Goal: Task Accomplishment & Management: Complete application form

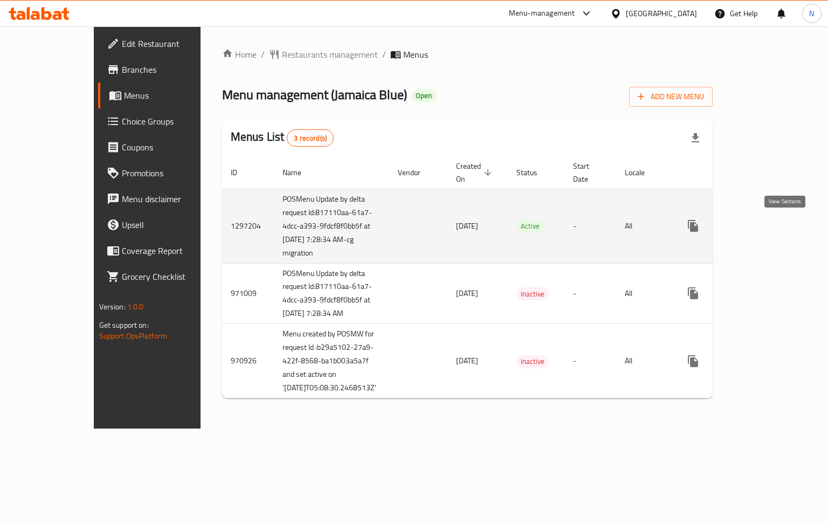
click at [784, 216] on link "enhanced table" at bounding box center [771, 226] width 26 height 26
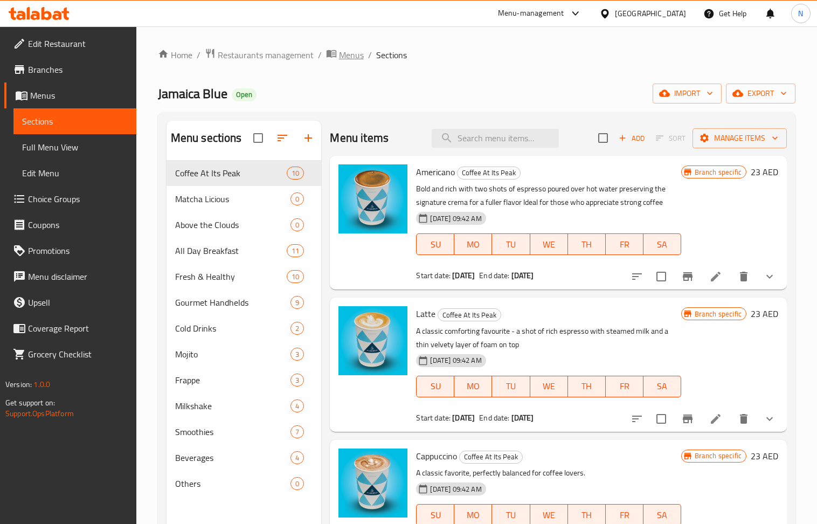
click at [346, 57] on span "Menus" at bounding box center [351, 55] width 25 height 13
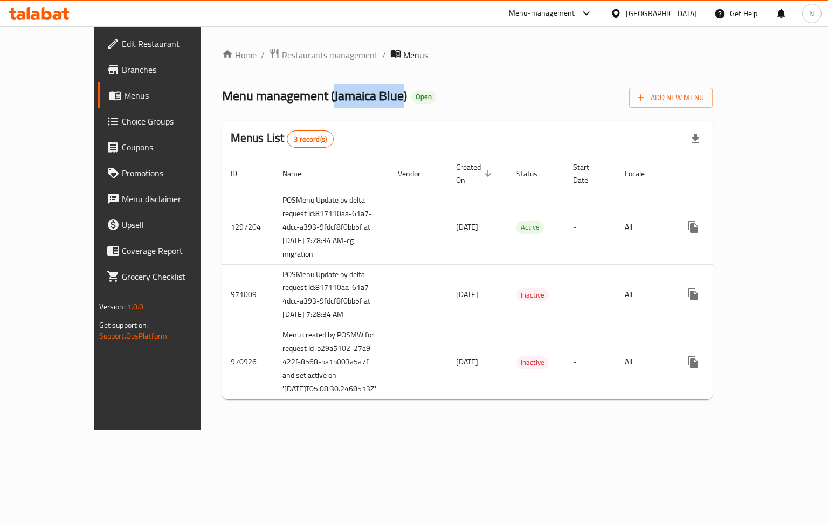
drag, startPoint x: 341, startPoint y: 100, endPoint x: 272, endPoint y: 102, distance: 69.6
click at [272, 102] on span "Menu management ( Jamaica Blue )" at bounding box center [314, 96] width 185 height 24
copy span "Jamaica Blue"
click at [282, 52] on span "Restaurants management" at bounding box center [330, 55] width 96 height 13
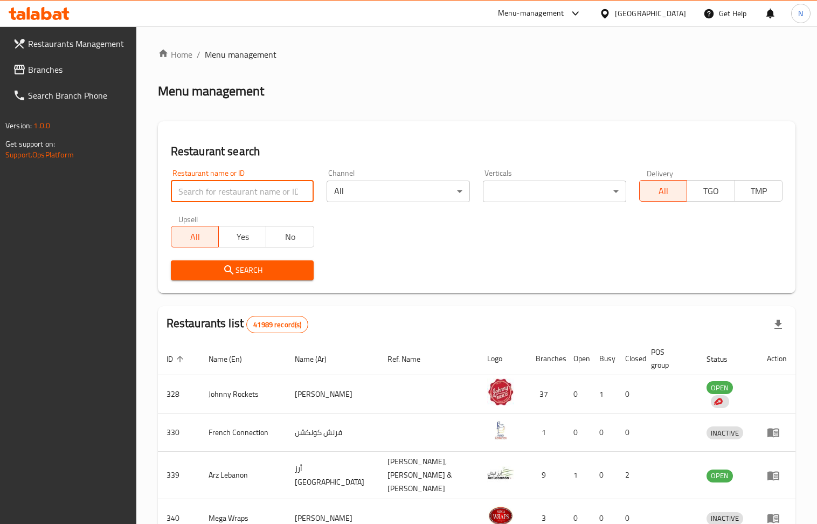
click at [261, 195] on input "search" at bounding box center [242, 192] width 143 height 22
paste input "Jamaica Blue"
type input "Jamaica Blue"
click at [210, 275] on span "Search" at bounding box center [243, 270] width 126 height 13
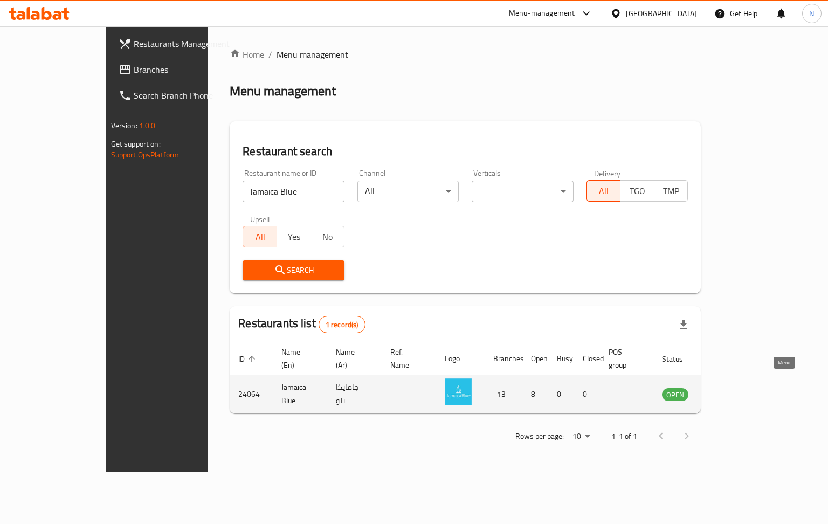
click at [731, 388] on icon "enhanced table" at bounding box center [725, 394] width 13 height 13
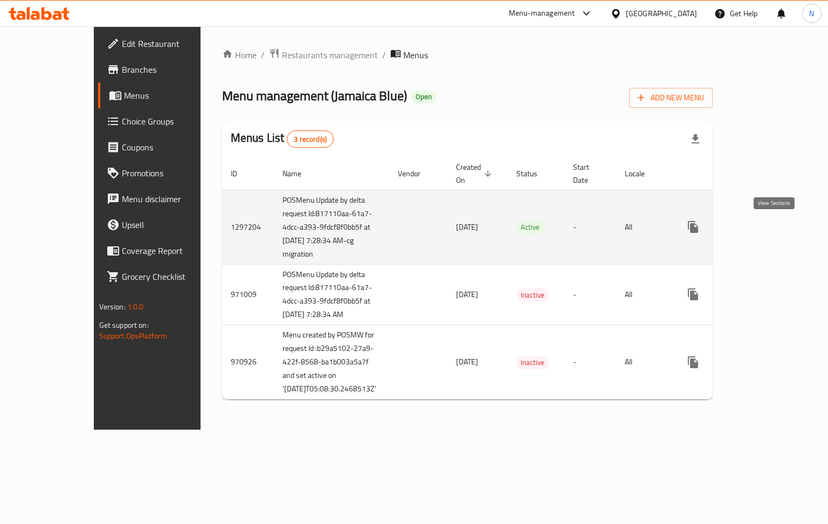
click at [777, 233] on icon "enhanced table" at bounding box center [770, 226] width 13 height 13
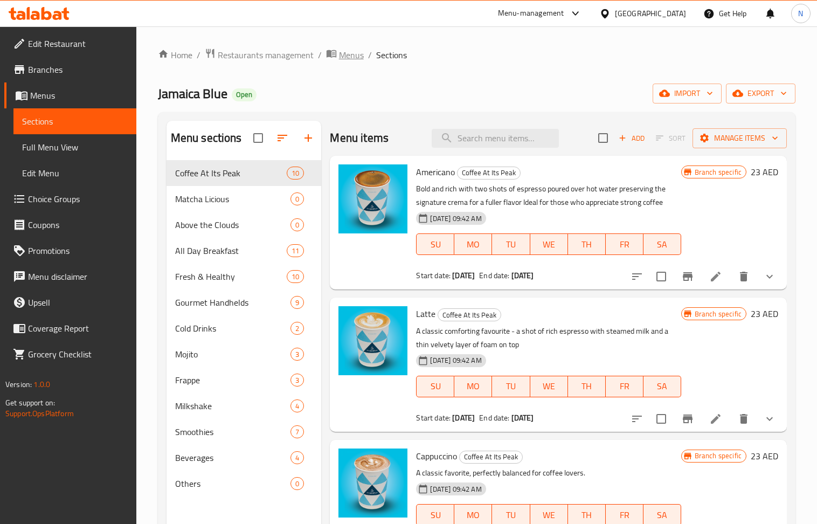
click at [350, 57] on span "Menus" at bounding box center [351, 55] width 25 height 13
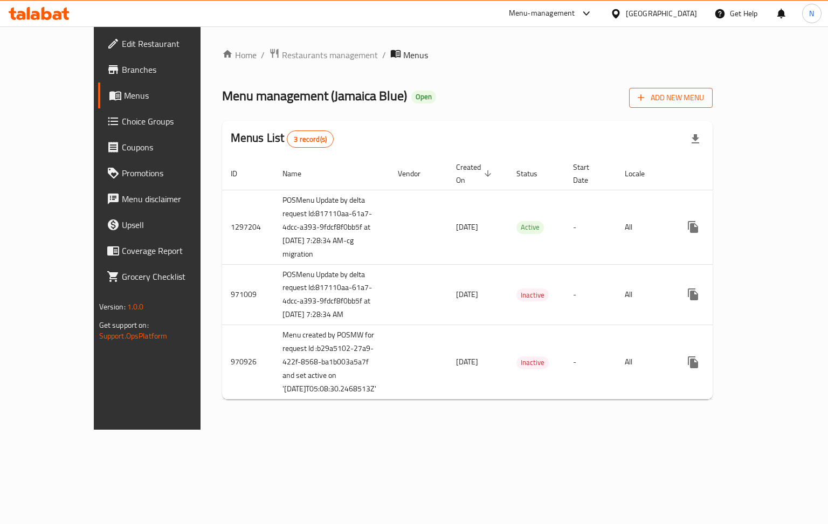
click at [704, 96] on span "Add New Menu" at bounding box center [671, 97] width 66 height 13
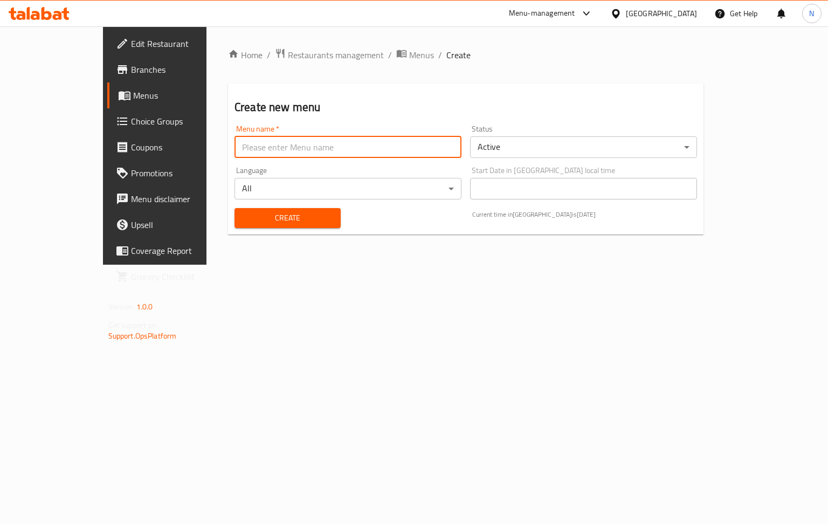
click at [382, 144] on input "text" at bounding box center [347, 147] width 227 height 22
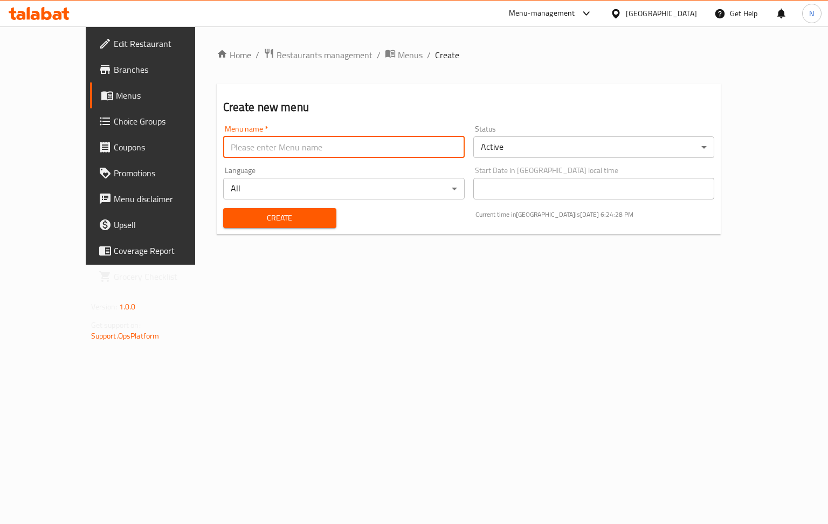
type input "new menu"
click at [651, 135] on div "Status Active ​" at bounding box center [593, 141] width 241 height 33
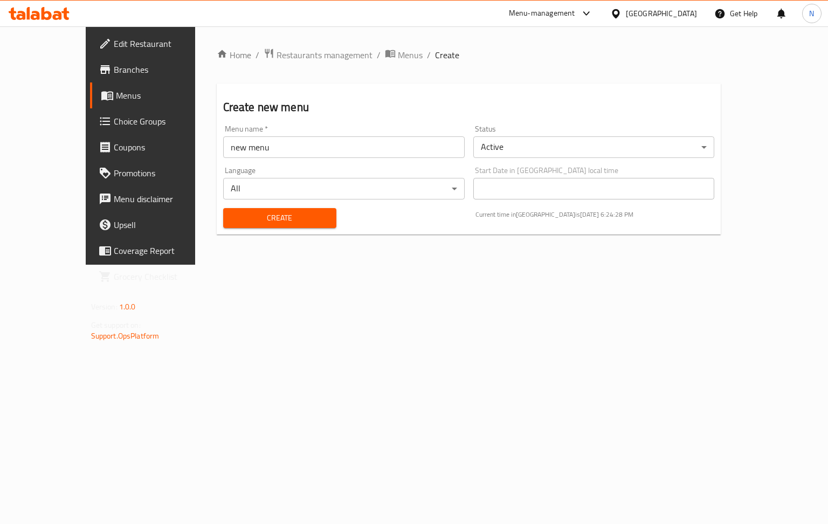
click at [647, 142] on body "​ Menu-management [GEOGRAPHIC_DATA] Get Help N Edit Restaurant Branches Menus C…" at bounding box center [414, 275] width 828 height 498
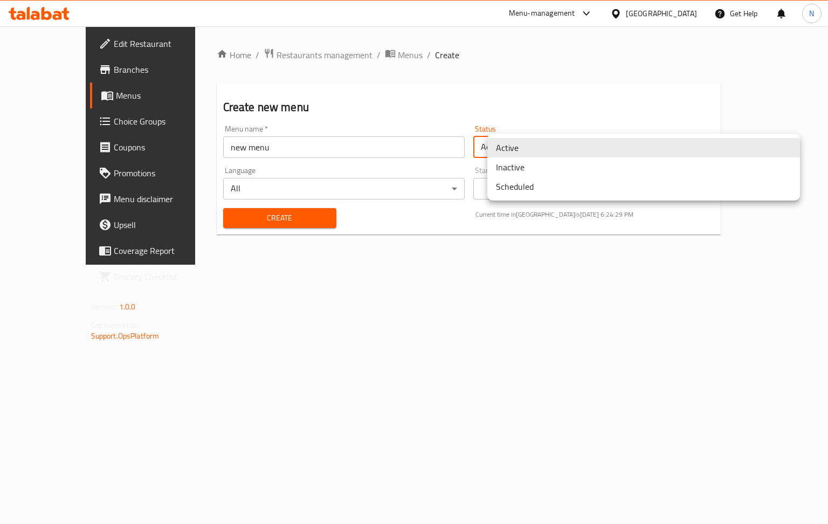
click at [551, 172] on li "Inactive" at bounding box center [643, 166] width 313 height 19
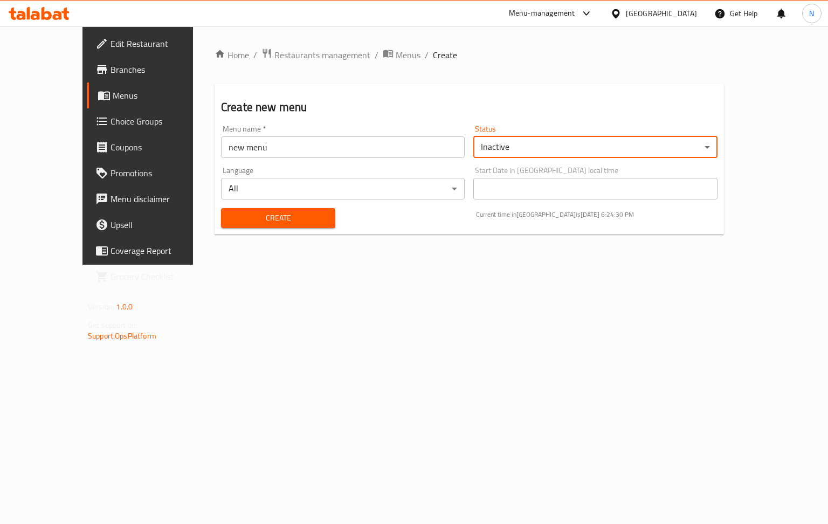
click at [238, 220] on span "Create" at bounding box center [278, 217] width 97 height 13
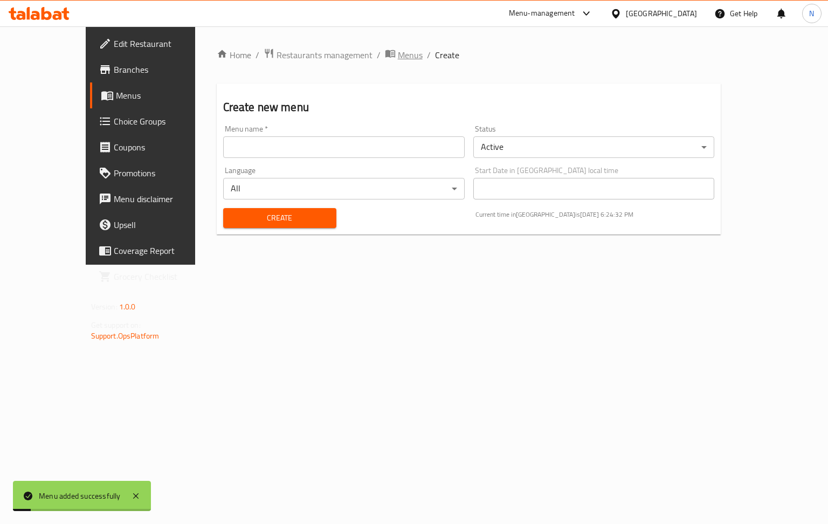
click at [398, 59] on span "Menus" at bounding box center [410, 55] width 25 height 13
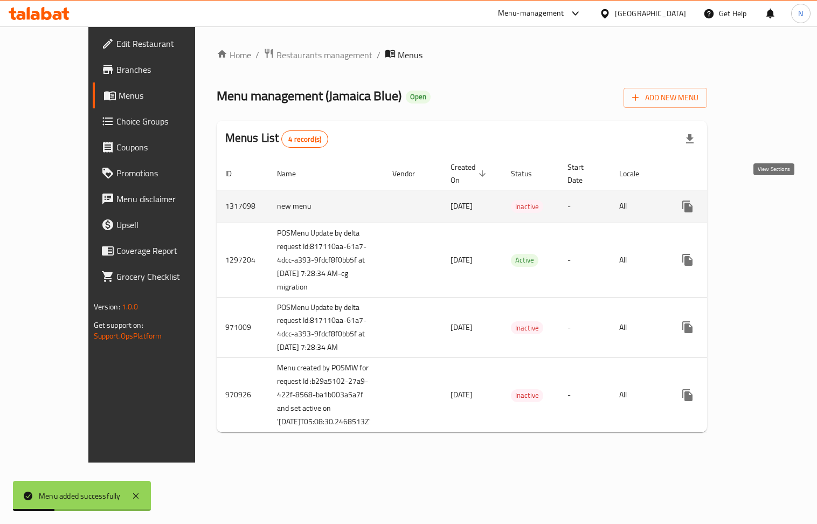
click at [772, 200] on icon "enhanced table" at bounding box center [765, 206] width 13 height 13
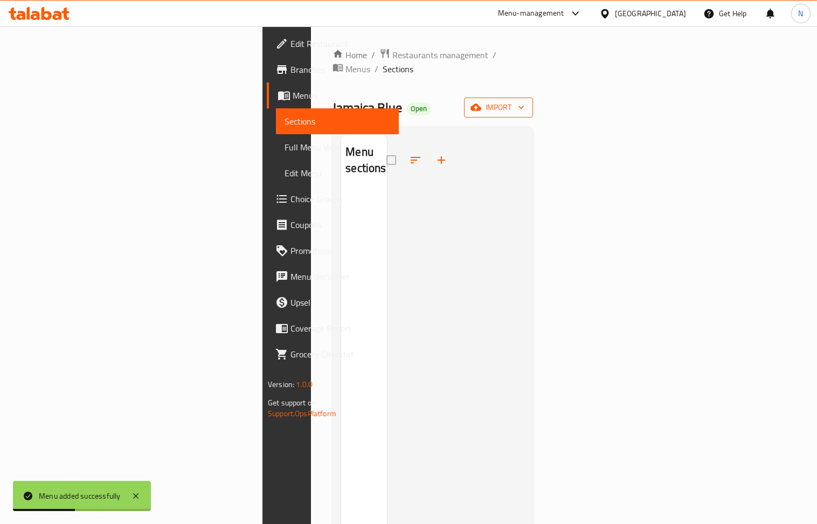
click at [524, 101] on span "import" at bounding box center [499, 107] width 52 height 13
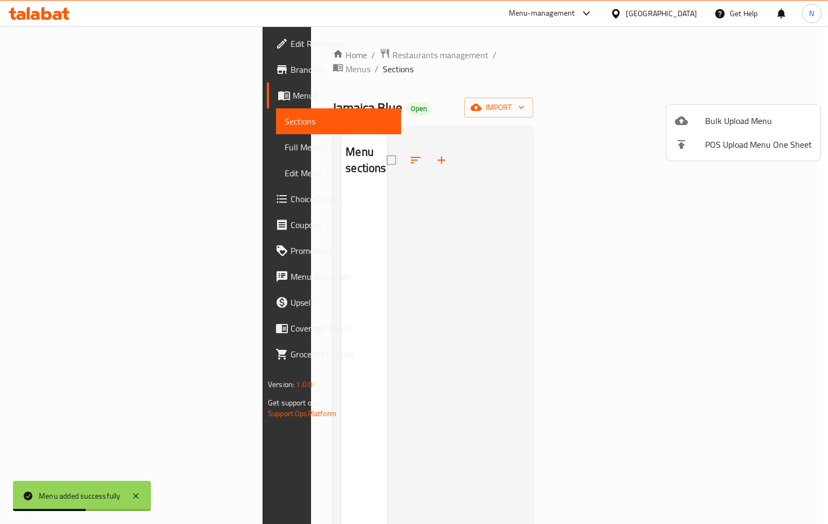
drag, startPoint x: 572, startPoint y: 113, endPoint x: 482, endPoint y: 106, distance: 90.3
click at [570, 114] on div at bounding box center [414, 262] width 828 height 524
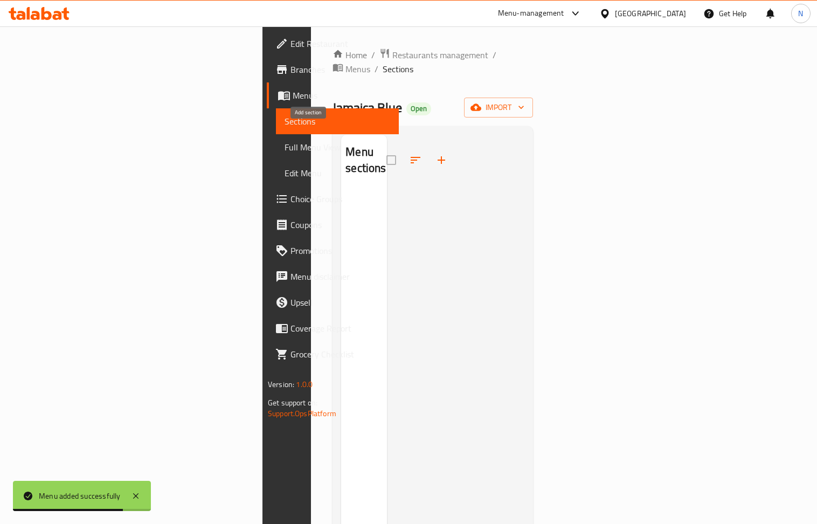
click at [429, 147] on button "button" at bounding box center [442, 160] width 26 height 26
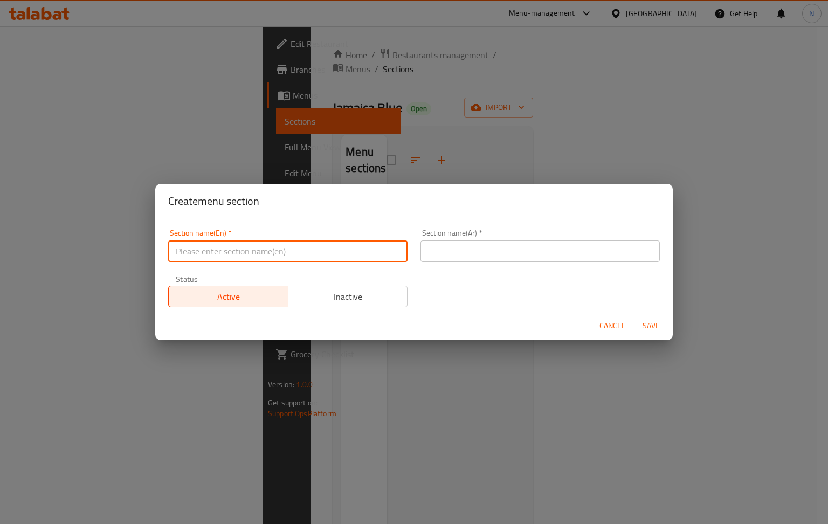
paste input "Hot Coffee"
type input "Hot Coffee"
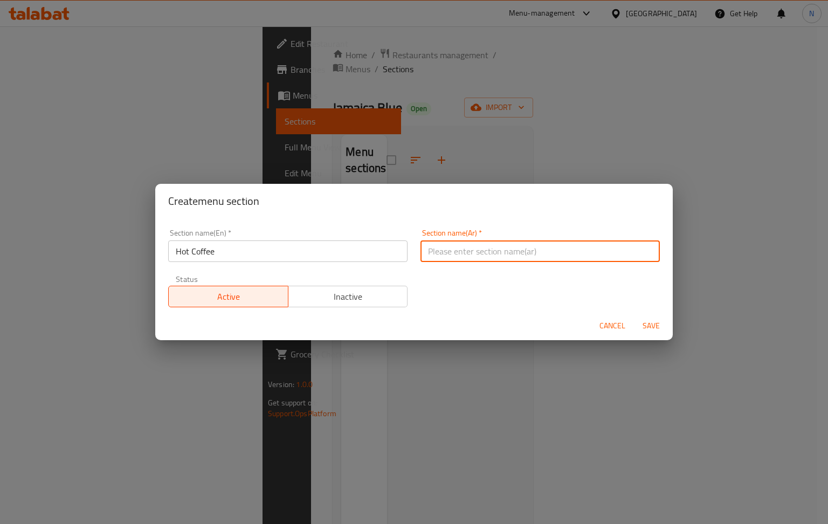
paste input "قهوة ساخنة"
type input "قهوة ساخنة"
click at [649, 329] on span "Save" at bounding box center [651, 325] width 26 height 13
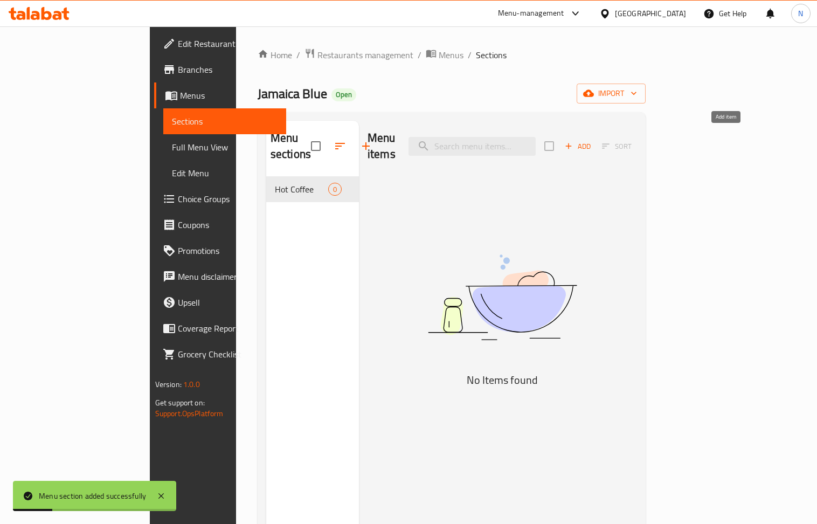
click at [592, 140] on span "Add" at bounding box center [577, 146] width 29 height 12
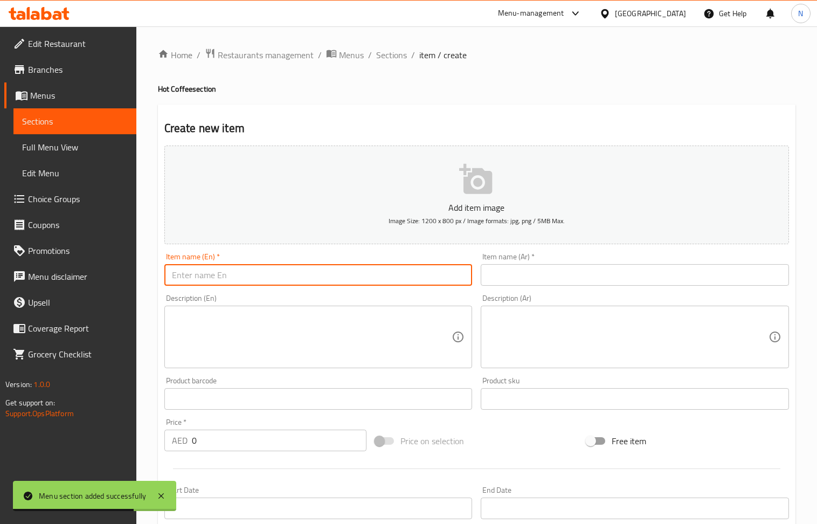
paste input "Long Black"
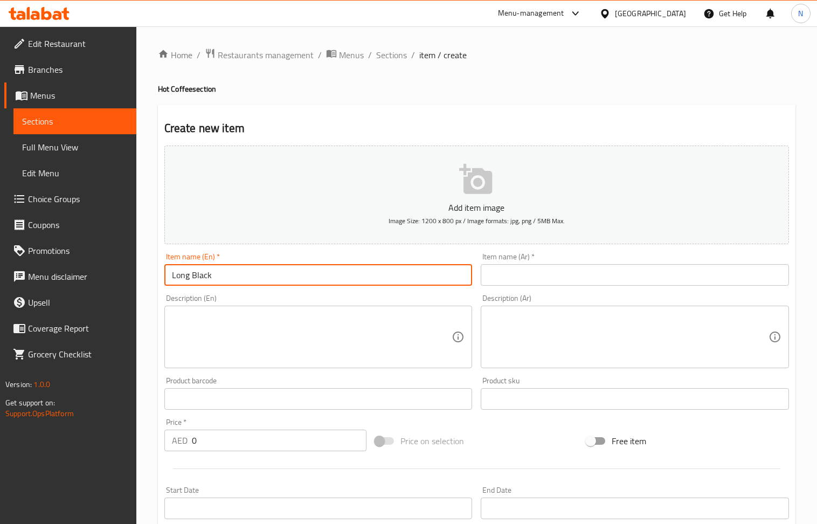
type input "Long Black"
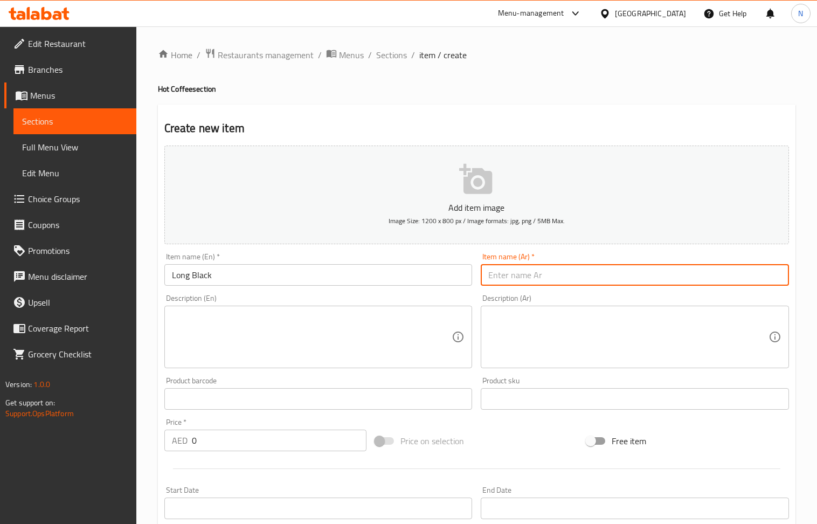
click at [577, 277] on input "text" at bounding box center [635, 275] width 308 height 22
type input "g"
type input "ل"
type input "لونج بلاك"
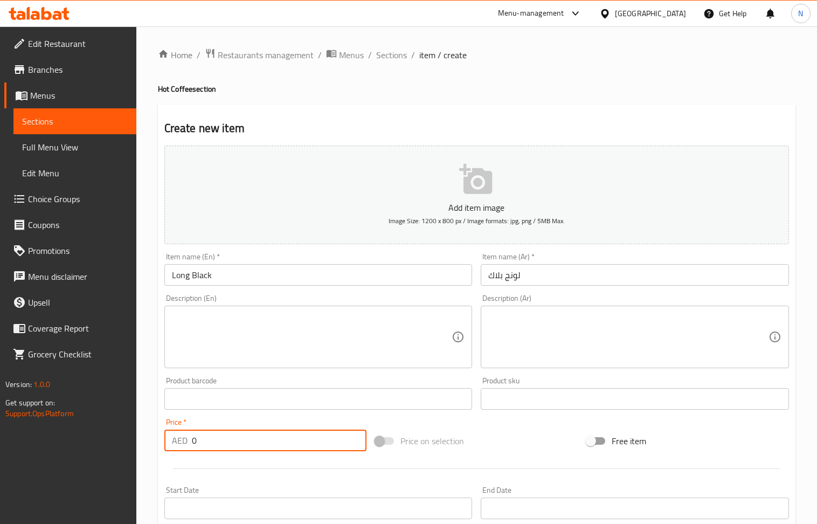
click at [238, 438] on input "0" at bounding box center [279, 441] width 175 height 22
paste input "22"
type input "22"
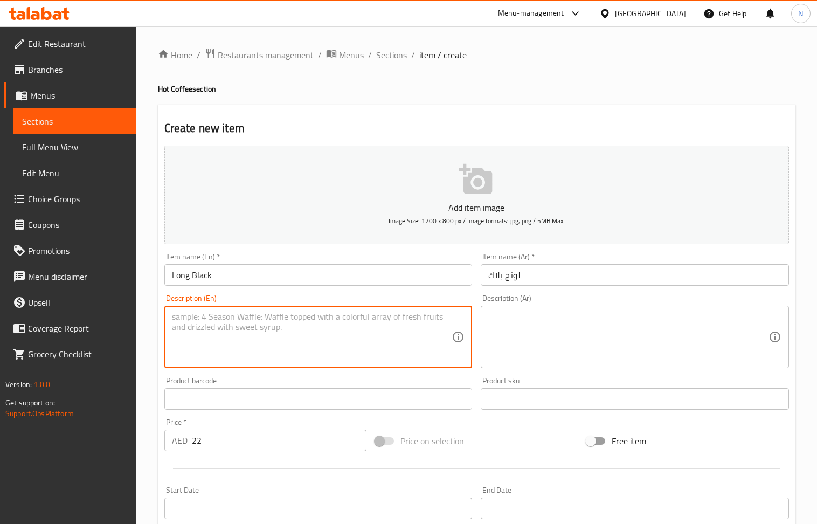
paste textarea "" A strong, rich coffee made with two shots of espresso poured over hot water, …"
type textarea "" A strong, rich coffee made with two shots of espresso poured over hot water, …"
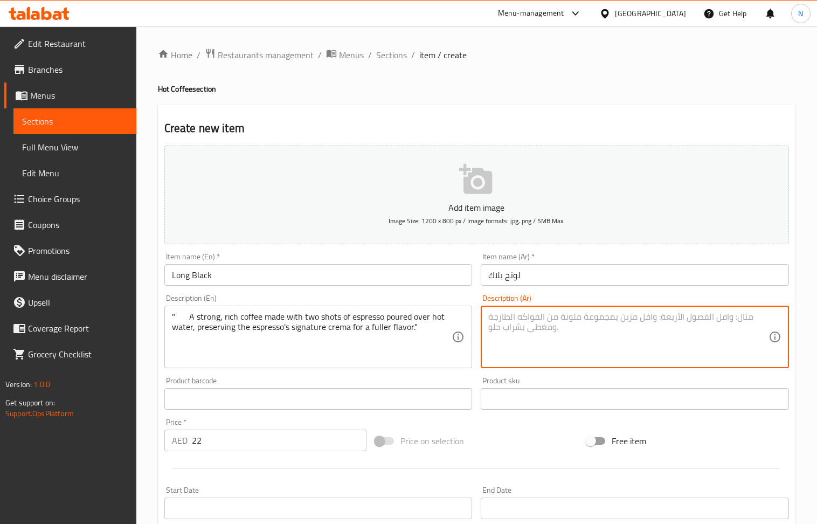
paste textarea ""قهوة قوية وغنية مصنوعة من جرعتين من الإسبريسو يتم سكبهما فوق الماء الساخن، مع …"
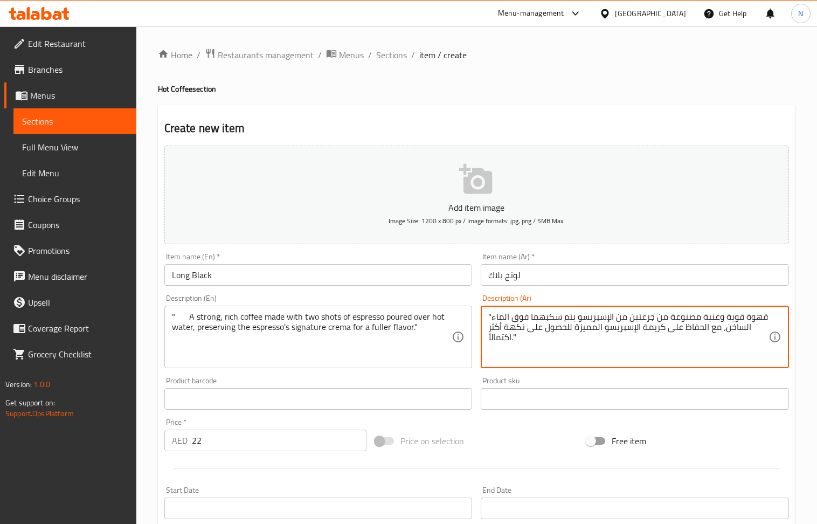
type textarea ""قهوة قوية وغنية مصنوعة من جرعتين من الإسبريسو يتم سكبهما فوق الماء الساخن، مع …"
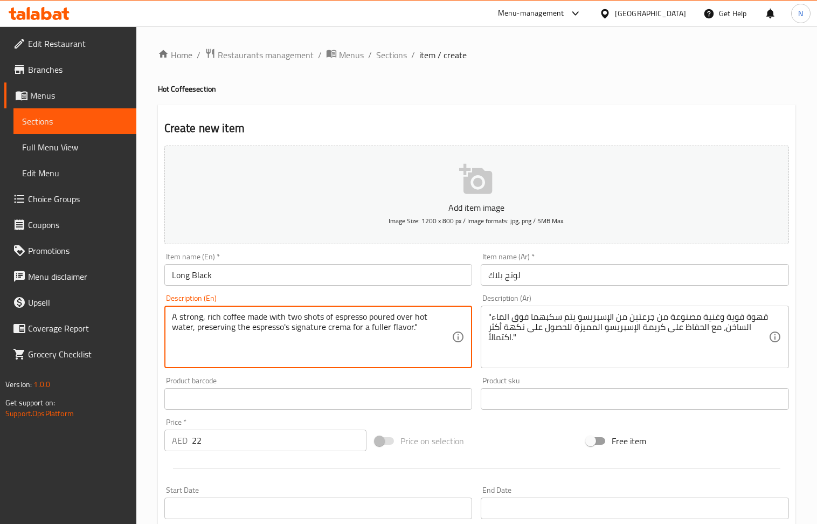
click at [302, 363] on textarea "A strong, rich coffee made with two shots of espresso poured over hot water, pr…" at bounding box center [312, 337] width 280 height 51
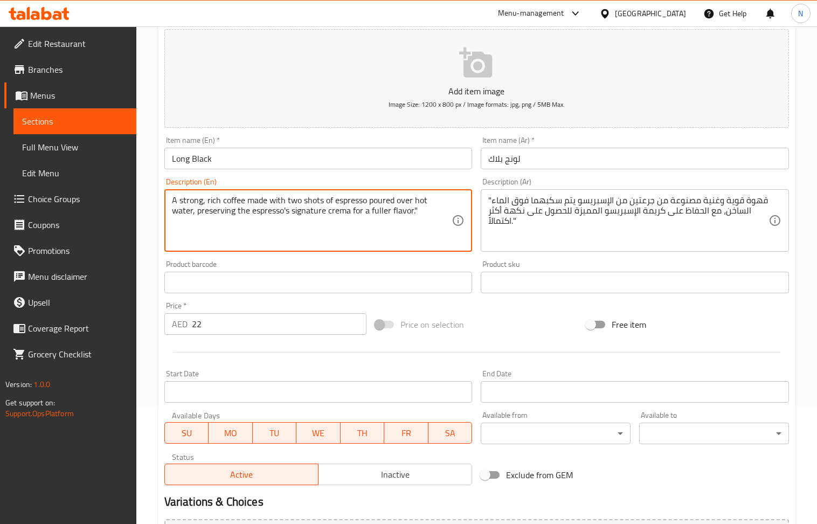
scroll to position [237, 0]
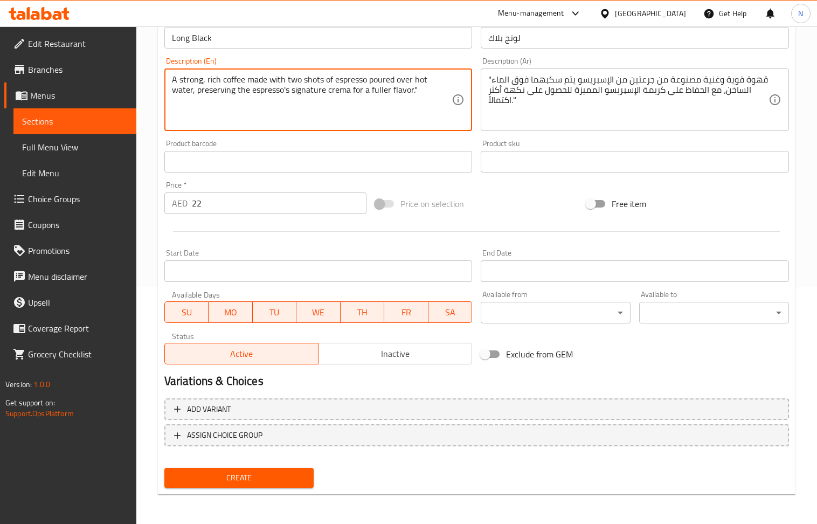
type textarea "A strong, rich coffee made with two shots of espresso poured over hot water, pr…"
click at [240, 479] on span "Create" at bounding box center [239, 477] width 133 height 13
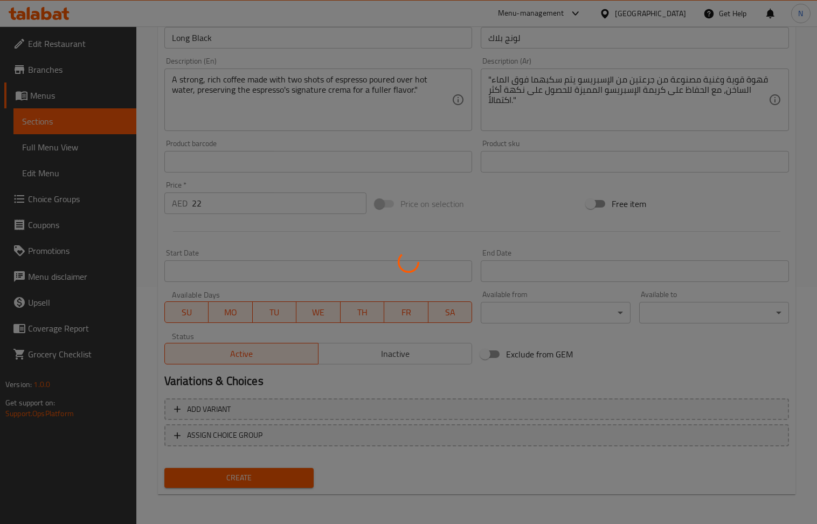
scroll to position [170, 0]
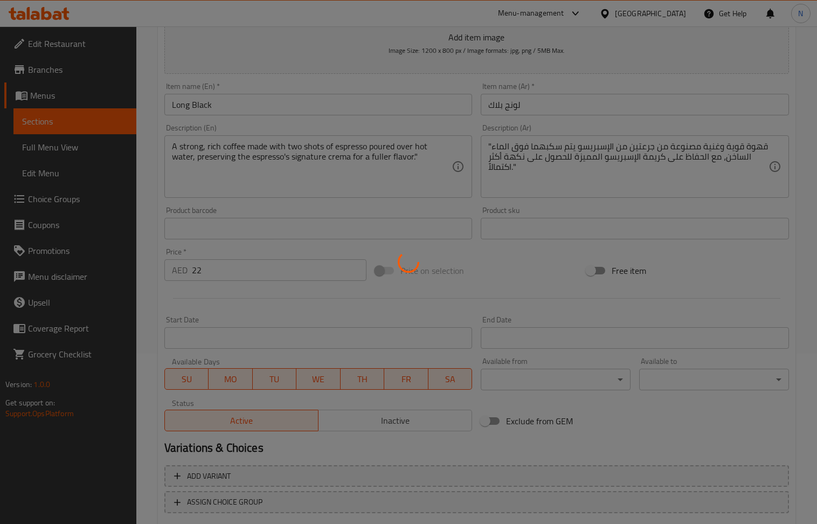
type input "0"
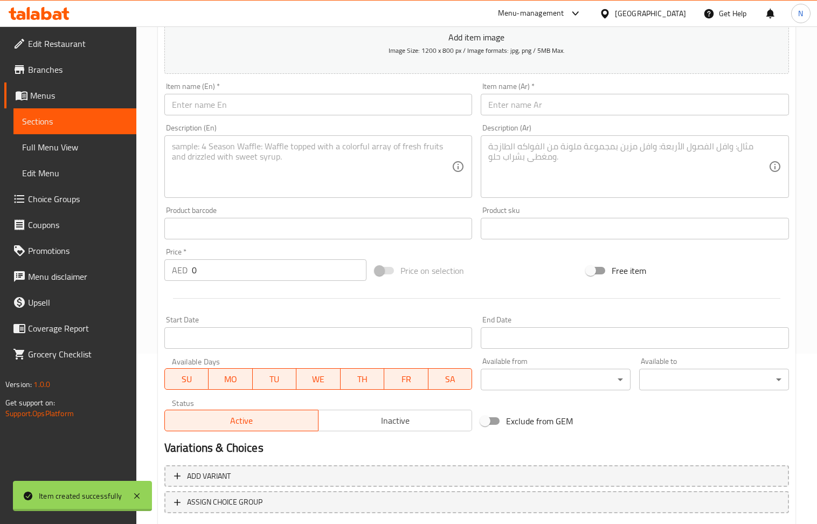
scroll to position [0, 0]
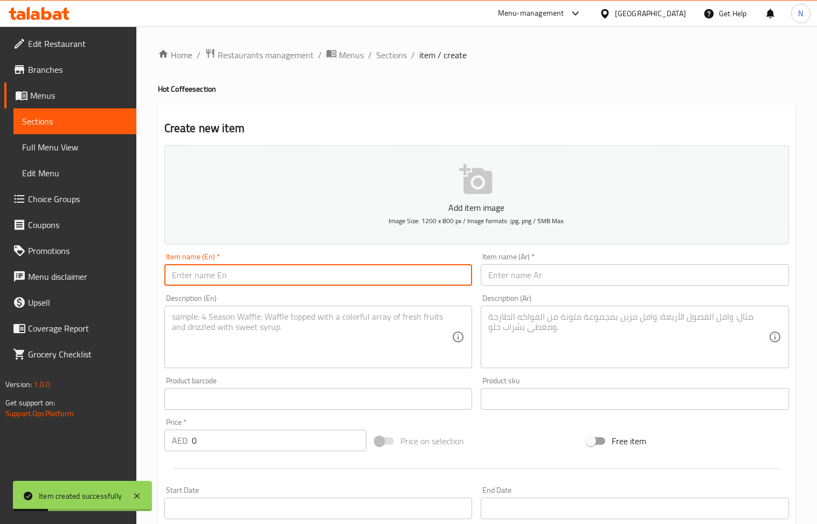
paste input "Latte"
type input "Latte"
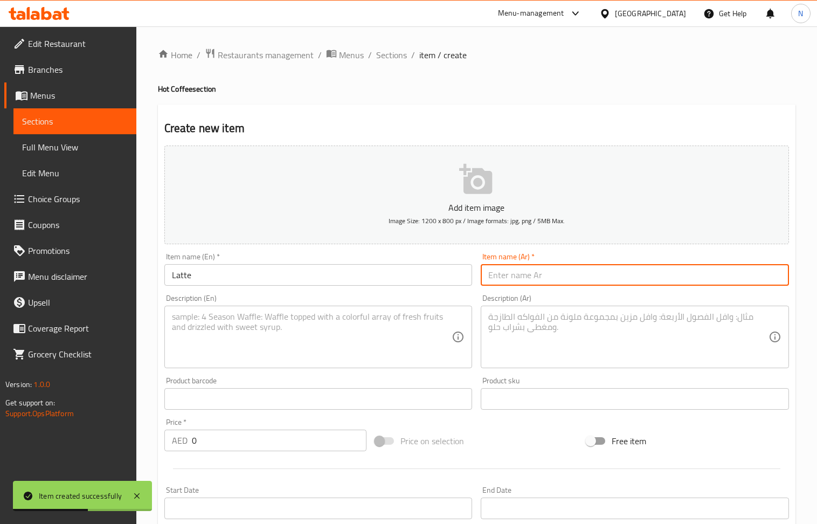
paste input "لاتيه"
type input "لاتيه"
click at [216, 440] on input "0" at bounding box center [279, 441] width 175 height 22
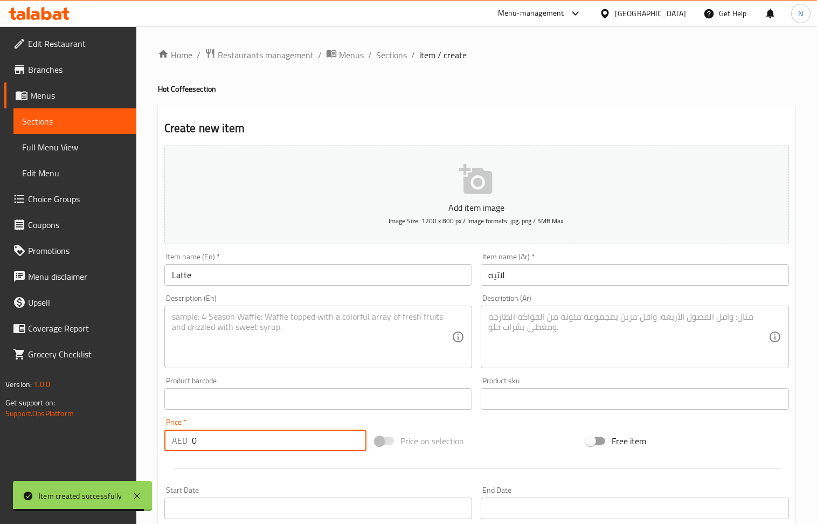
click at [216, 440] on input "0" at bounding box center [279, 441] width 175 height 22
drag, startPoint x: 216, startPoint y: 440, endPoint x: 149, endPoint y: 88, distance: 357.9
click at [216, 438] on input "0" at bounding box center [279, 441] width 175 height 22
paste input "23"
type input "23"
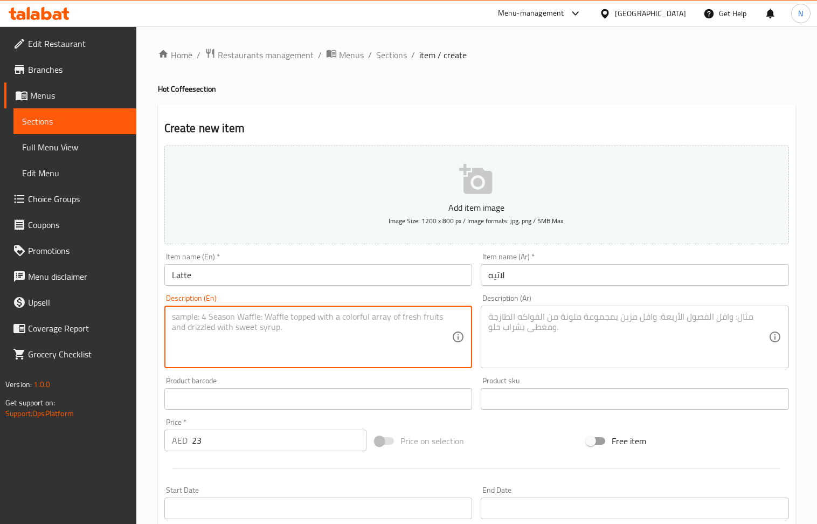
click at [313, 339] on textarea at bounding box center [312, 337] width 280 height 51
paste textarea "A classic, comforting favorite: a shot of rich espresso with steamed milk and a…"
type textarea "A classic, comforting favorite: a shot of rich espresso with steamed milk and a…"
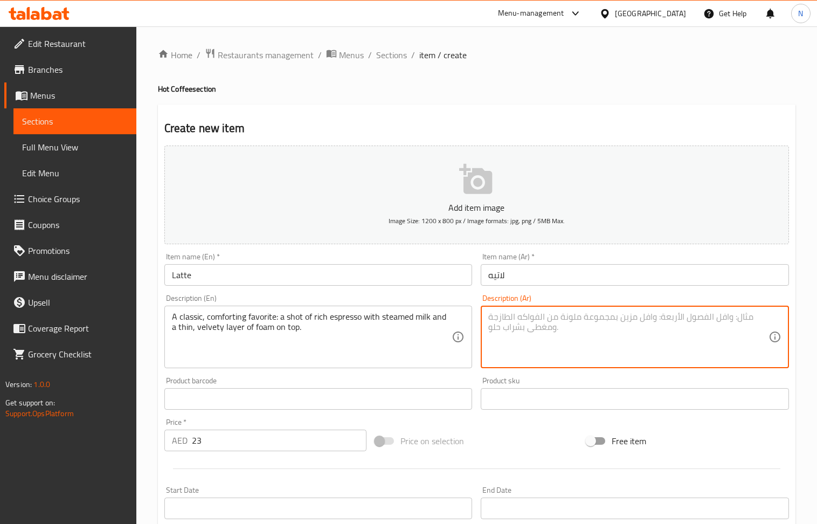
click at [560, 352] on textarea at bounding box center [628, 337] width 280 height 51
paste textarea "مشروب كلاسيكي مفضل ومريح: جرعة من الإسبريسو الغني مع الحليب المبخر وطبقة رقيقة …"
type textarea "مشروب كلاسيكي مفضل ومريح: جرعة من الإسبريسو الغني مع الحليب المبخر وطبقة رقيقة …"
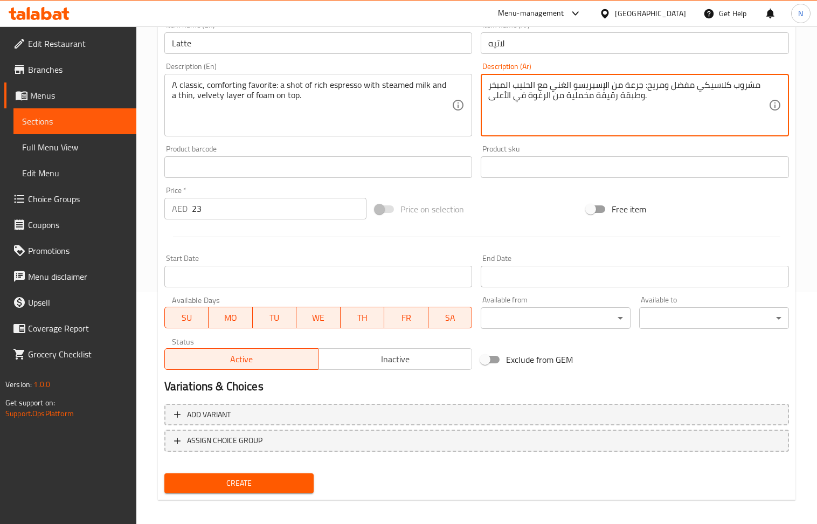
scroll to position [237, 0]
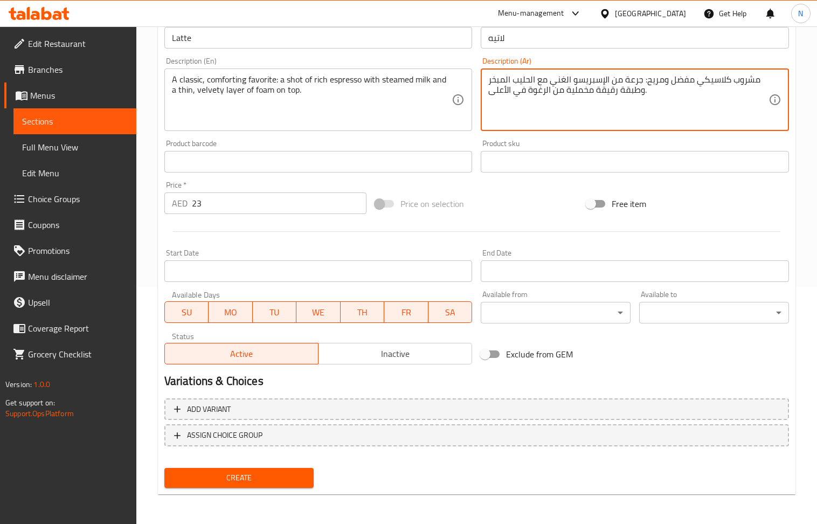
drag, startPoint x: 258, startPoint y: 479, endPoint x: 203, endPoint y: 337, distance: 152.1
click at [258, 479] on span "Create" at bounding box center [239, 477] width 133 height 13
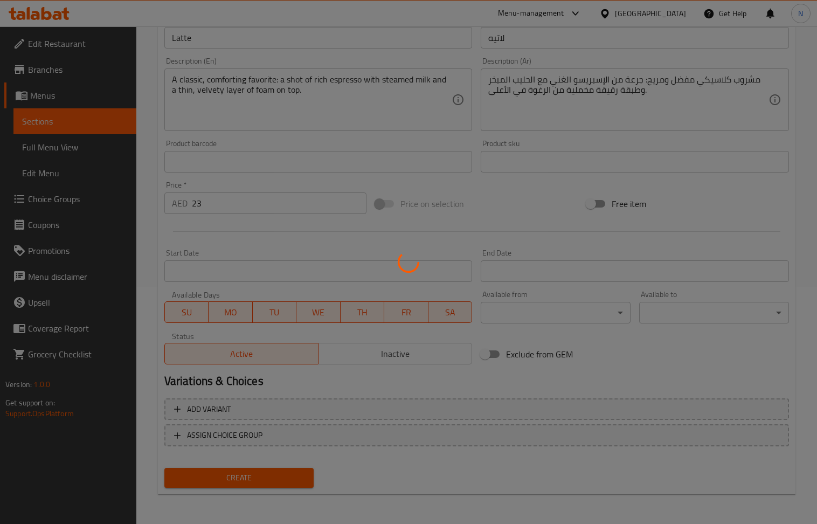
type input "0"
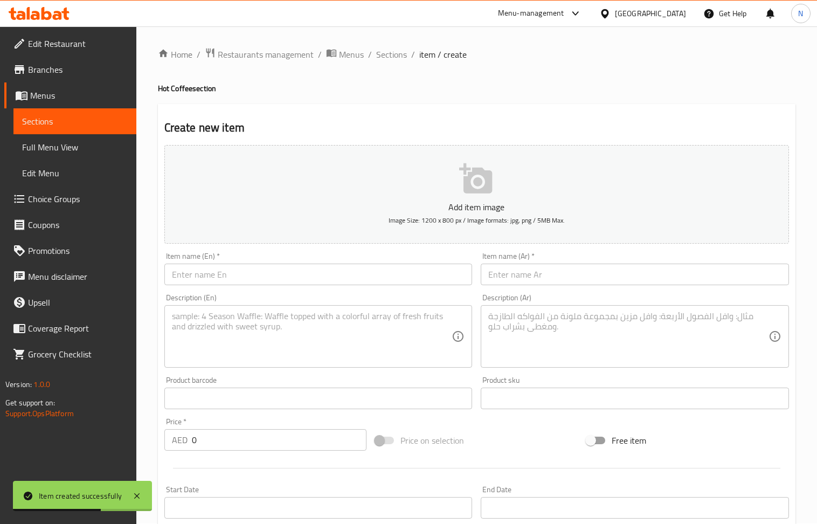
scroll to position [0, 0]
drag, startPoint x: 258, startPoint y: 275, endPoint x: 257, endPoint y: 248, distance: 27.0
click at [258, 275] on input "text" at bounding box center [318, 275] width 308 height 22
paste input "Cappuccino"
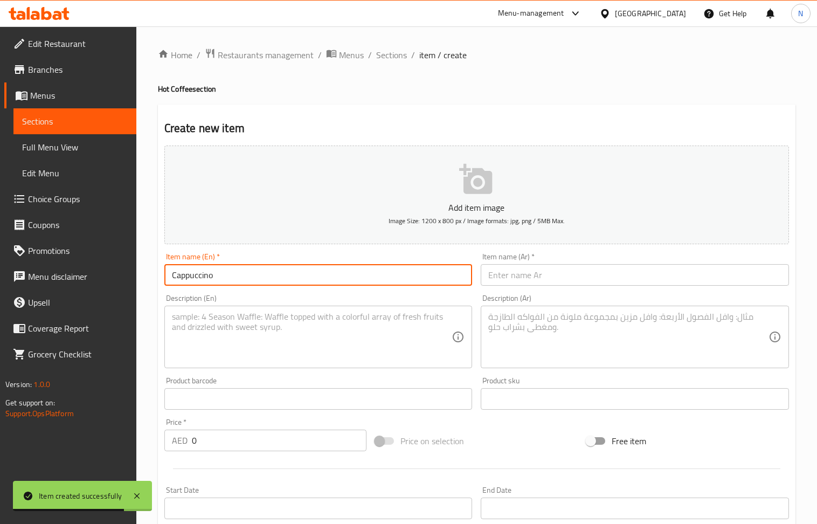
type input "Cappuccino"
drag, startPoint x: 566, startPoint y: 284, endPoint x: 509, endPoint y: 252, distance: 64.7
click at [566, 284] on input "text" at bounding box center [635, 275] width 308 height 22
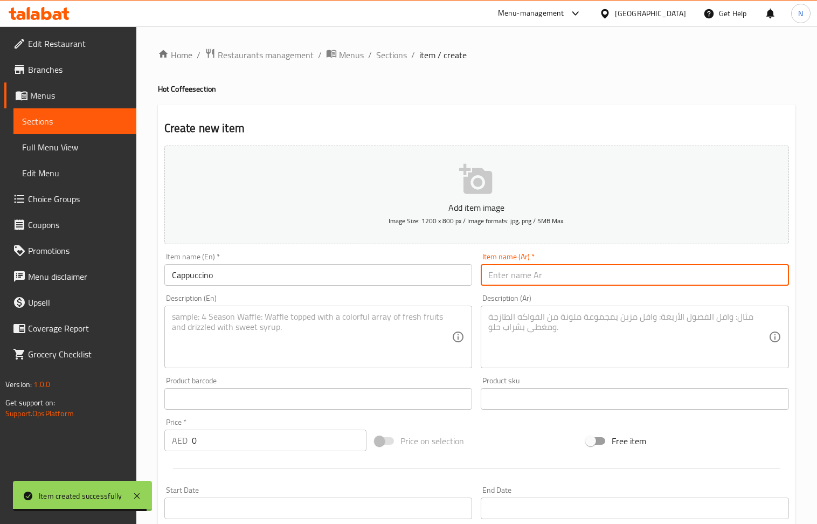
paste input "كابتشينو"
type input "كابتشينو"
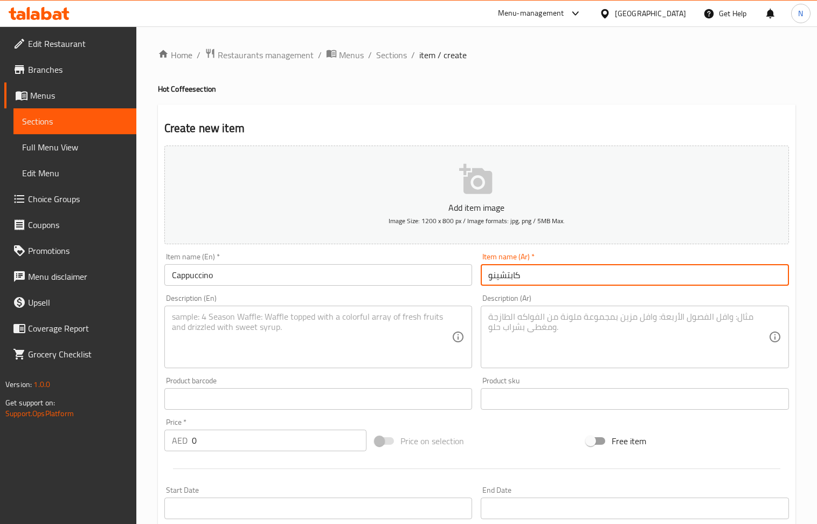
click at [250, 436] on input "0" at bounding box center [279, 441] width 175 height 22
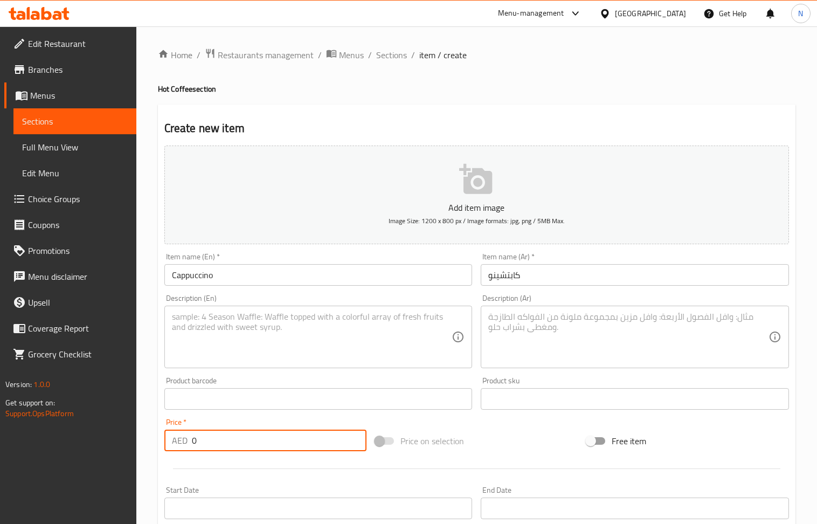
click at [250, 436] on input "0" at bounding box center [279, 441] width 175 height 22
paste input "23"
type input "23"
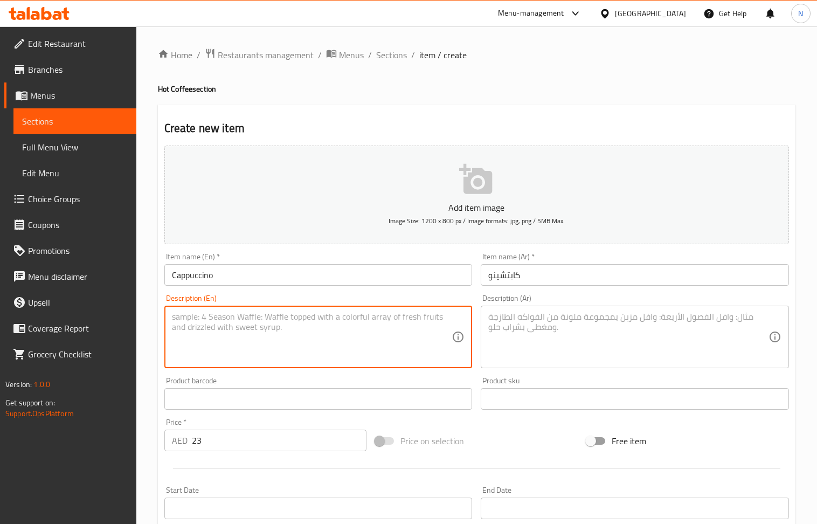
click at [320, 321] on textarea at bounding box center [312, 337] width 280 height 51
paste textarea "The perfect balance of espresso, steamed milk, and a thick, frothy layer of foa…"
type textarea "The perfect balance of espresso, steamed milk, and a thick, frothy layer of foa…"
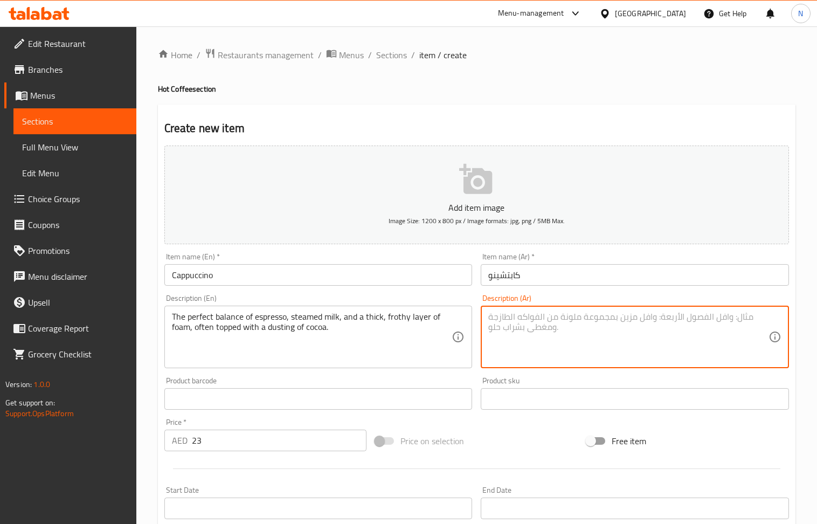
click at [526, 340] on textarea at bounding box center [628, 337] width 280 height 51
paste textarea "التوازن المثالي بين الإسبريسو والحليب المبخر وطبقة سميكة ورغوية من الرغوة، وغال…"
type textarea "التوازن المثالي بين الإسبريسو والحليب المبخر وطبقة سميكة ورغوية من الرغوة، وغال…"
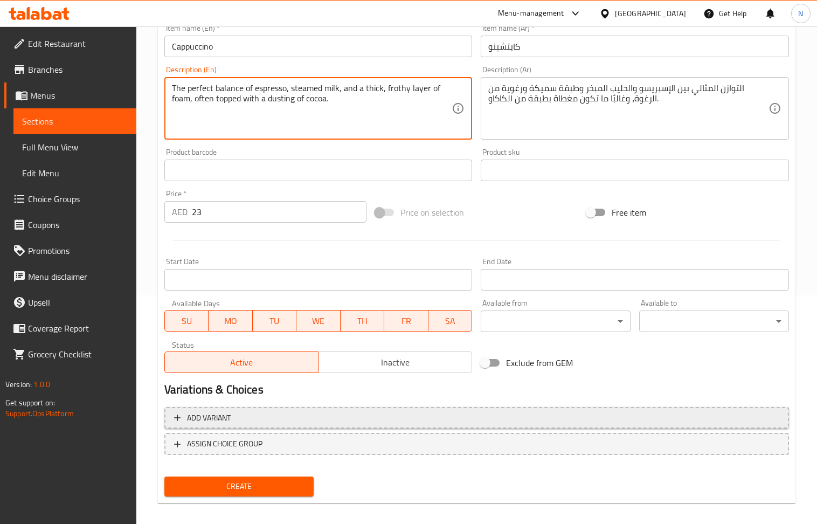
scroll to position [237, 0]
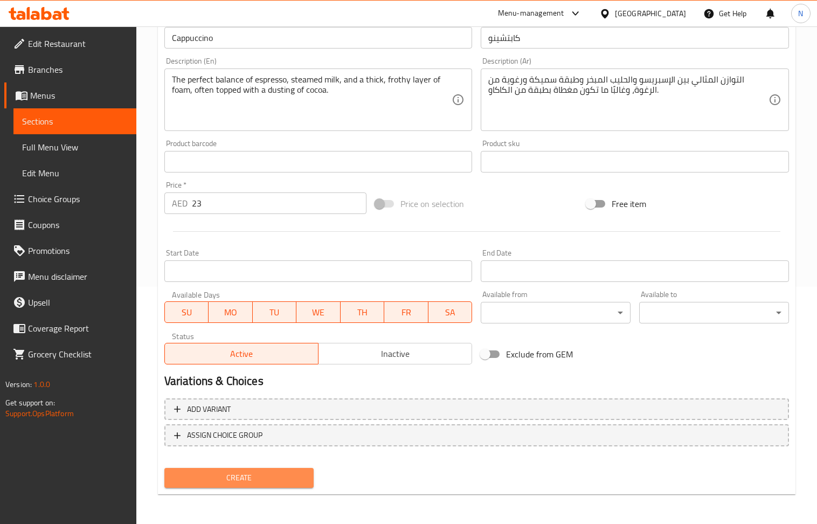
click at [266, 481] on span "Create" at bounding box center [239, 477] width 133 height 13
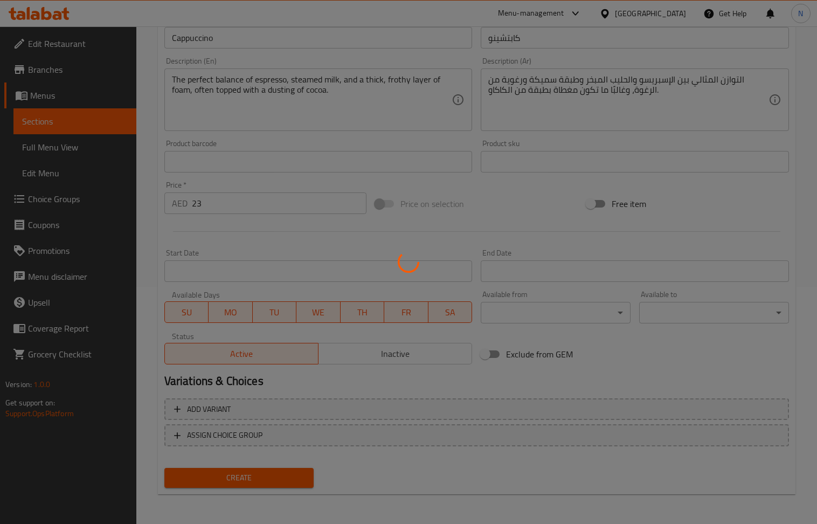
type input "0"
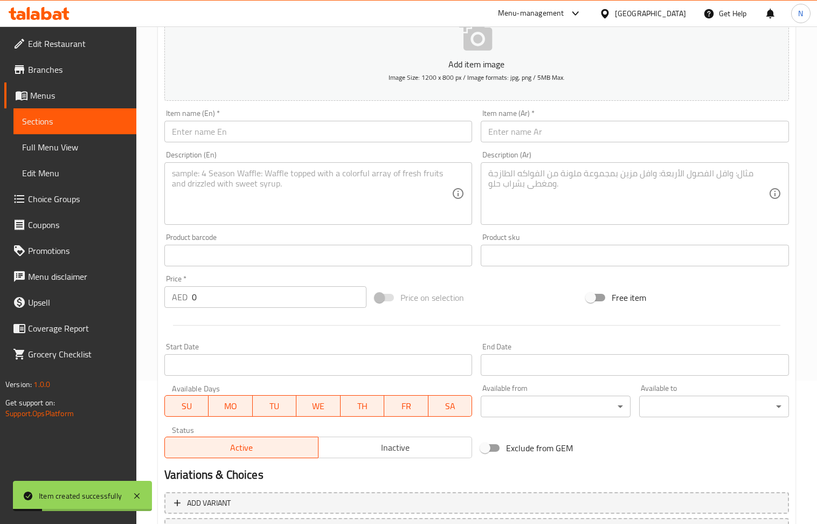
scroll to position [22, 0]
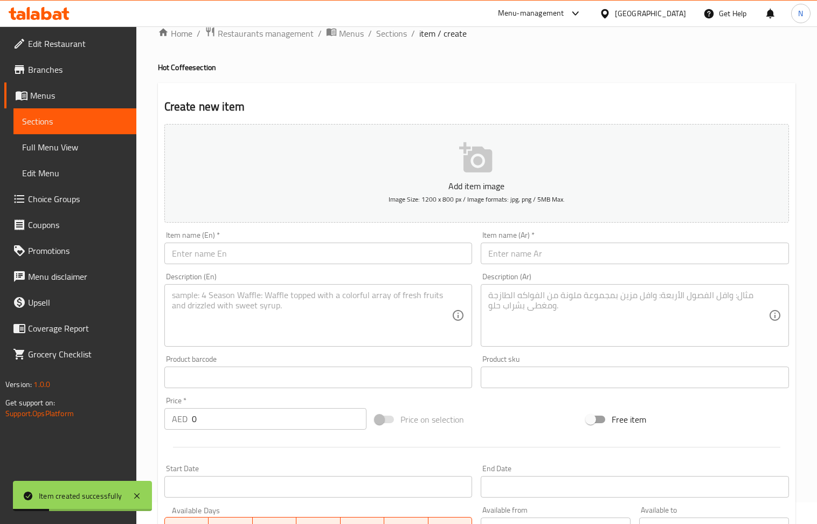
drag, startPoint x: 255, startPoint y: 250, endPoint x: 189, endPoint y: 82, distance: 180.8
click at [255, 250] on input "text" at bounding box center [318, 254] width 308 height 22
paste input "Flat White"
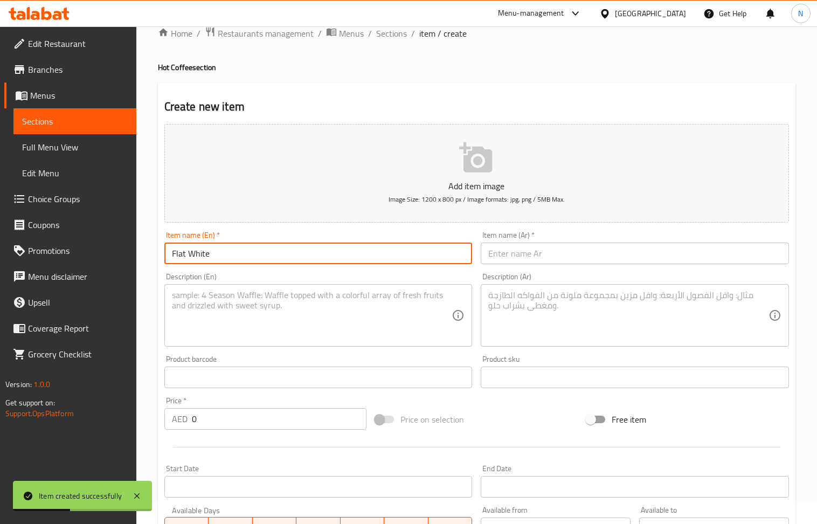
type input "Flat White"
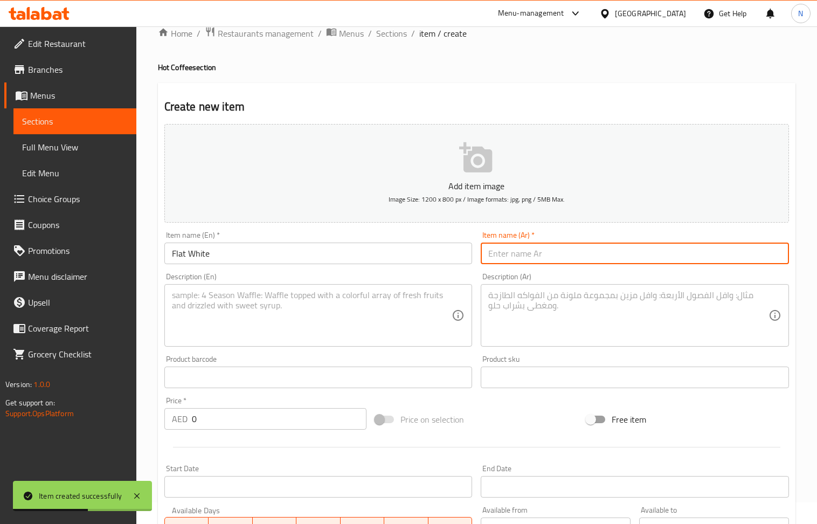
drag, startPoint x: 531, startPoint y: 257, endPoint x: 205, endPoint y: 73, distance: 373.6
click at [531, 256] on input "text" at bounding box center [635, 254] width 308 height 22
paste input "فلات وايت"
type input "فلات وايت"
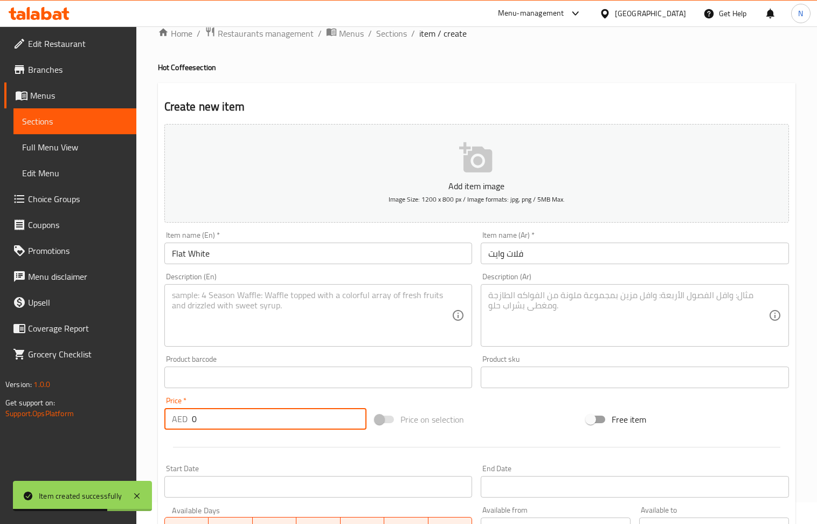
click at [251, 425] on input "0" at bounding box center [279, 419] width 175 height 22
drag, startPoint x: 251, startPoint y: 425, endPoint x: 161, endPoint y: 87, distance: 349.8
click at [246, 414] on input "0" at bounding box center [279, 419] width 175 height 22
paste input "23"
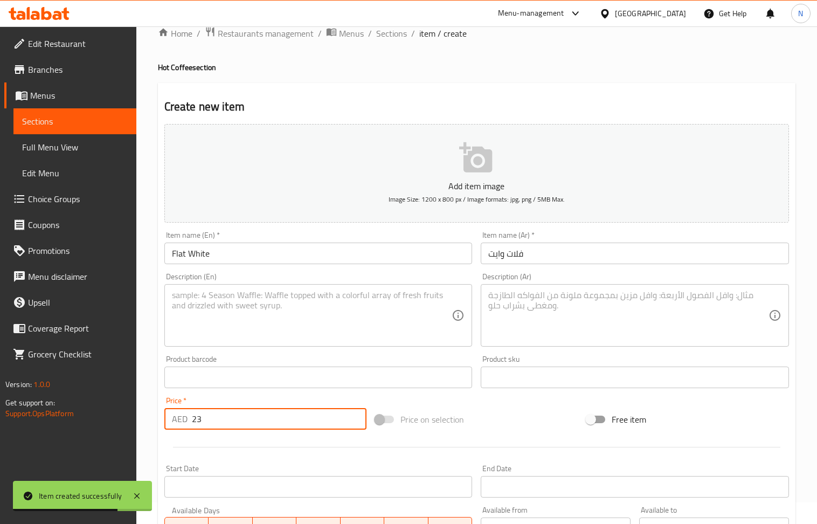
type input "23"
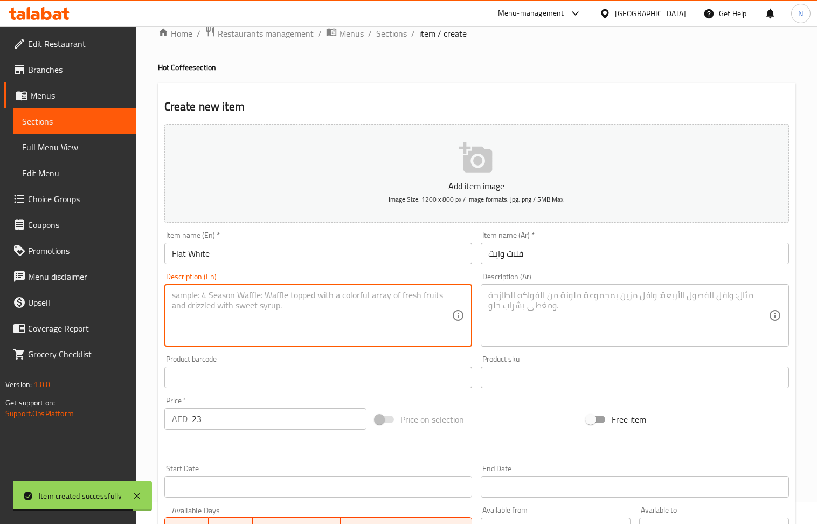
click at [270, 311] on textarea at bounding box center [312, 315] width 280 height 51
paste textarea "A smooth, intense coffee made with a double shot of espresso and velvety micro-…"
type textarea "A smooth, intense coffee made with a double shot of espresso and velvety micro-…"
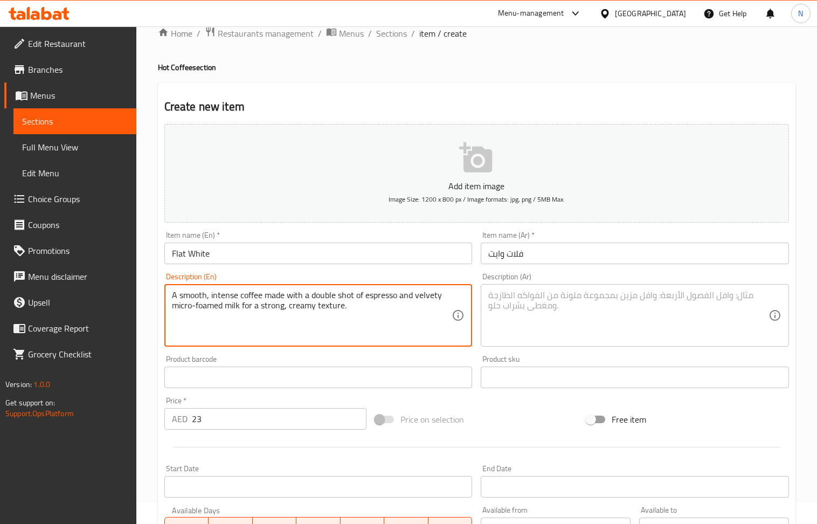
click at [575, 301] on textarea at bounding box center [628, 315] width 280 height 51
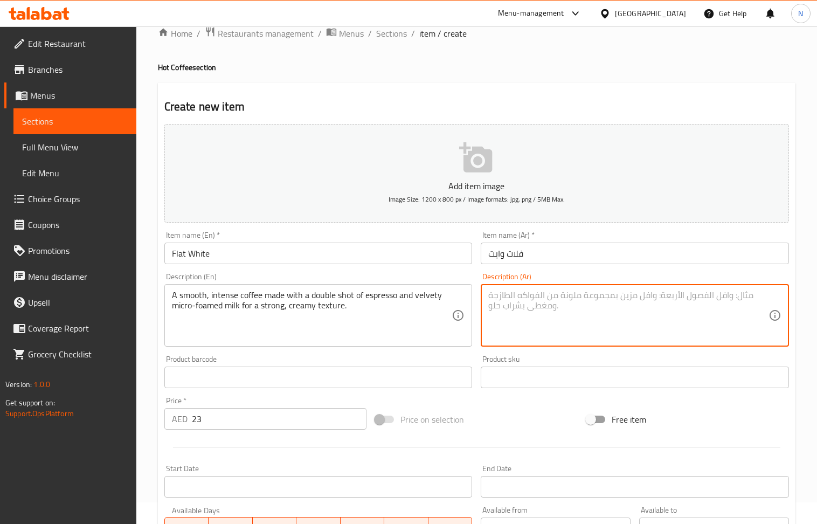
paste textarea "قهوة ناعمة وكثيفة مصنوعة من جرعة مضاعفة من الإسبريسو وحليب مخملي مخملي الرغوة ل…"
type textarea "قهوة ناعمة وكثيفة مصنوعة من جرعة مضاعفة من الإسبريسو وحليب مخملي مخملي الرغوة ل…"
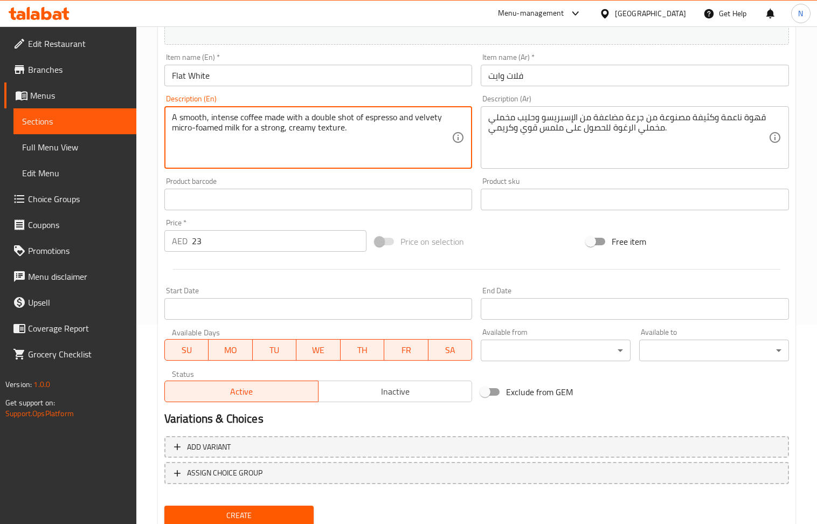
scroll to position [237, 0]
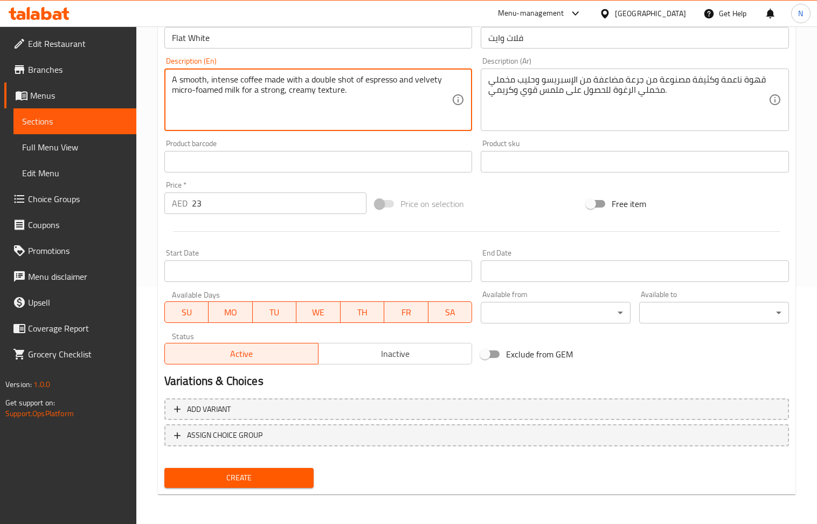
click at [245, 473] on span "Create" at bounding box center [239, 477] width 133 height 13
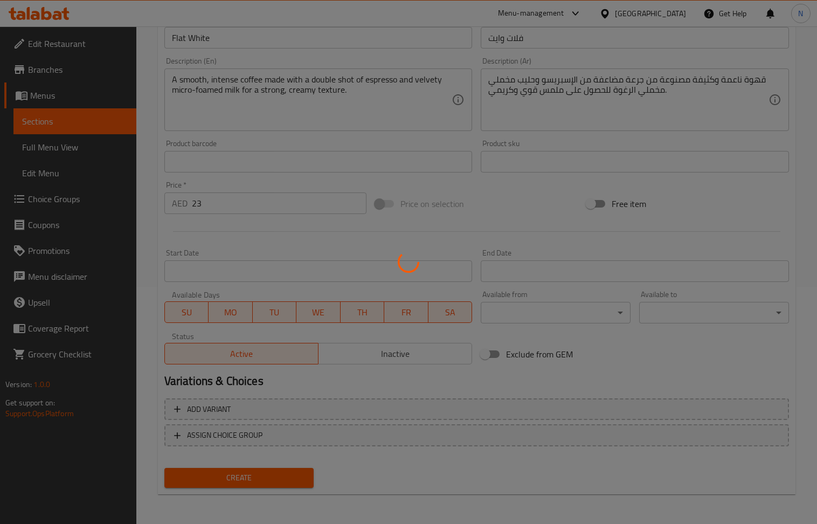
type input "0"
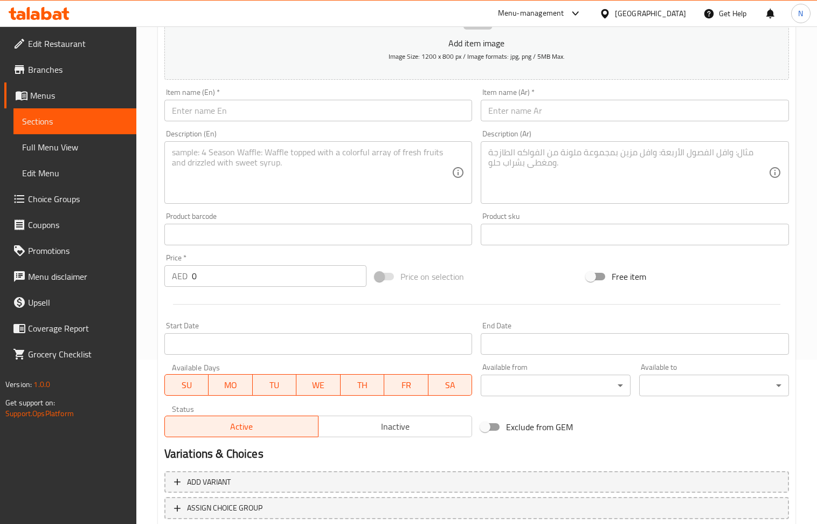
scroll to position [93, 0]
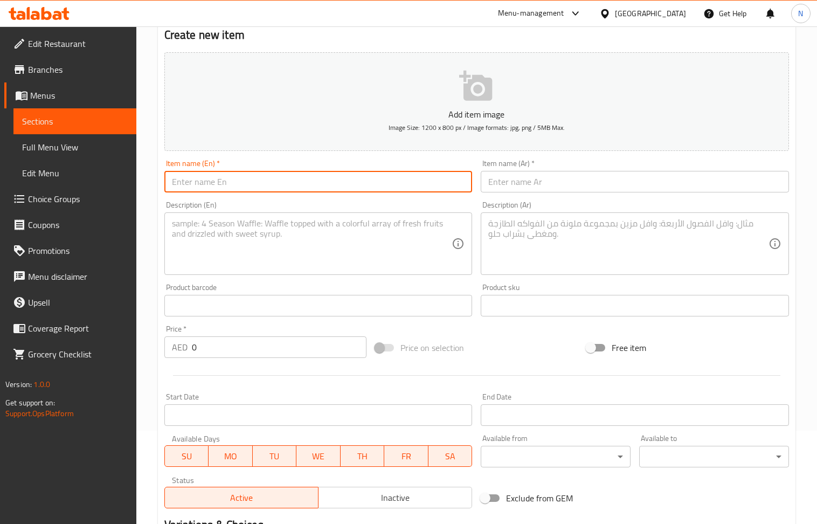
paste input "Spanish Latte"
type input "Spanish Latte"
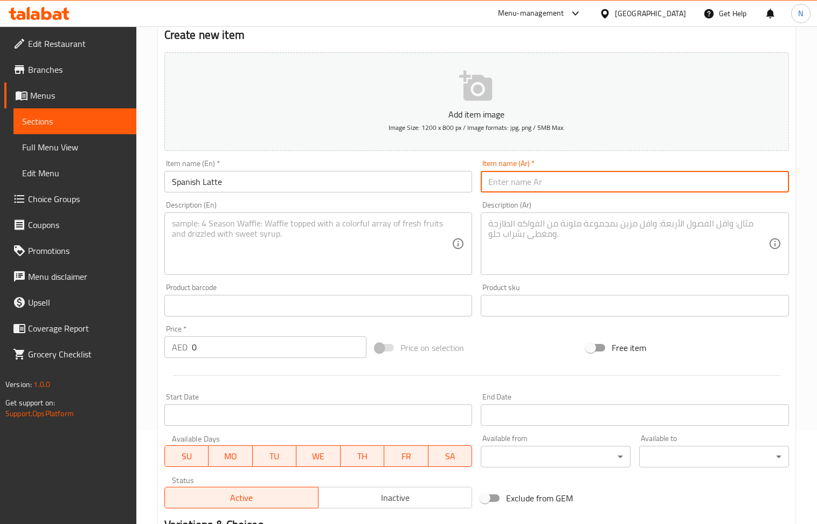
paste input "لاتيه إسباني"
click at [503, 187] on input "لاتيه إسباني" at bounding box center [635, 182] width 308 height 22
click at [486, 178] on input "لاتيه" at bounding box center [635, 182] width 308 height 22
type input "اسبانيش لاتيه"
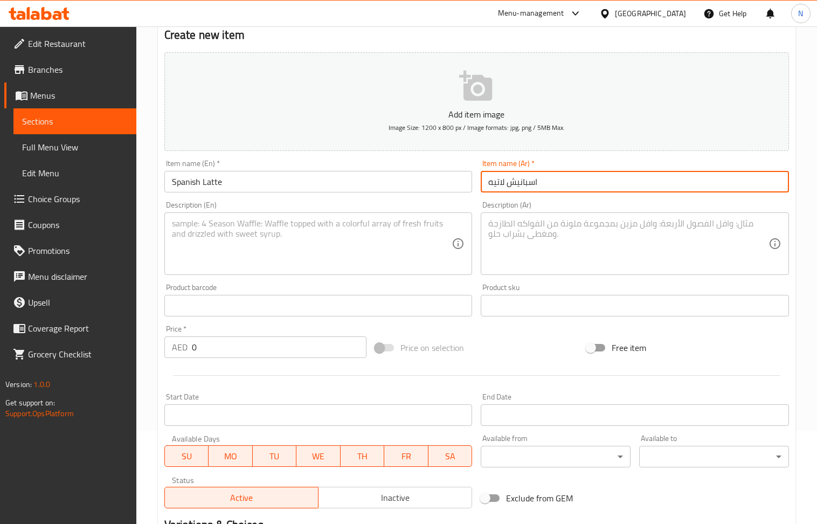
click at [237, 348] on input "0" at bounding box center [279, 347] width 175 height 22
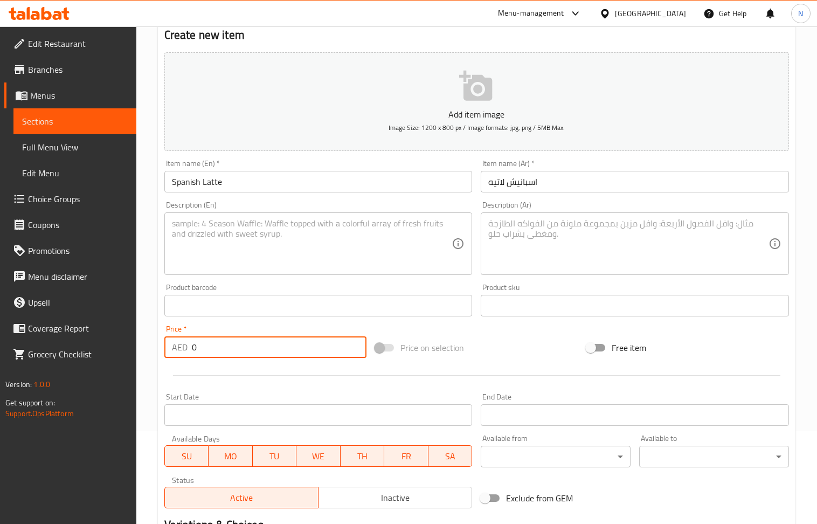
click at [237, 348] on input "0" at bounding box center [279, 347] width 175 height 22
paste input "26"
type input "26"
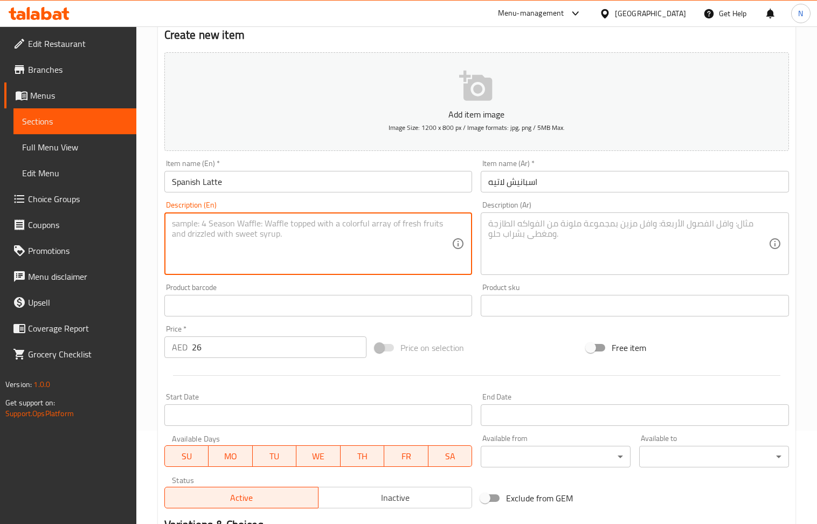
paste textarea "A sweeter, creamier take on a classic latte, made with espresso, steamed milk, …"
type textarea "A sweeter, creamier take on a classic latte, made with espresso, steamed milk, …"
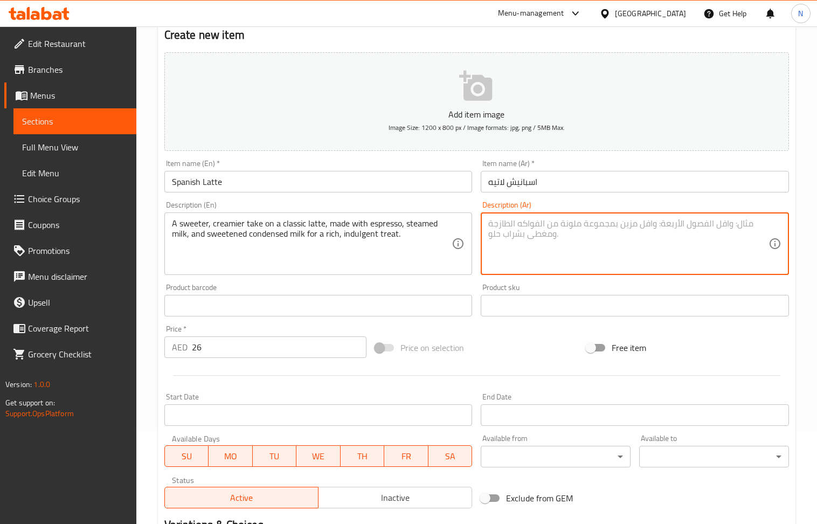
paste textarea "نسخة أكثر حلاوة وكريمة من لاتيه الكلاسيكي، مصنوعة من الإسبريسو والحليب المبخر و…"
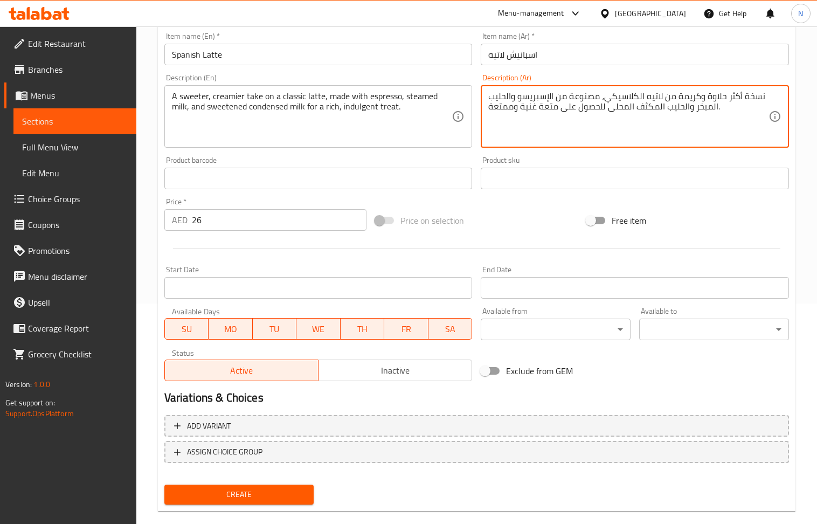
scroll to position [237, 0]
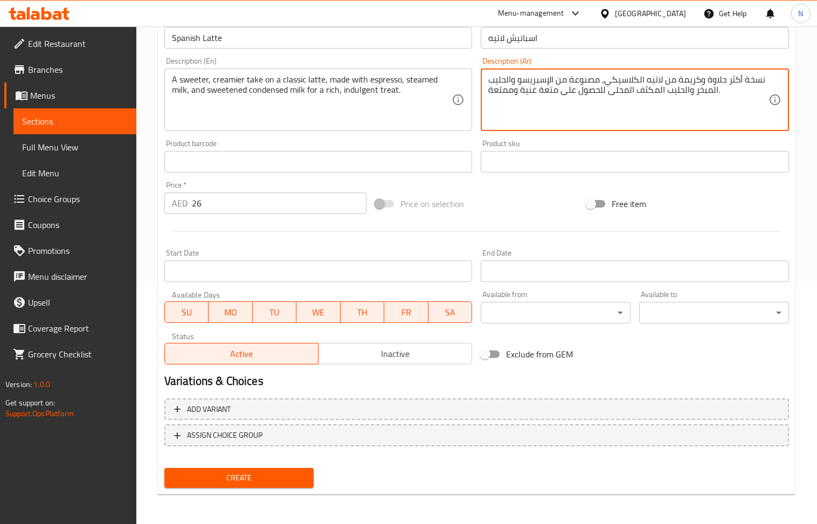
type textarea "نسخة أكثر حلاوة وكريمة من لاتيه الكلاسيكي، مصنوعة من الإسبريسو والحليب المبخر و…"
click at [251, 484] on span "Create" at bounding box center [239, 477] width 133 height 13
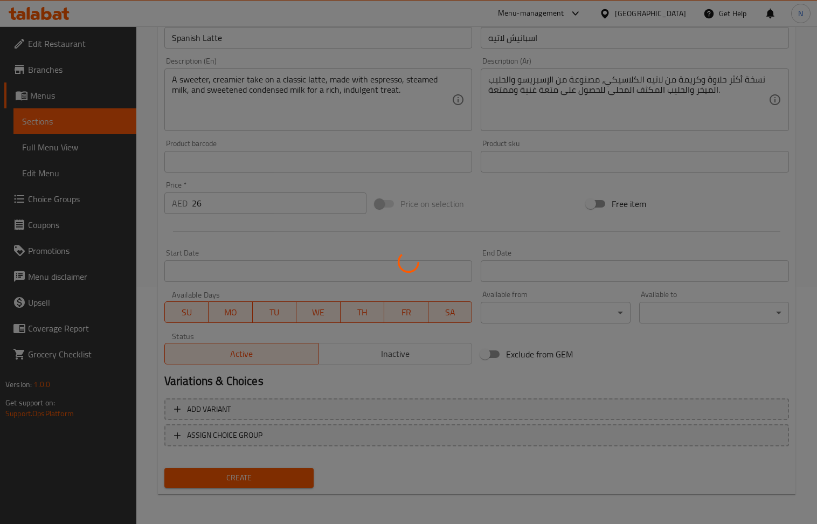
type input "0"
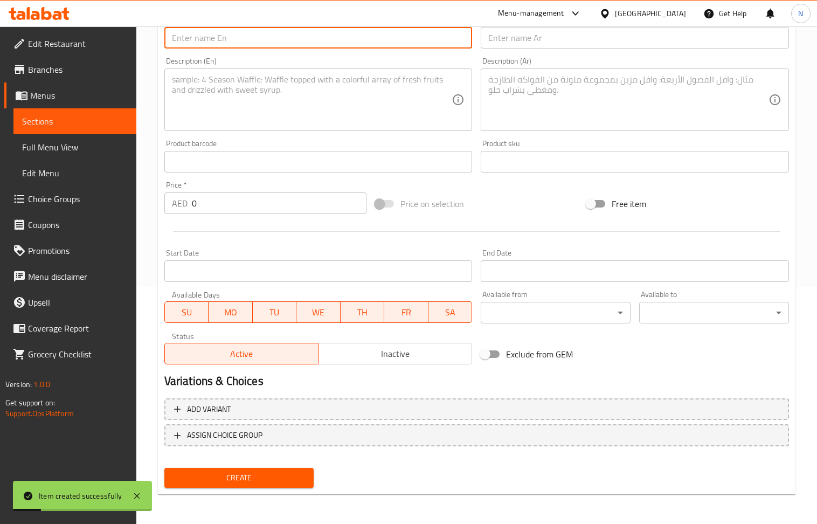
paste input "Mocha"
type input "Mocha"
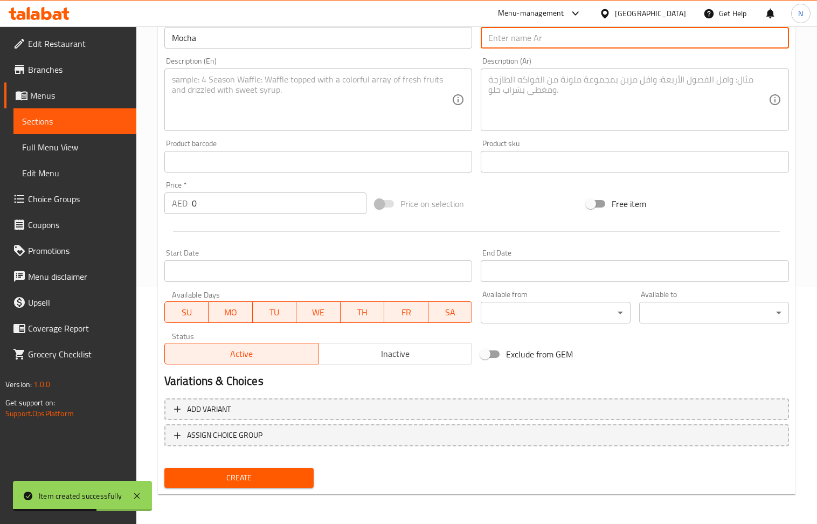
paste input "موكا"
type input "موكا"
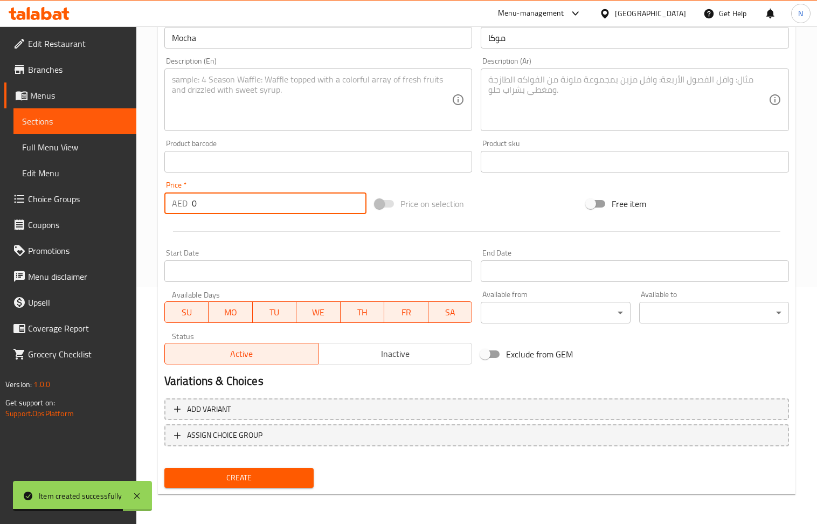
click at [216, 203] on input "0" at bounding box center [279, 203] width 175 height 22
paste input "26"
type input "26"
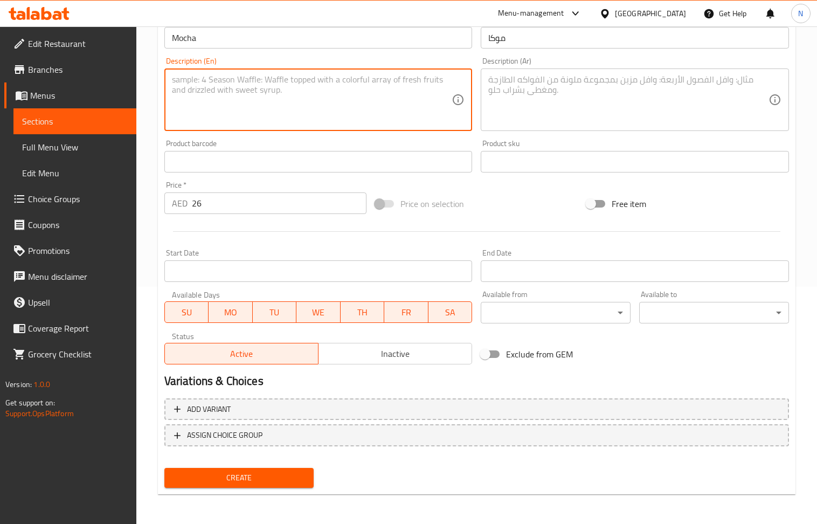
paste textarea "" A delightful blend of rich espresso, steamed milk, and deep chocolate syrup, …"
type textarea "" A delightful blend of rich espresso, steamed milk, and deep chocolate syrup, …"
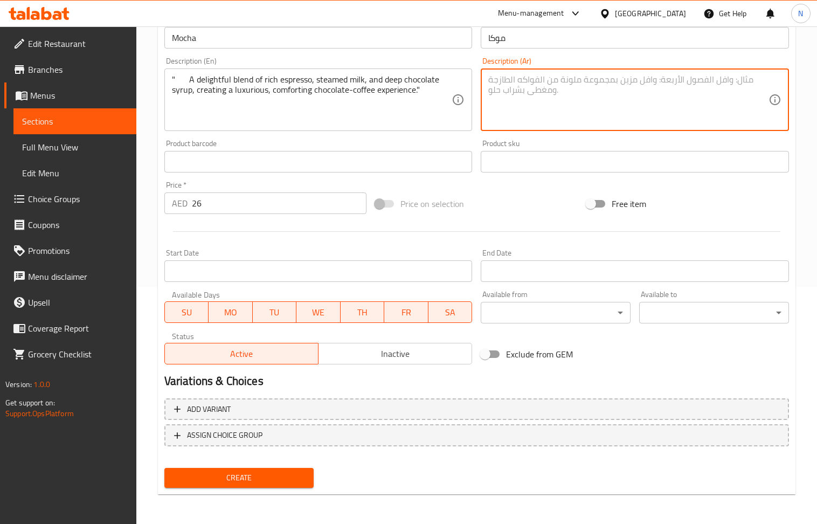
paste textarea ""مزيج رائع من الإسبريسو الغني والحليب المبخر وشراب الشوكولاتة العميق، مما يخلق …"
type textarea ""مزيج رائع من الإسبريسو الغني والحليب المبخر وشراب الشوكولاتة العميق، مما يخلق …"
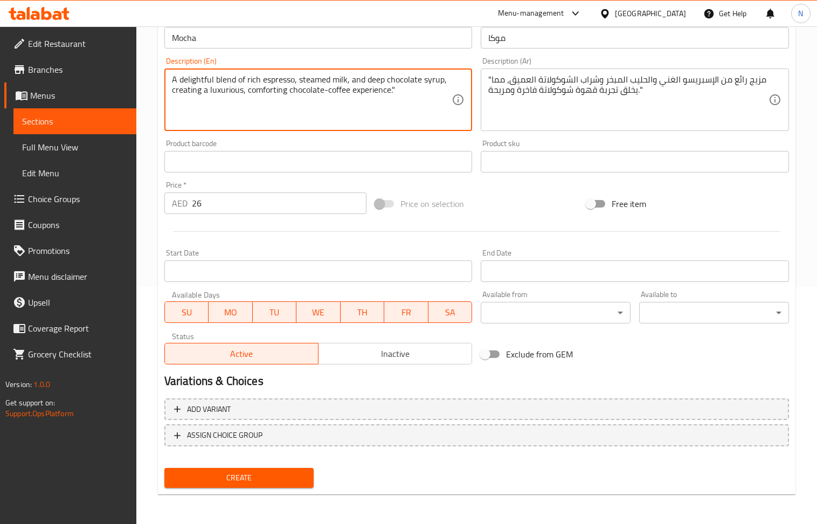
type textarea "A delightful blend of rich espresso, steamed milk, and deep chocolate syrup, cr…"
click at [225, 481] on span "Create" at bounding box center [239, 477] width 133 height 13
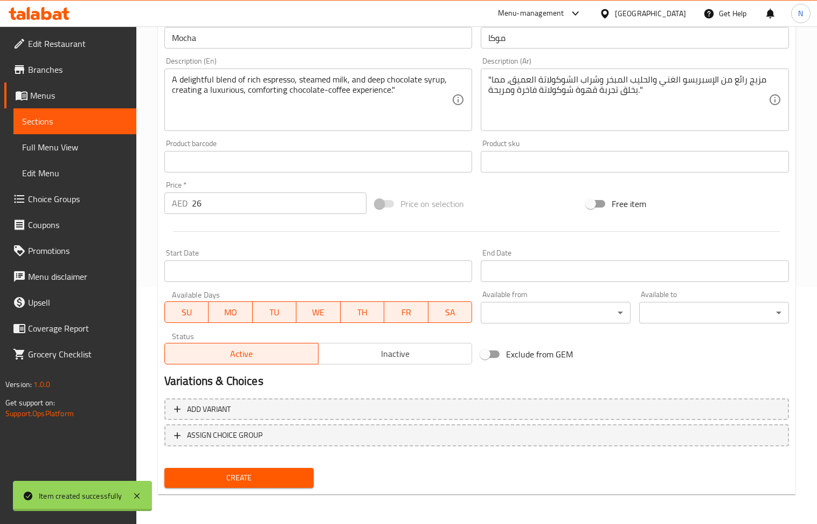
type input "0"
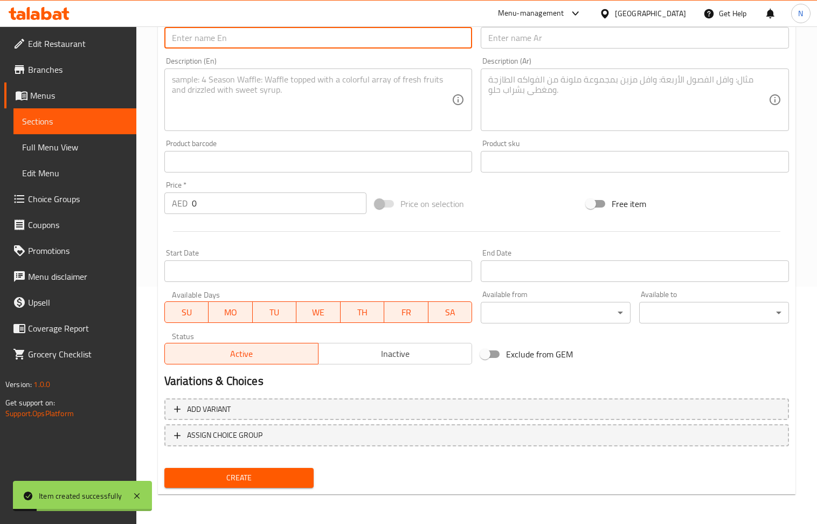
paste input "White Mocha"
type input "White Mocha"
click at [542, 46] on input "text" at bounding box center [635, 38] width 308 height 22
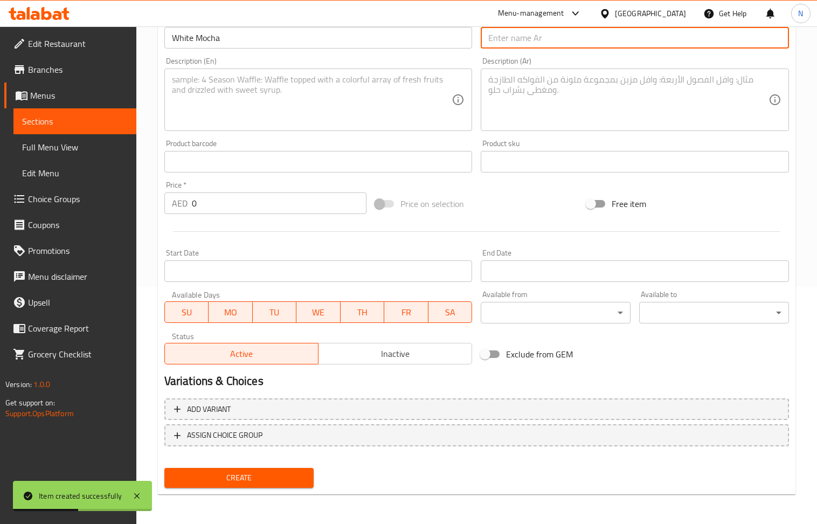
paste input "موكا بيضاء"
click at [503, 37] on input "موكا بيضاء" at bounding box center [635, 38] width 308 height 22
click at [658, 95] on textarea at bounding box center [628, 99] width 280 height 51
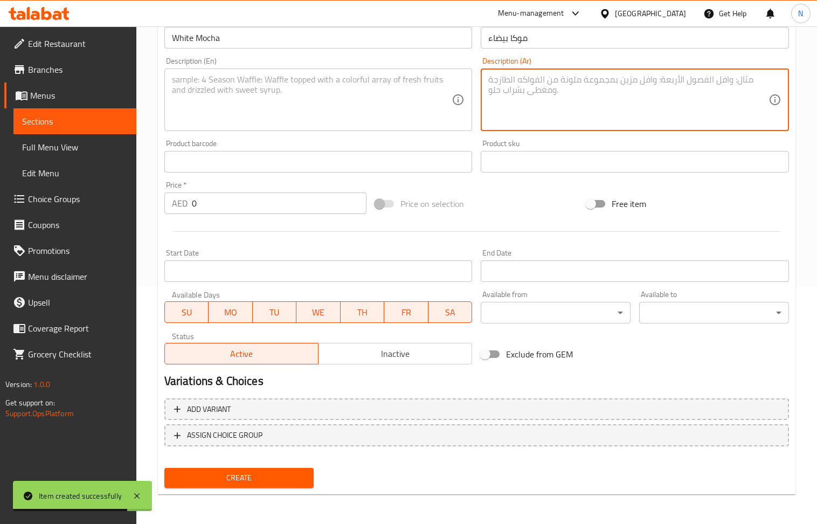
click at [498, 45] on input "موكا بيضاء" at bounding box center [635, 38] width 308 height 22
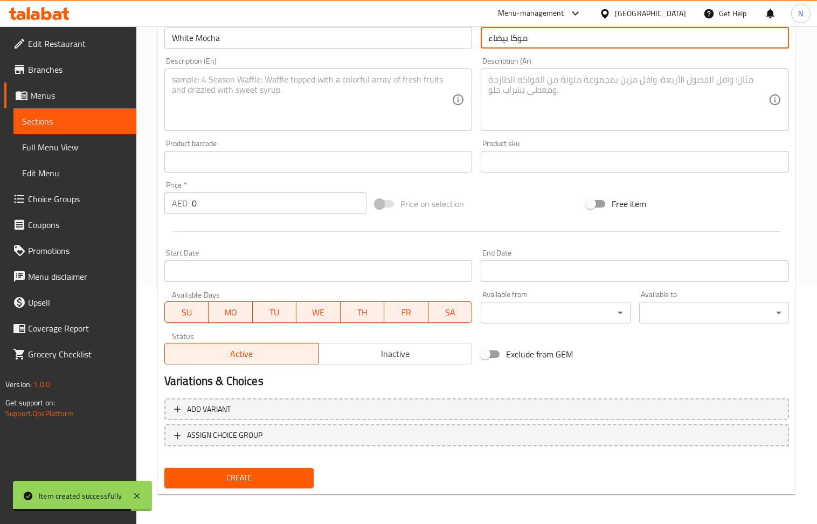
click at [498, 45] on input "موكا بيضاء" at bounding box center [635, 38] width 308 height 22
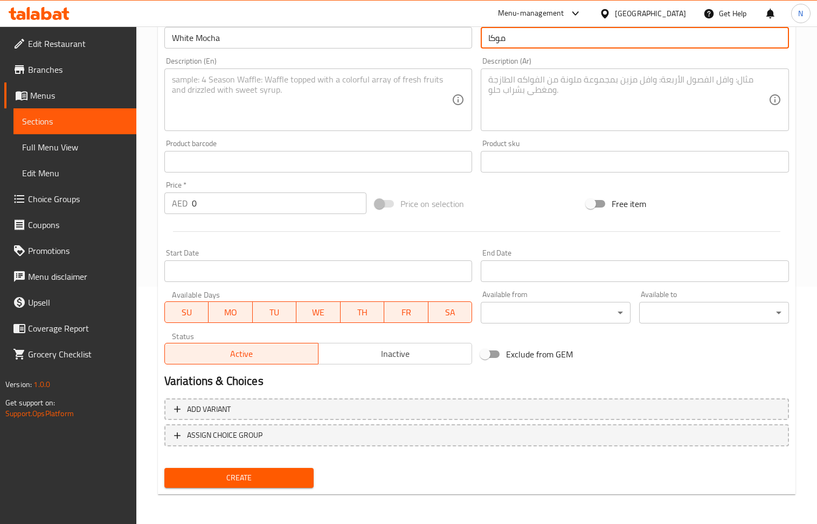
click at [488, 41] on input "موكا" at bounding box center [635, 38] width 308 height 22
click at [697, 109] on textarea at bounding box center [628, 99] width 280 height 51
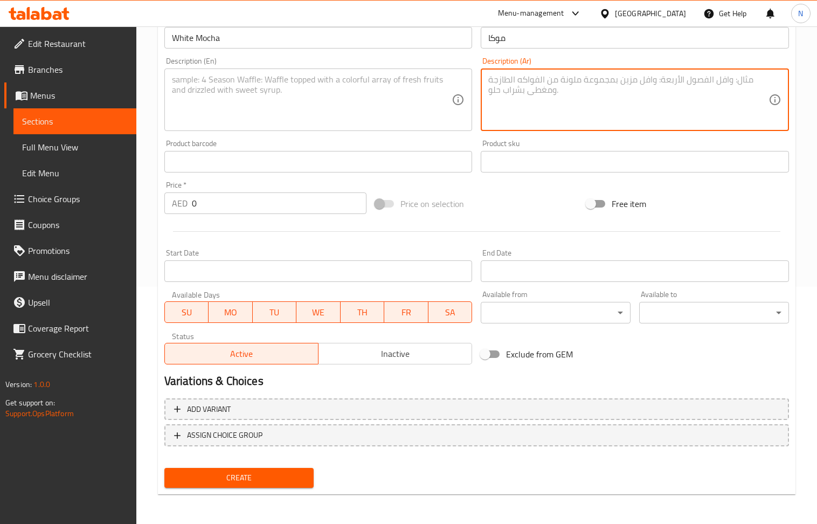
click at [488, 41] on input "موكا" at bounding box center [635, 38] width 308 height 22
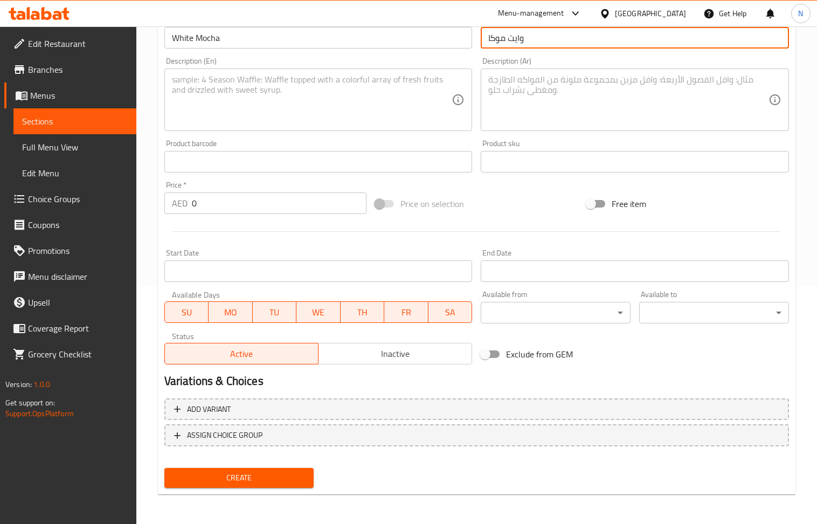
type input "وايت موكا"
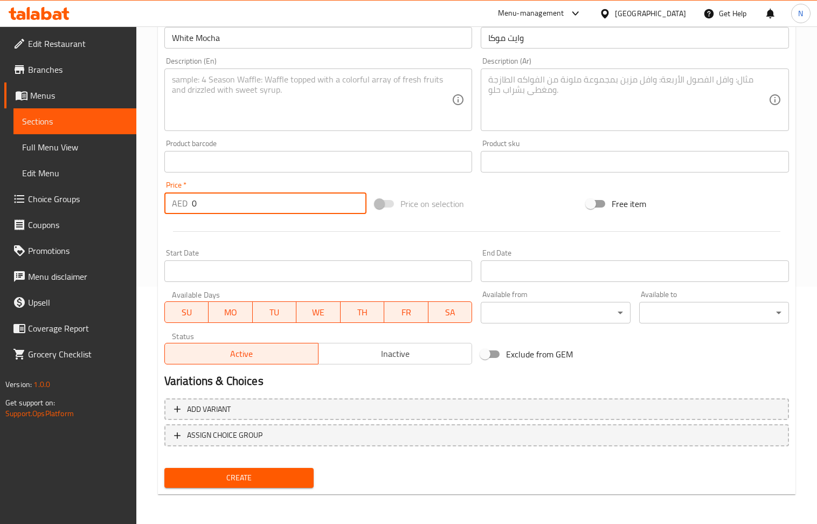
click at [223, 210] on input "0" at bounding box center [279, 203] width 175 height 22
paste input "26"
type input "26"
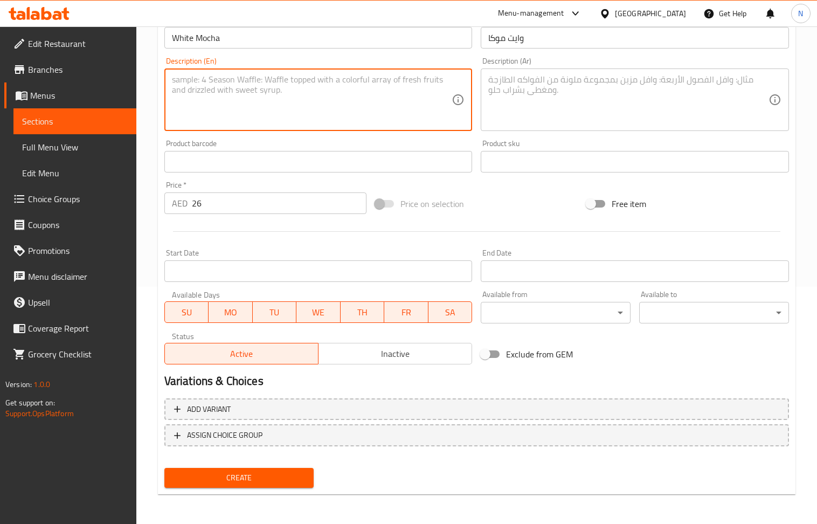
paste textarea "" A sweet, creamy indulgence combining espresso, steamed milk, and luscious whi…"
click at [187, 78] on textarea "" A sweet, creamy indulgence combining espresso, steamed milk, and luscious whi…" at bounding box center [312, 99] width 280 height 51
type textarea "A sweet, creamy indulgence combining espresso, steamed milk, and luscious white…"
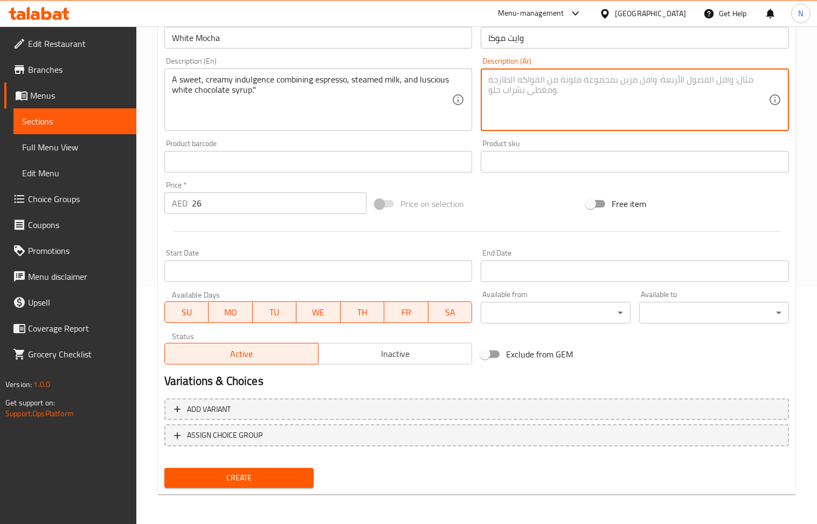
paste textarea ""متعة كريمية حلوة تجمع بين الإسبريسو والحليب المبخر وشراب الشوكولاتة البيضاء ال…"
type textarea ""متعة كريمية حلوة تجمع بين الإسبريسو والحليب المبخر وشراب الشوكولاتة البيضاء ال…"
drag, startPoint x: 240, startPoint y: 484, endPoint x: 166, endPoint y: 401, distance: 110.7
click at [239, 484] on span "Create" at bounding box center [239, 477] width 133 height 13
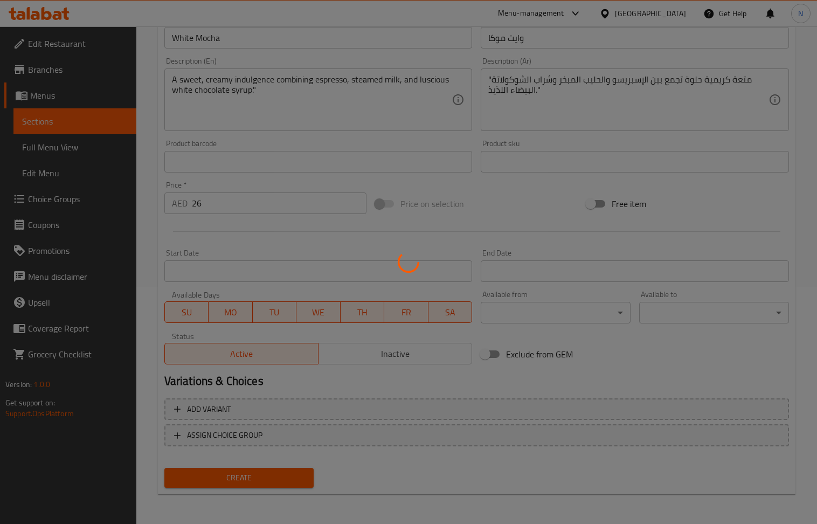
type input "0"
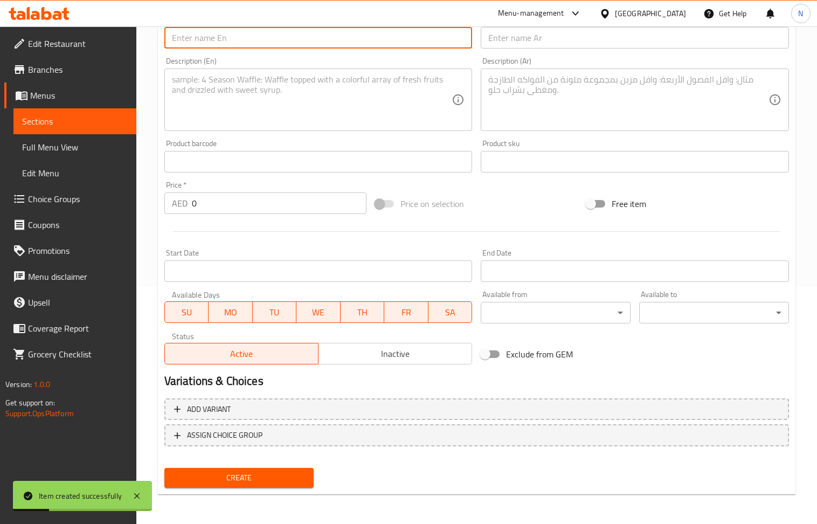
paste input "Salted Caramel"
type input "Salted Caramel"
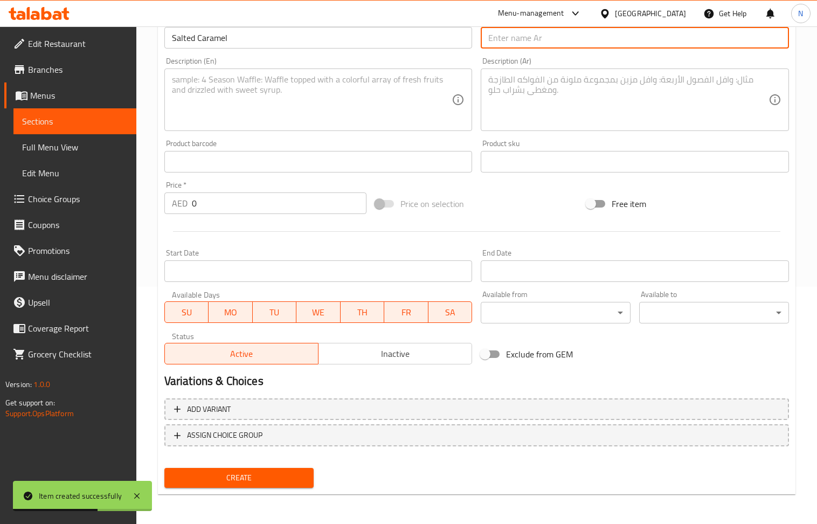
paste input "كراميل مملح"
type input "كراميل مملح"
click at [222, 203] on input "0" at bounding box center [279, 203] width 175 height 22
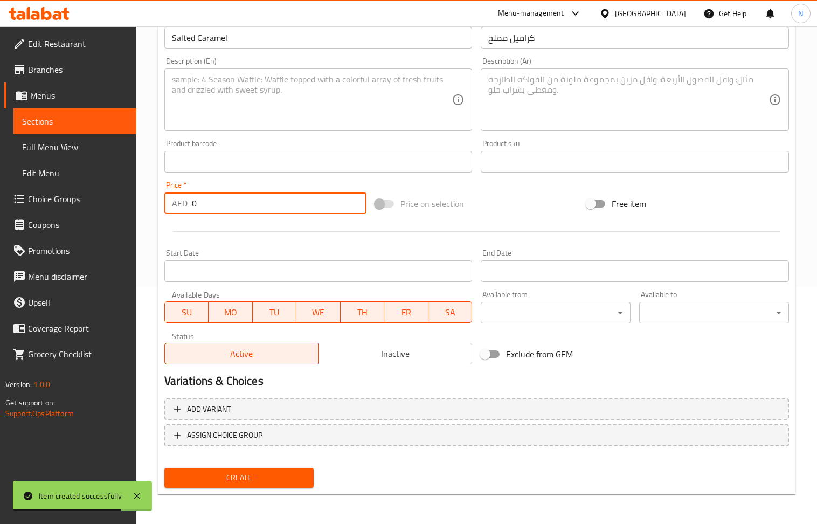
click at [222, 203] on input "0" at bounding box center [279, 203] width 175 height 22
paste input "26"
type input "26"
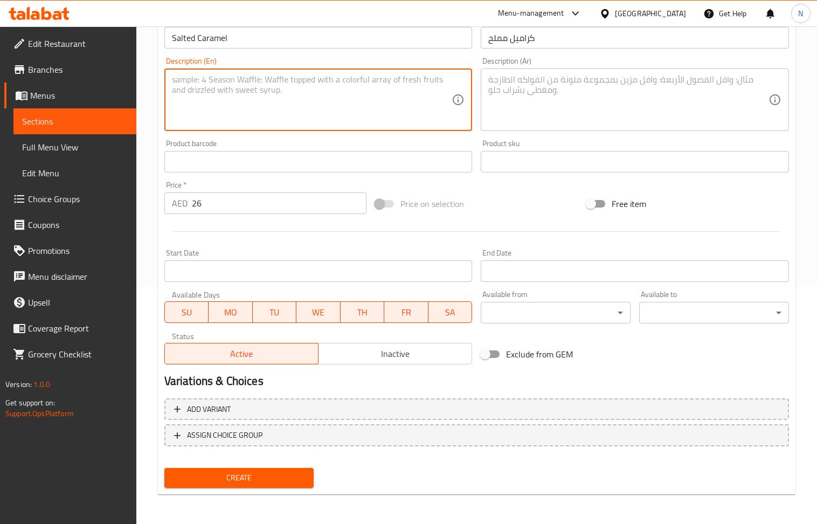
paste textarea "" A perfect sweet and savory blend! Smooth coffee infused with buttery caramel …"
drag, startPoint x: 187, startPoint y: 83, endPoint x: 134, endPoint y: 77, distance: 52.7
click at [134, 77] on div "Edit Restaurant Branches Menus Sections Full Menu View Edit Menu Choice Groups …" at bounding box center [408, 156] width 817 height 735
click at [230, 106] on textarea "A perfect sweet and savory blend! Smooth coffee infused with buttery caramel fl…" at bounding box center [312, 99] width 280 height 51
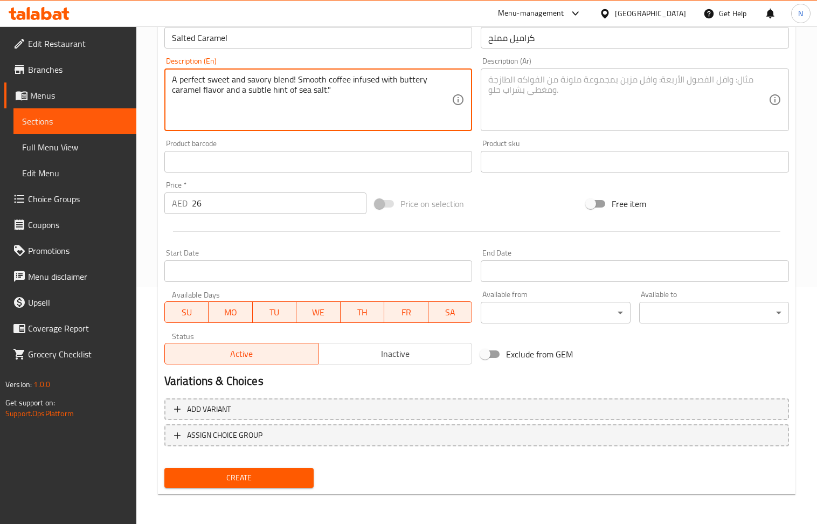
click at [230, 106] on textarea "A perfect sweet and savory blend! Smooth coffee infused with buttery caramel fl…" at bounding box center [312, 99] width 280 height 51
type textarea "A perfect sweet and savory blend! Smooth coffee infused with buttery caramel fl…"
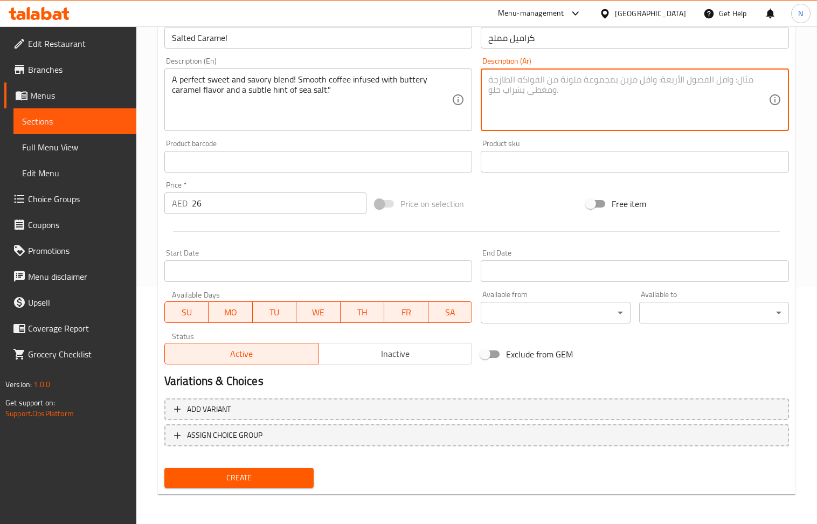
paste textarea "مزيج مثالي حلو ولذيذ! قهوة ناعمة بنكهة الكراميل الزبدي ولمسة خفيفة من ملح البحر."
click at [695, 84] on textarea "مزيج مثالي حلو ولذيذ! قهوة ناعمة بنكهة الكراميل الزبدي ولمسة خفيفة من ملح البحر." at bounding box center [628, 99] width 280 height 51
click at [572, 79] on textarea "مزيج مثالي حلو ,ومالح! قهوة ناعمة بنكهة الكراميل الزبدي ولمسة خفيفة من ملح البح…" at bounding box center [628, 99] width 280 height 51
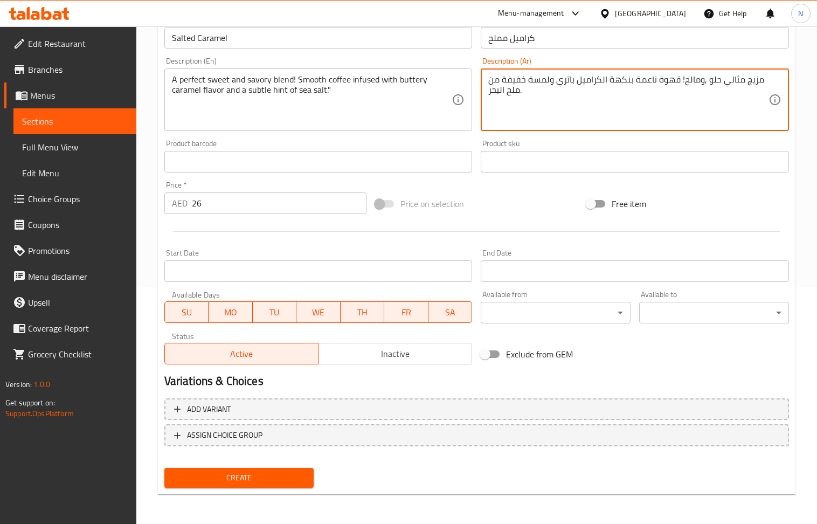
type textarea "مزيج مثالي حلو ,ومالح! قهوة ناعمة بنكهة الكراميل باتري ولمسة خفيفة من ملح البحر."
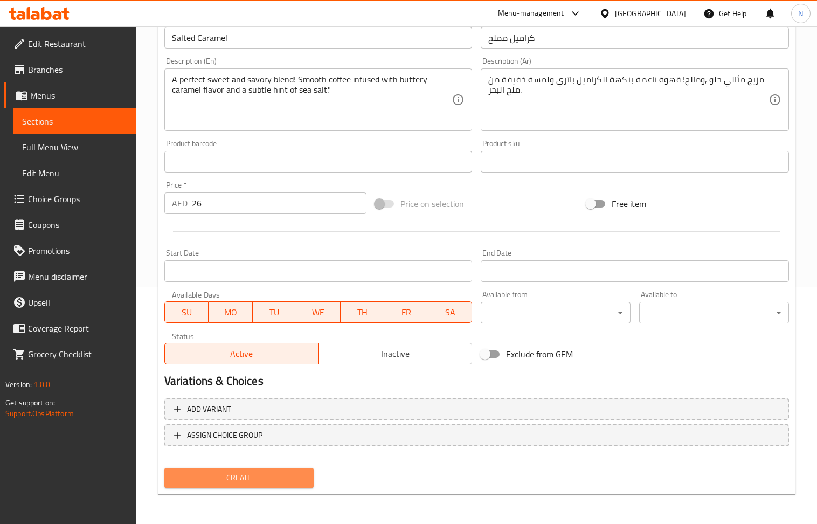
click at [290, 481] on span "Create" at bounding box center [239, 477] width 133 height 13
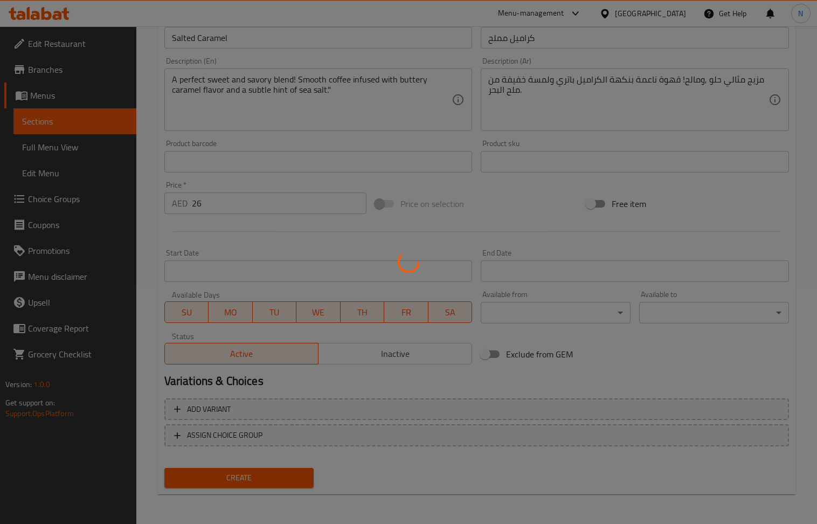
type input "0"
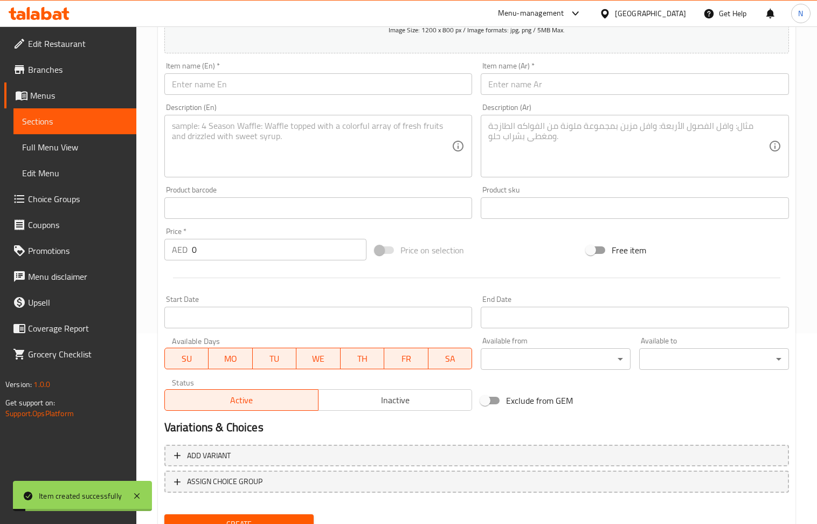
scroll to position [165, 0]
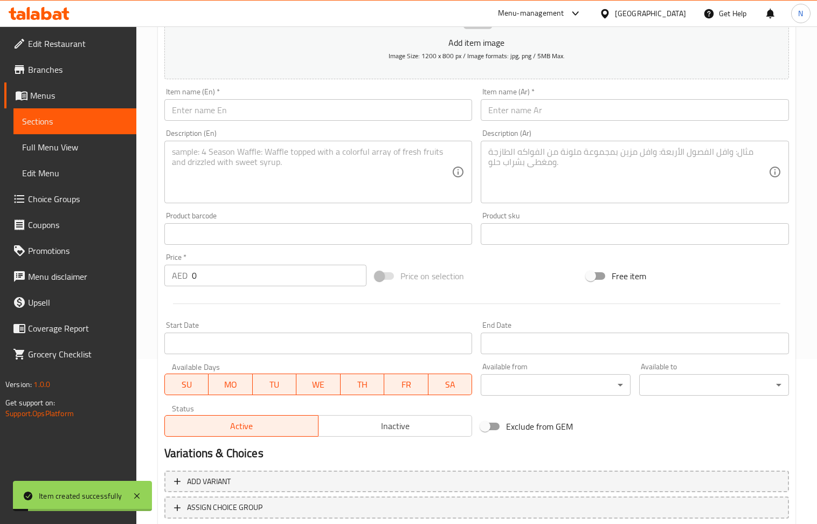
click at [240, 109] on input "text" at bounding box center [318, 110] width 308 height 22
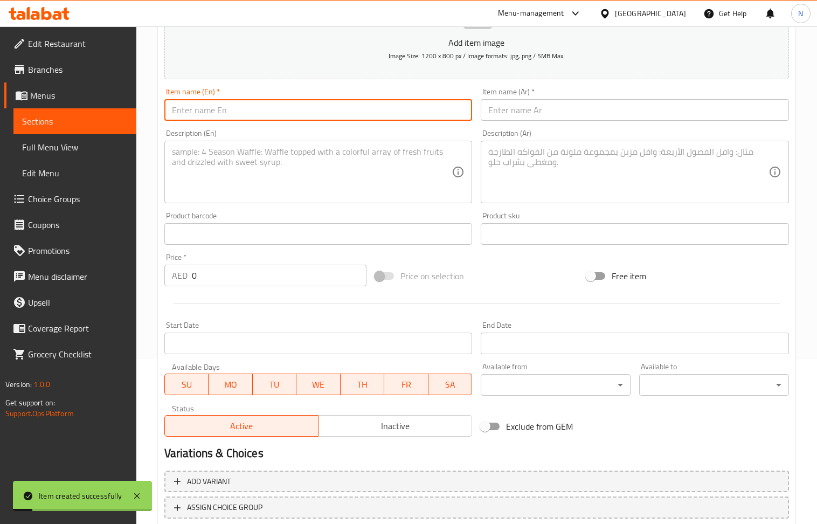
paste input "Matcha Latte"
type input "Matcha Latte"
drag, startPoint x: 517, startPoint y: 115, endPoint x: 279, endPoint y: 37, distance: 251.3
click at [517, 115] on input "text" at bounding box center [635, 110] width 308 height 22
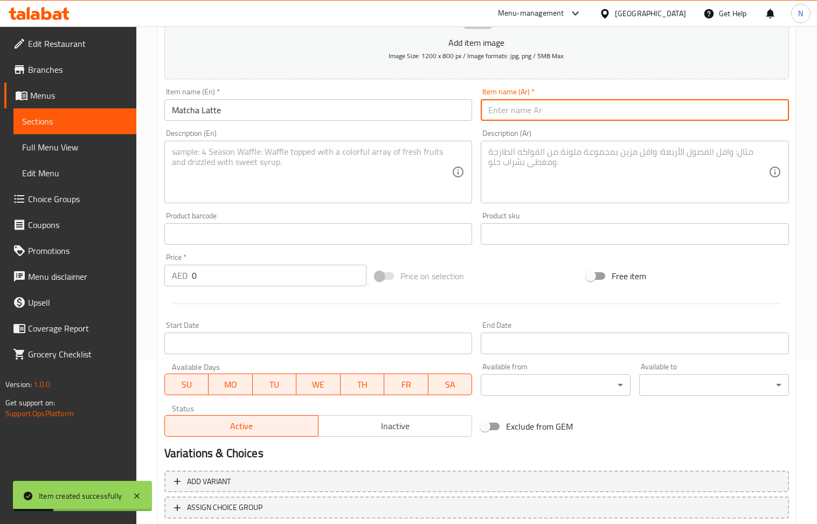
paste input "[PERSON_NAME]ه"
type input "[PERSON_NAME]ه"
click at [257, 278] on input "0" at bounding box center [279, 276] width 175 height 22
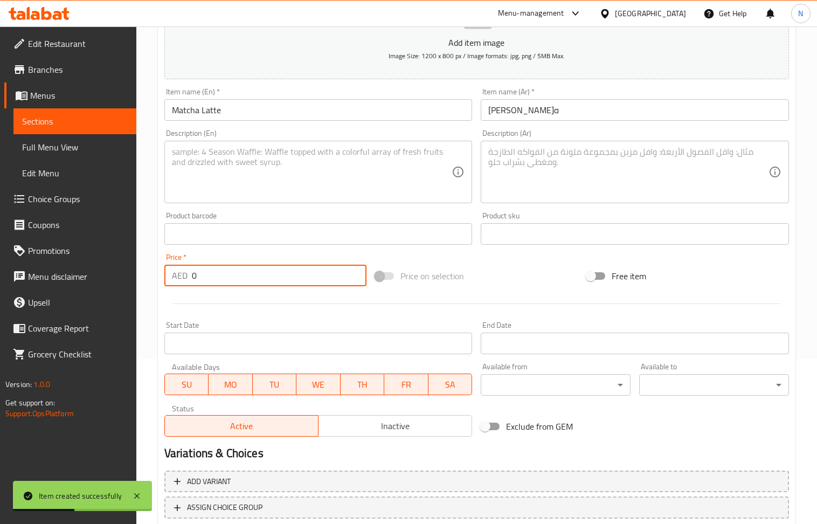
click at [257, 278] on input "0" at bounding box center [279, 276] width 175 height 22
paste input "29"
type input "29"
click at [301, 173] on textarea at bounding box center [312, 172] width 280 height 51
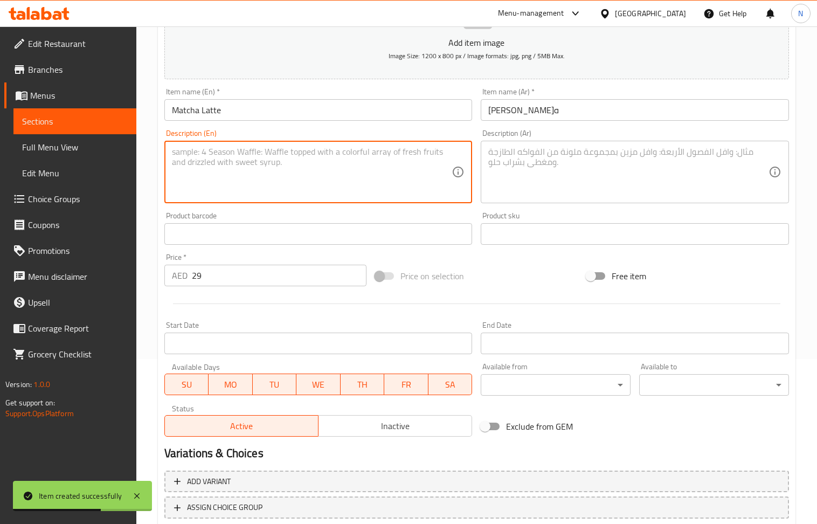
paste textarea "Vibrant and refreshing, made with premium matcha, whisked with hot water and to…"
type textarea "Vibrant and refreshing, made with premium matcha, whisked with hot water and to…"
click at [542, 171] on textarea at bounding box center [628, 172] width 280 height 51
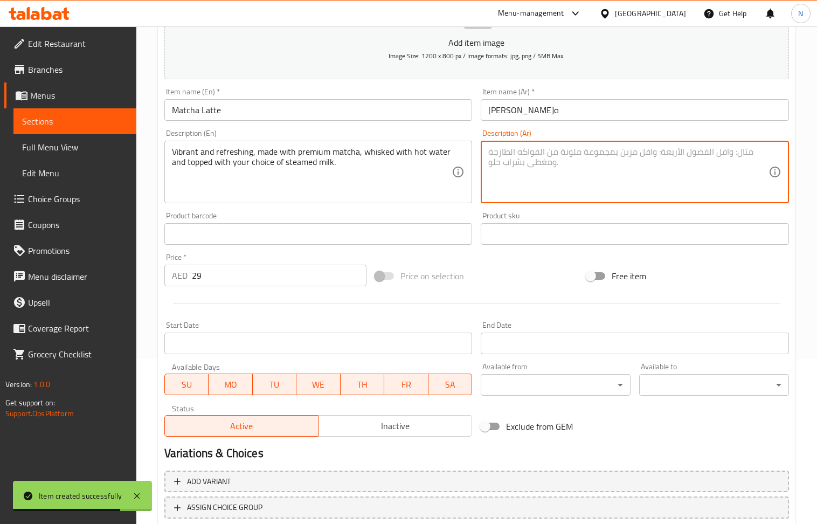
paste textarea "مشروب منعش وحيوي، مصنوع من الماتشا الممتاز، مخفوق بالماء الساخن ومزين بالحليب ا…"
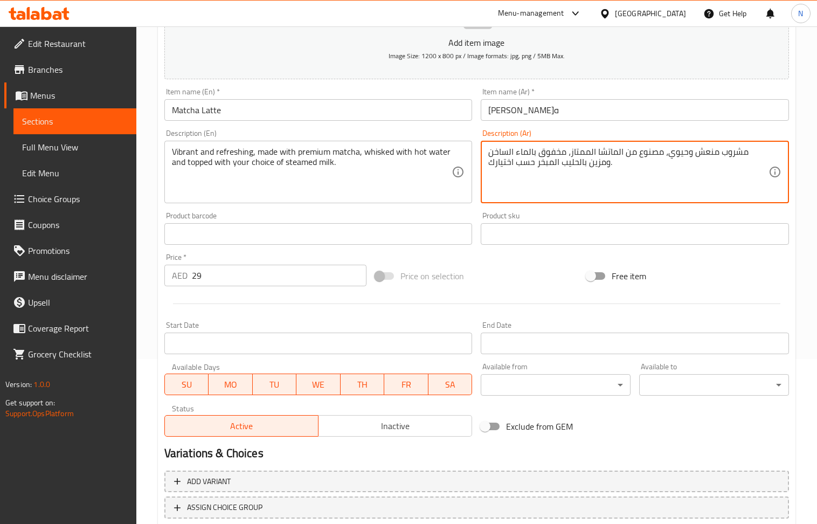
type textarea "مشروب منعش وحيوي، مصنوع من الماتشا الممتاز، مخفوق بالماء الساخن ومزين بالحليب ا…"
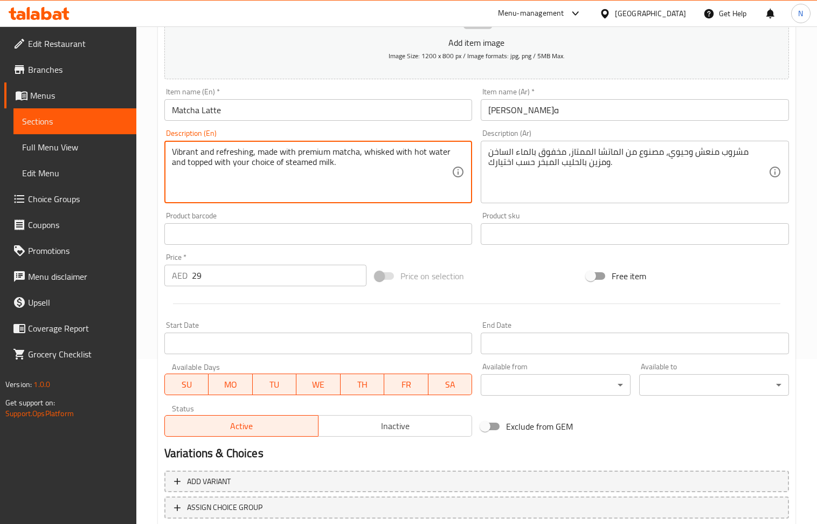
drag, startPoint x: 246, startPoint y: 165, endPoint x: 289, endPoint y: 177, distance: 44.7
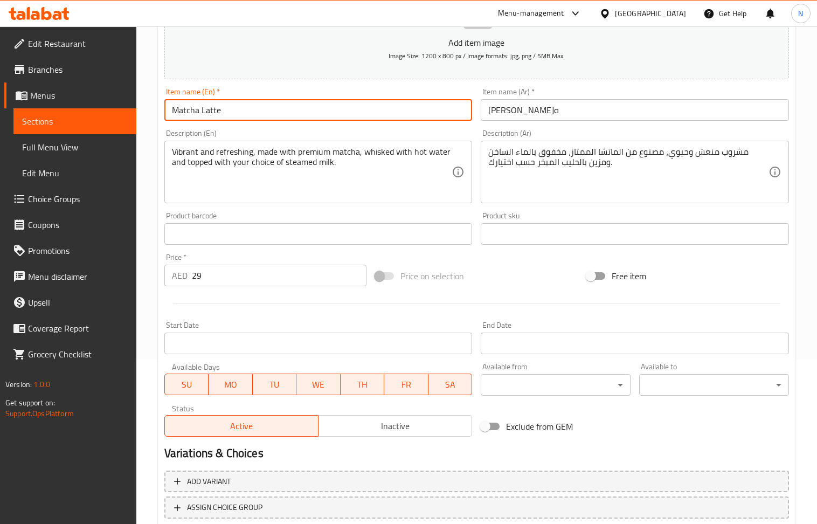
click at [315, 100] on input "Matcha Latte" at bounding box center [318, 110] width 308 height 22
click at [317, 103] on input "Matcha Latte" at bounding box center [318, 110] width 308 height 22
paste input "Coconut"
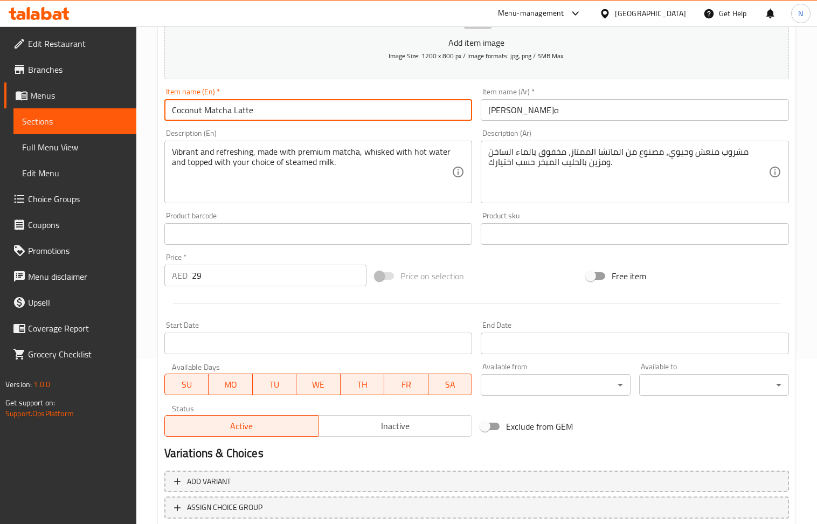
type input "Coconut Matcha Latte"
click at [243, 113] on input "Coconut Matcha Latte" at bounding box center [318, 110] width 308 height 22
click at [546, 109] on input "[PERSON_NAME]ه" at bounding box center [635, 110] width 308 height 22
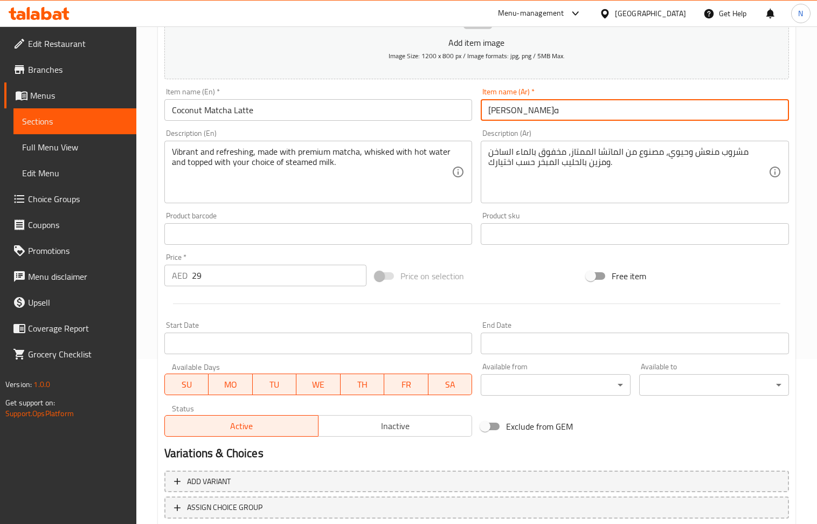
click at [546, 109] on input "[PERSON_NAME]ه" at bounding box center [635, 110] width 308 height 22
click at [546, 110] on input "[PERSON_NAME]ه" at bounding box center [635, 110] width 308 height 22
paste input "اتيه جوز الهند والماتشا"
type input "لاتيه جوز الهند والماتشا"
click at [223, 272] on input "29" at bounding box center [279, 276] width 175 height 22
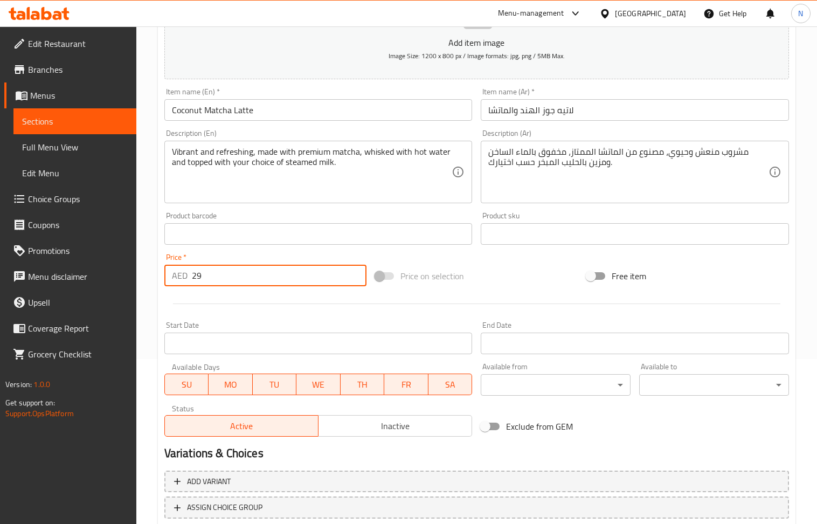
click at [223, 272] on input "29" at bounding box center [279, 276] width 175 height 22
drag, startPoint x: 223, startPoint y: 272, endPoint x: 210, endPoint y: 274, distance: 13.1
click at [210, 274] on input "29" at bounding box center [279, 276] width 175 height 22
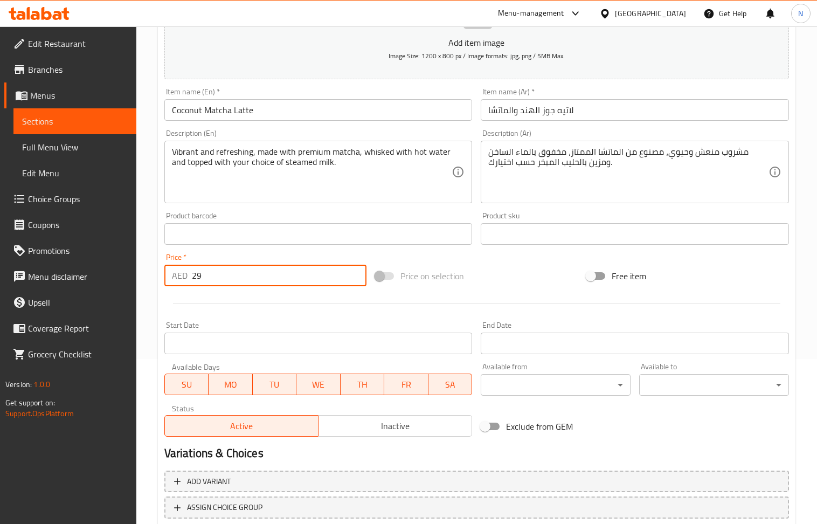
paste input "31"
type input "31"
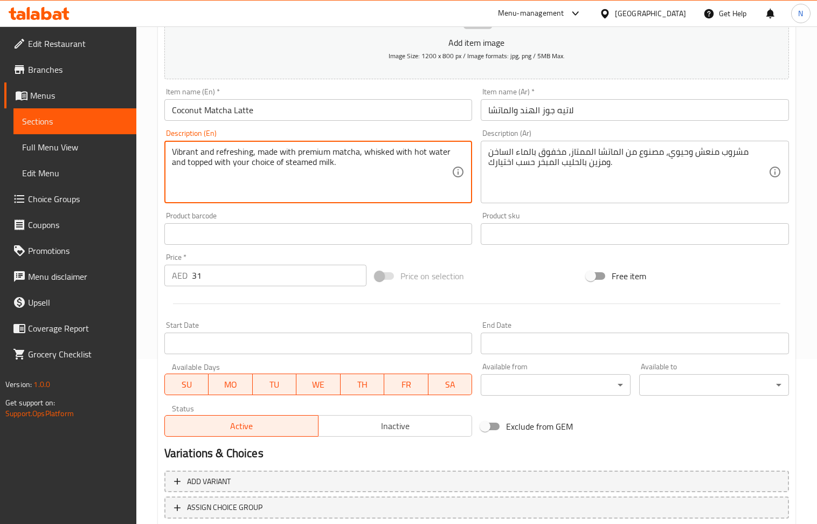
click at [251, 172] on textarea "Vibrant and refreshing, made with premium matcha, whisked with hot water and to…" at bounding box center [312, 172] width 280 height 51
paste textarea "An exotic twist! Earthy matcha green tea blended with creamy, tropical coconut …"
type textarea "An exotic twist! Earthy matcha green tea blended with creamy, tropical coconut …"
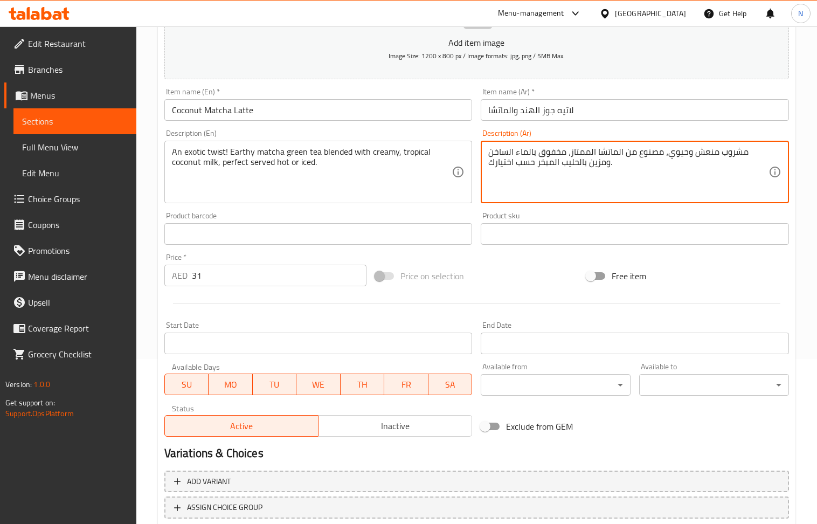
click at [542, 150] on textarea "مشروب منعش وحيوي، مصنوع من الماتشا الممتاز، مخفوق بالماء الساخن ومزين بالحليب ا…" at bounding box center [628, 172] width 280 height 51
paste textarea "مسة مميزة! شاي ماتشا أخضر ترابي ممزوج بحليب جوز الهند الكريمي الاستوائي، مثالي …"
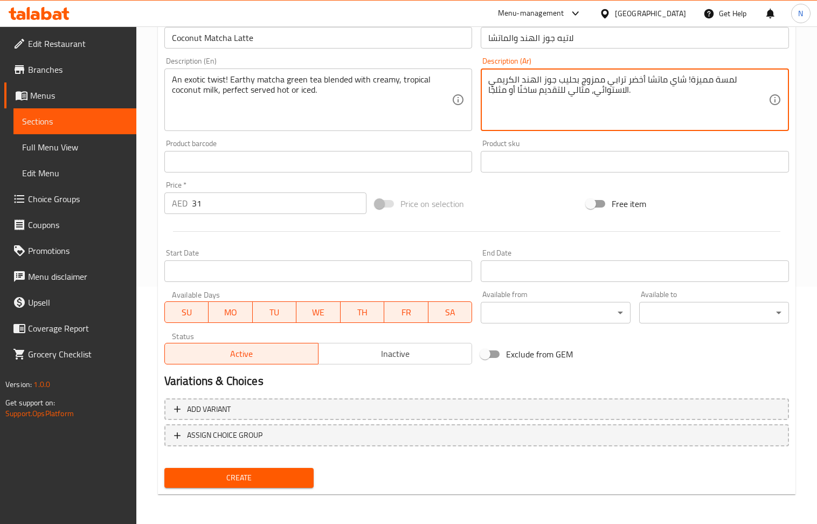
type textarea "لمسة مميزة! شاي ماتشا أخضر ترابي ممزوج بحليب جوز الهند الكريمي الاستوائي، مثالي…"
click at [527, 414] on span "Add variant" at bounding box center [476, 409] width 605 height 13
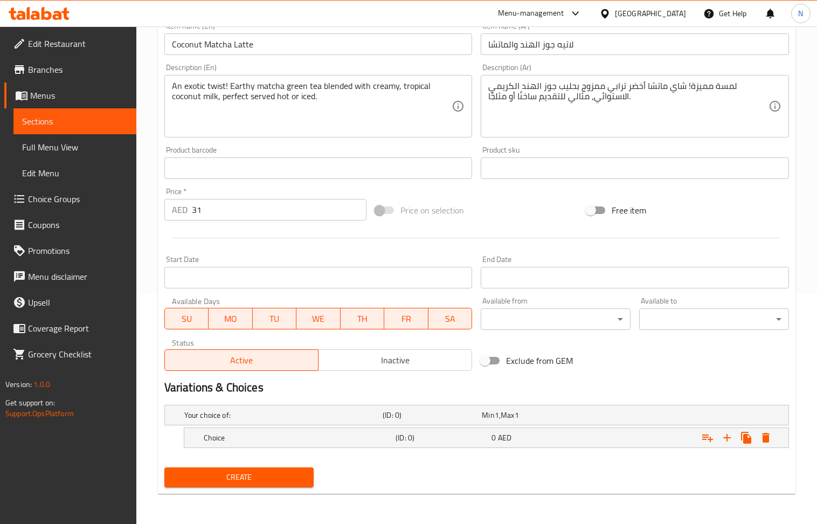
scroll to position [232, 0]
click at [725, 440] on icon "Expand" at bounding box center [727, 437] width 13 height 13
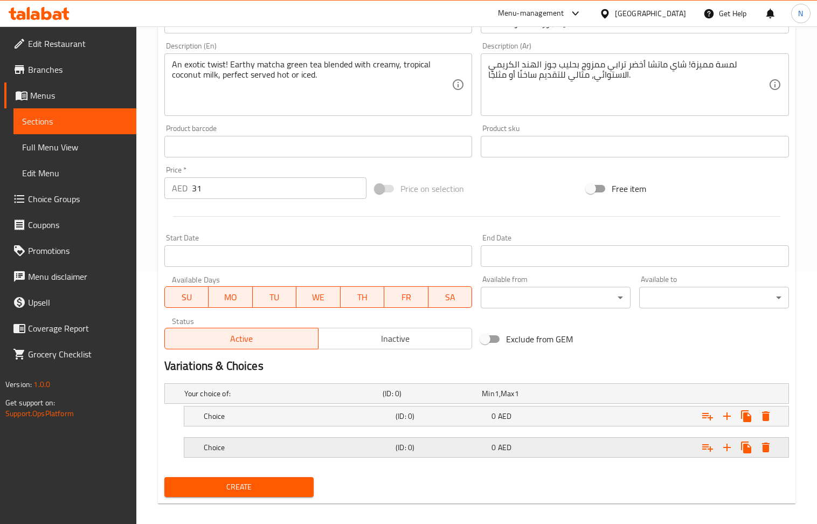
scroll to position [264, 0]
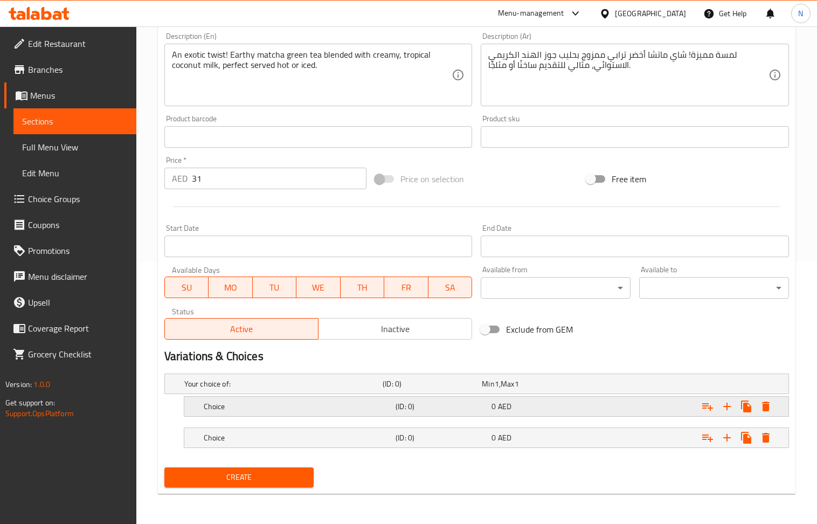
click at [381, 409] on h5 "Choice" at bounding box center [298, 406] width 188 height 11
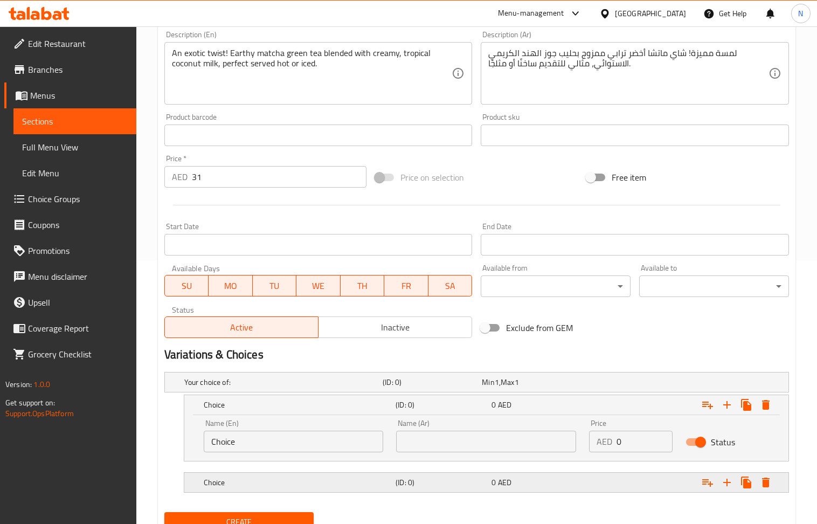
click at [396, 483] on h5 "(ID: 0)" at bounding box center [442, 482] width 92 height 11
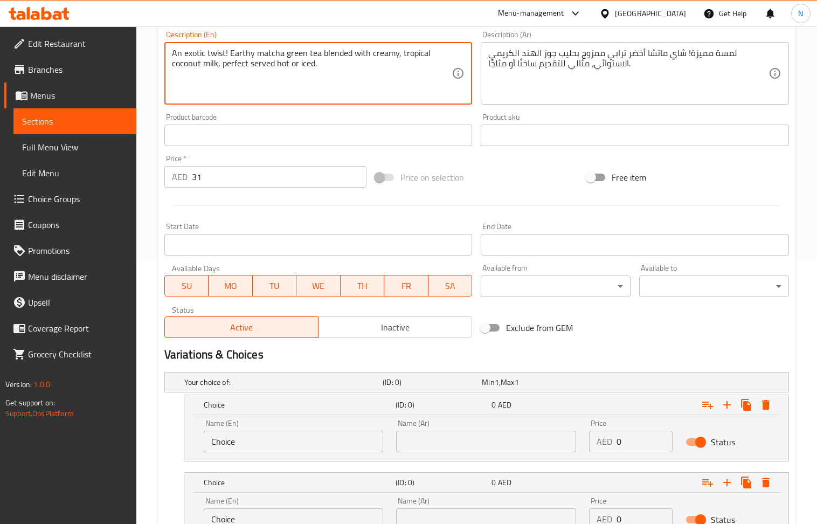
click at [282, 65] on textarea "An exotic twist! Earthy matcha green tea blended with creamy, tropical coconut …" at bounding box center [312, 73] width 280 height 51
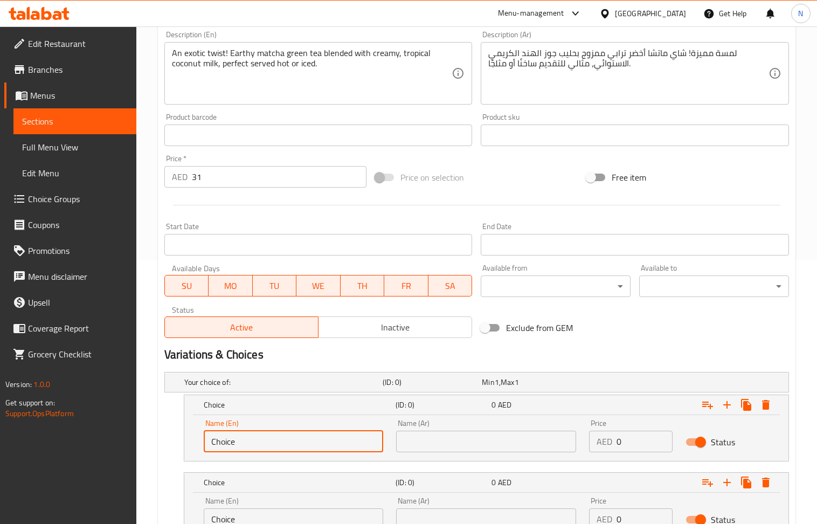
drag, startPoint x: 257, startPoint y: 484, endPoint x: 237, endPoint y: 434, distance: 54.0
click at [237, 434] on input "Choice" at bounding box center [294, 442] width 180 height 22
paste input "hot"
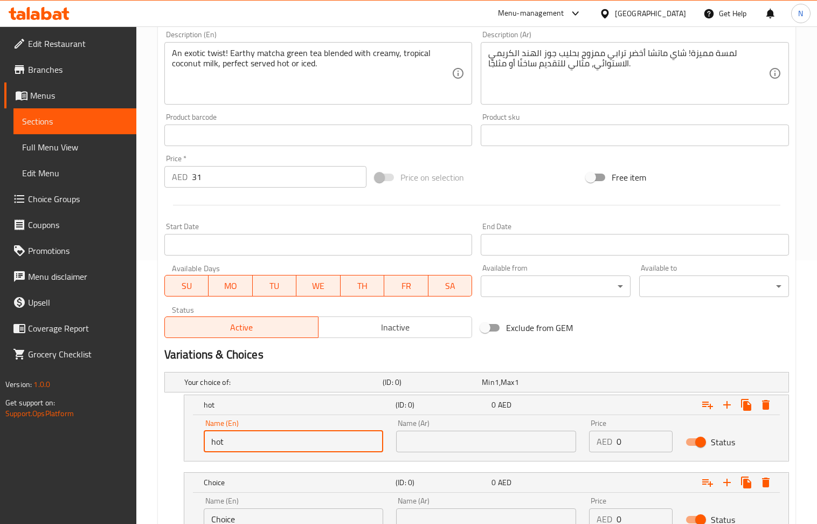
type input "hot"
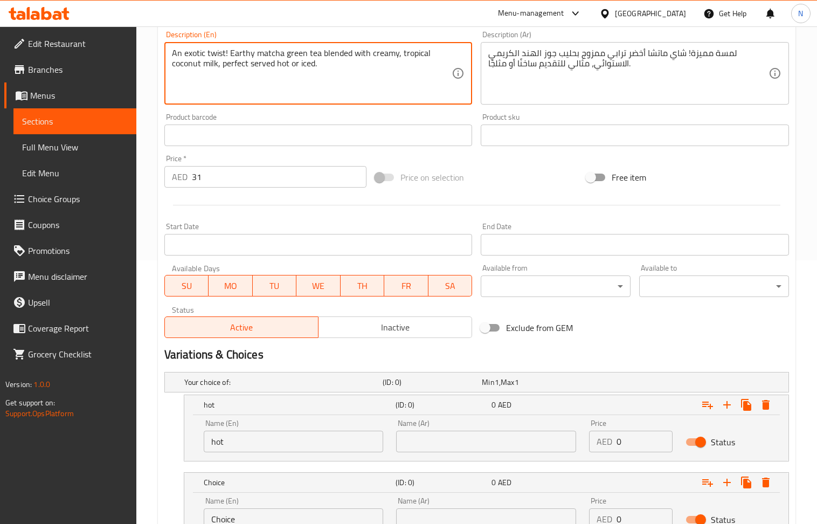
click at [307, 66] on textarea "An exotic twist! Earthy matcha green tea blended with creamy, tropical coconut …" at bounding box center [312, 73] width 280 height 51
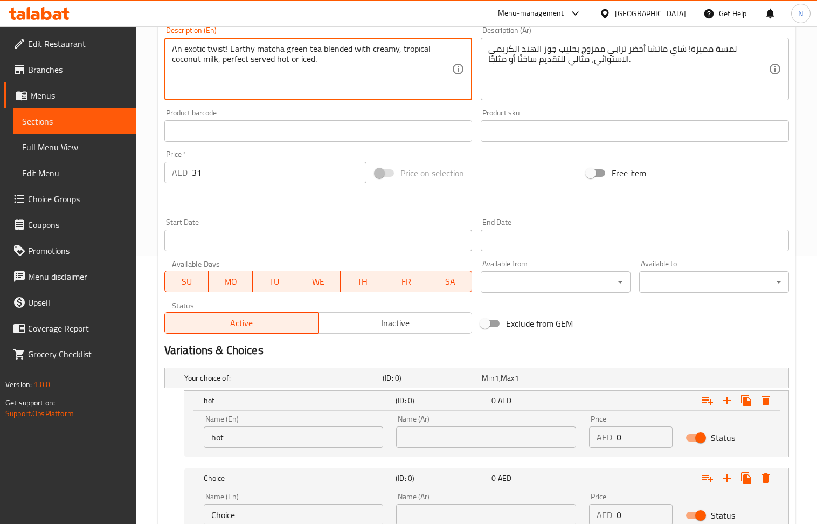
scroll to position [335, 0]
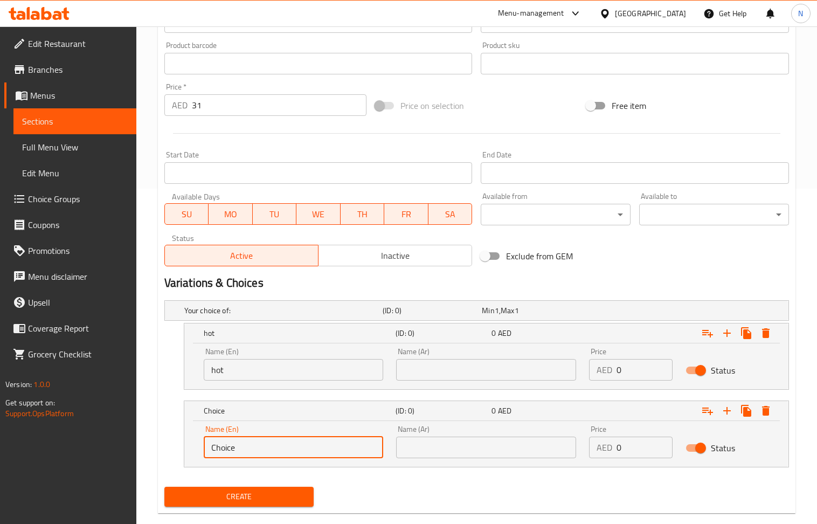
click at [259, 455] on input "Choice" at bounding box center [294, 448] width 180 height 22
paste input "iced"
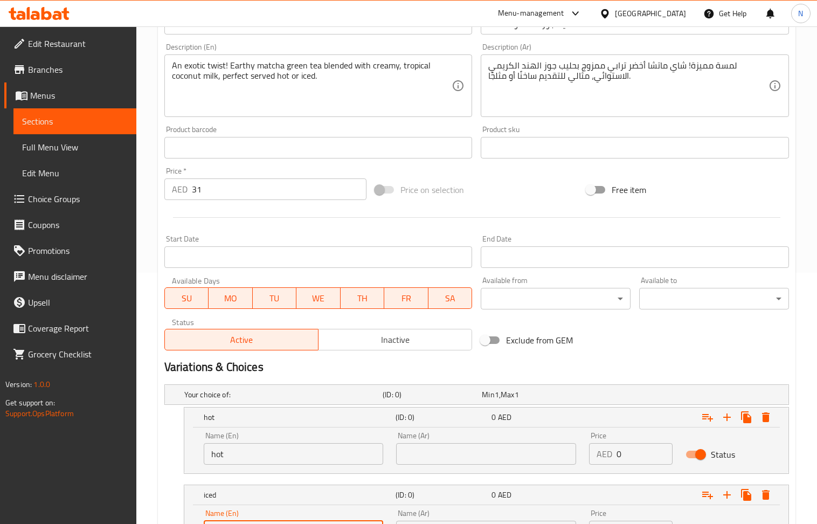
scroll to position [48, 0]
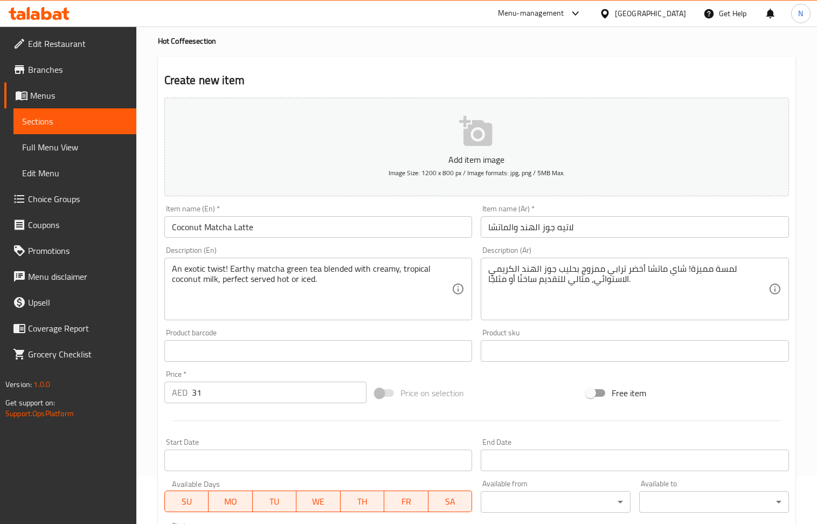
type input "iced"
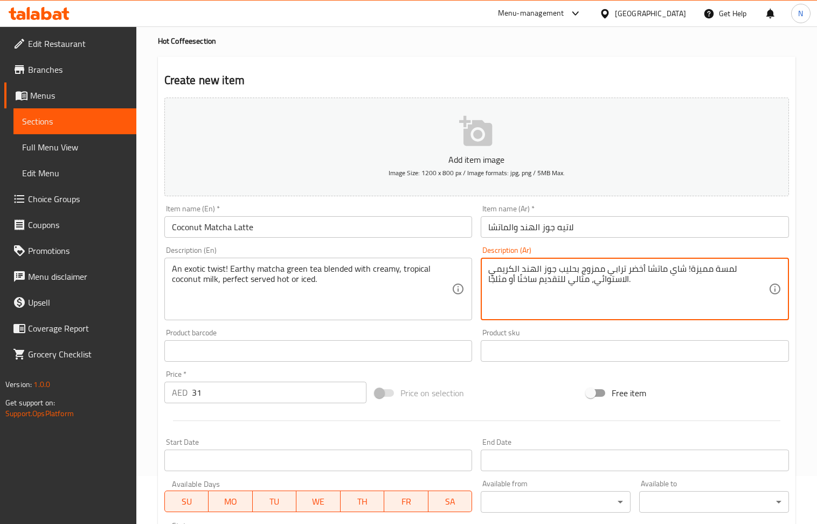
click at [524, 280] on textarea "لمسة مميزة! شاي ماتشا أخضر ترابي ممزوج بحليب جوز الهند الكريمي الاستوائي، مثالي…" at bounding box center [628, 289] width 280 height 51
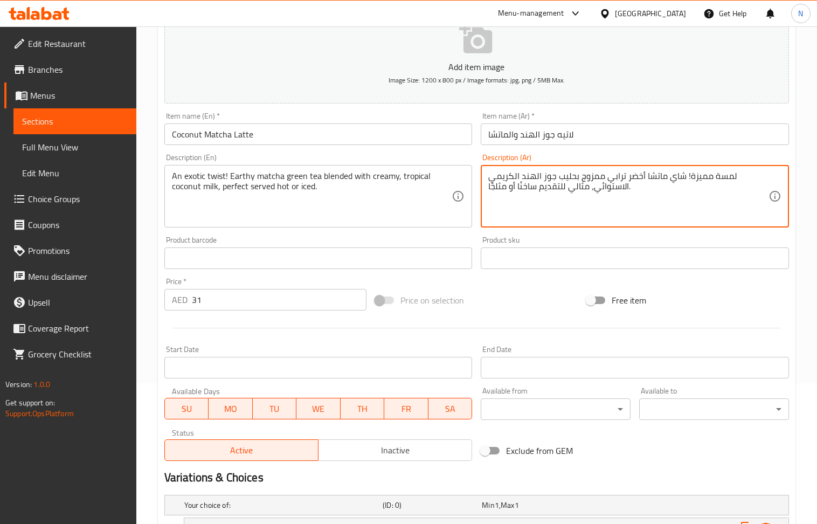
scroll to position [335, 0]
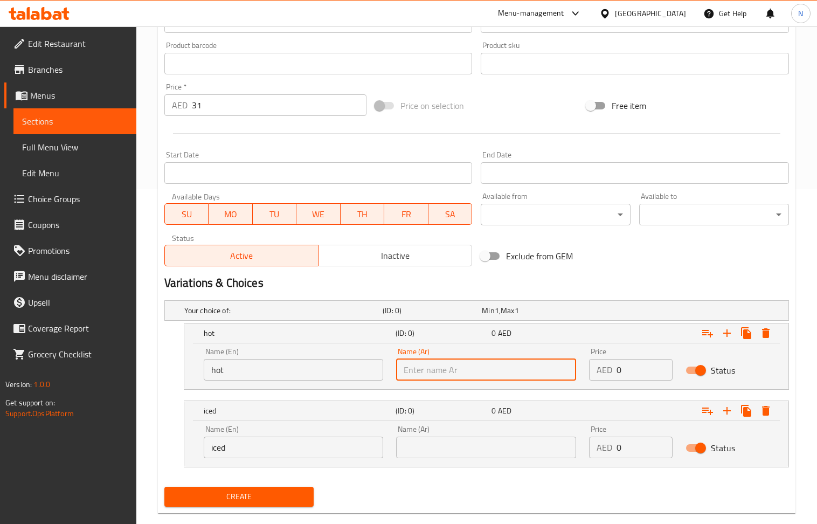
paste input "ساخنًا"
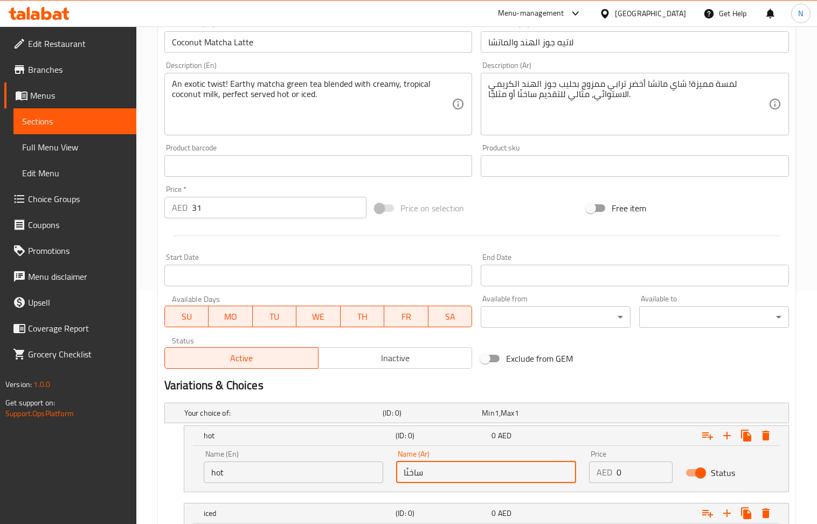
scroll to position [192, 0]
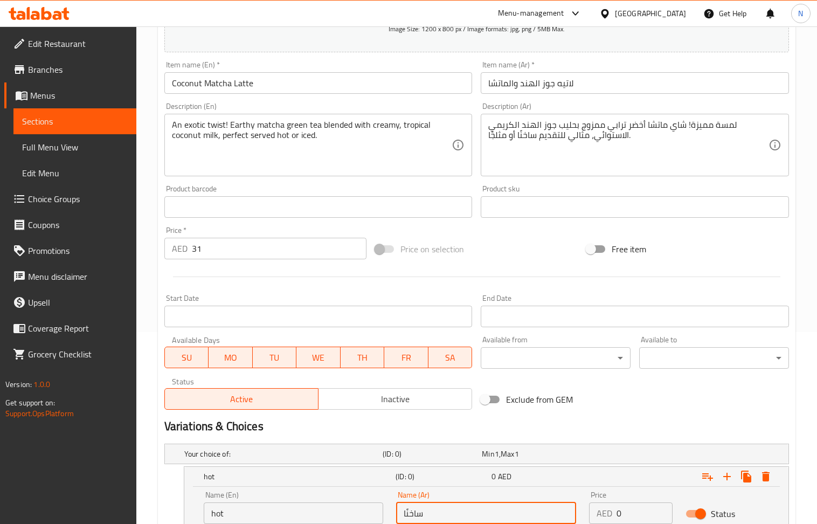
type input "ساخنًا"
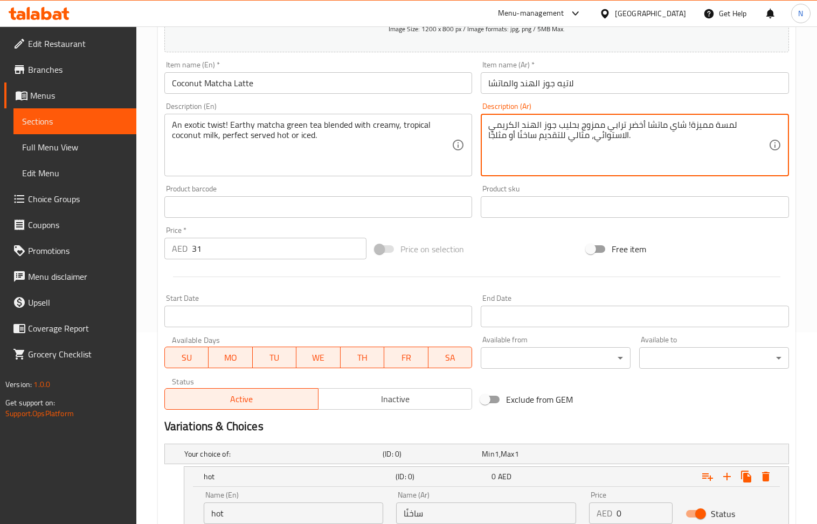
click at [496, 135] on textarea "لمسة مميزة! شاي ماتشا أخضر ترابي ممزوج بحليب جوز الهند الكريمي الاستوائي، مثالي…" at bounding box center [628, 145] width 280 height 51
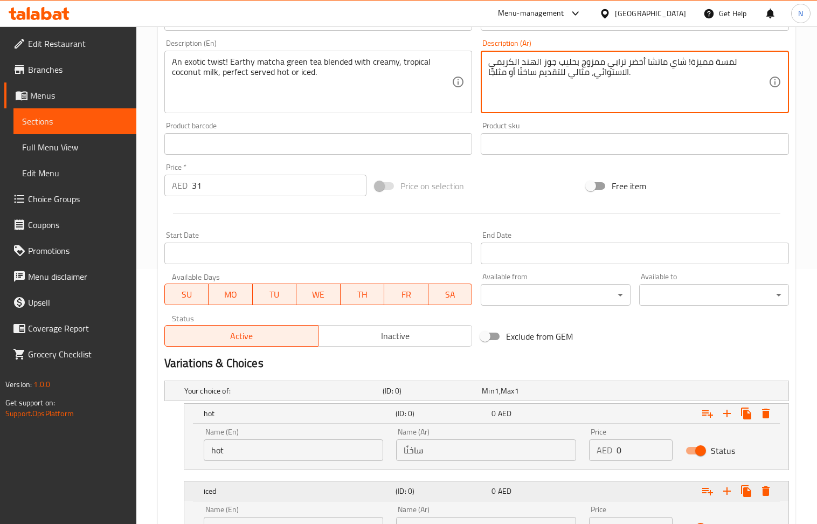
scroll to position [356, 0]
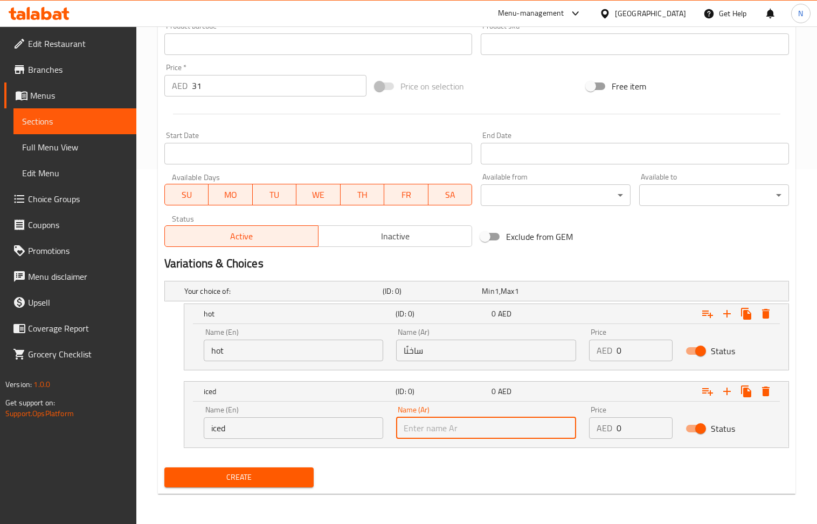
paste input "مثلجًا"
type input "مثلجًا"
click at [240, 86] on input "31" at bounding box center [279, 86] width 175 height 22
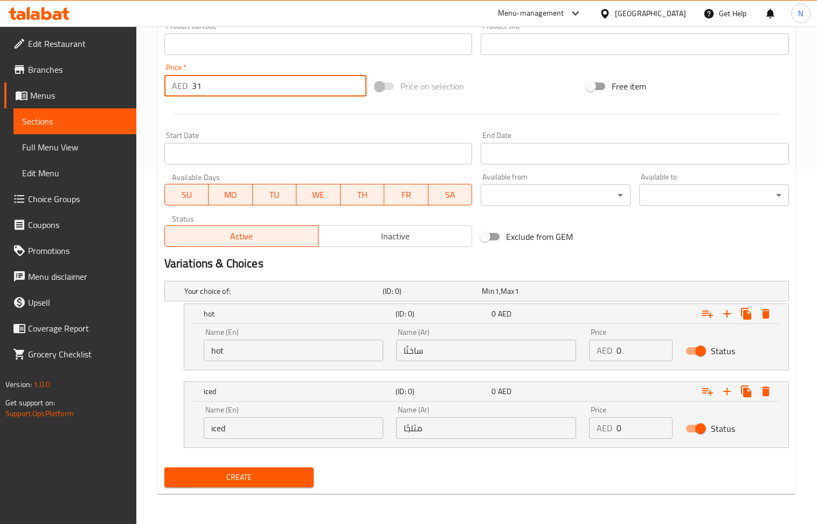
click at [240, 86] on input "31" at bounding box center [279, 86] width 175 height 22
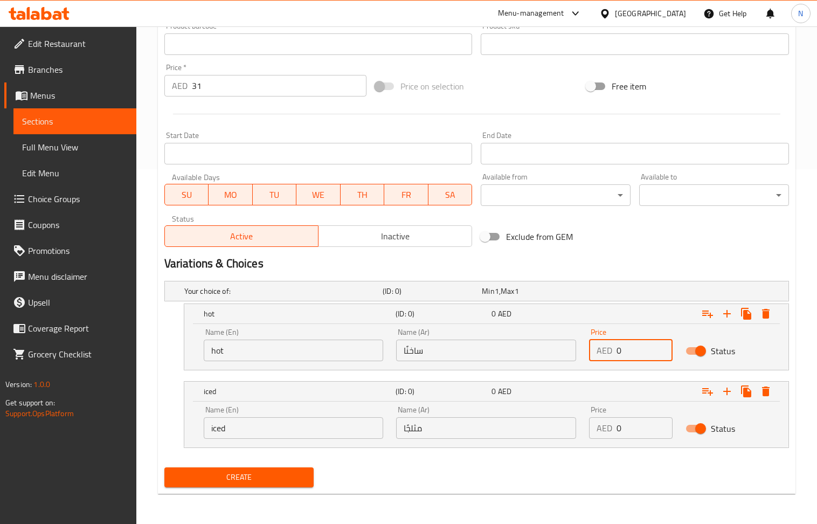
click at [630, 349] on input "0" at bounding box center [645, 351] width 56 height 22
paste input "31"
type input "31"
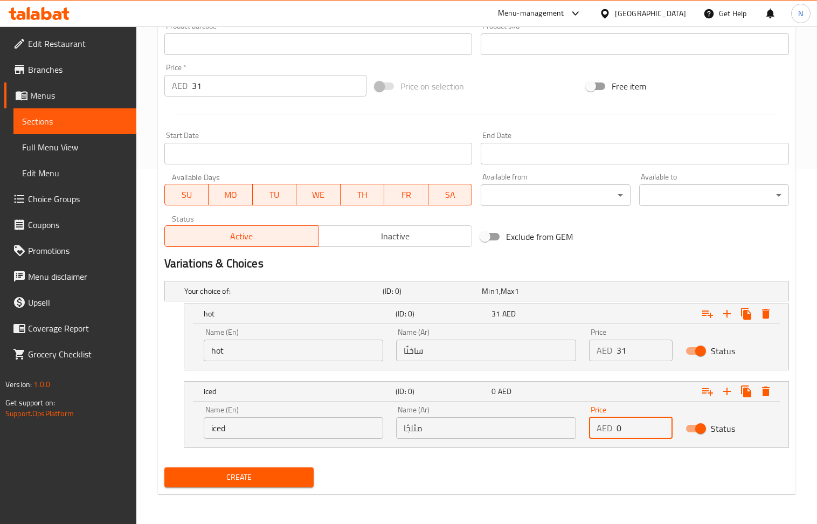
click at [624, 434] on input "0" at bounding box center [645, 428] width 56 height 22
paste input "31"
type input "31"
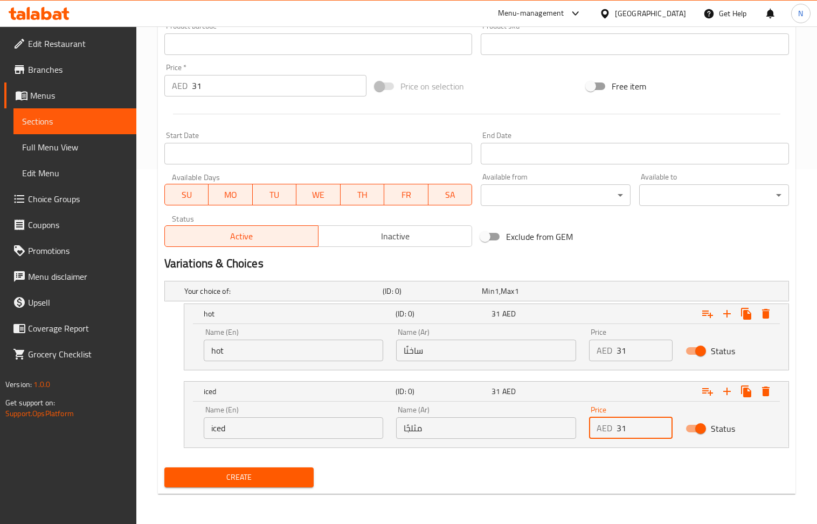
click at [257, 80] on input "31" at bounding box center [279, 86] width 175 height 22
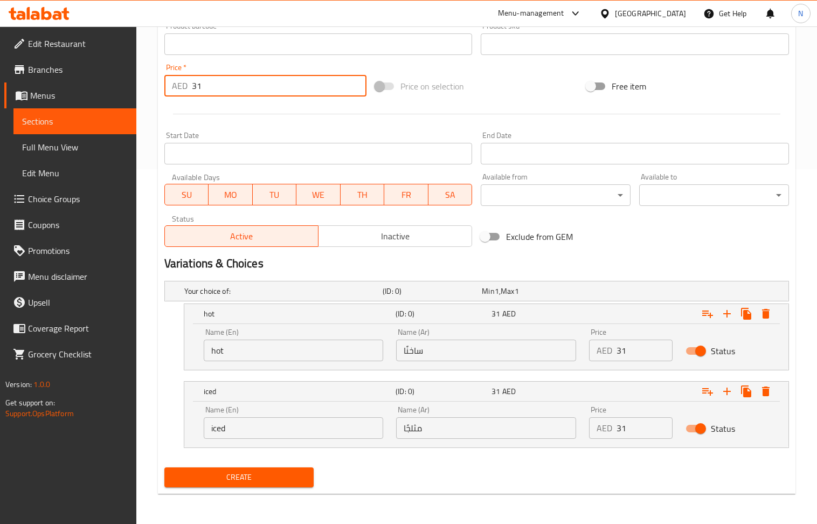
click at [257, 80] on input "31" at bounding box center [279, 86] width 175 height 22
type input "0"
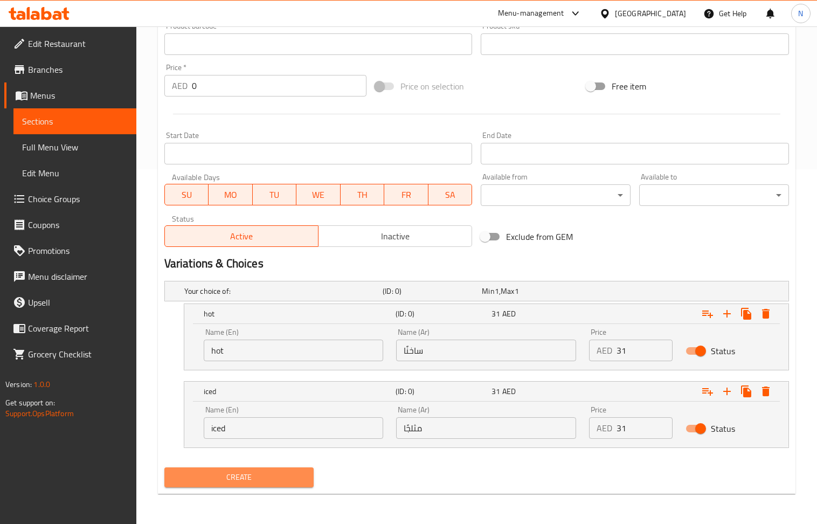
drag, startPoint x: 285, startPoint y: 483, endPoint x: 116, endPoint y: 141, distance: 381.1
click at [284, 481] on span "Create" at bounding box center [239, 477] width 133 height 13
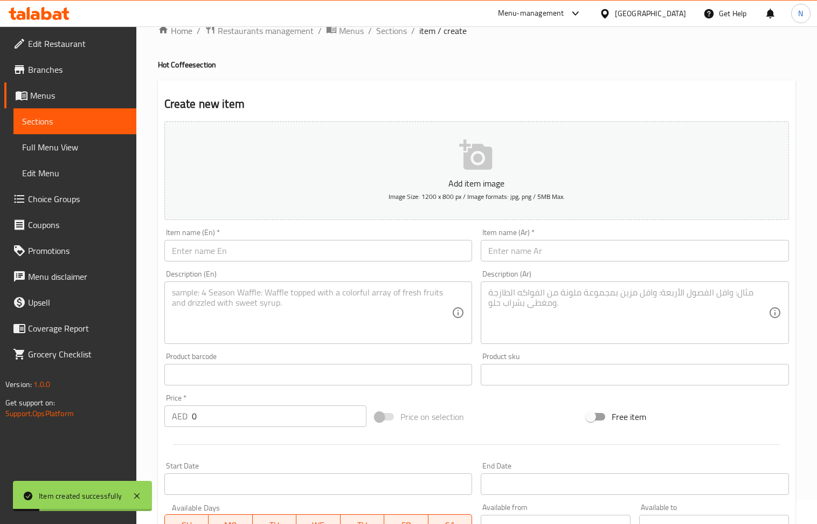
scroll to position [0, 0]
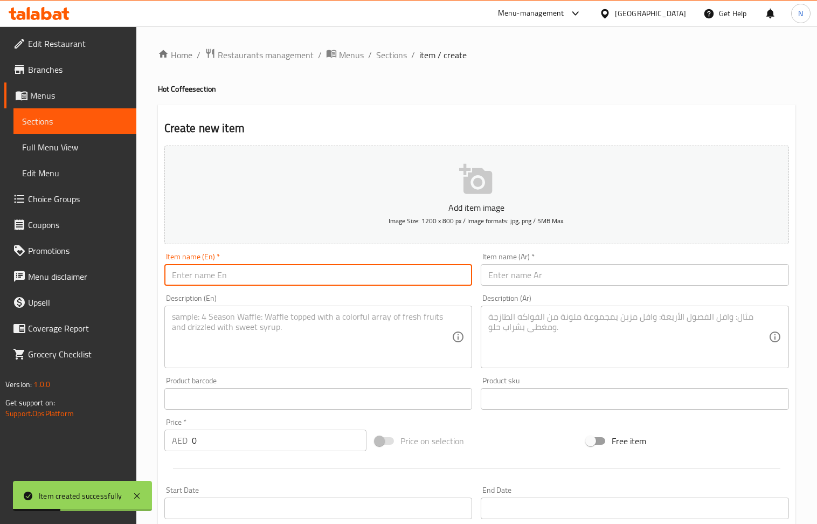
paste input "Hot Chocolate"
type input "Hot Chocolate"
click at [237, 447] on input "0" at bounding box center [279, 441] width 175 height 22
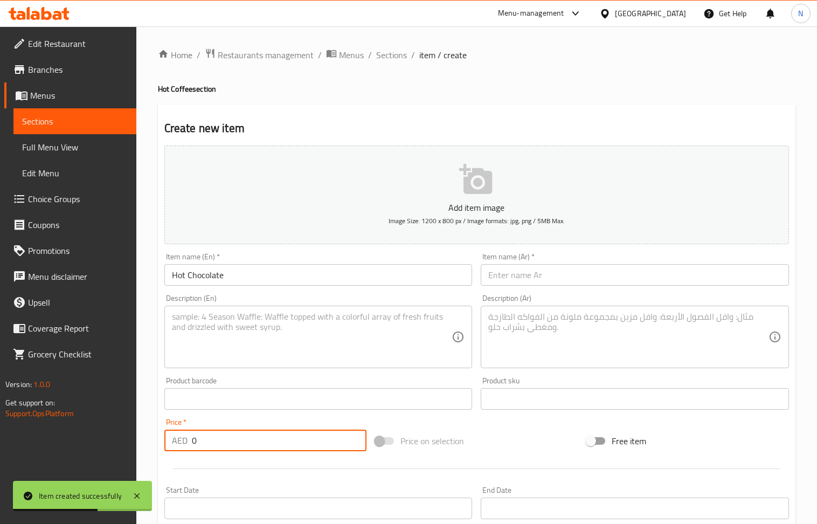
click at [237, 447] on input "0" at bounding box center [279, 441] width 175 height 22
paste input "23"
type input "23"
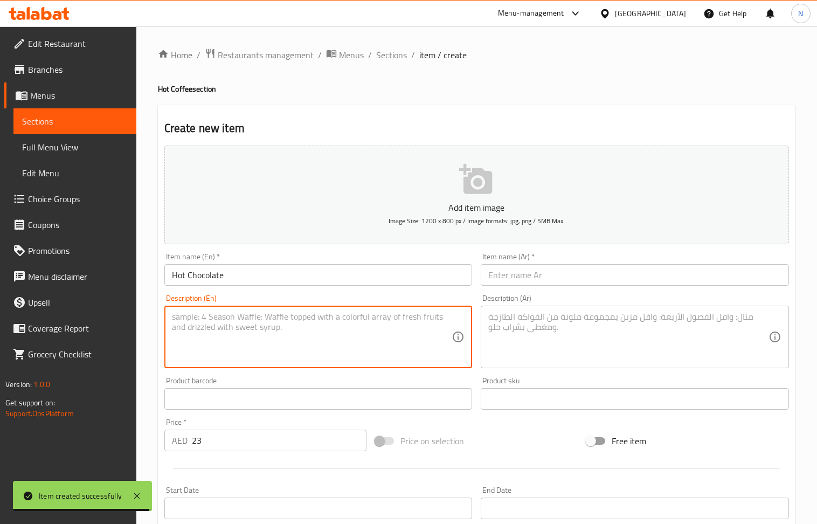
paste textarea "" The ultimate comfort drink: a warm, rich, and decadent blend of melted chocol…"
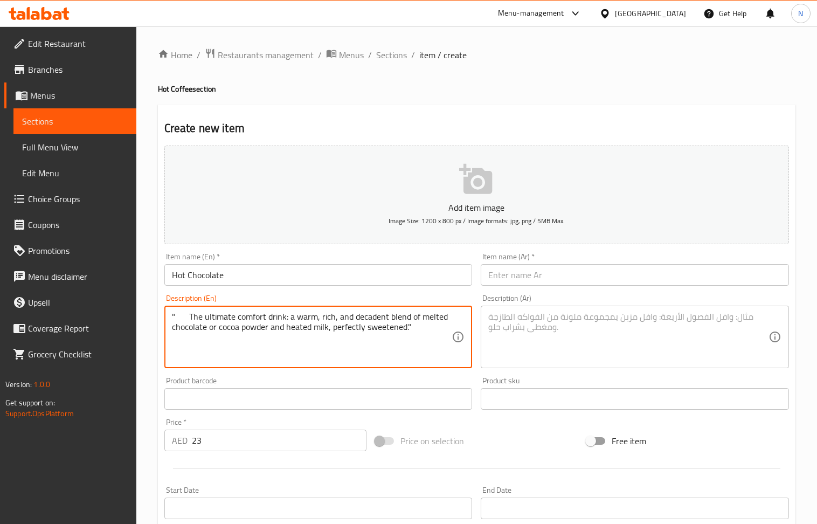
type textarea "" The ultimate comfort drink: a warm, rich, and decadent blend of melted chocol…"
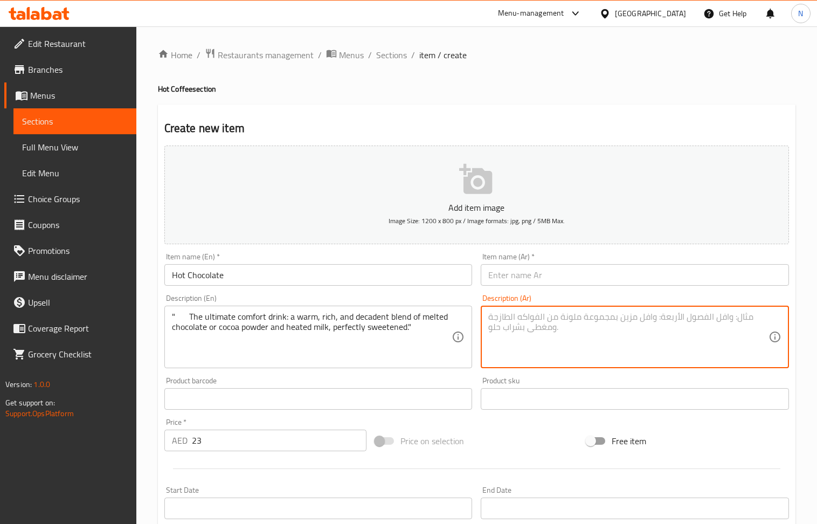
paste textarea ""مشروب الراحة المثالي: مزيج دافئ وغني ولذيذ من الشوكولاتة المذابة أو مسحوق الكا…"
type textarea ""مشروب الراحة المثالي: مزيج دافئ وغني ولذيذ من الشوكولاتة المذابة أو مسحوق الكا…"
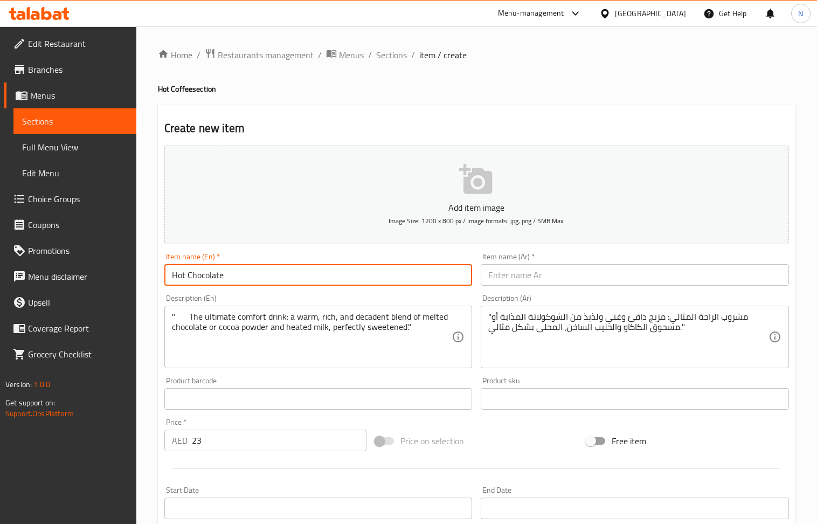
click at [344, 266] on input "Hot Chocolate" at bounding box center [318, 275] width 308 height 22
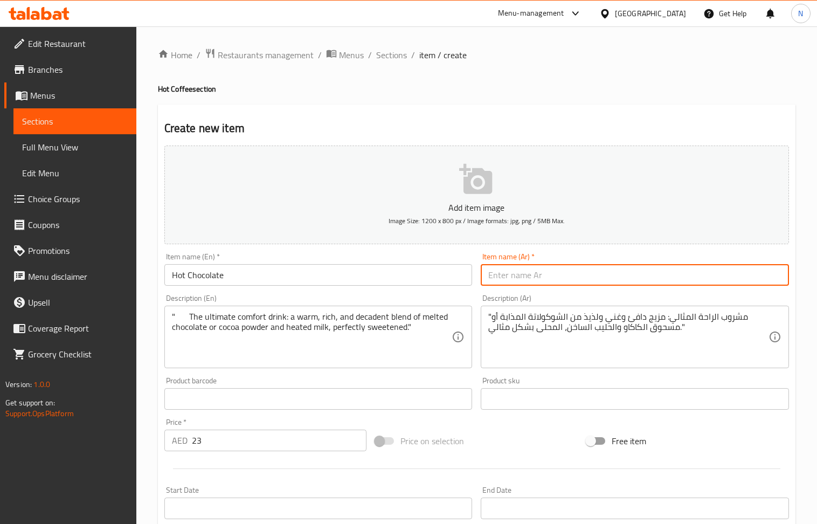
paste input "شكولاته ساخنة"
type input "شكولاته ساخنة"
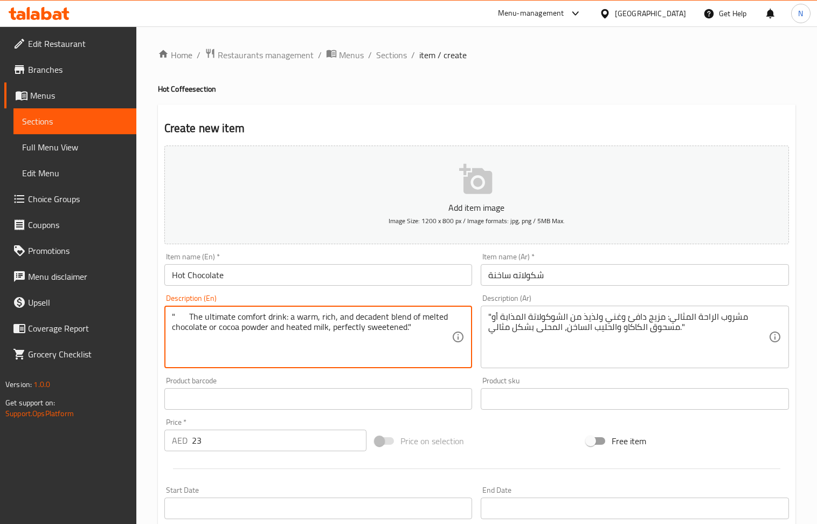
drag, startPoint x: 287, startPoint y: 319, endPoint x: 149, endPoint y: 309, distance: 137.8
type textarea "a warm, rich, and decadent blend of melted chocolate or cocoa powder and heated…"
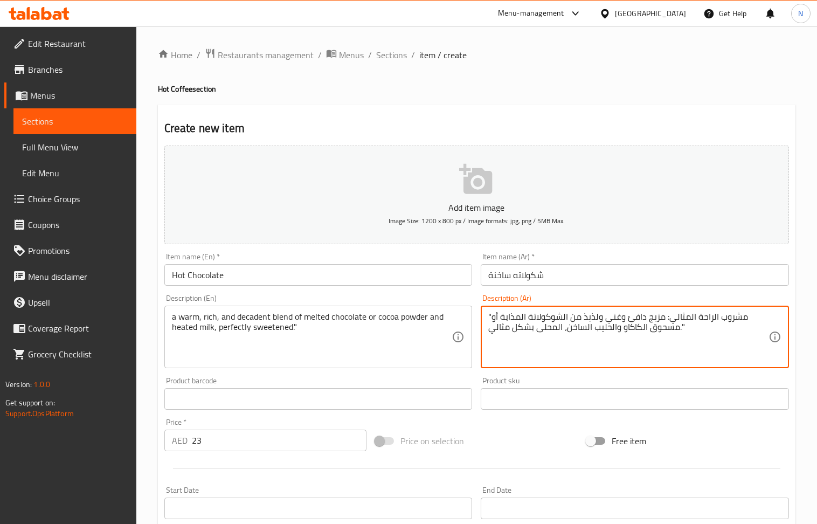
drag, startPoint x: 664, startPoint y: 319, endPoint x: 742, endPoint y: 318, distance: 77.6
click at [755, 320] on textarea ""م مزيج دافئ وغني ولذيذ من الشوكولاتة المذابة أو مسحوق الكاكاو والحليب الساخن، …" at bounding box center [628, 337] width 280 height 51
click at [751, 314] on textarea ""م مزيج دافئ وغني ولذيذ من الشوكولاتة المذابة أو مسحوق الكاكاو والحليب الساخن، …" at bounding box center [628, 337] width 280 height 51
click at [754, 317] on textarea ""م مزيج دافئ وغني ولذيذ من الشوكولاتة المذابة أو مسحوق الكاكاو والحليب الساخن، …" at bounding box center [628, 337] width 280 height 51
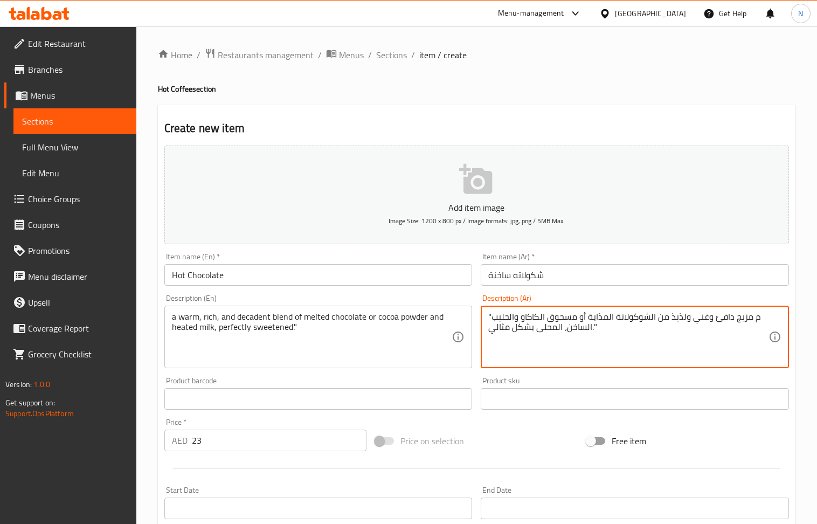
click at [755, 320] on textarea ""م مزيج دافئ وغني ولذيذ من الشوكولاتة المذابة أو مسحوق الكاكاو والحليب الساخن، …" at bounding box center [628, 337] width 280 height 51
type textarea ""مزيج دافئ وغني ولذيذ من الشوكولاتة المذابة أو مسحوق الكاكاو والحليب الساخن، ال…"
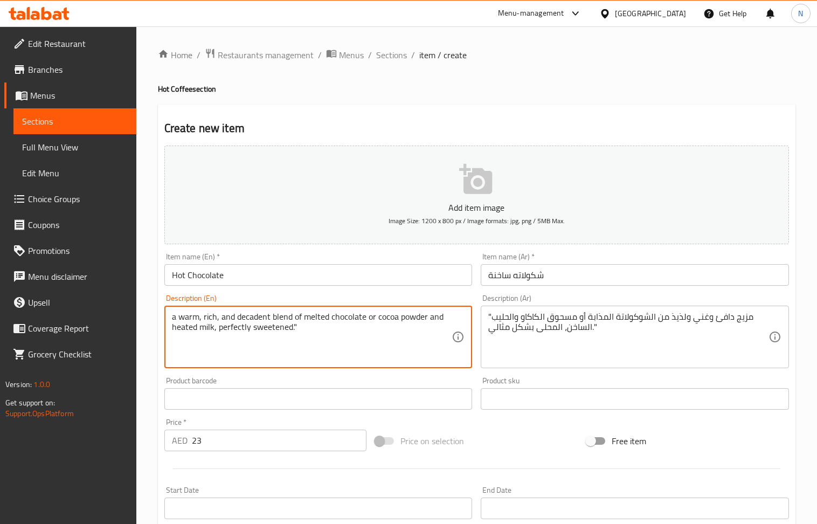
drag, startPoint x: 302, startPoint y: 318, endPoint x: 425, endPoint y: 328, distance: 123.3
click at [371, 344] on textarea "a warm, rich, and decadent blend of melted chocolate or cocoa powder and heated…" at bounding box center [312, 337] width 280 height 51
click at [199, 274] on input "Hot Chocolate" at bounding box center [318, 275] width 308 height 22
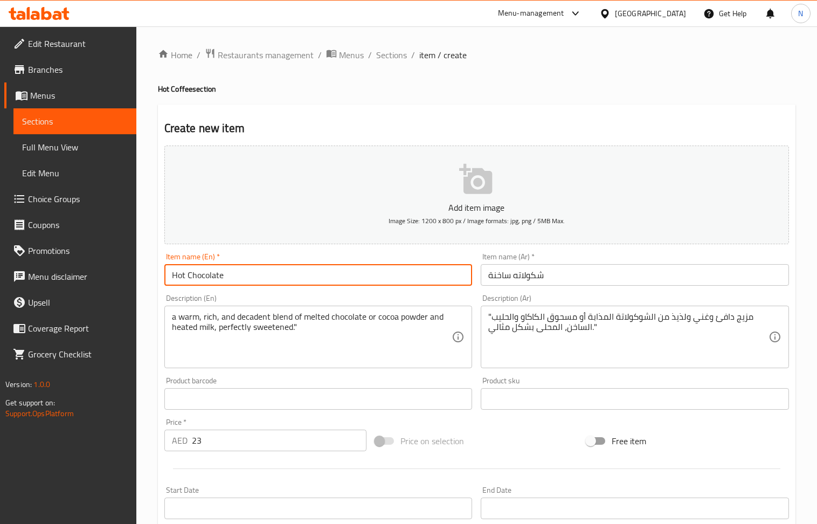
click at [199, 274] on input "Hot Chocolate" at bounding box center [318, 275] width 308 height 22
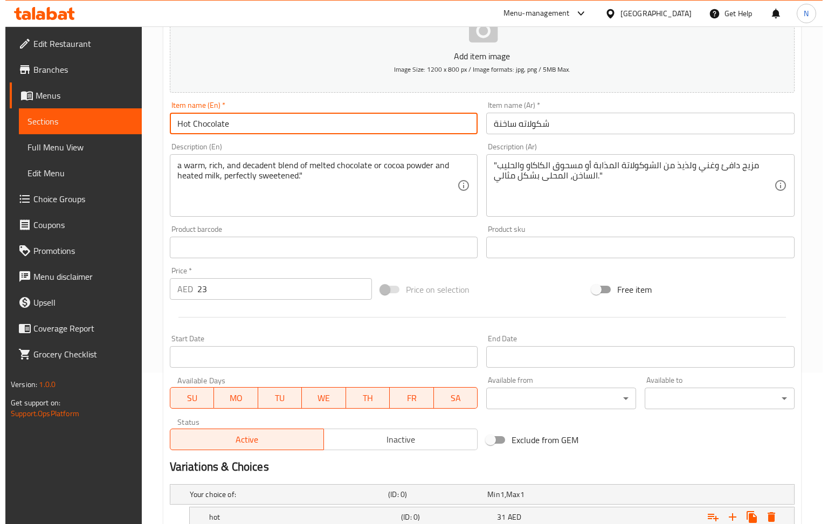
scroll to position [356, 0]
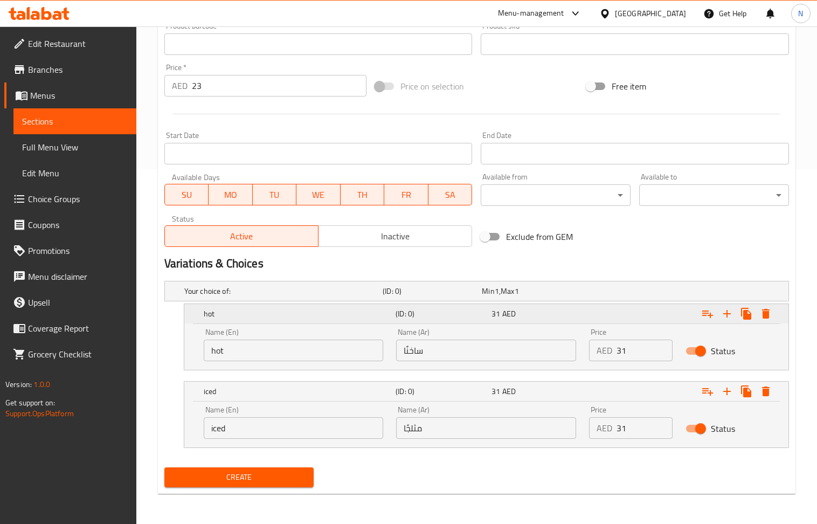
click at [766, 312] on icon "Expand" at bounding box center [766, 314] width 8 height 10
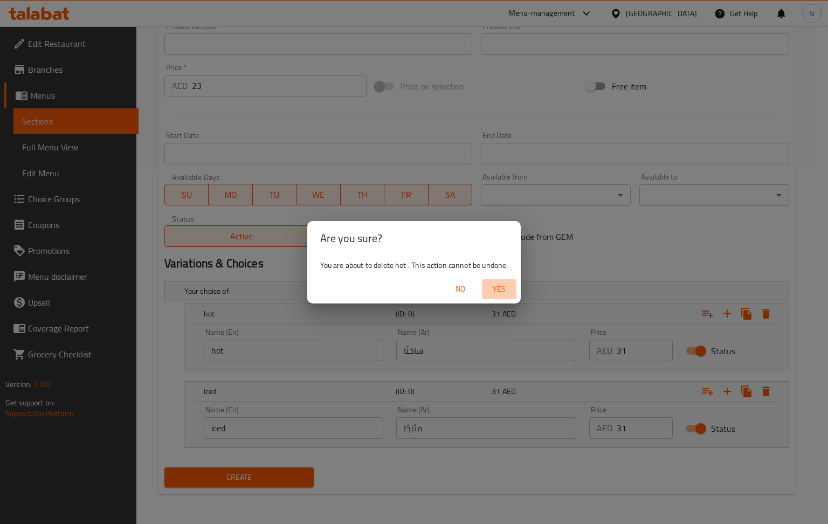
click at [493, 287] on span "Yes" at bounding box center [499, 288] width 26 height 13
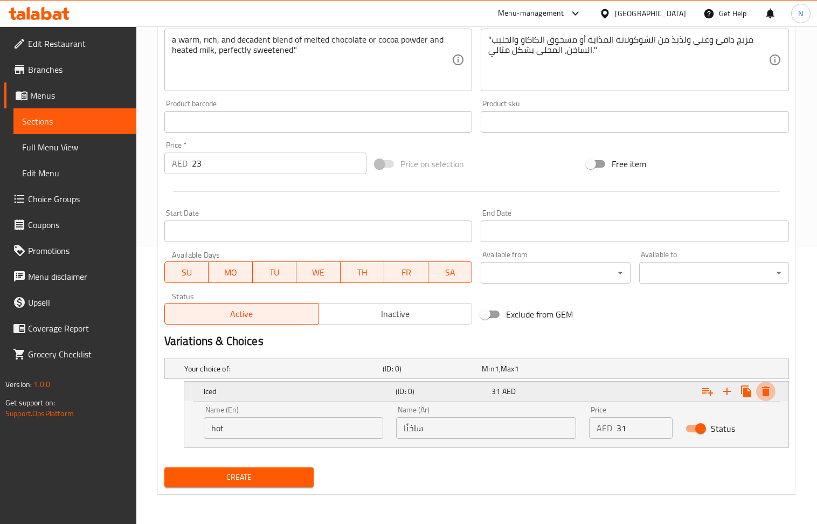
click at [770, 386] on icon "Expand" at bounding box center [766, 391] width 13 height 13
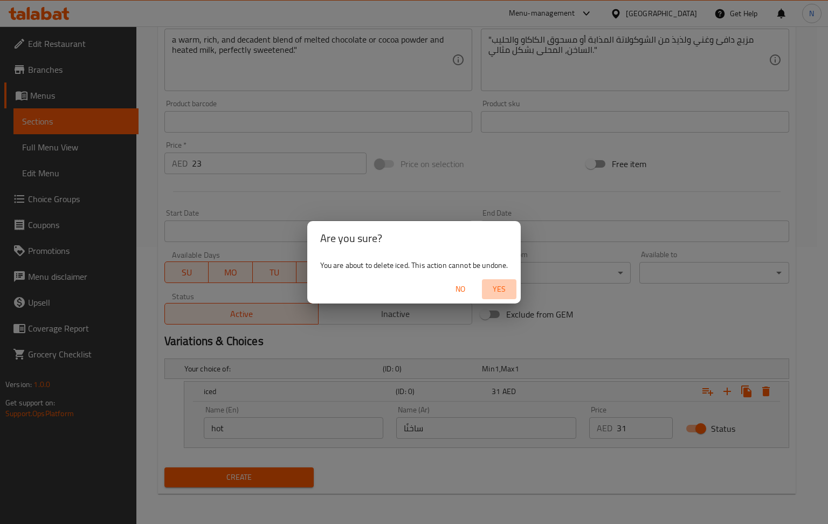
click at [501, 284] on span "Yes" at bounding box center [499, 288] width 26 height 13
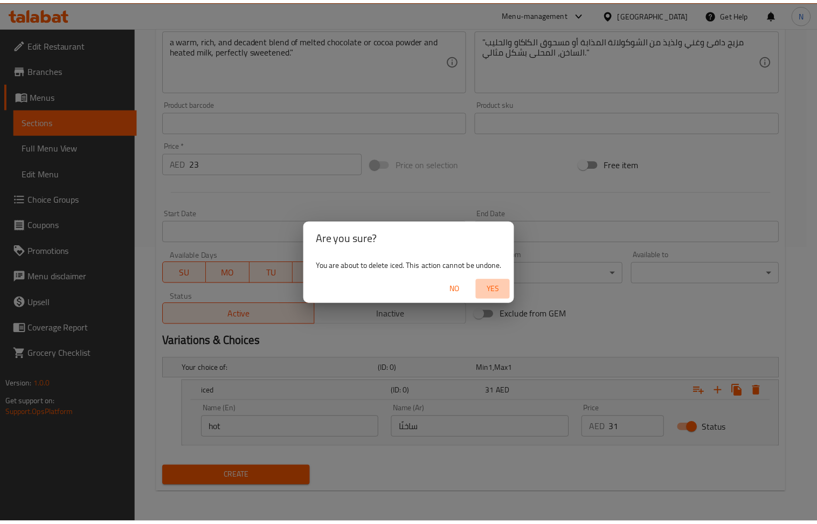
scroll to position [237, 0]
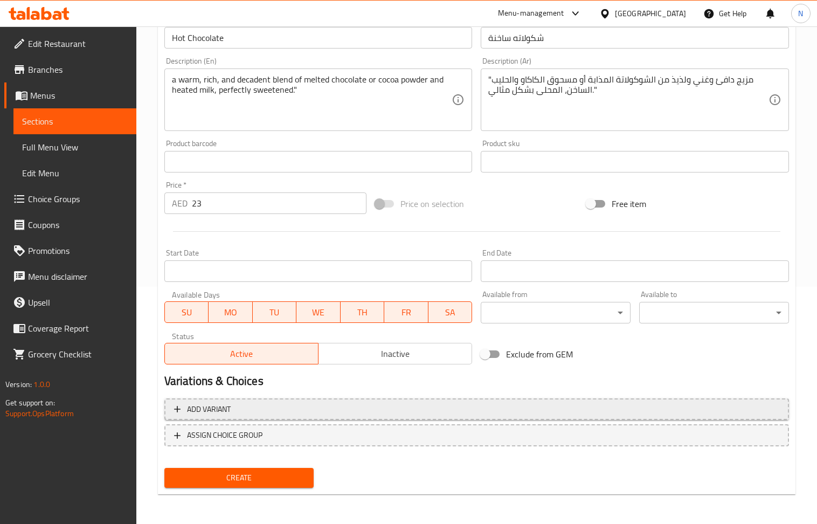
click at [654, 413] on span "Add variant" at bounding box center [476, 409] width 605 height 13
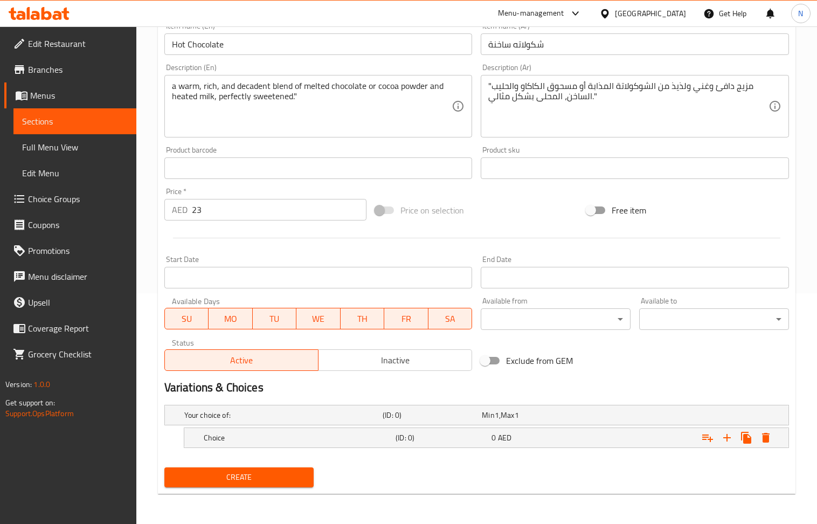
scroll to position [232, 0]
click at [729, 439] on icon "Expand" at bounding box center [727, 437] width 13 height 13
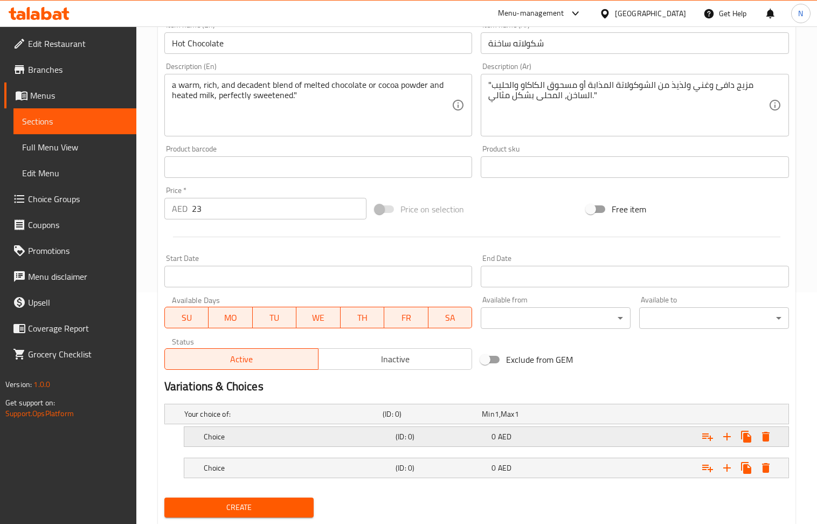
click at [396, 438] on h5 "(ID: 0)" at bounding box center [442, 436] width 92 height 11
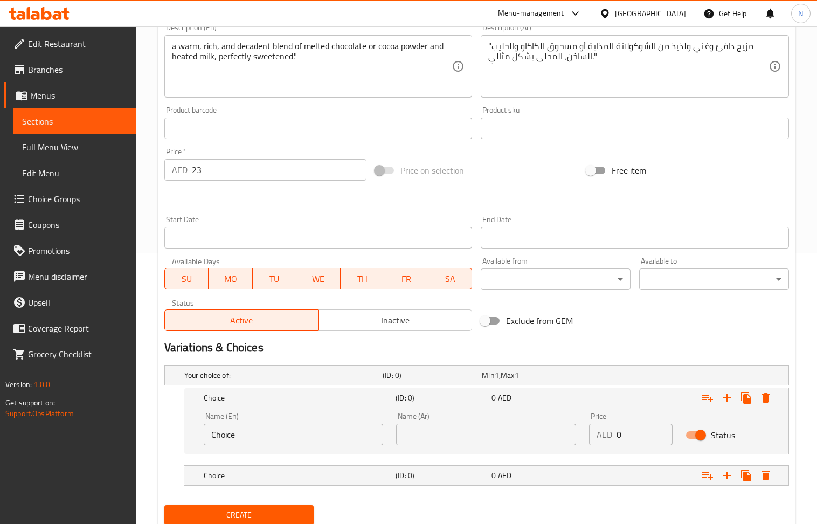
scroll to position [309, 0]
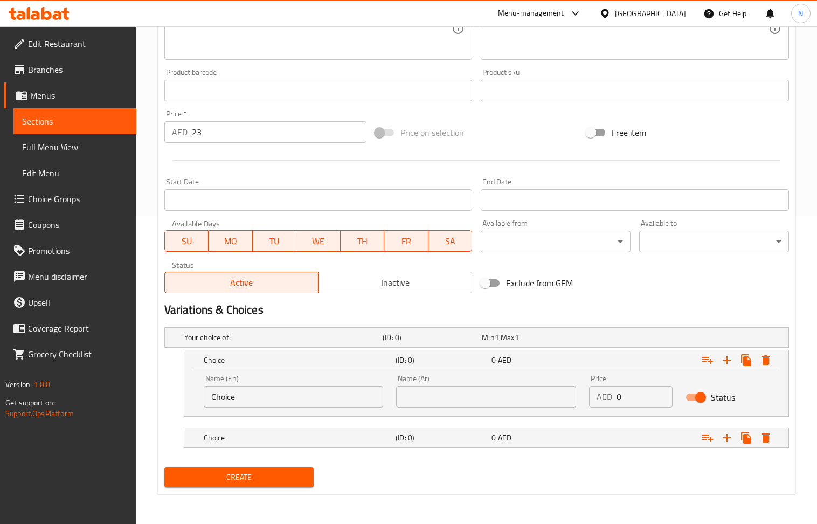
click at [382, 453] on nav at bounding box center [476, 454] width 625 height 9
click at [376, 448] on div "Choice (ID: 0) 0 AED" at bounding box center [490, 438] width 576 height 24
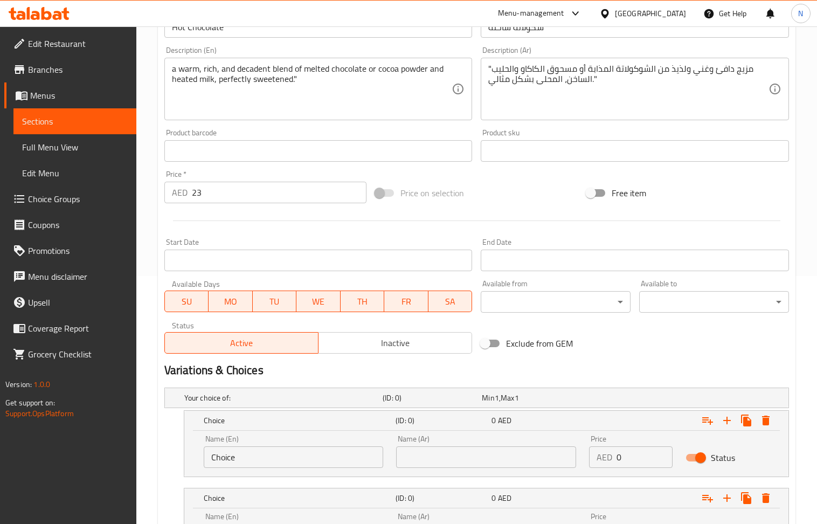
scroll to position [166, 0]
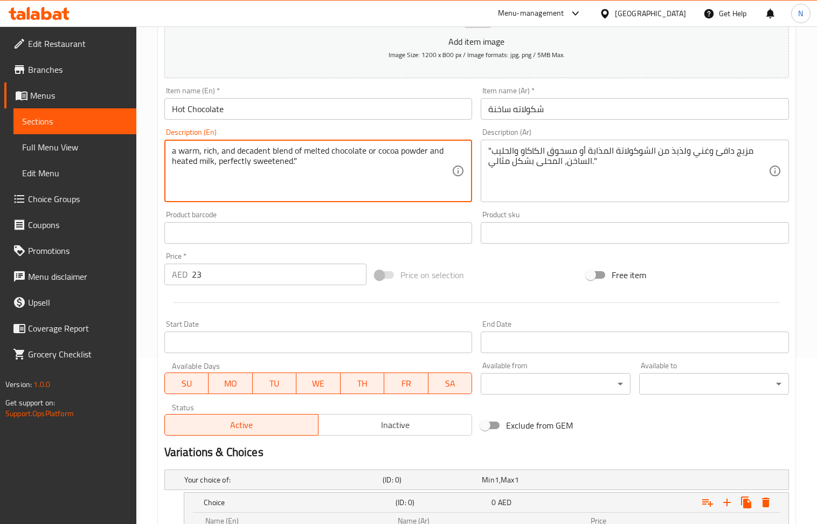
drag, startPoint x: 302, startPoint y: 151, endPoint x: 363, endPoint y: 154, distance: 61.0
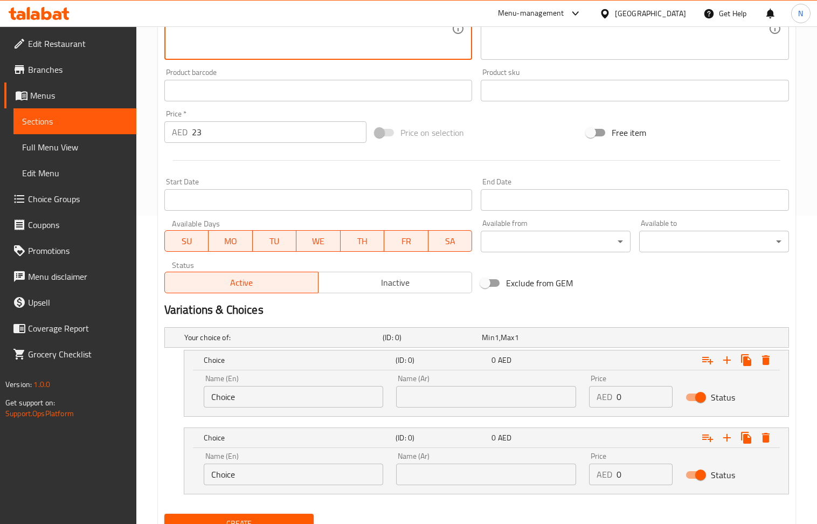
scroll to position [309, 0]
click at [302, 402] on input "Choice" at bounding box center [294, 396] width 180 height 22
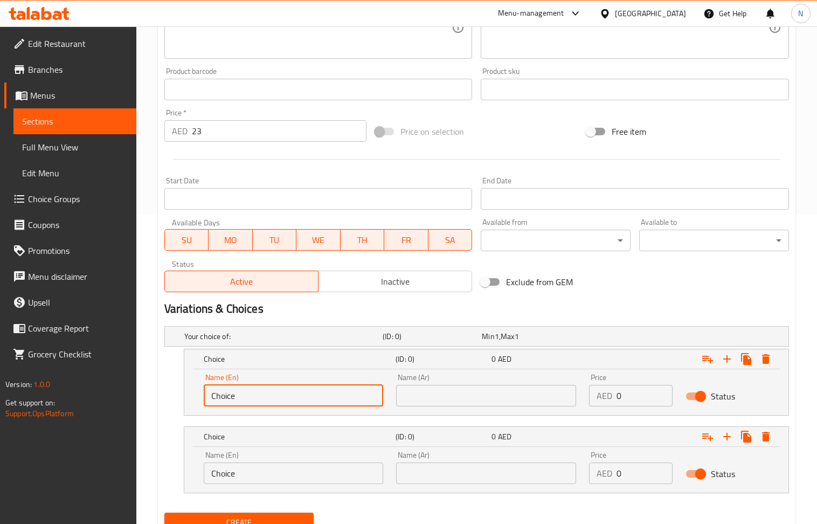
click at [302, 402] on input "Choice" at bounding box center [294, 396] width 180 height 22
paste input "melted chocolat"
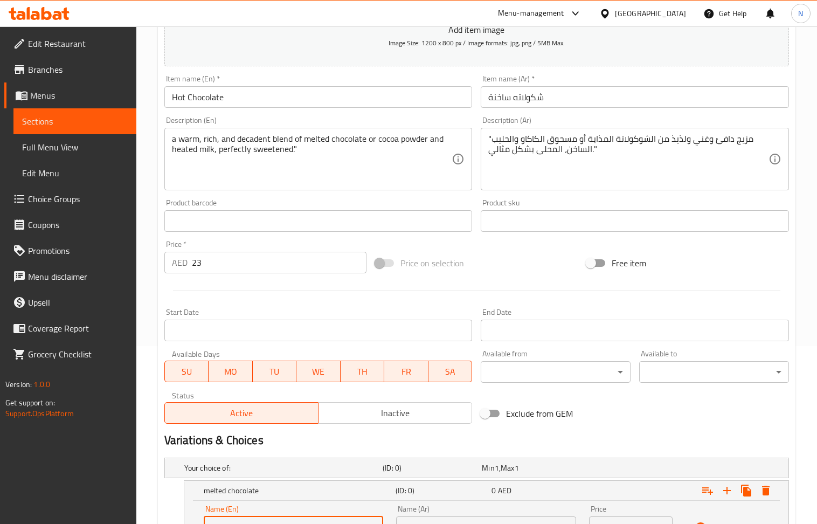
scroll to position [166, 0]
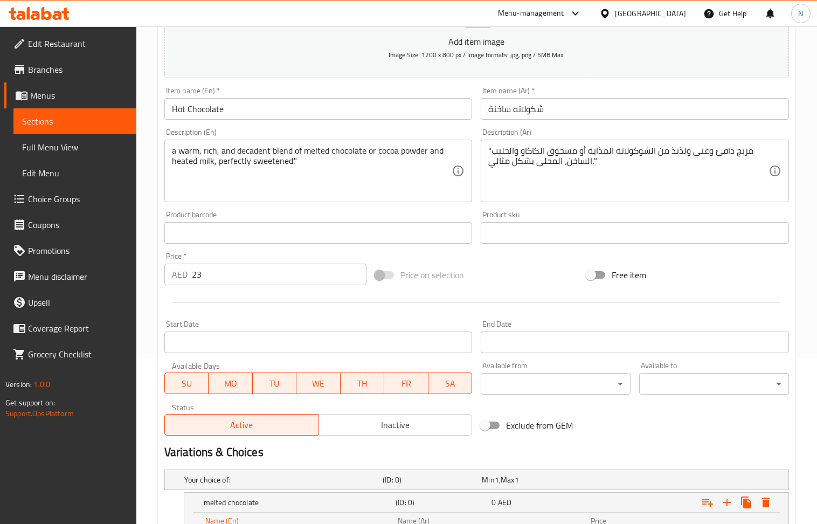
type input "melted chocolate"
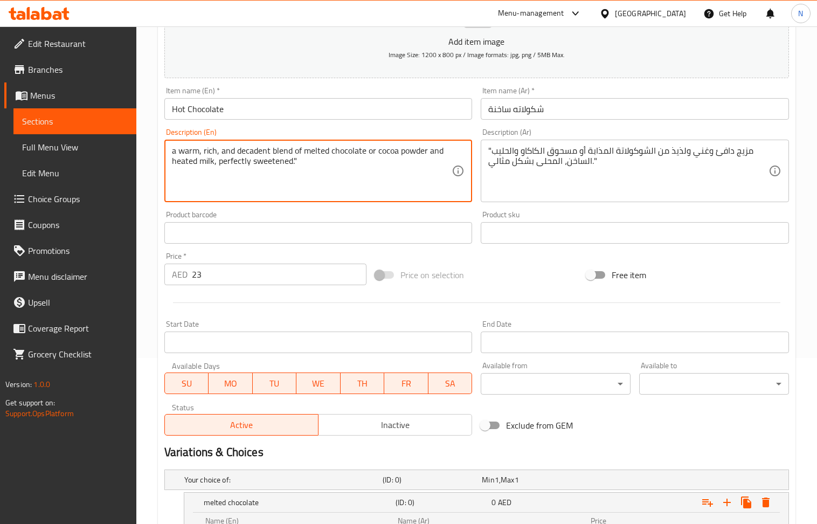
drag, startPoint x: 376, startPoint y: 151, endPoint x: 426, endPoint y: 154, distance: 49.7
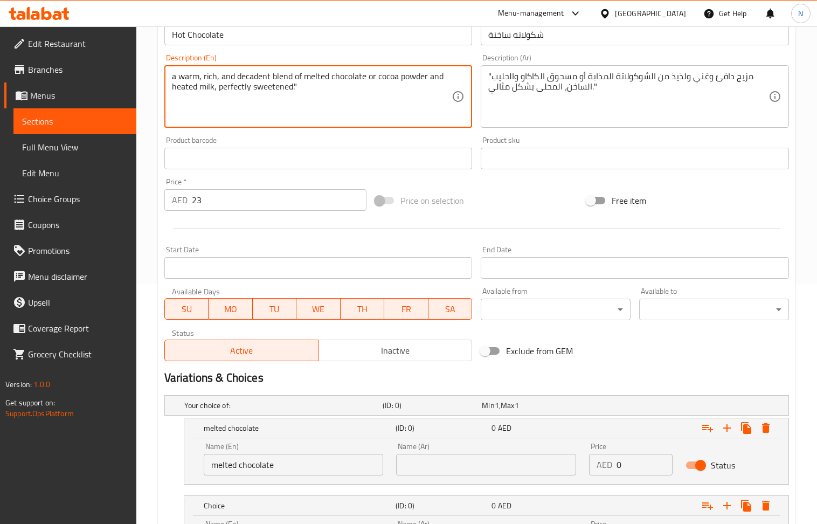
scroll to position [356, 0]
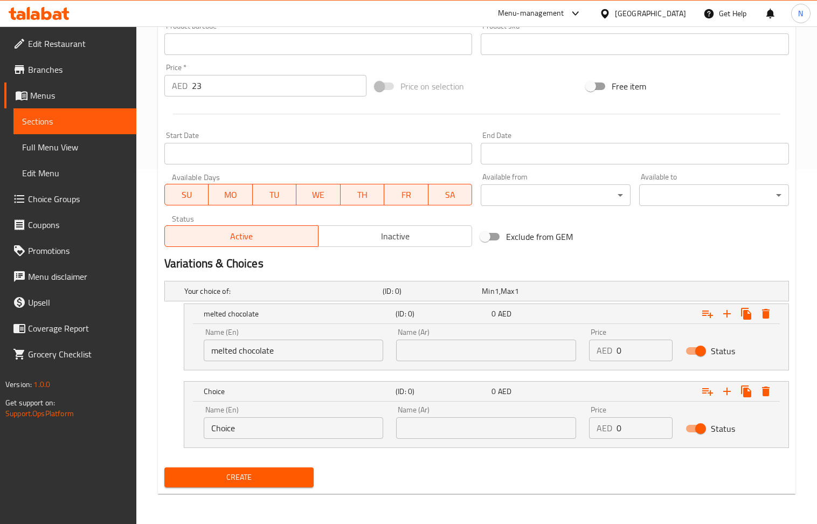
click at [334, 426] on input "Choice" at bounding box center [294, 428] width 180 height 22
paste input "cocoa powder"
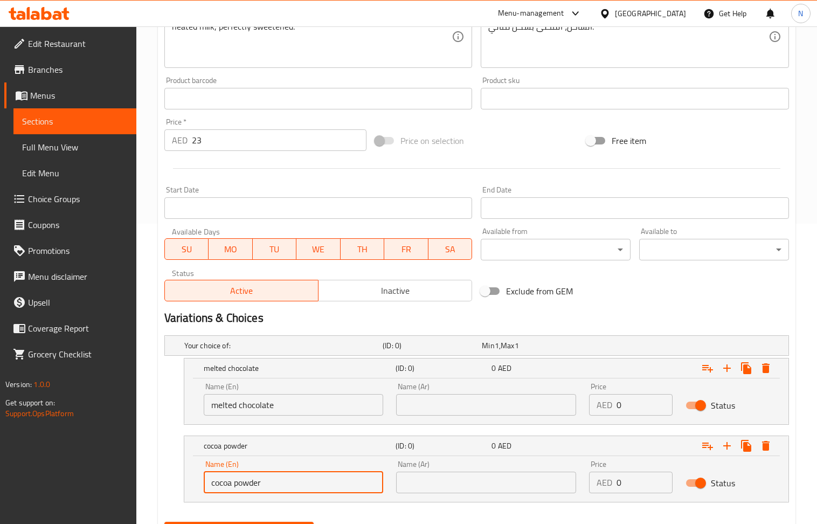
scroll to position [141, 0]
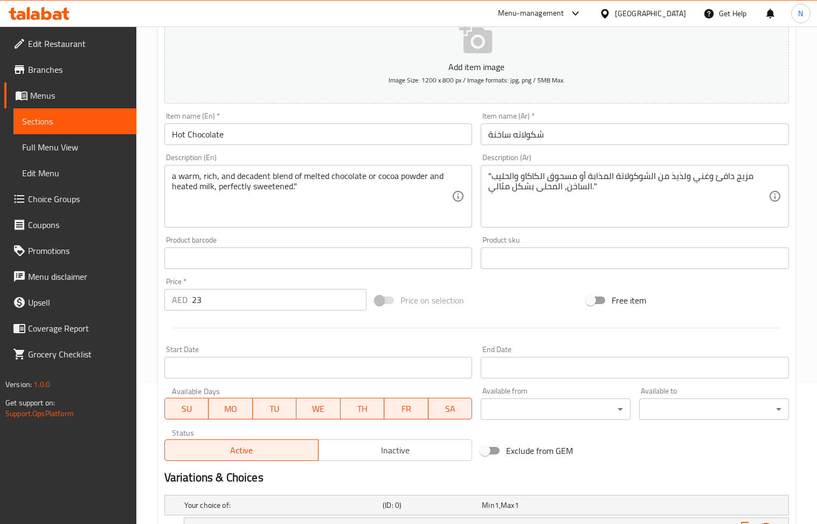
type input "cocoa powder"
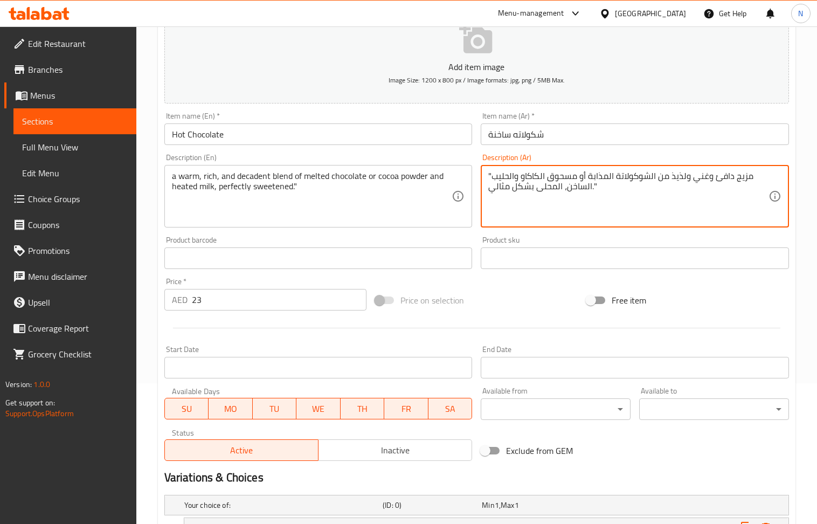
drag, startPoint x: 589, startPoint y: 177, endPoint x: 654, endPoint y: 177, distance: 65.2
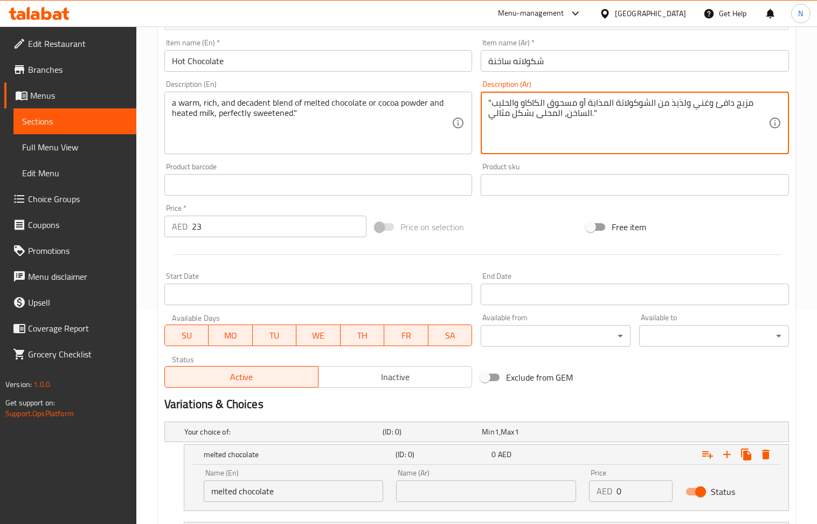
scroll to position [356, 0]
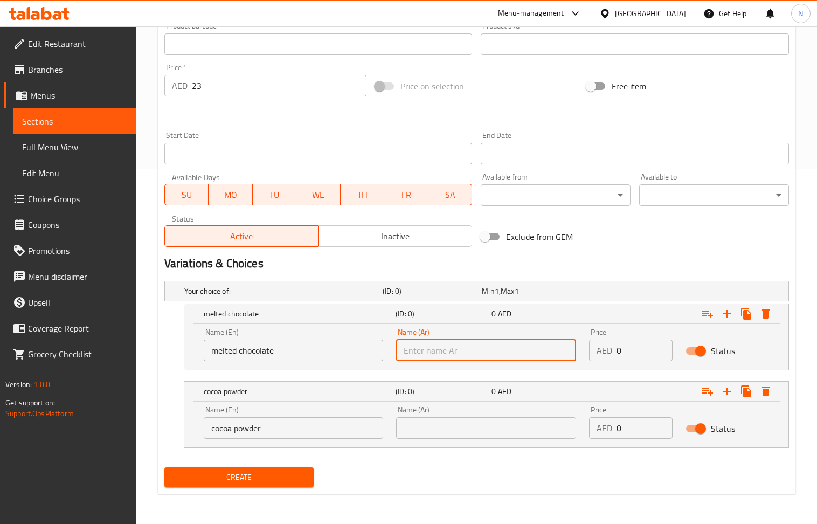
paste input "الشوكولاتة المذابة"
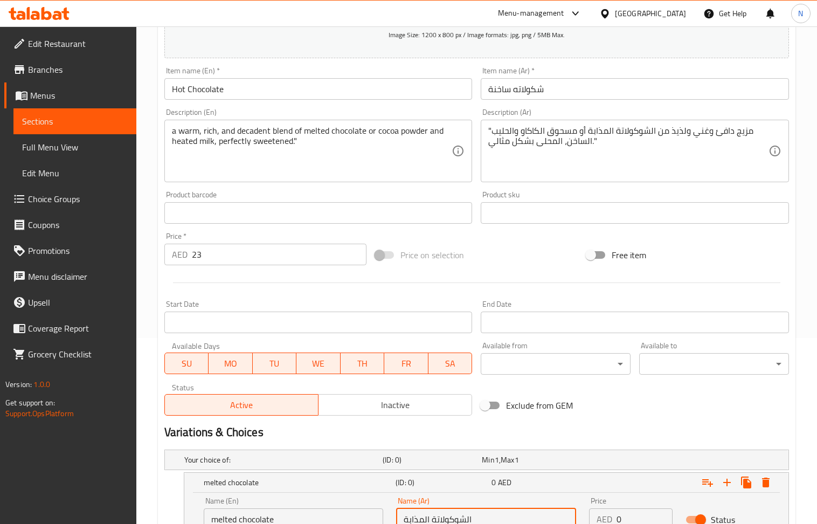
scroll to position [141, 0]
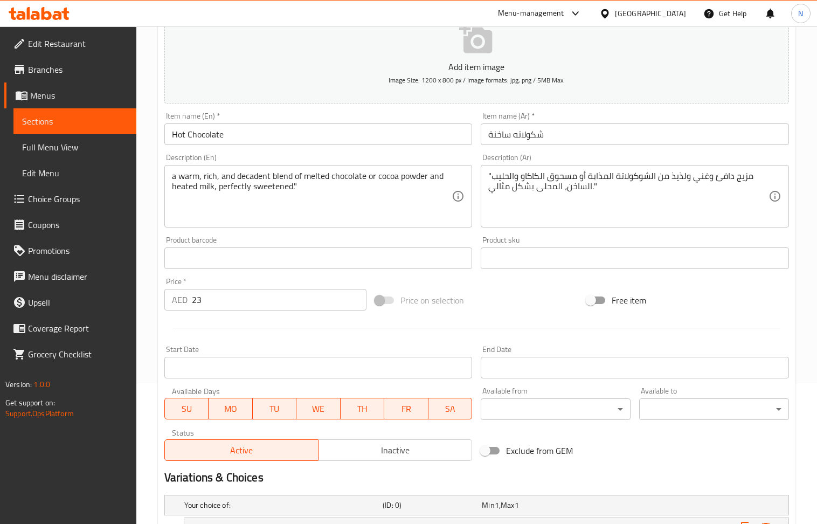
type input "الشوكولاتة المذابة"
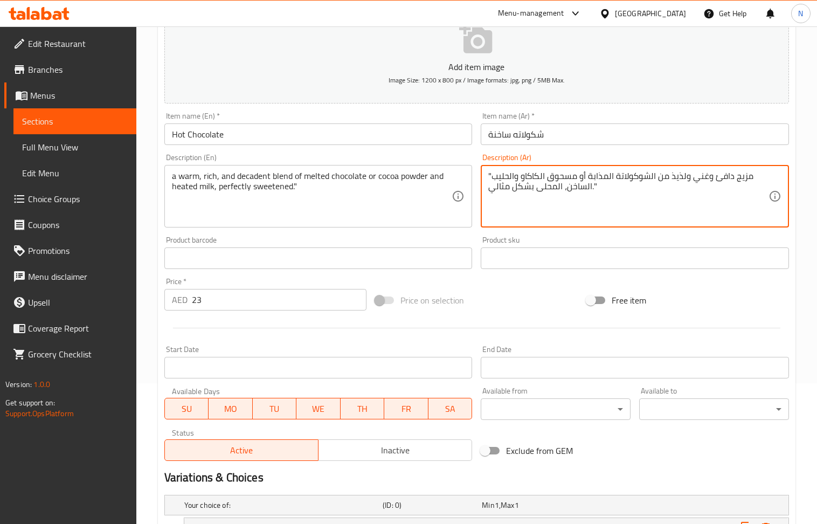
drag, startPoint x: 578, startPoint y: 175, endPoint x: 523, endPoint y: 175, distance: 55.5
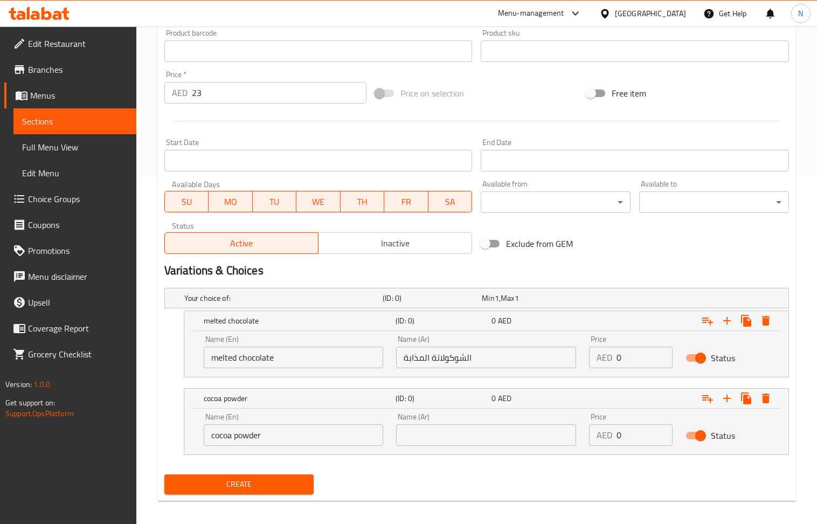
scroll to position [356, 0]
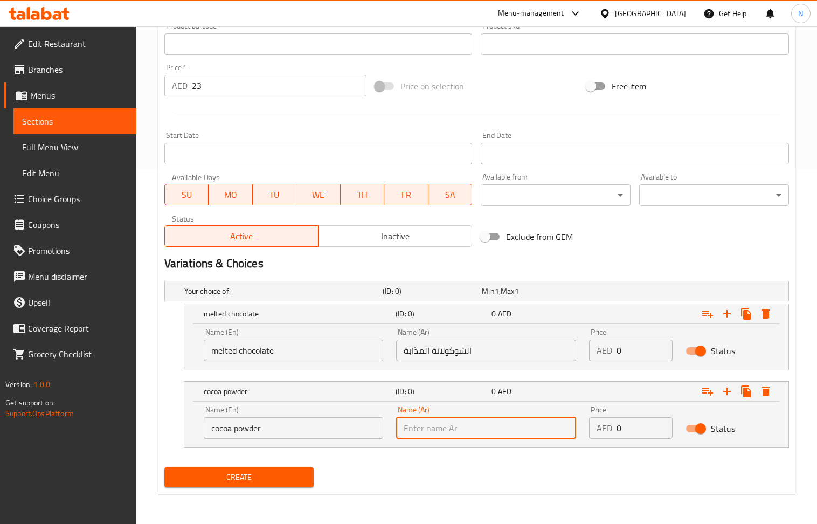
paste input "مسحوق الكاكاو"
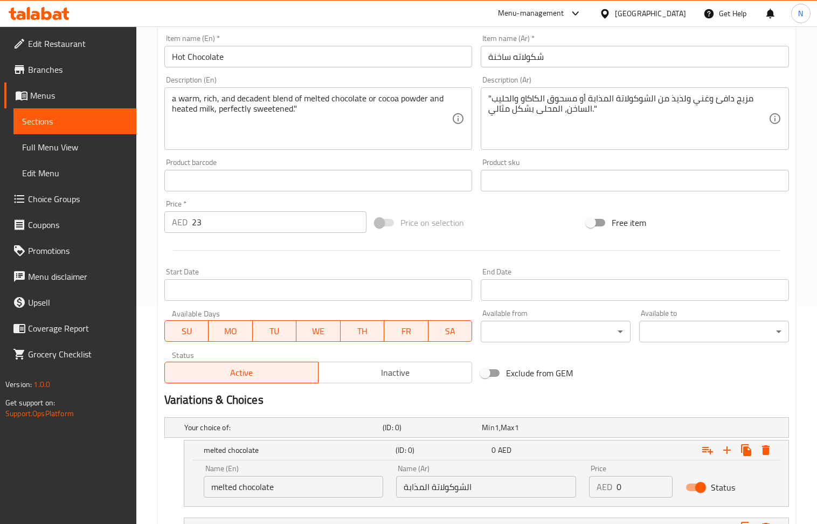
scroll to position [212, 0]
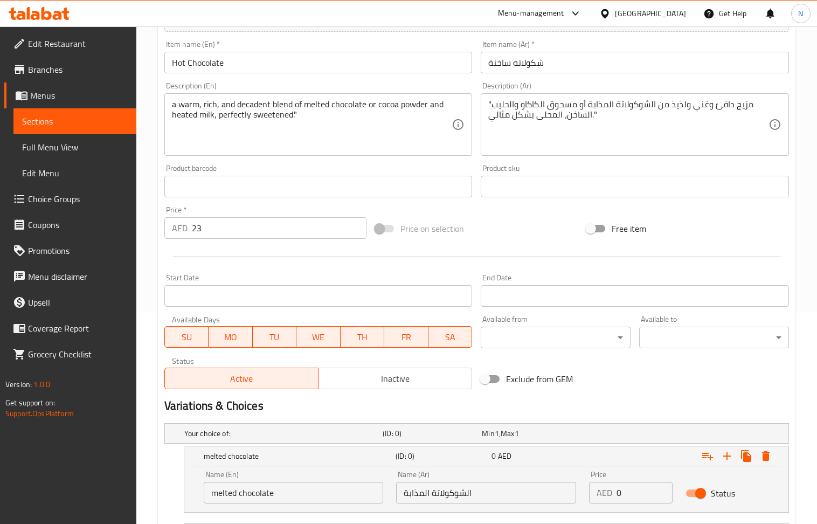
type input "مسحوق الكاكاو"
click at [281, 221] on input "23" at bounding box center [279, 228] width 175 height 22
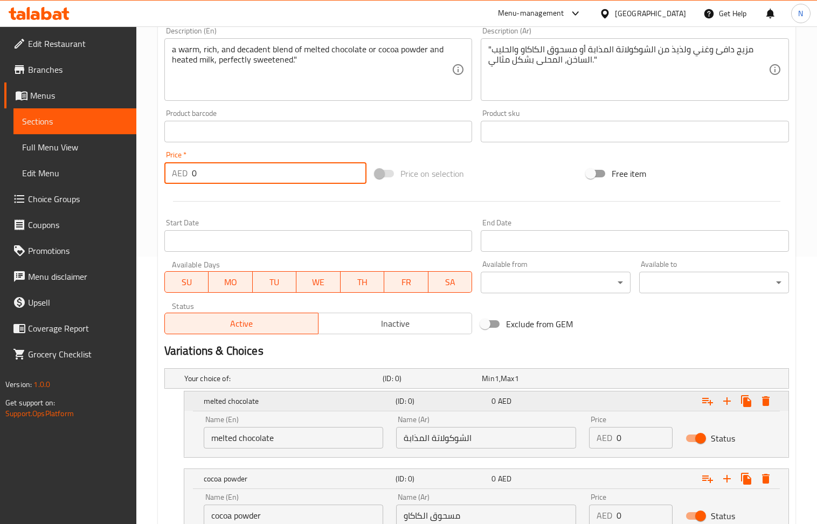
scroll to position [356, 0]
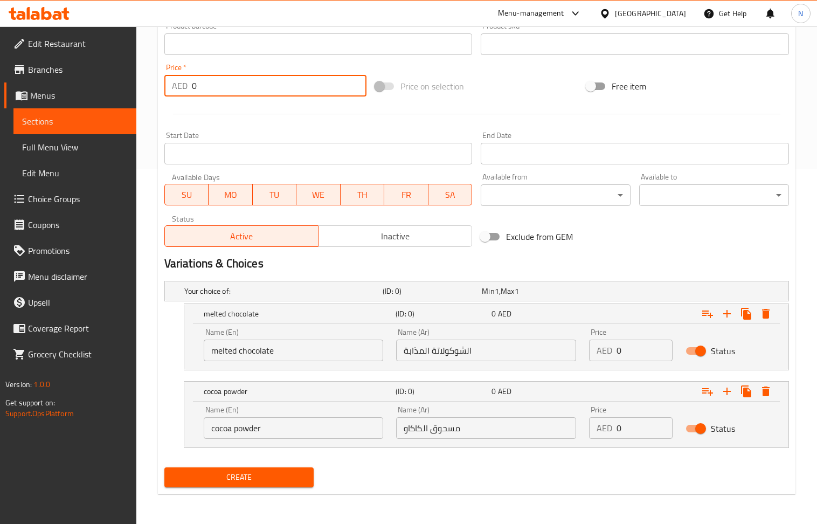
type input "0"
click at [640, 345] on input "0" at bounding box center [645, 351] width 56 height 22
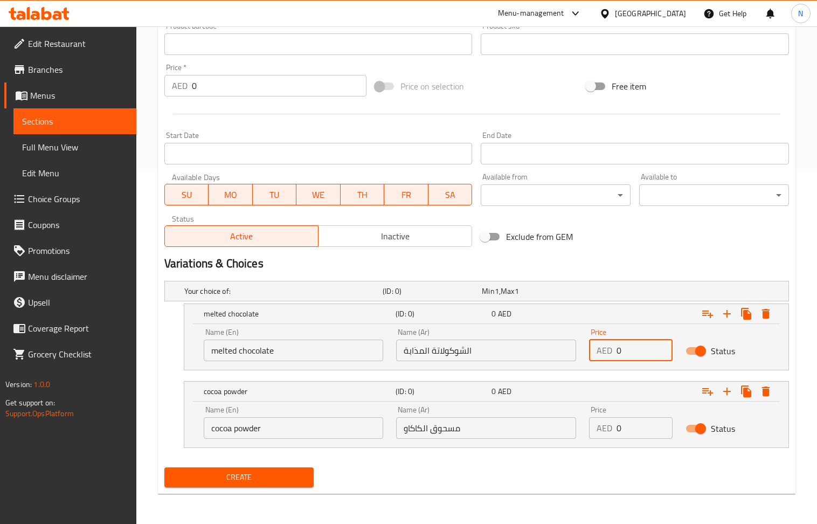
click at [640, 345] on input "0" at bounding box center [645, 351] width 56 height 22
paste input "23"
type input "23"
click at [619, 426] on input "0" at bounding box center [645, 428] width 56 height 22
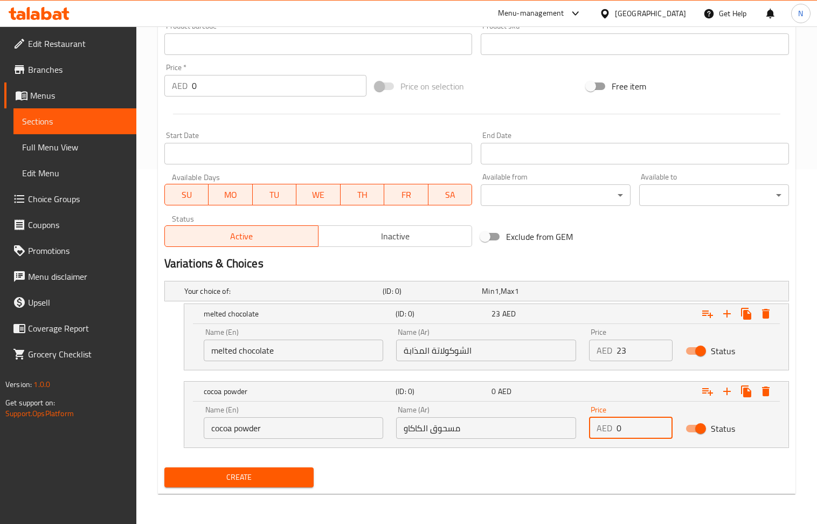
click at [619, 426] on input "0" at bounding box center [645, 428] width 56 height 22
paste input "23"
type input "23"
click at [273, 482] on span "Create" at bounding box center [239, 477] width 133 height 13
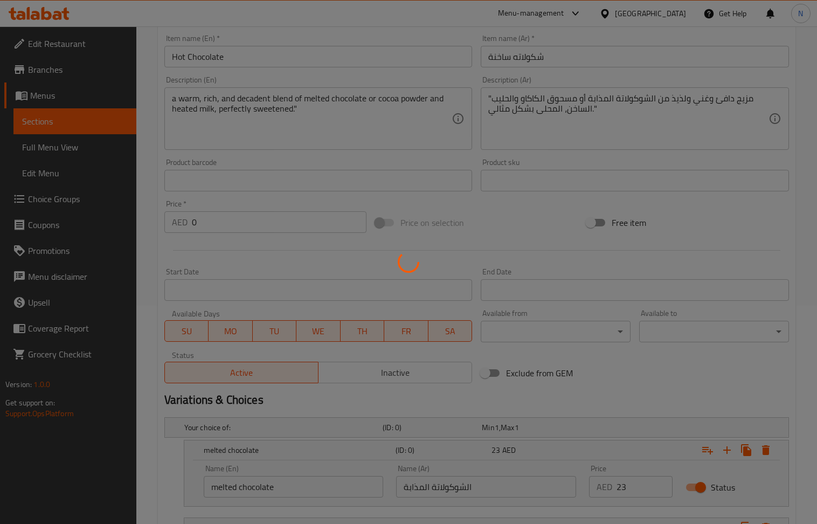
scroll to position [0, 0]
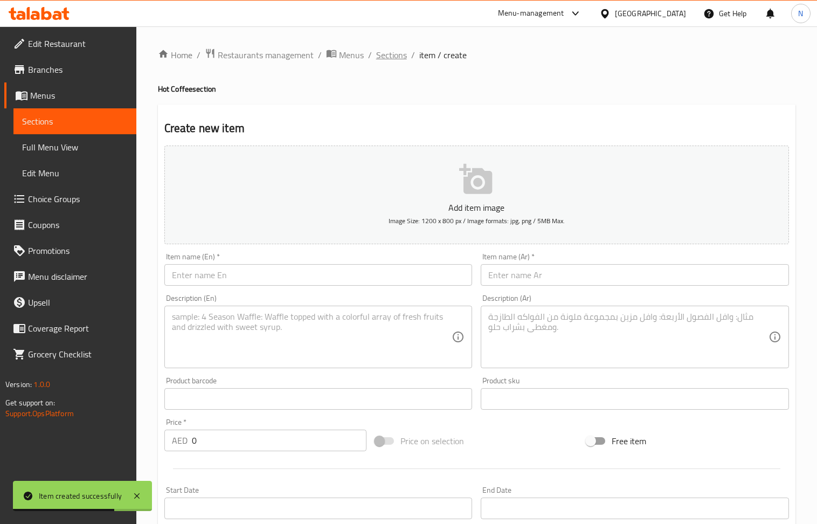
click at [391, 49] on span "Sections" at bounding box center [391, 55] width 31 height 13
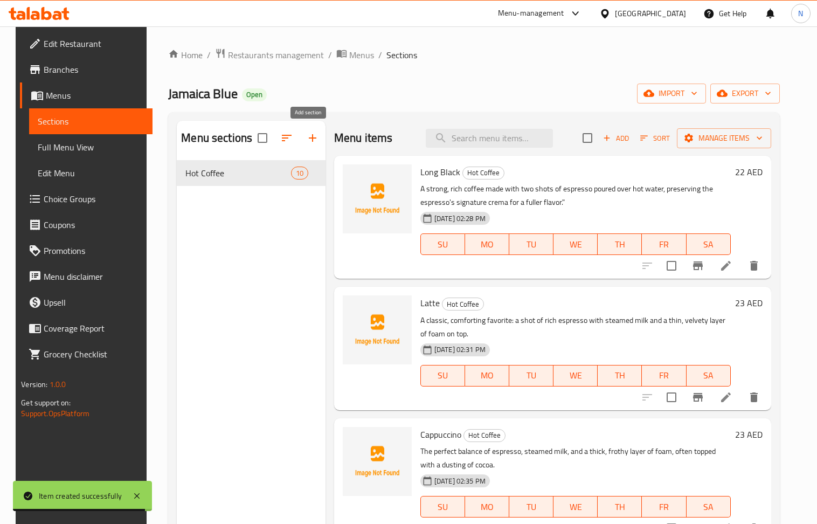
click at [309, 139] on icon "button" at bounding box center [313, 138] width 8 height 8
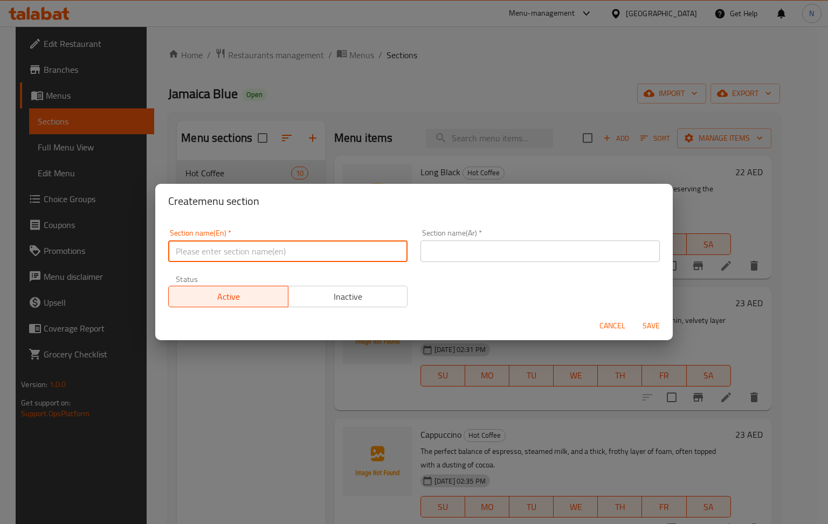
paste input "Cold Coffee"
type input "Cold Coffee"
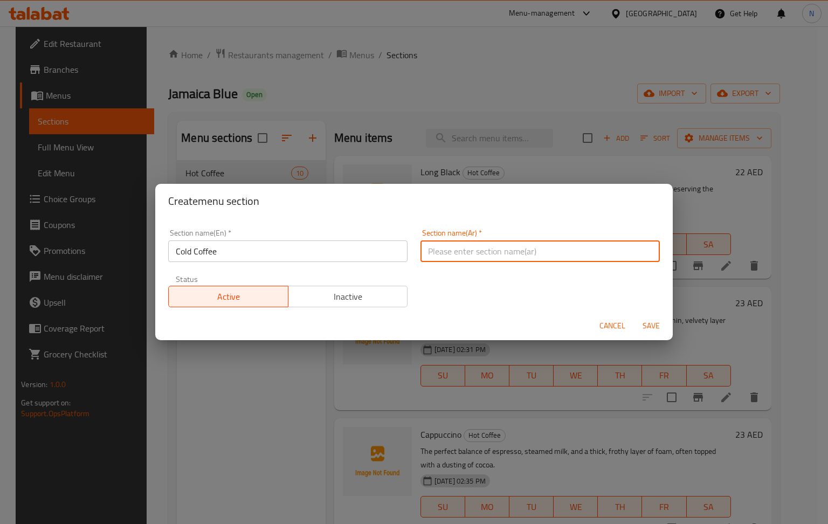
paste input "القهوة الباردة"
type input "القهوة الباردة"
click at [656, 324] on span "Save" at bounding box center [651, 325] width 26 height 13
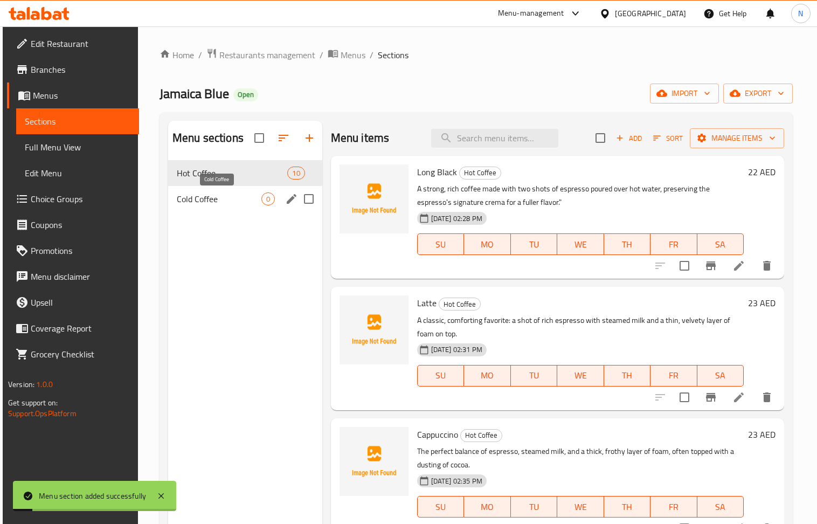
click at [185, 199] on span "Cold Coffee" at bounding box center [219, 198] width 85 height 13
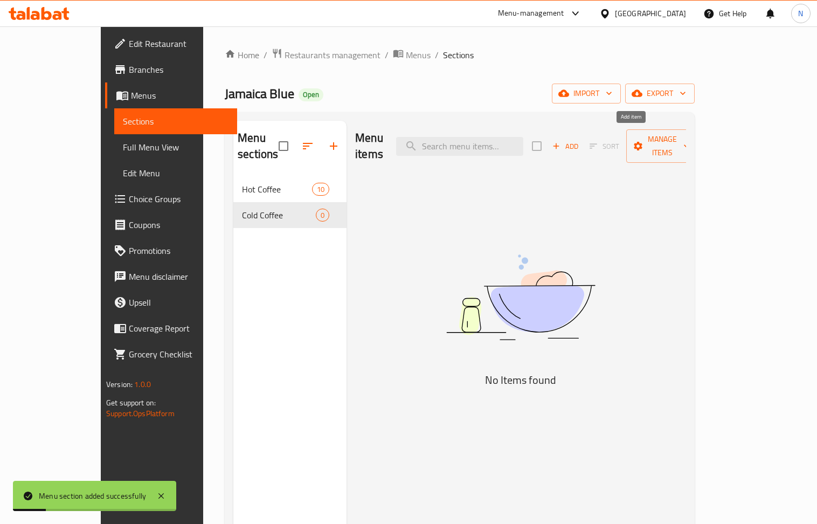
click at [580, 145] on span "Add" at bounding box center [565, 146] width 29 height 12
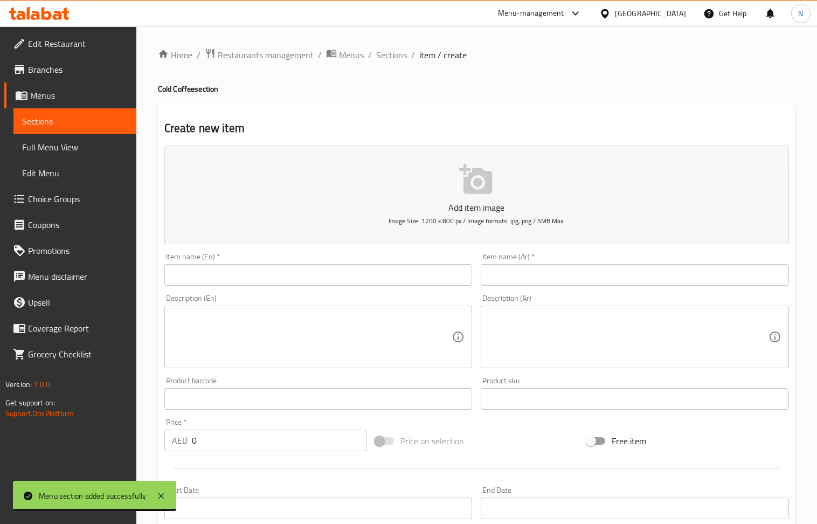
click at [317, 289] on div "Item name (En)   * Item name (En) *" at bounding box center [318, 269] width 317 height 42
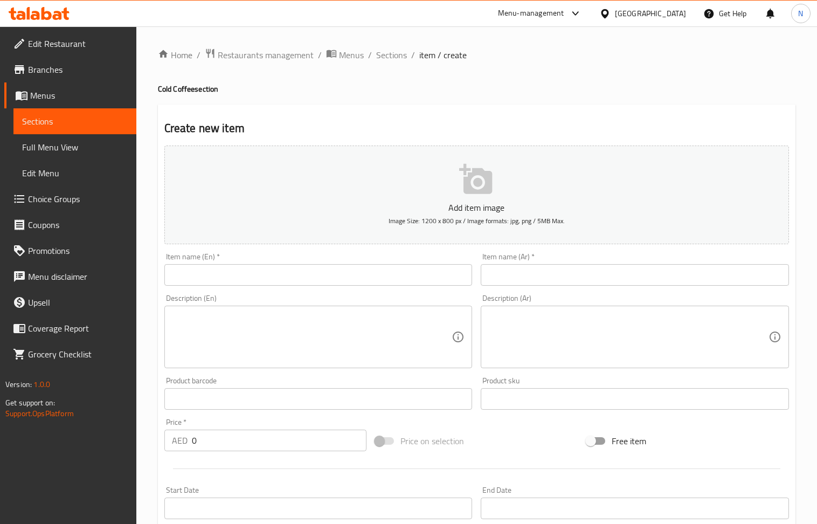
drag, startPoint x: 313, startPoint y: 276, endPoint x: 287, endPoint y: 179, distance: 100.4
click at [313, 276] on input "text" at bounding box center [318, 275] width 308 height 22
paste input "Iced Americano"
type input "Iced Americano"
drag, startPoint x: 531, startPoint y: 266, endPoint x: 481, endPoint y: 250, distance: 52.2
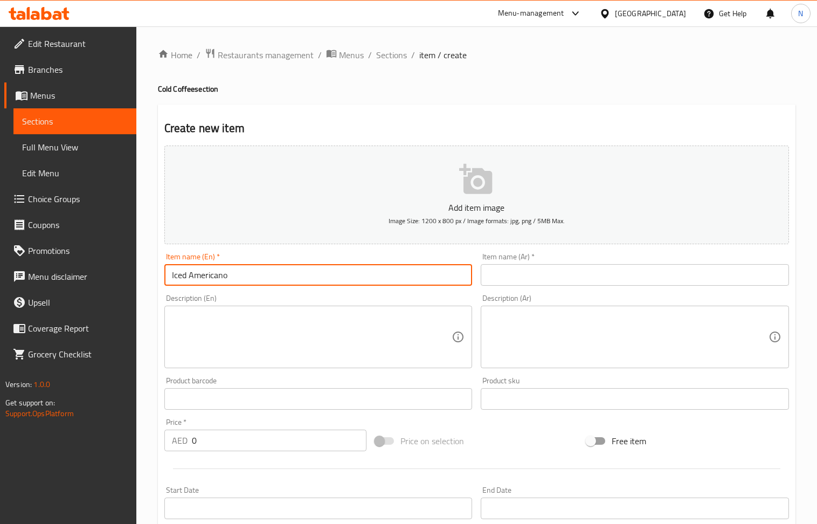
click at [531, 266] on input "text" at bounding box center [635, 275] width 308 height 22
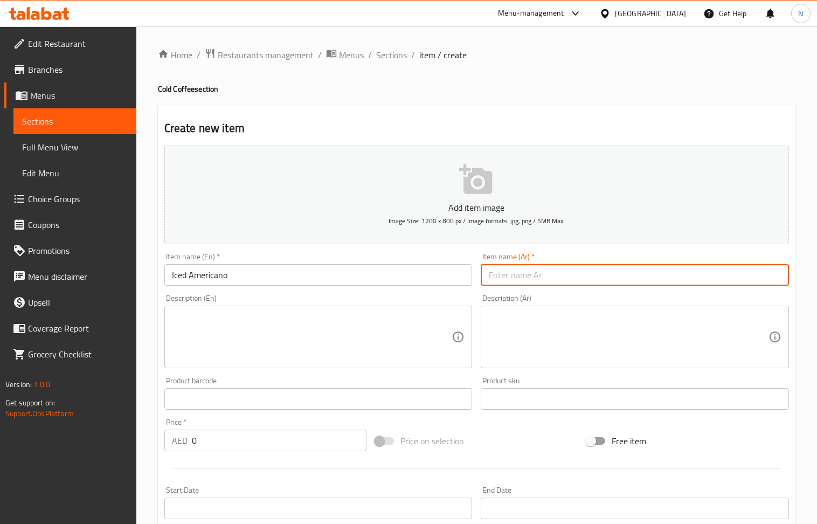
paste input "أمريكانو مثلج"
type input "أمريكانو مثلج"
click at [257, 438] on input "0" at bounding box center [279, 441] width 175 height 22
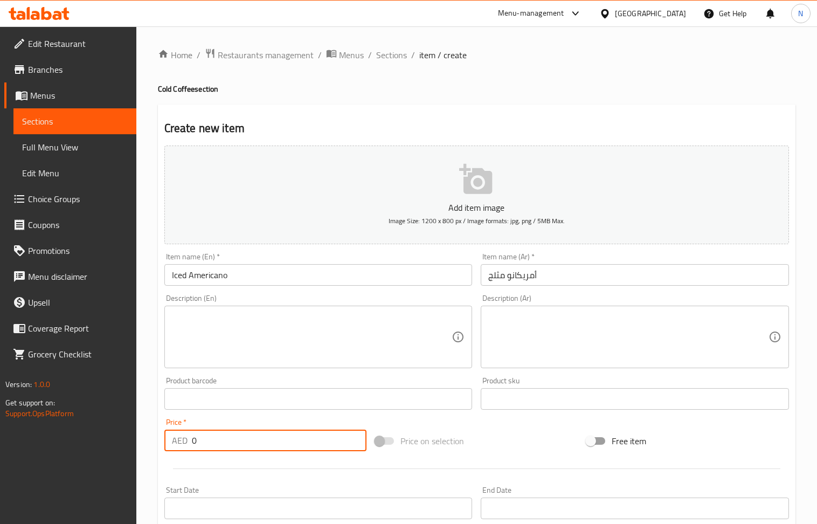
click at [257, 438] on input "0" at bounding box center [279, 441] width 175 height 22
paste input "22"
type input "22"
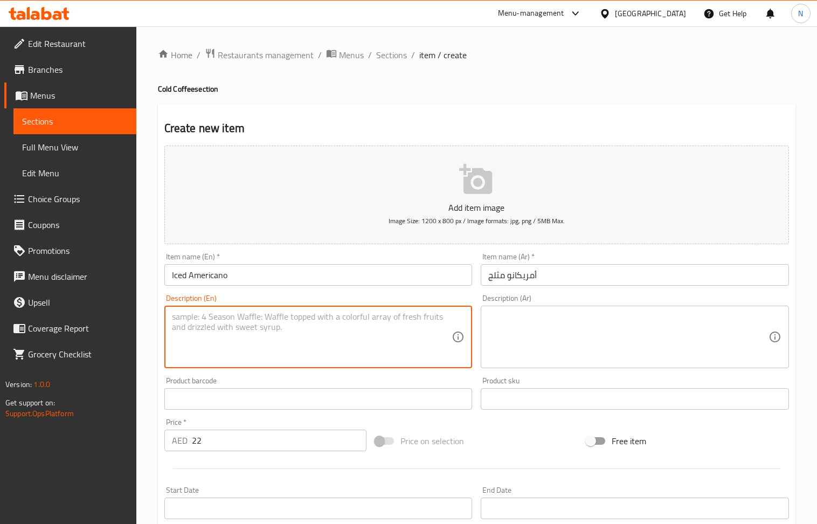
click at [261, 336] on textarea at bounding box center [312, 337] width 280 height 51
paste textarea "A perfectly chilled classic. Rich espresso shots poured over ice and cold water…"
type textarea "A perfectly chilled classic. Rich espresso shots poured over ice and cold water…"
click at [576, 328] on textarea at bounding box center [628, 337] width 280 height 51
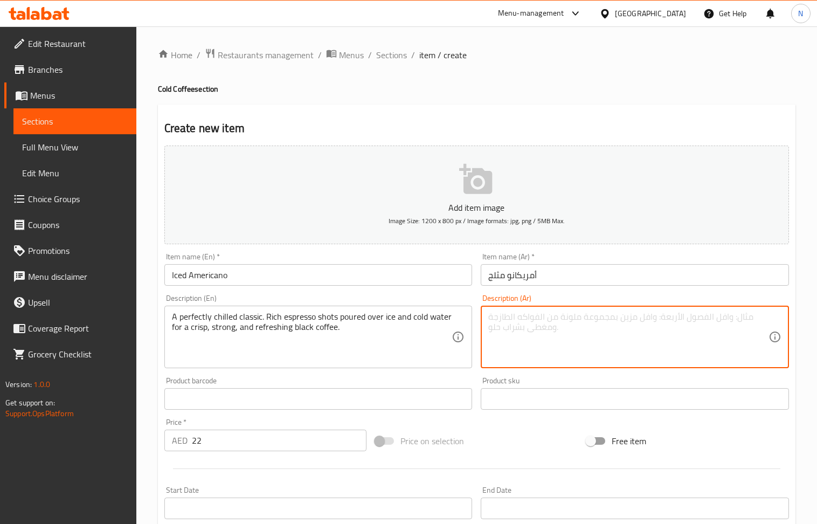
paste textarea "مشروب كلاسيكي بارد مثالي. جرعات إسبريسو غنية تُسكب فوق الثلج والماء البارد لقهو…"
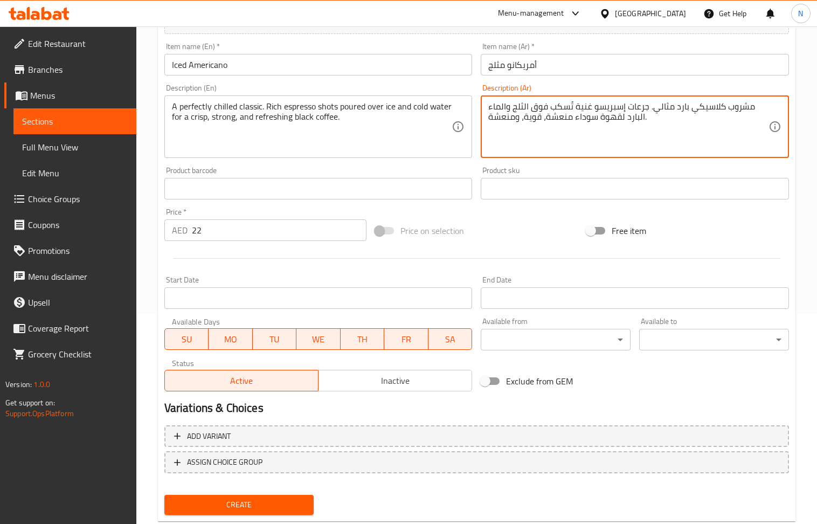
scroll to position [237, 0]
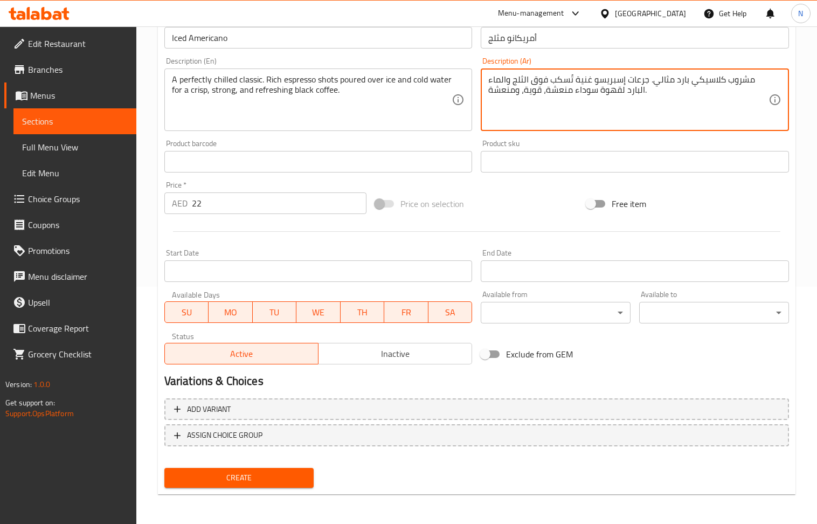
type textarea "مشروب كلاسيكي بارد مثالي. جرعات إسبريسو غنية تُسكب فوق الثلج والماء البارد لقهو…"
click at [292, 477] on span "Create" at bounding box center [239, 477] width 133 height 13
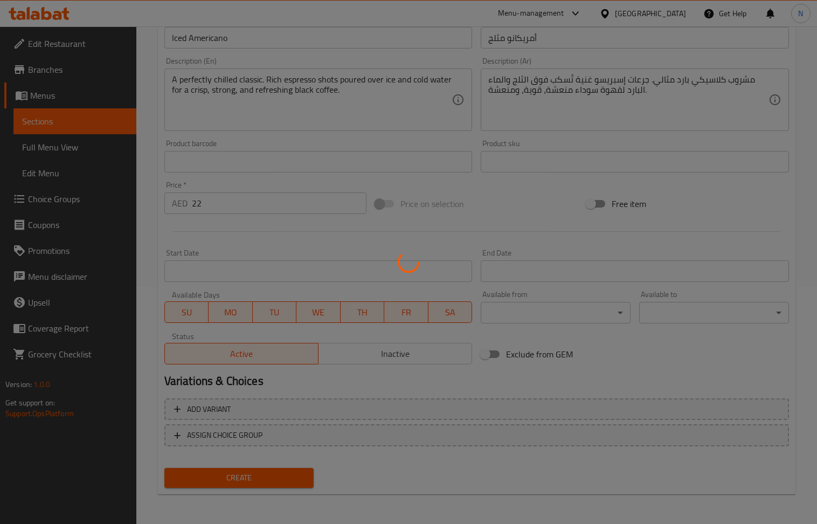
type input "0"
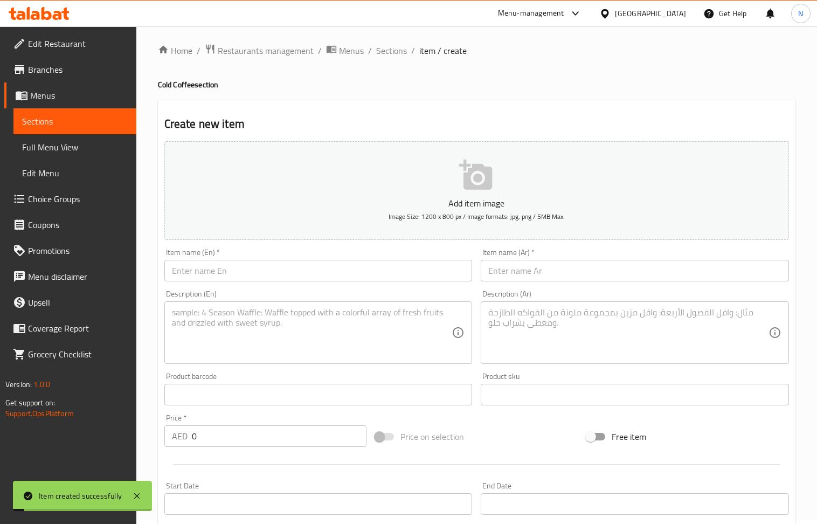
scroll to position [0, 0]
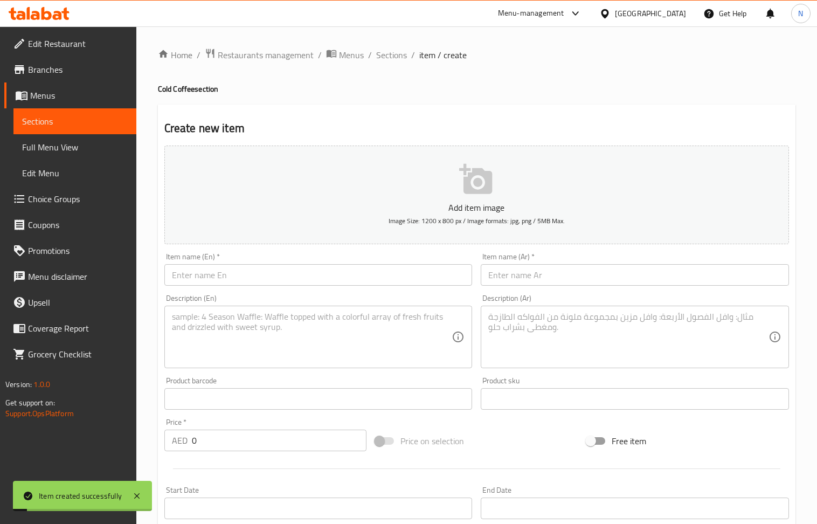
click at [293, 277] on input "text" at bounding box center [318, 275] width 308 height 22
paste input "Iced Latte"
type input "Iced Latte"
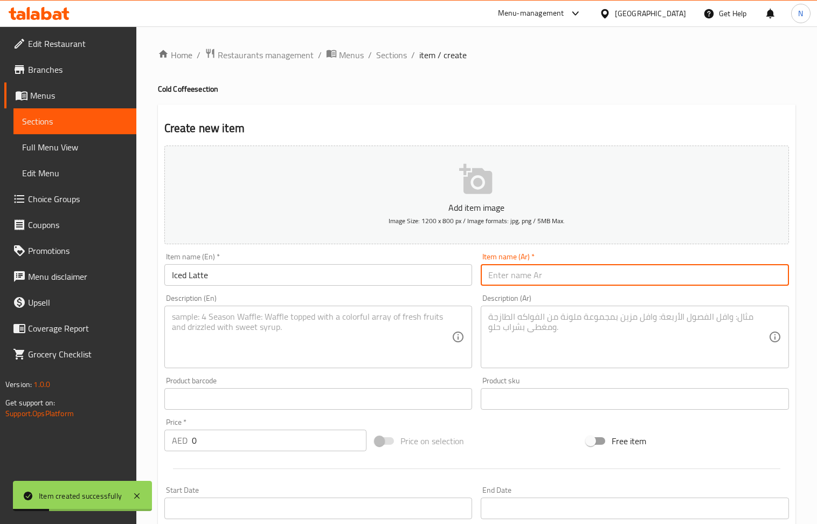
drag, startPoint x: 541, startPoint y: 282, endPoint x: 313, endPoint y: 157, distance: 260.1
click at [541, 282] on input "text" at bounding box center [635, 275] width 308 height 22
paste input "لاتيه مثلج"
type input "لاتيه مثلج"
click at [247, 432] on input "0" at bounding box center [279, 441] width 175 height 22
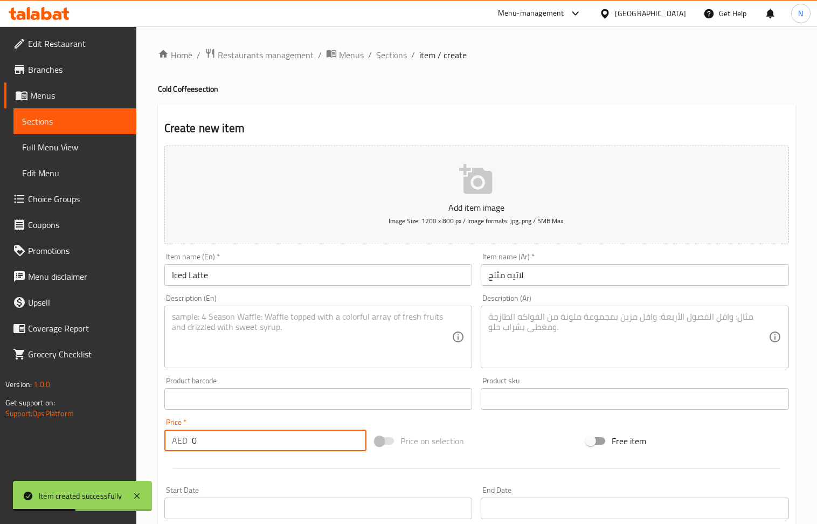
click at [247, 432] on input "0" at bounding box center [279, 441] width 175 height 22
paste input "23"
type input "23"
click at [276, 342] on textarea at bounding box center [312, 337] width 280 height 51
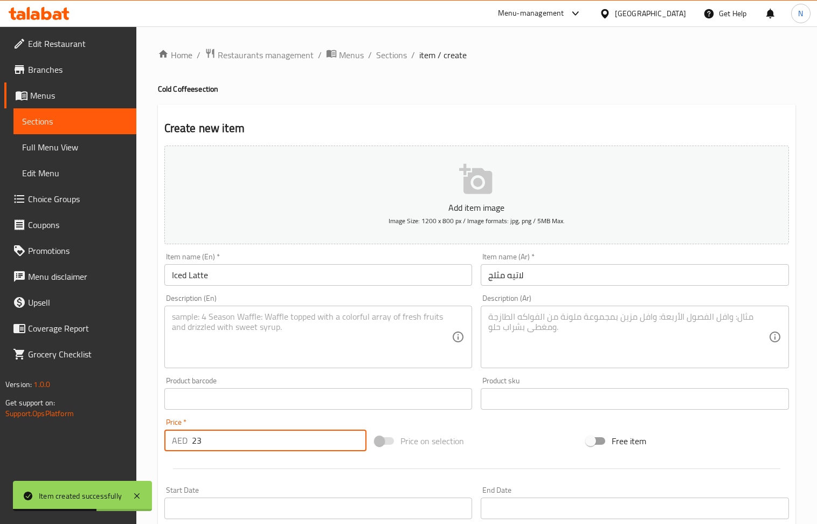
paste textarea "A cool and creamy favorite. Espresso and chilled milk served over ice, creating…"
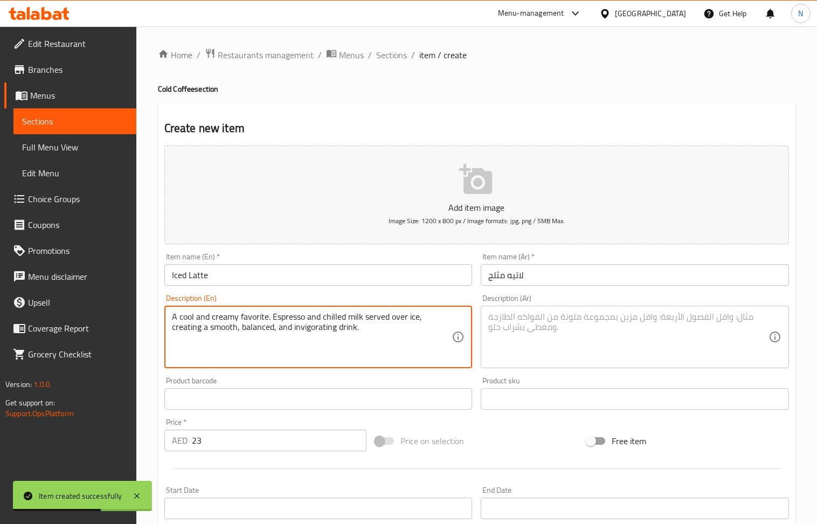
type textarea "A cool and creamy favorite. Espresso and chilled milk served over ice, creating…"
click at [561, 335] on textarea at bounding box center [628, 337] width 280 height 51
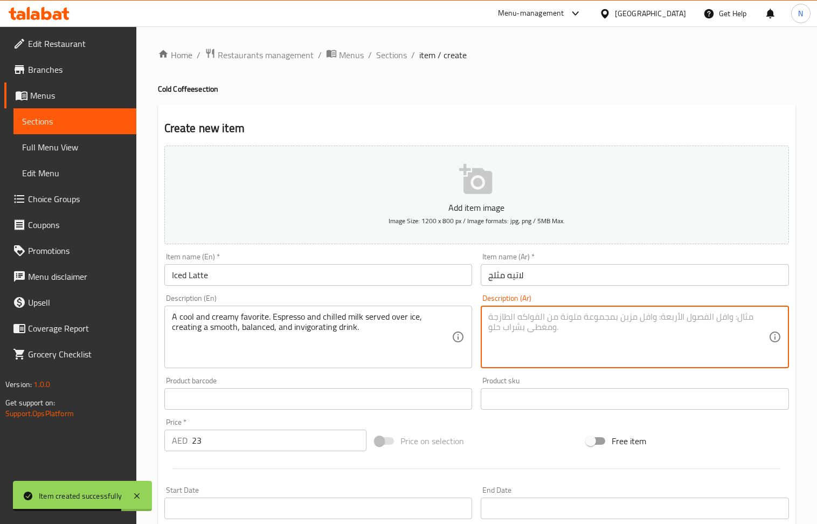
paste textarea "مشروب بارد و[PERSON_NAME]. يُقدّم الإسبريسو والحليب المثلج مع الثلج، ليمنحك مشر…"
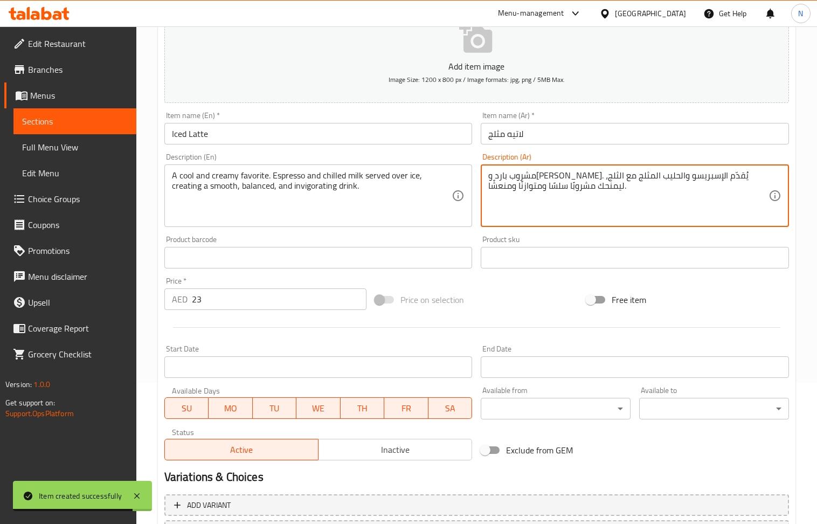
scroll to position [237, 0]
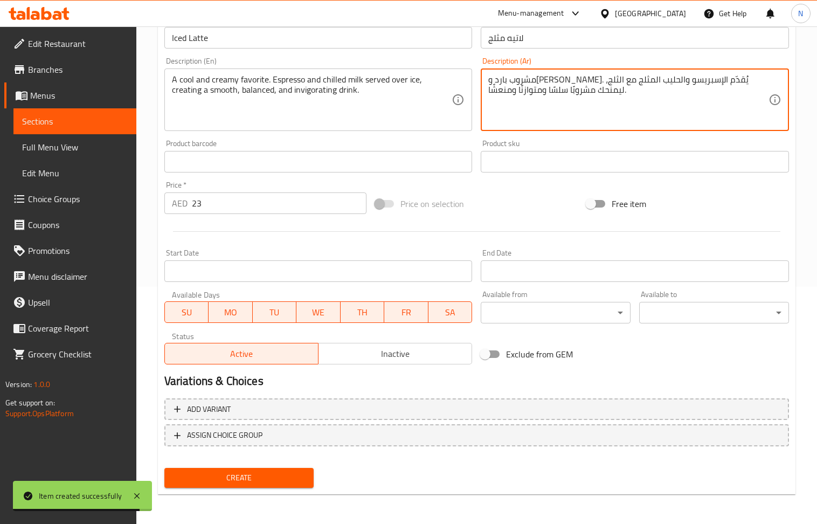
type textarea "مشروب بارد و[PERSON_NAME]. يُقدّم الإسبريسو والحليب المثلج مع الثلج، ليمنحك مشر…"
click at [254, 482] on span "Create" at bounding box center [239, 477] width 133 height 13
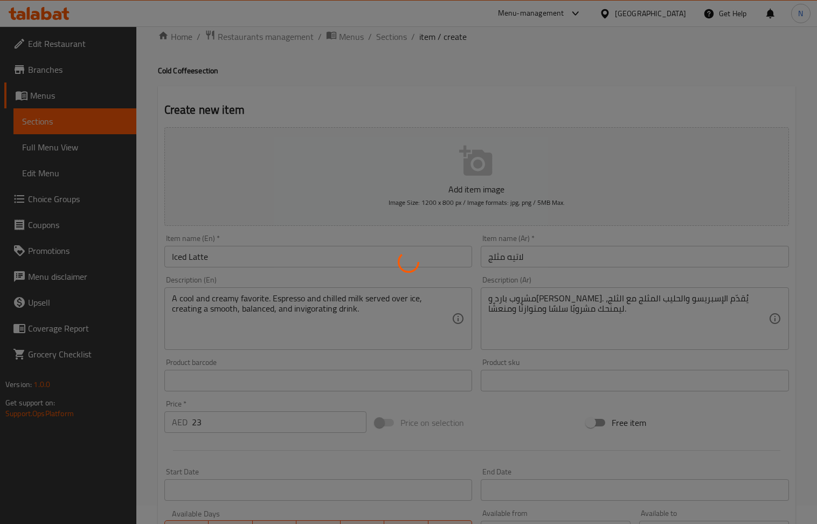
scroll to position [0, 0]
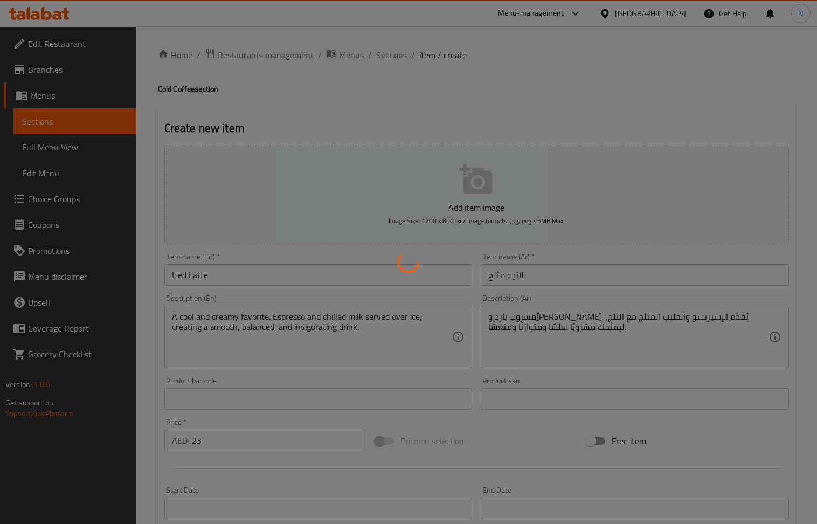
type input "0"
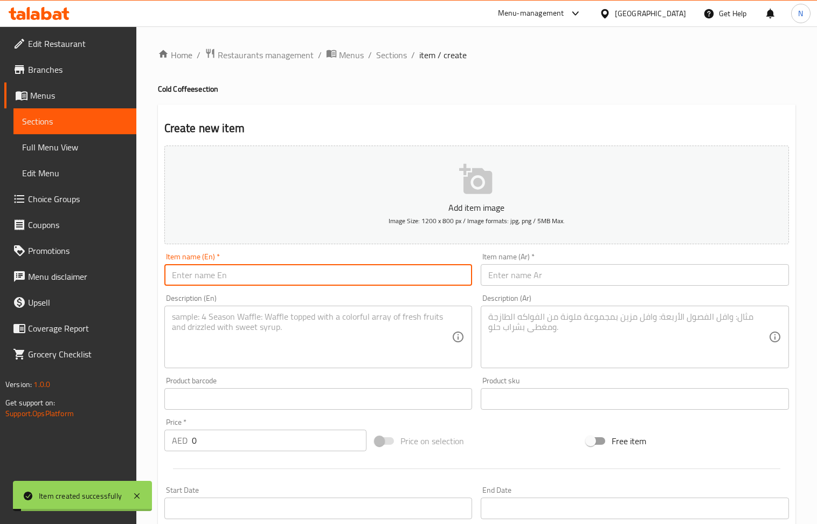
click at [283, 276] on input "text" at bounding box center [318, 275] width 308 height 22
paste input "Spanish Latte"
click at [168, 277] on input "Spanish Latte" at bounding box center [318, 275] width 308 height 22
click at [170, 277] on input "Iced Spanish Latte" at bounding box center [318, 275] width 308 height 22
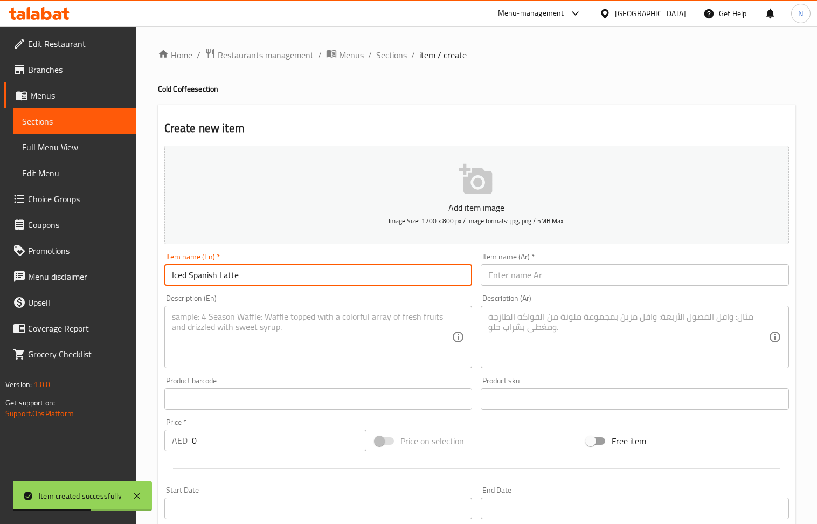
click at [171, 277] on input "Iced Spanish Latte" at bounding box center [318, 275] width 308 height 22
type input "Iced Spanish Latte"
click at [593, 281] on input "text" at bounding box center [635, 275] width 308 height 22
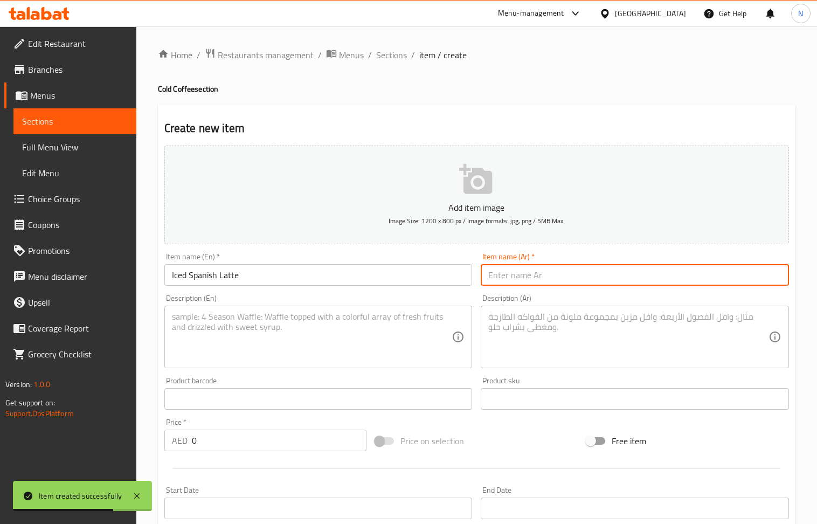
paste input "لاتيه إسباني مثلج"
click at [524, 279] on input "لاتيه إسباني مثلج" at bounding box center [635, 275] width 308 height 22
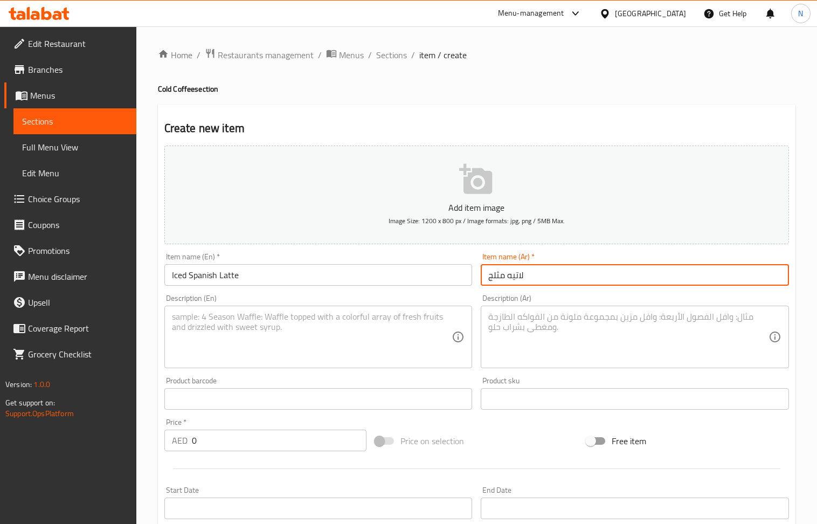
click at [525, 275] on input "لاتيه مثلج" at bounding box center [635, 275] width 308 height 22
click at [488, 274] on input "لاتيه مثلج" at bounding box center [635, 275] width 308 height 22
type input "اسبانيش لاتيه مثلج"
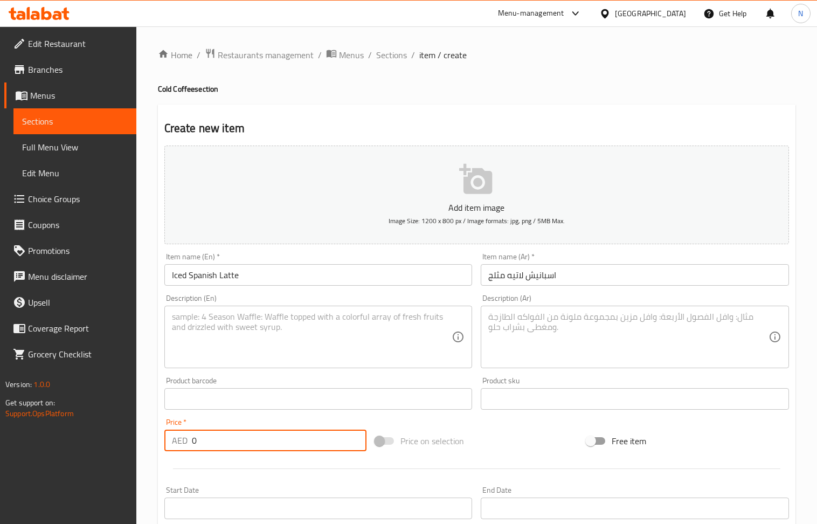
click at [229, 432] on input "0" at bounding box center [279, 441] width 175 height 22
paste input "26"
type input "26"
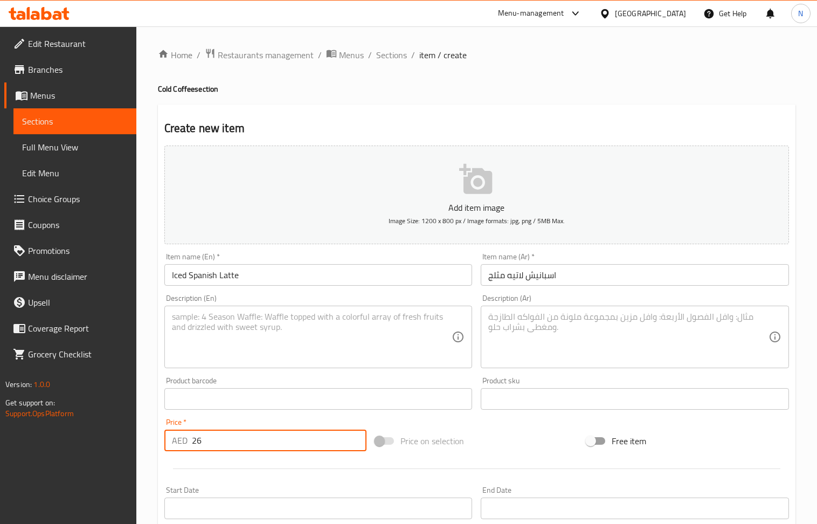
drag, startPoint x: 319, startPoint y: 339, endPoint x: 268, endPoint y: 184, distance: 162.8
click at [317, 336] on textarea at bounding box center [312, 337] width 280 height 51
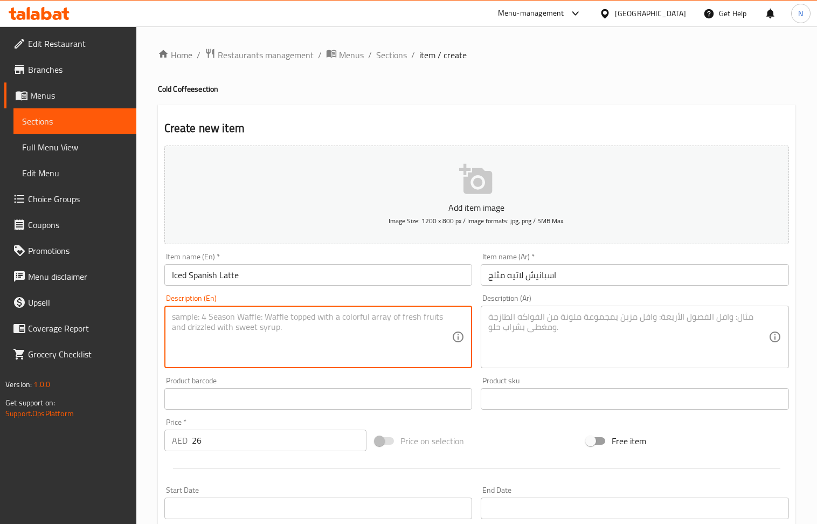
paste textarea "An indulgent sweet treat. A rich blend of espresso, cold milk, and sweetened co…"
type textarea "An indulgent sweet treat. A rich blend of espresso, cold milk, and sweetened co…"
click at [604, 321] on textarea at bounding box center [628, 337] width 280 height 51
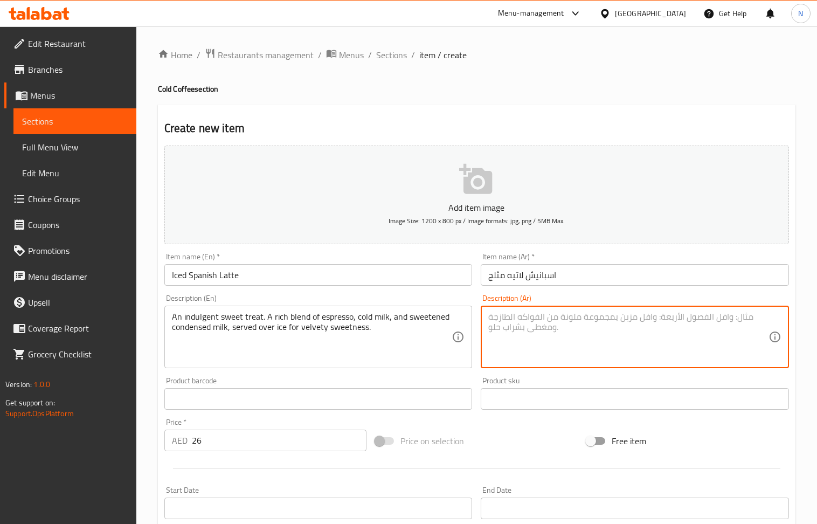
paste textarea "متعة حلوة فاخرة. مزيج غني من الإسبريسو والحليب البارد والحليب المكثف المحلى، يُ…"
type textarea "متعة حلوة فاخرة. مزيج غني من الإسبريسو والحليب البارد والحليب المكثف المحلى، يُ…"
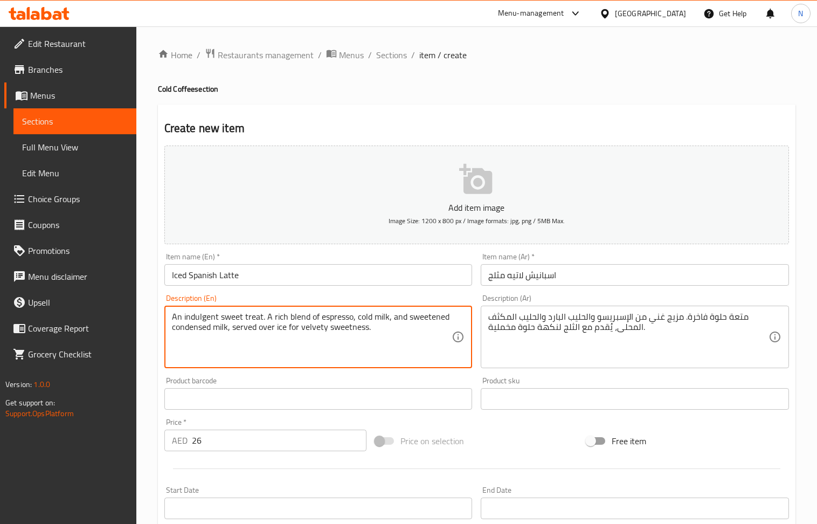
drag, startPoint x: 265, startPoint y: 318, endPoint x: 80, endPoint y: 326, distance: 185.6
drag, startPoint x: 262, startPoint y: 318, endPoint x: 161, endPoint y: 318, distance: 101.3
type textarea "A rich blend of espresso, cold milk, and sweetened condensed milk, served over …"
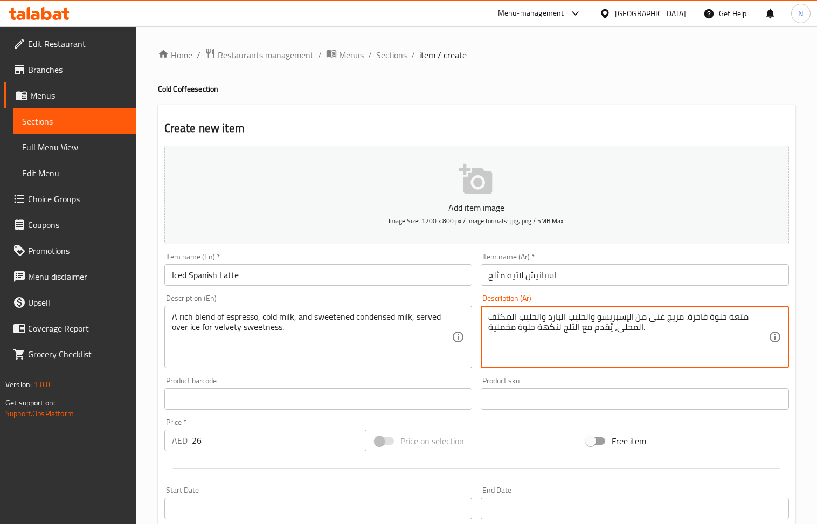
drag, startPoint x: 684, startPoint y: 320, endPoint x: 745, endPoint y: 317, distance: 61.5
type textarea "مزيج غني من الإسبريسو والحليب البارد والحليب المكثف المحلى، يُقدم مع الثلج لنكه…"
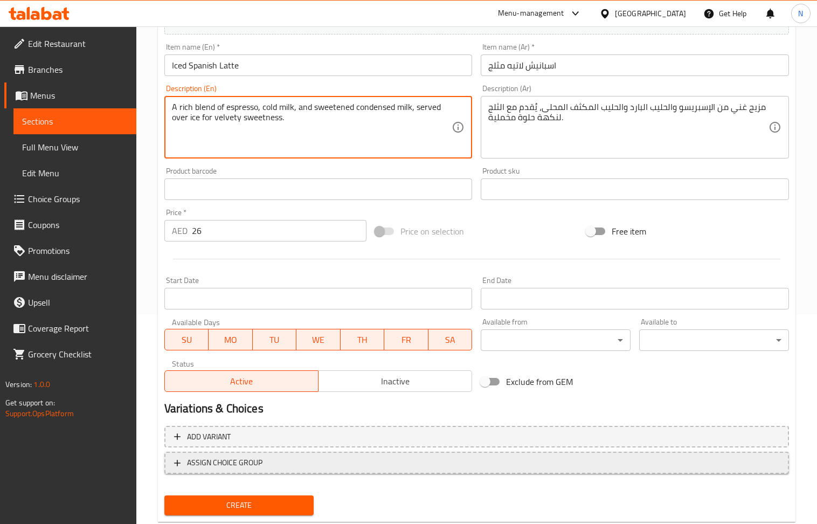
scroll to position [237, 0]
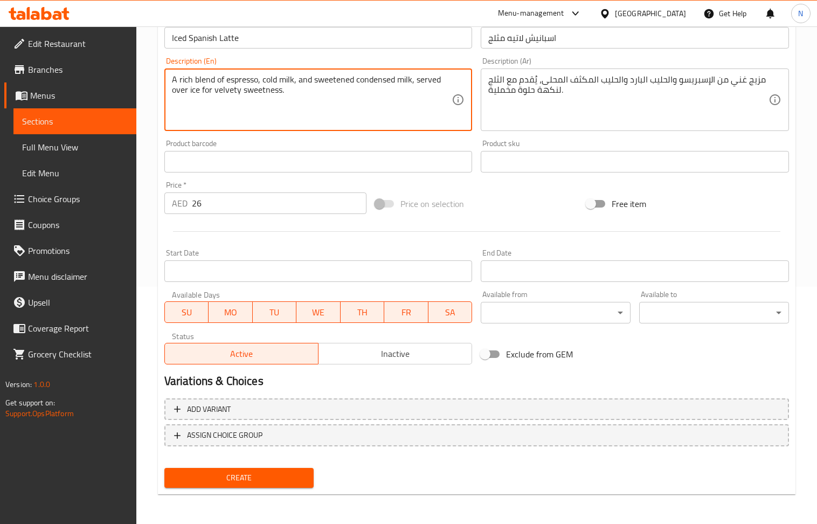
click at [276, 480] on span "Create" at bounding box center [239, 477] width 133 height 13
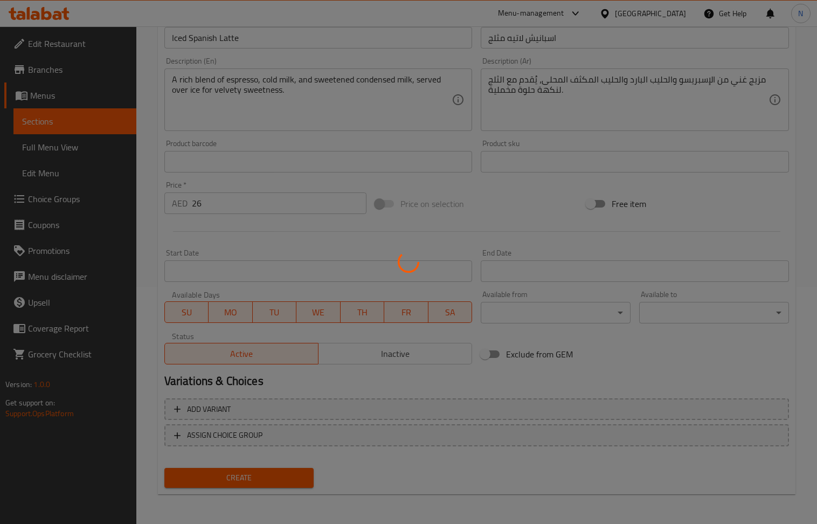
type input "0"
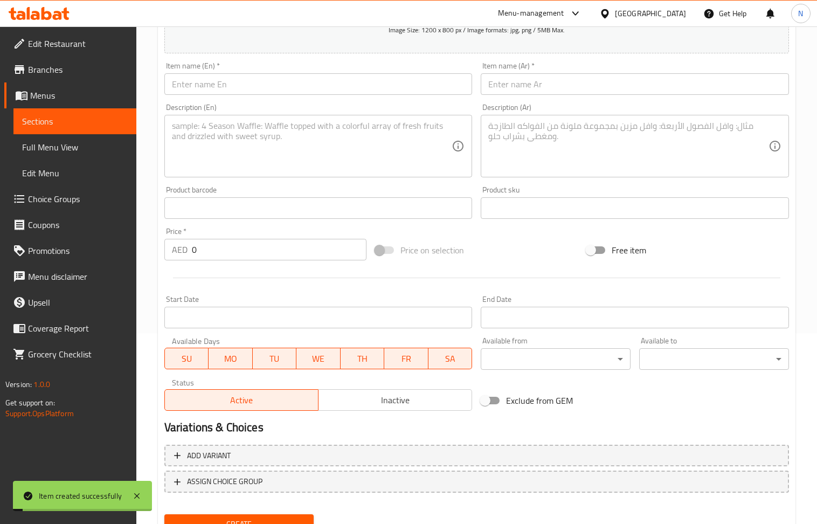
scroll to position [165, 0]
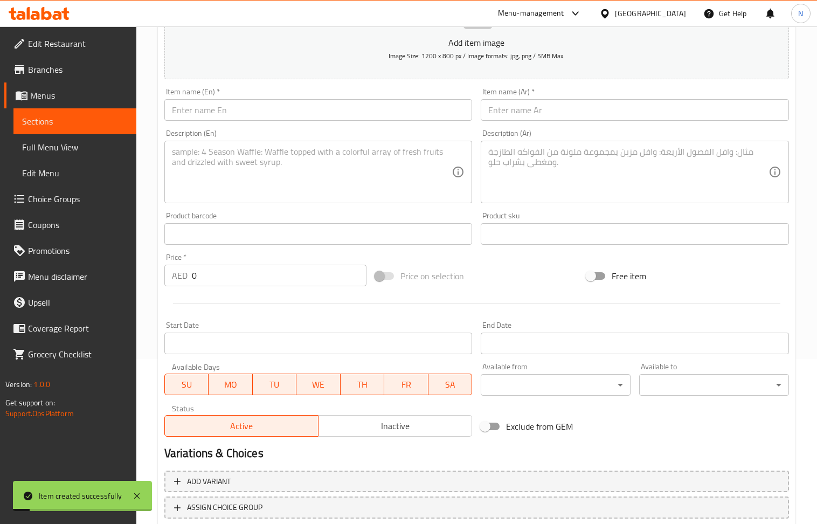
click at [245, 113] on input "text" at bounding box center [318, 110] width 308 height 22
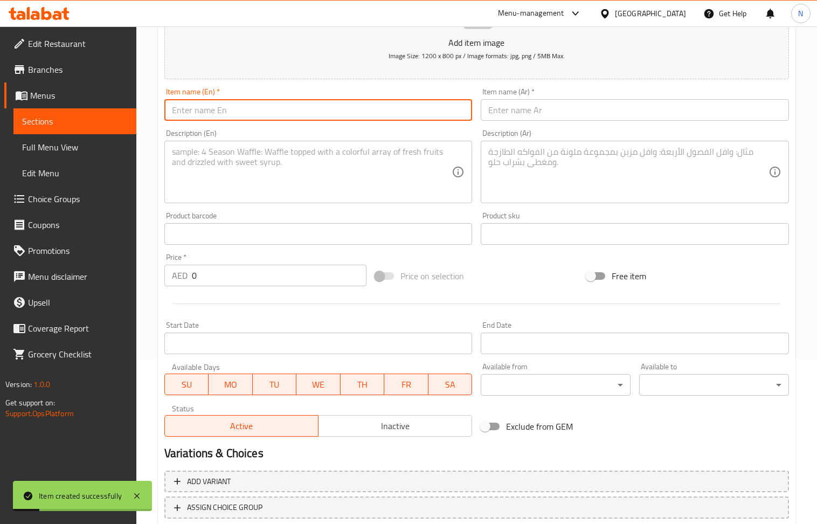
type input "ه"
paste input "Mocha"
click at [245, 113] on input "iced Mocha" at bounding box center [318, 110] width 308 height 22
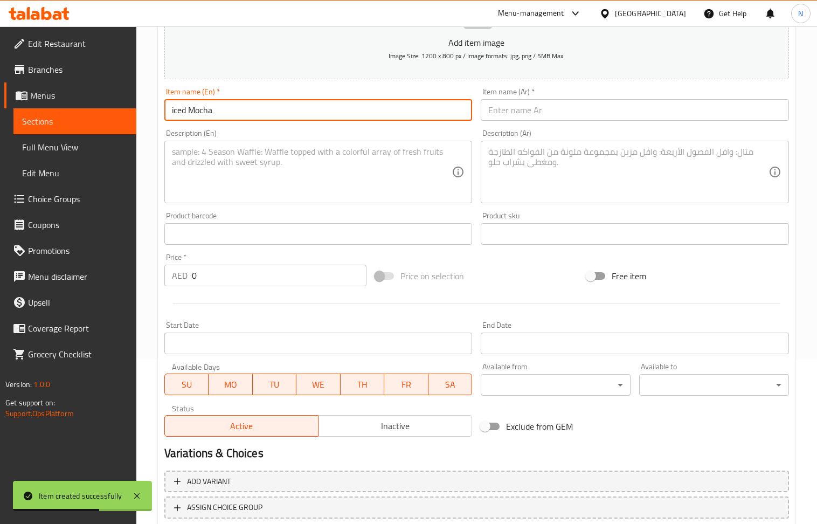
type input "iced Mocha"
click at [536, 115] on input "text" at bounding box center [635, 110] width 308 height 22
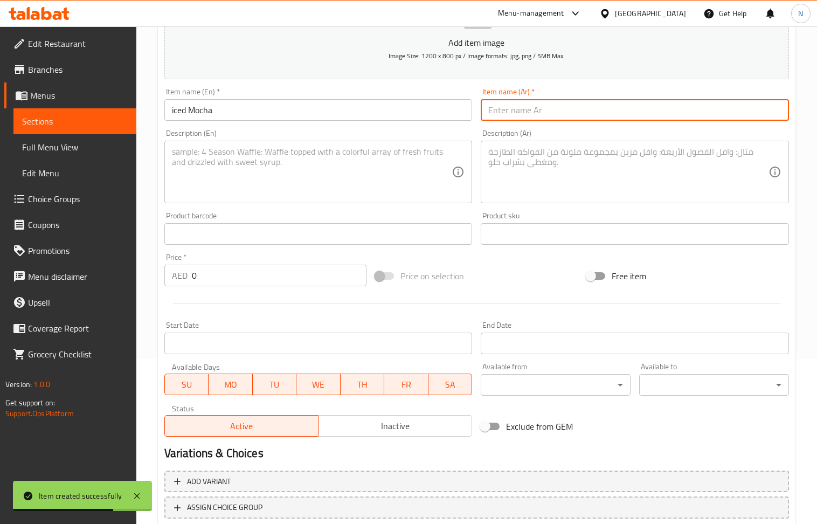
paste input "موكا مثلجة"
type input "موكا مثلجة"
click at [225, 263] on div "Price   * AED 0 Price *" at bounding box center [265, 269] width 203 height 33
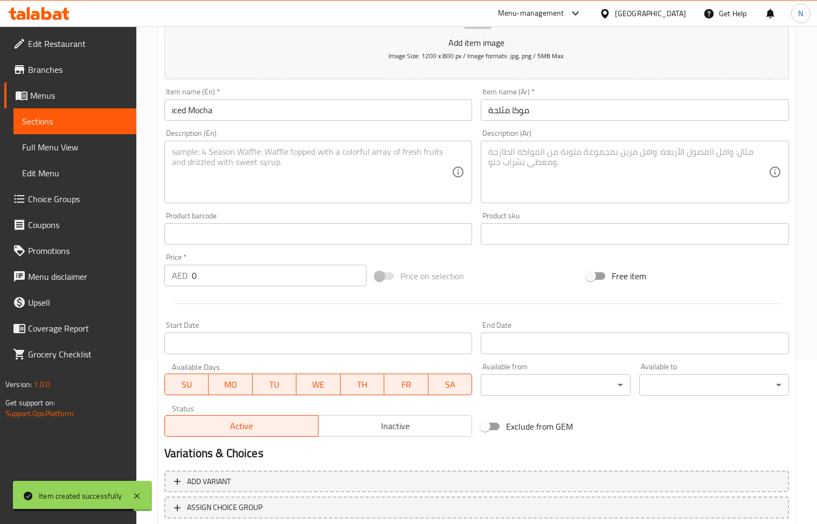
click at [227, 270] on input "0" at bounding box center [279, 276] width 175 height 22
paste input "26"
type input "26"
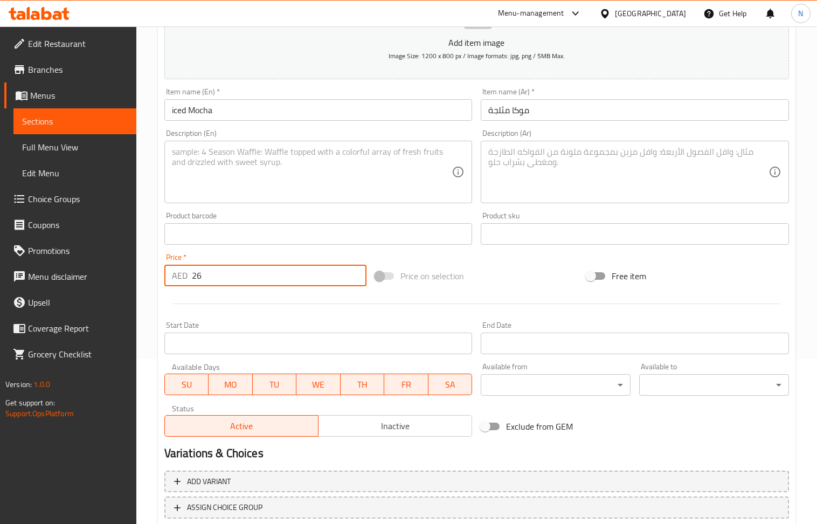
click at [241, 181] on textarea at bounding box center [312, 172] width 280 height 51
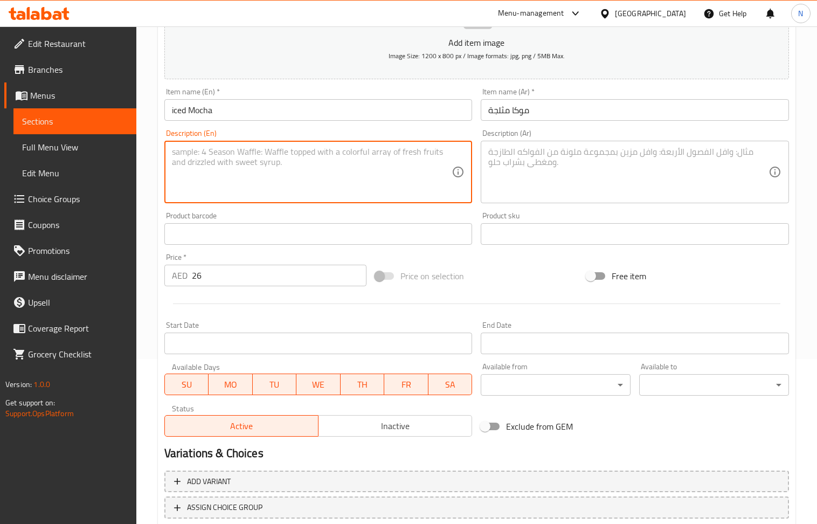
paste textarea "" The perfect chocolate-coffee escape. Rich espresso and chocolate syrup blende…"
click at [188, 151] on textarea "" The perfect chocolate-coffee escape. Rich espresso and chocolate syrup blende…" at bounding box center [312, 172] width 280 height 51
click at [239, 158] on textarea "The perfect chocolate-coffee escape. Rich espresso and chocolate syrup blended …" at bounding box center [312, 172] width 280 height 51
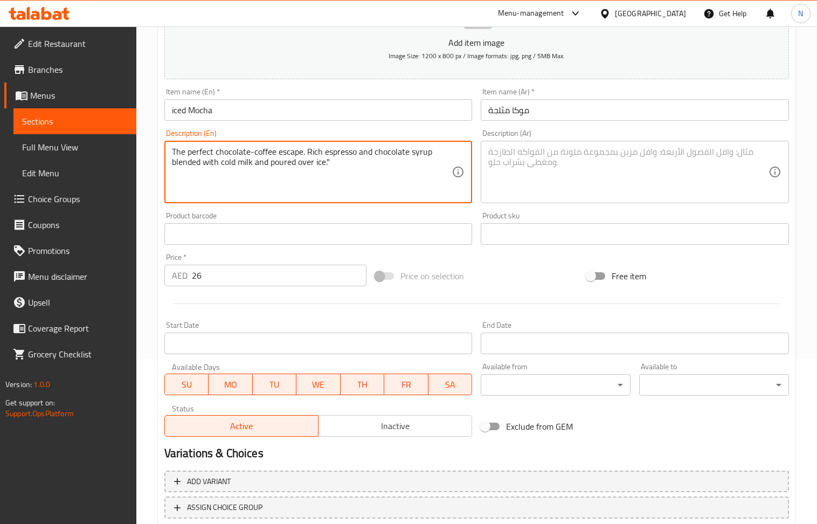
type textarea "The perfect chocolate-coffee escape. Rich espresso and chocolate syrup blended …"
click at [505, 177] on textarea at bounding box center [628, 172] width 280 height 51
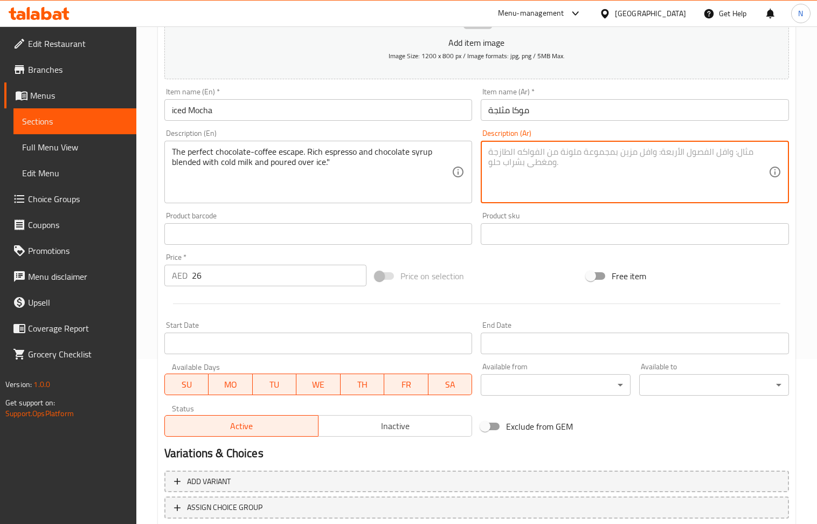
paste textarea "ملاذ مثالي لقهوة الشوكولاتة. مزيج غني من الإسبريسو وشراب الشوكولاتة مع الحليب ا…"
drag, startPoint x: 654, startPoint y: 153, endPoint x: 762, endPoint y: 156, distance: 107.3
click at [762, 156] on textarea "ملاذ مثالي لقهوة الشوكولاتة. مزيج غني من الإسبريسو وشراب الشوكولاتة مع الحليب ا…" at bounding box center [628, 172] width 280 height 51
type textarea "مزيج غني من الإسبريسو وشراب الشوكولاتة مع الحليب البارد، يُسكب فوق الثلج."
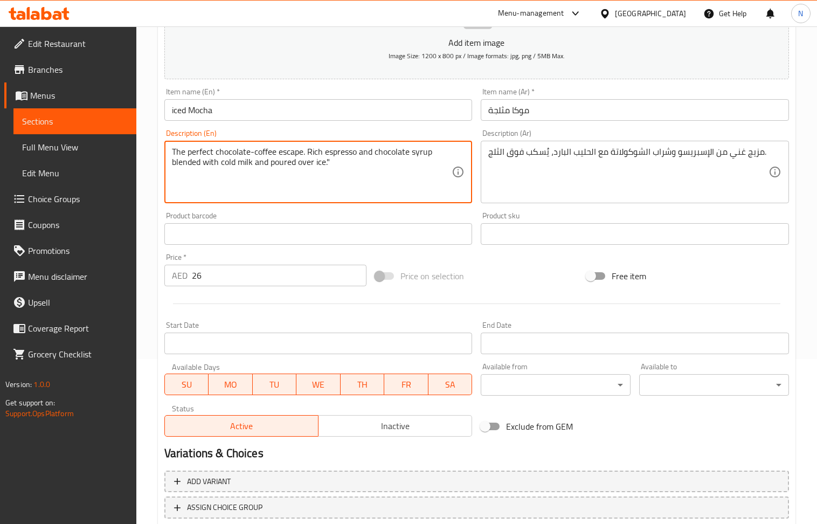
drag, startPoint x: 306, startPoint y: 153, endPoint x: 143, endPoint y: 146, distance: 163.0
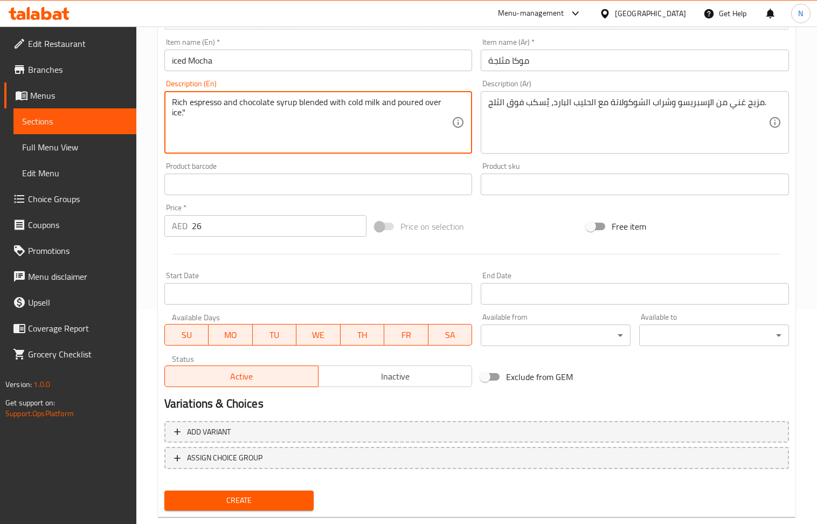
scroll to position [237, 0]
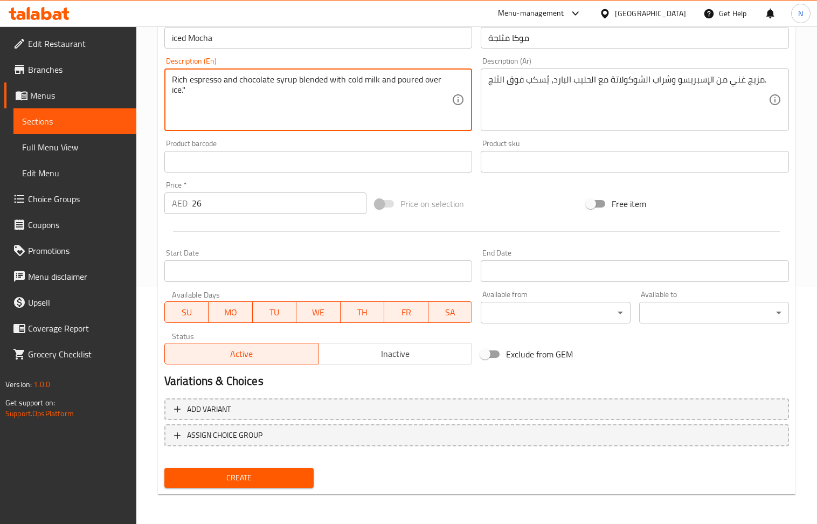
type textarea "Rich espresso and chocolate syrup blended with cold milk and poured over ice.""
click at [277, 481] on span "Create" at bounding box center [239, 477] width 133 height 13
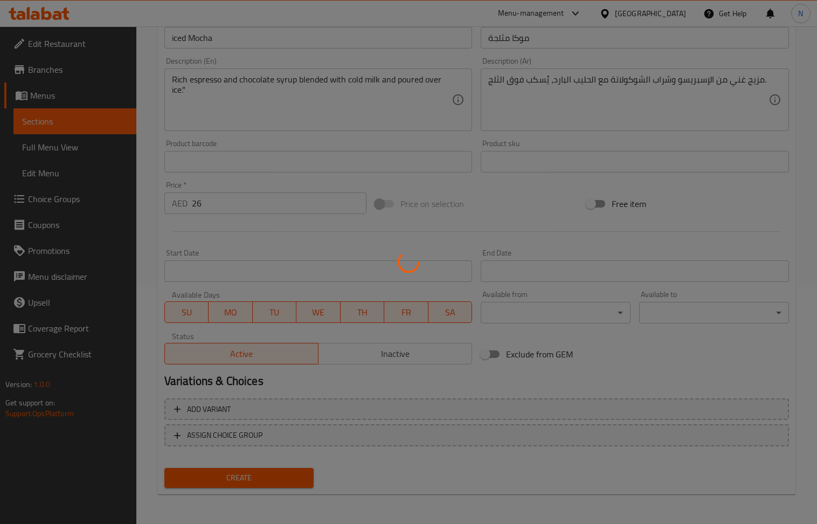
type input "0"
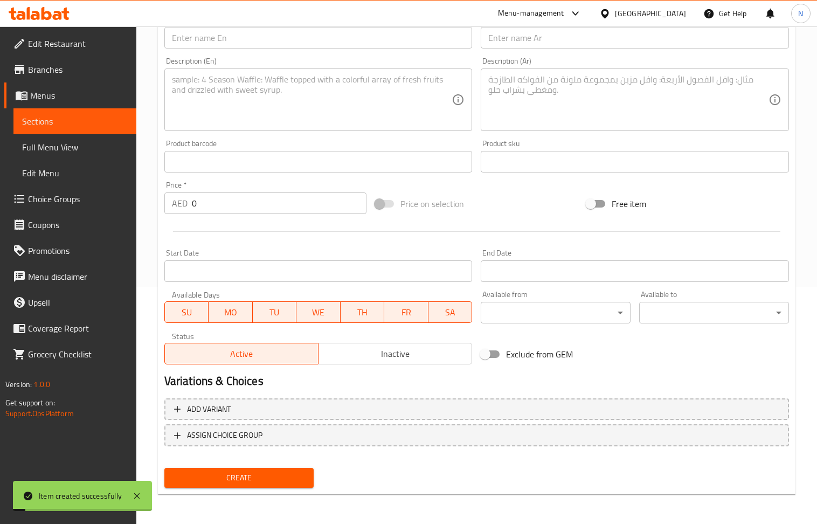
click at [233, 46] on input "text" at bounding box center [318, 38] width 308 height 22
paste input "White Mocha"
click at [233, 46] on input "iced White Mocha" at bounding box center [318, 38] width 308 height 22
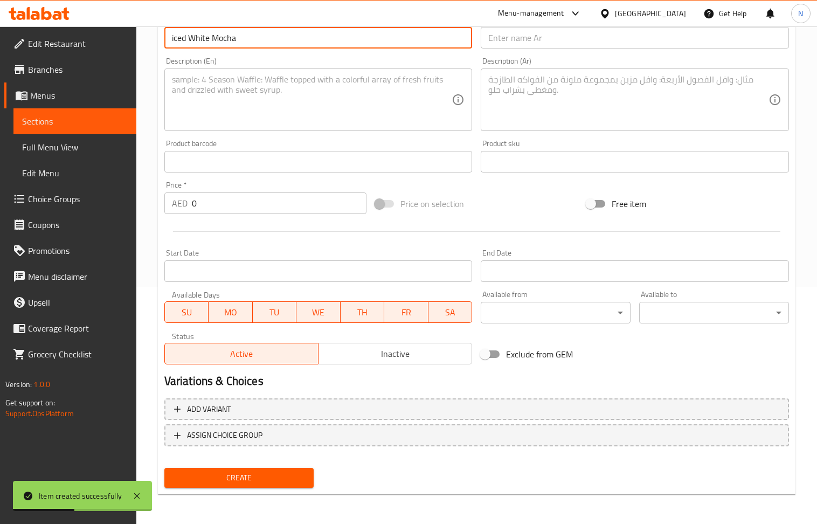
type input "iced White Mocha"
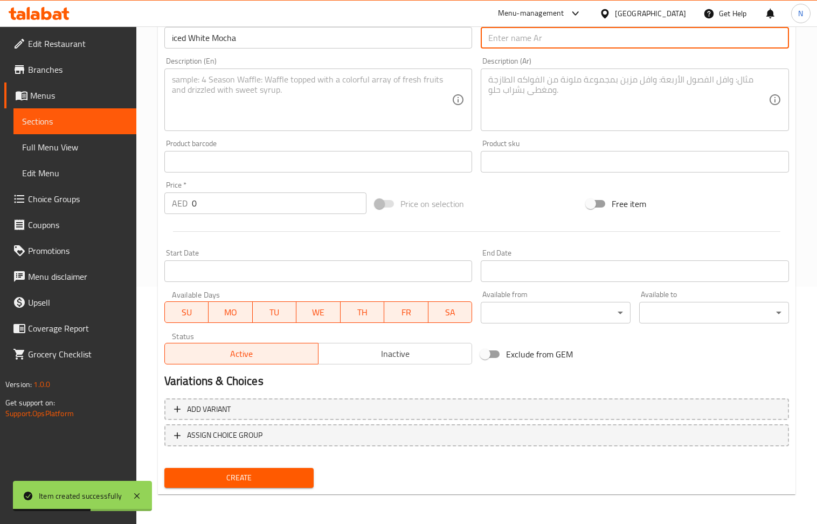
click at [604, 42] on input "text" at bounding box center [635, 38] width 308 height 22
paste input "موكا بيضاء مثلجة"
type input "موكا بيضاء مثلجة"
click at [212, 210] on input "0" at bounding box center [279, 203] width 175 height 22
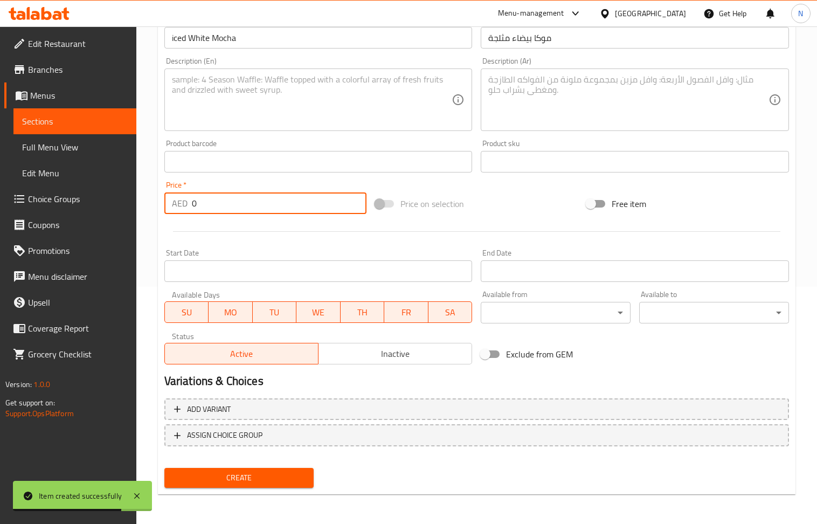
click at [212, 210] on input "0" at bounding box center [279, 203] width 175 height 22
paste input "26"
type input "26"
click at [235, 80] on textarea at bounding box center [312, 99] width 280 height 51
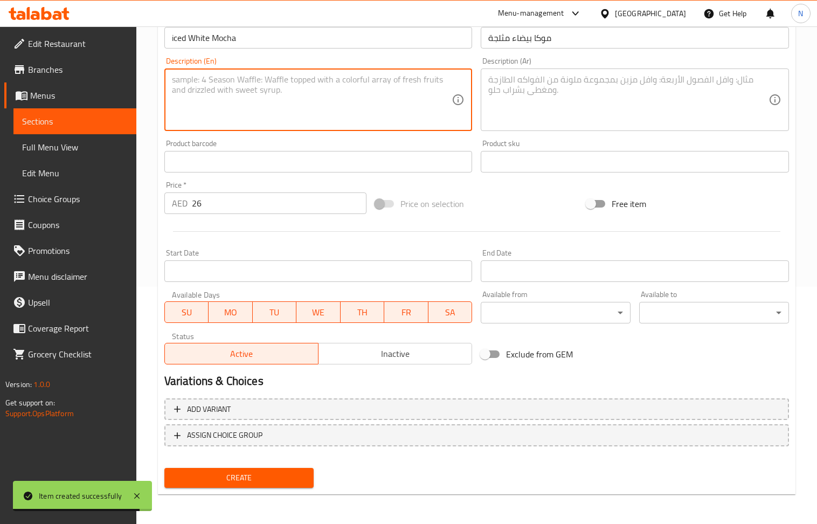
paste textarea "" A creamy, decadent delight. Espresso and cold milk mixed with sweet white cho…"
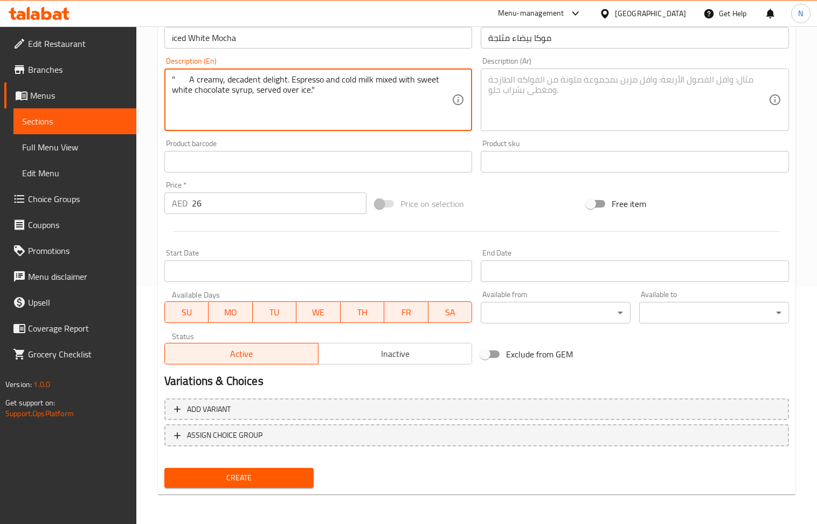
drag, startPoint x: 186, startPoint y: 78, endPoint x: 63, endPoint y: 79, distance: 122.9
click at [63, 79] on div "Edit Restaurant Branches Menus Sections Full Menu View Edit Menu Choice Groups …" at bounding box center [408, 156] width 817 height 735
click at [270, 82] on textarea "A creamy, decadent delight. Espresso and cold milk mixed with sweet white choco…" at bounding box center [312, 99] width 280 height 51
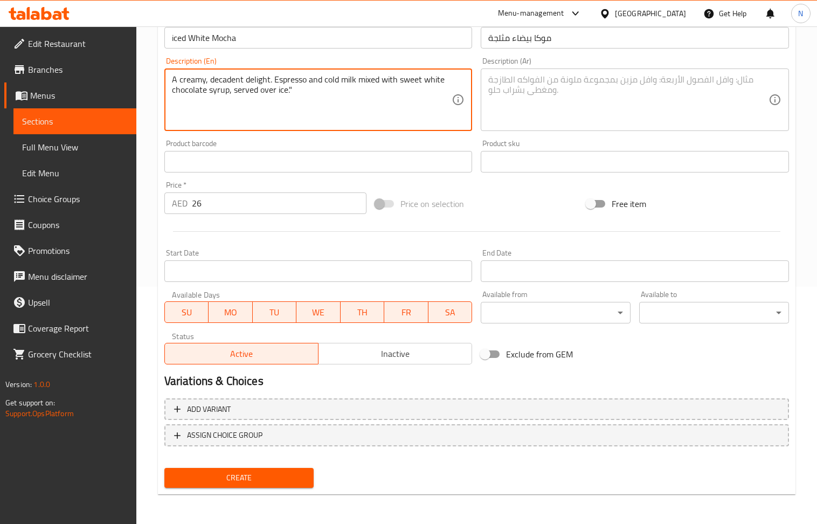
type textarea "A creamy, decadent delight. Espresso and cold milk mixed with sweet white choco…"
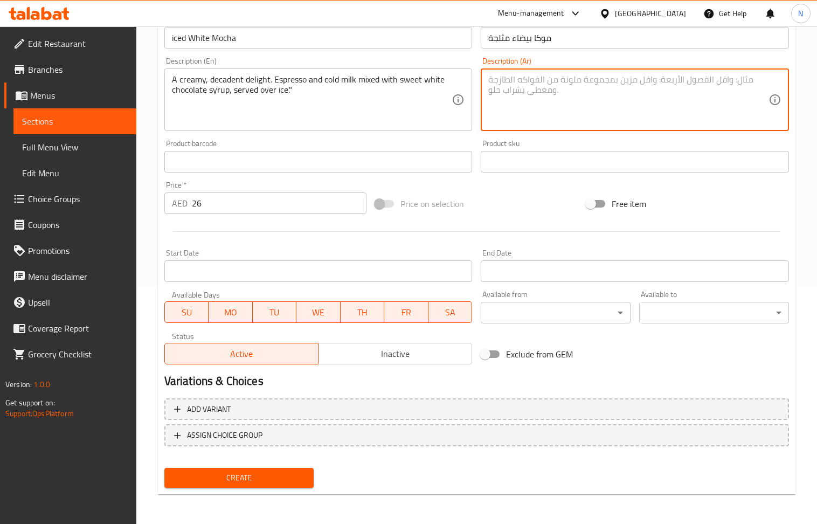
click at [581, 118] on textarea at bounding box center [628, 99] width 280 height 51
paste textarea "متعة كريمية فاخرة. مزيج من الإسبريسو والحليب البارد مع شراب الشوكولاتة البيضاء …"
type textarea "متعة كريمية فاخرة. مزيج من الإسبريسو والحليب البارد مع شراب الشوكولاتة البيضاء …"
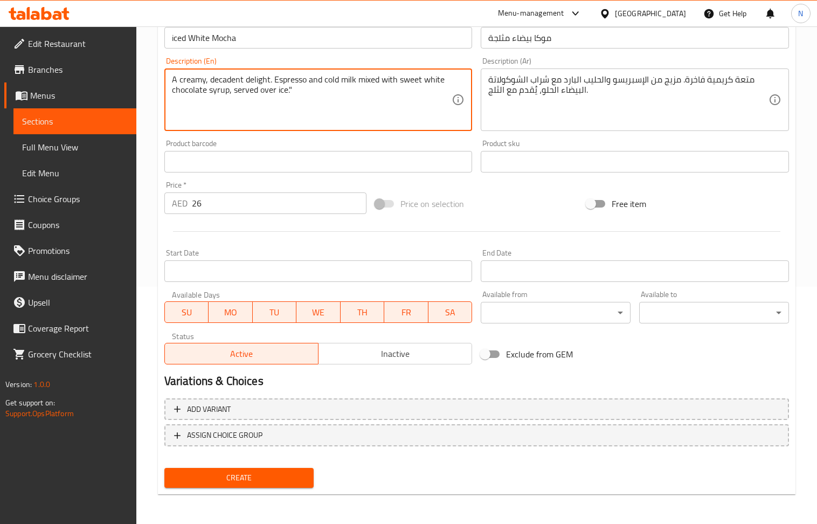
drag, startPoint x: 272, startPoint y: 79, endPoint x: 210, endPoint y: 76, distance: 62.0
type textarea "A creamy, Espresso and cold milk mixed with sweet white chocolate syrup, served…"
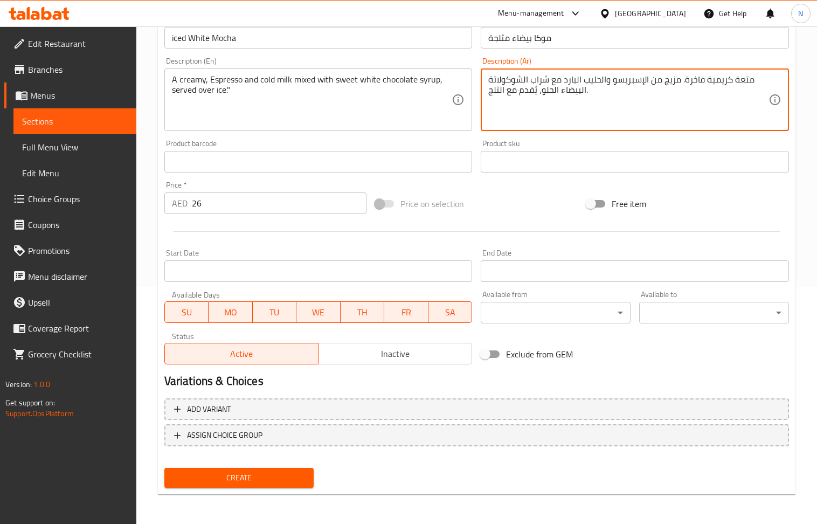
click at [693, 83] on textarea "متعة كريمية فاخرة. مزيج من الإسبريسو والحليب البارد مع شراب الشوكولاتة البيضاء …" at bounding box center [628, 99] width 280 height 51
click at [748, 81] on textarea "متعة كريمية . مزيج من الإسبريسو والحليب البارد مع شراب الشوكولاتة البيضاء الحلو…" at bounding box center [628, 99] width 280 height 51
click at [736, 81] on textarea "كريمية . مزيج من الإسبريسو والحليب البارد مع شراب الشوكولاتة البيضاء الحلو، يُق…" at bounding box center [628, 99] width 280 height 51
click at [732, 81] on textarea "كريمي . مزيج من الإسبريسو والحليب البارد مع شراب الشوكولاتة البيضاء الحلو، يُقد…" at bounding box center [628, 99] width 280 height 51
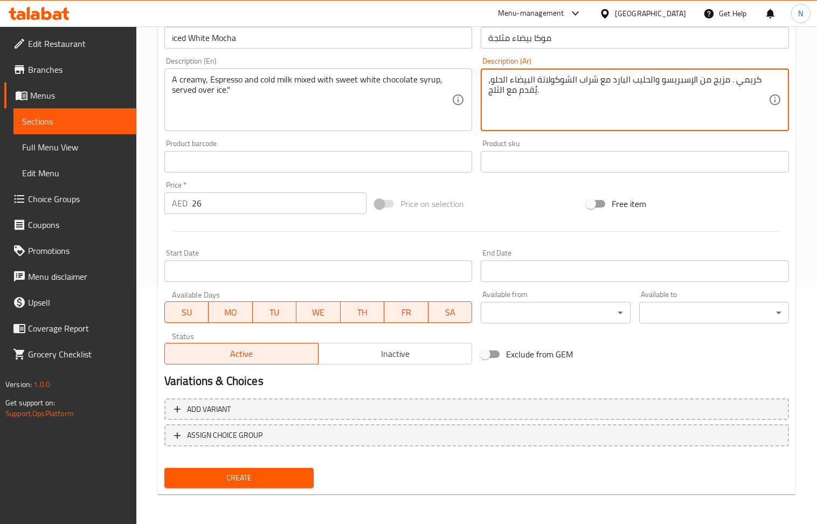
click at [732, 81] on textarea "كريمي . مزيج من الإسبريسو والحليب البارد مع شراب الشوكولاتة البيضاء الحلو، يُقد…" at bounding box center [628, 99] width 280 height 51
type textarea "كريمي مزيج من الإسبريسو والحليب البارد مع شراب الشوكولاتة البيضاء الحلو، يُقدم …"
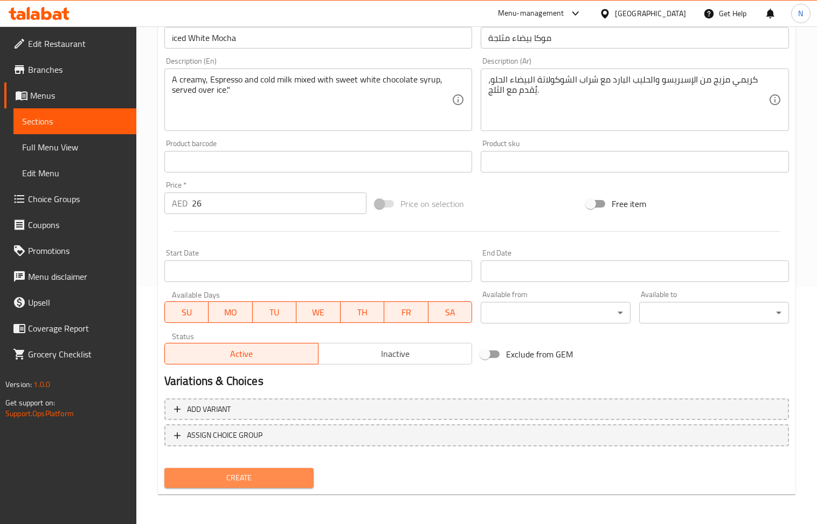
click at [278, 482] on span "Create" at bounding box center [239, 477] width 133 height 13
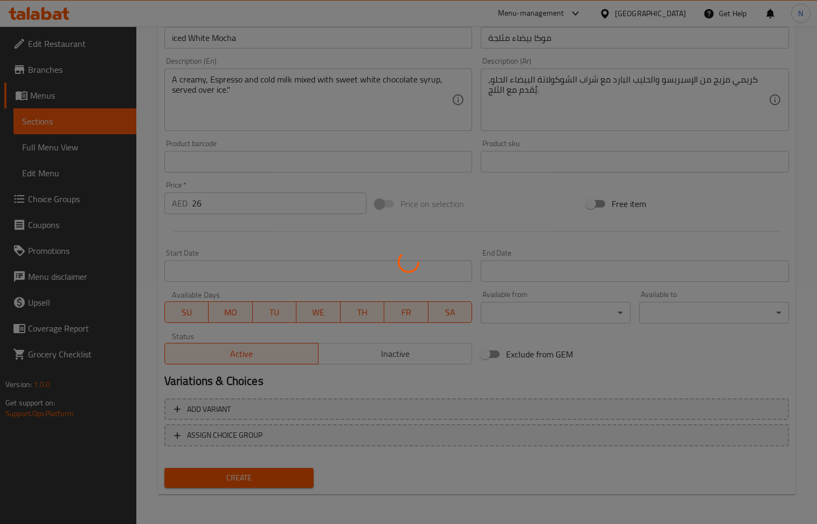
type input "0"
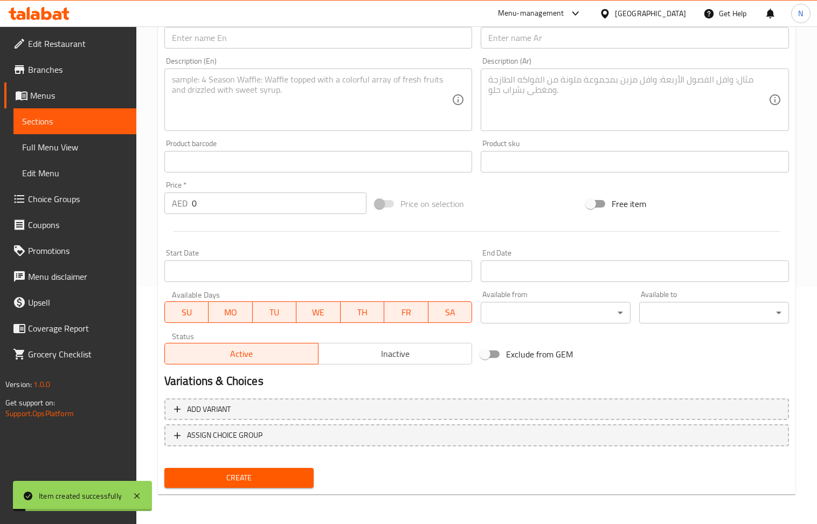
drag, startPoint x: 220, startPoint y: 57, endPoint x: 218, endPoint y: 45, distance: 11.5
click at [218, 55] on div "Description (En) Description (En)" at bounding box center [318, 94] width 317 height 82
click at [218, 45] on input "text" at bounding box center [318, 38] width 308 height 22
paste input "Salted Caramel"
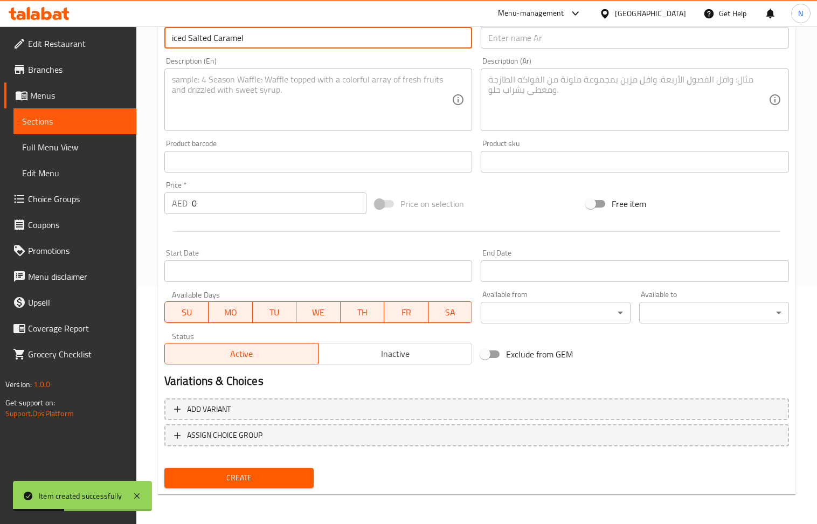
click at [219, 43] on input "iced Salted Caramel" at bounding box center [318, 38] width 308 height 22
type input "iced Salted Caramel"
click at [496, 47] on input "text" at bounding box center [635, 38] width 308 height 22
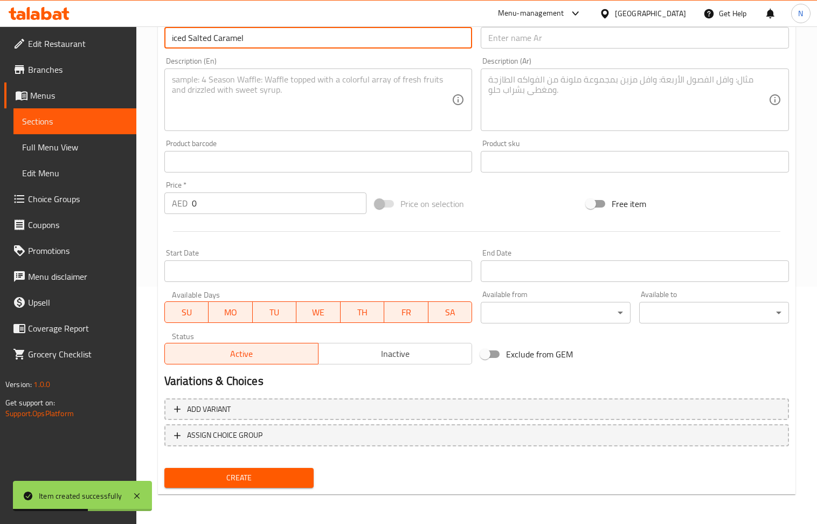
paste input "كراميل مملح مثلج"
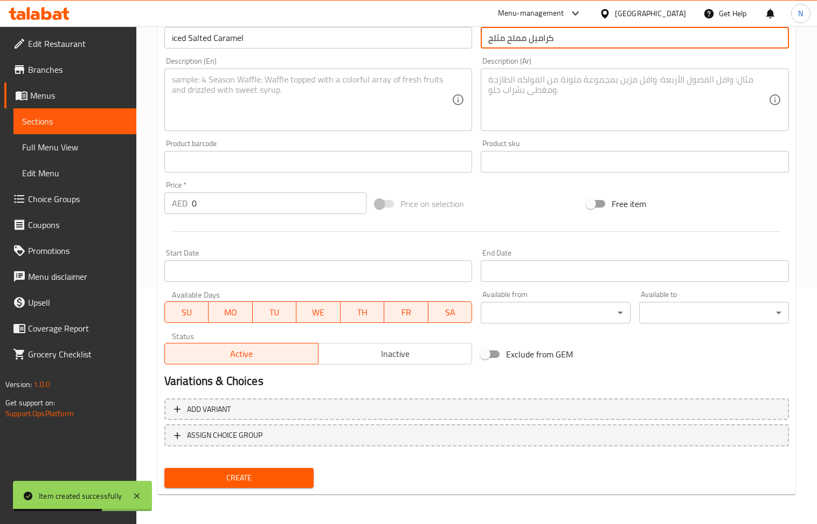
type input "كراميل مملح مثلج"
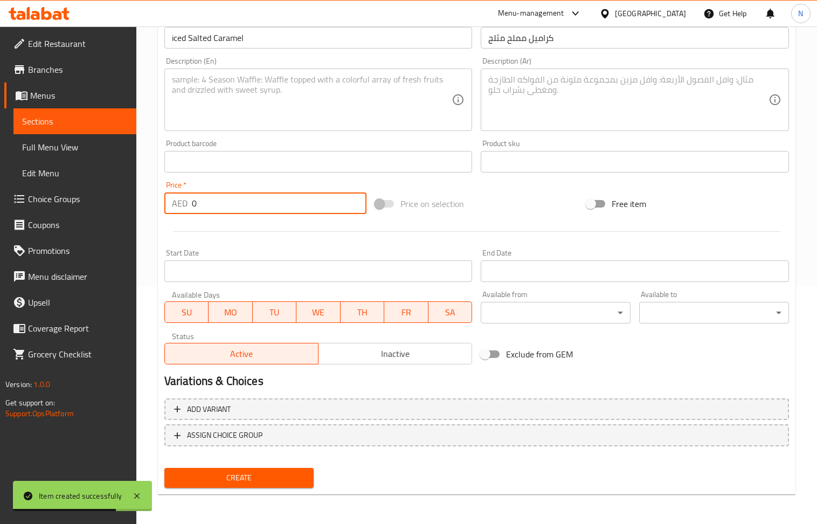
click at [220, 201] on input "0" at bounding box center [279, 203] width 175 height 22
drag, startPoint x: 220, startPoint y: 201, endPoint x: 190, endPoint y: 164, distance: 47.1
click at [218, 193] on input "0" at bounding box center [279, 203] width 175 height 22
paste input "26"
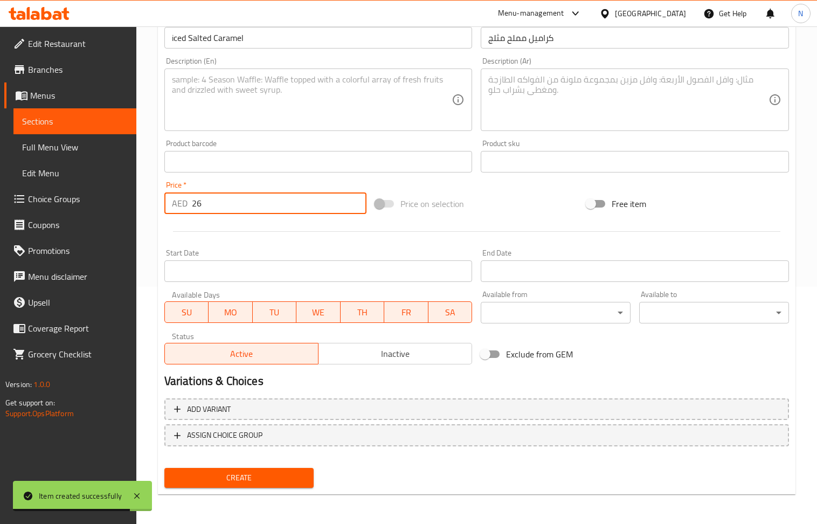
type input "26"
click at [257, 124] on textarea at bounding box center [312, 99] width 280 height 51
paste textarea "A craveable balance of sweet and savory. Your favorite cold coffee flavored wit…"
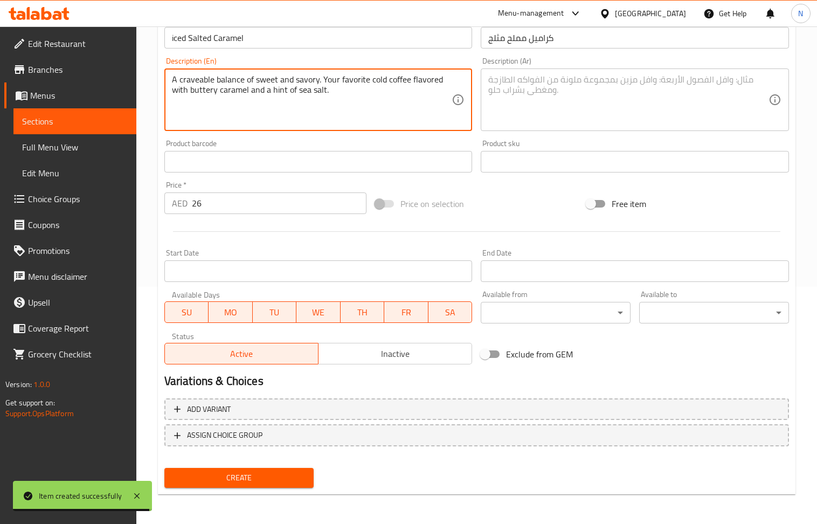
type textarea "A craveable balance of sweet and savory. Your favorite cold coffee flavored wit…"
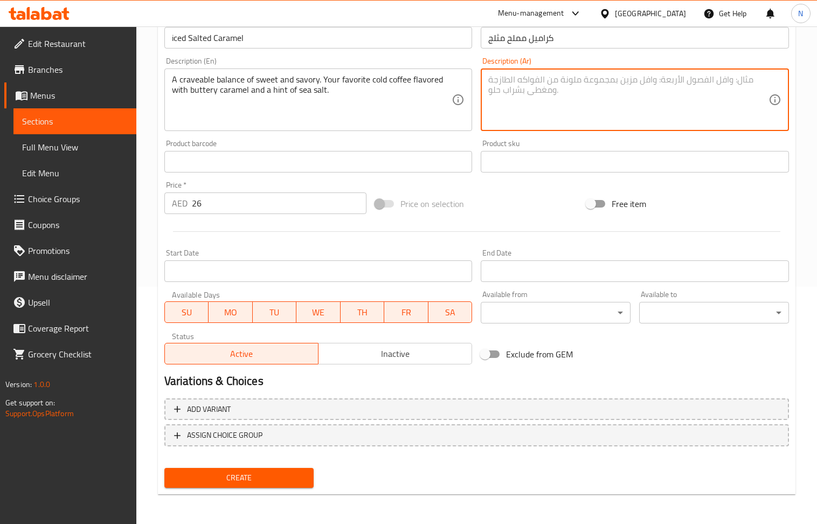
click at [578, 111] on textarea at bounding box center [628, 99] width 280 height 51
paste
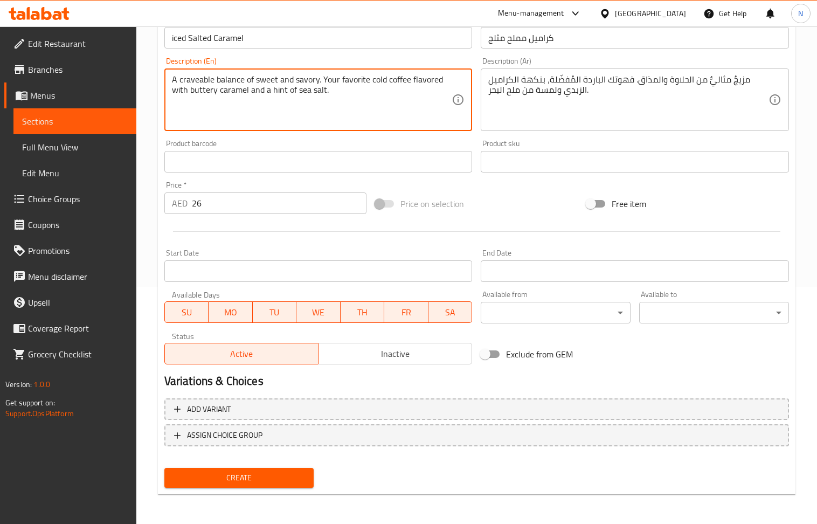
click at [199, 82] on textarea "A craveable balance of sweet and savory. Your favorite cold coffee flavored wit…" at bounding box center [312, 99] width 280 height 51
click at [652, 80] on textarea "مزيجٌ مثاليٌّ من الحلاوة والمذاق. قهوتك الباردة المُفضّلة، بنكهة الكراميل الزبد…" at bounding box center [628, 99] width 280 height 51
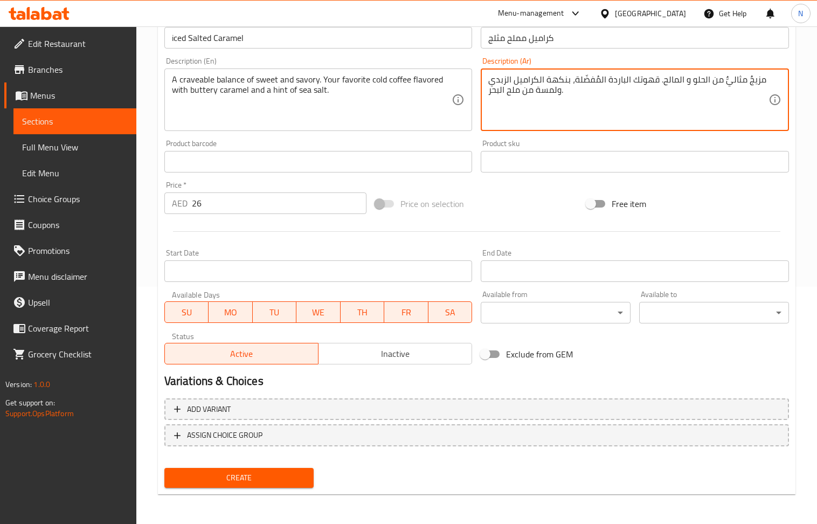
click at [503, 78] on textarea "مزيجٌ مثاليٌّ من الحلو و المالح. قهوتك الباردة المُفضّلة، بنكهة الكراميل الزبدي…" at bounding box center [628, 99] width 280 height 51
type textarea "مزيجٌ مثاليٌّ من الحلو و المالح. قهوتك الباردة المُفضّلة، بنكهة الكراميل باتري …"
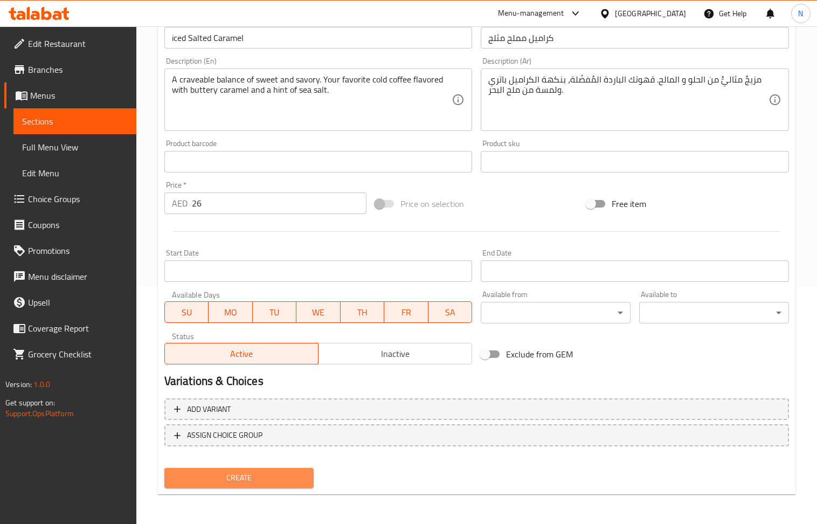
click at [242, 483] on span "Create" at bounding box center [239, 477] width 133 height 13
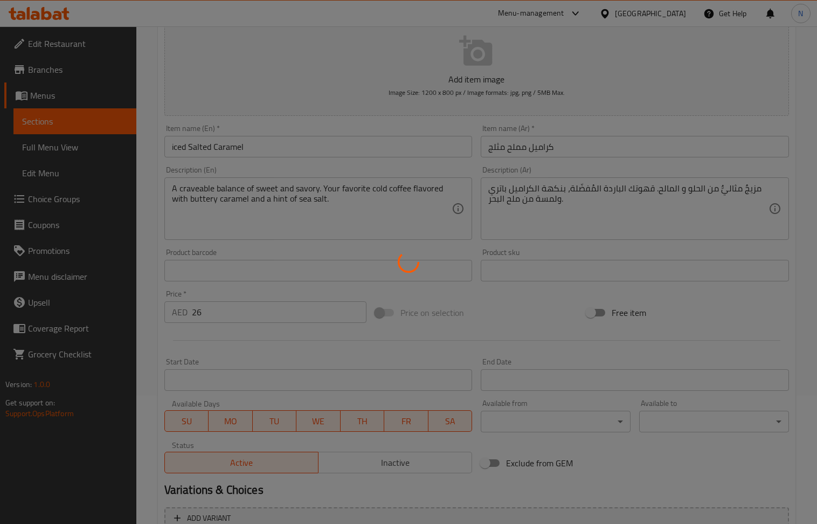
scroll to position [0, 0]
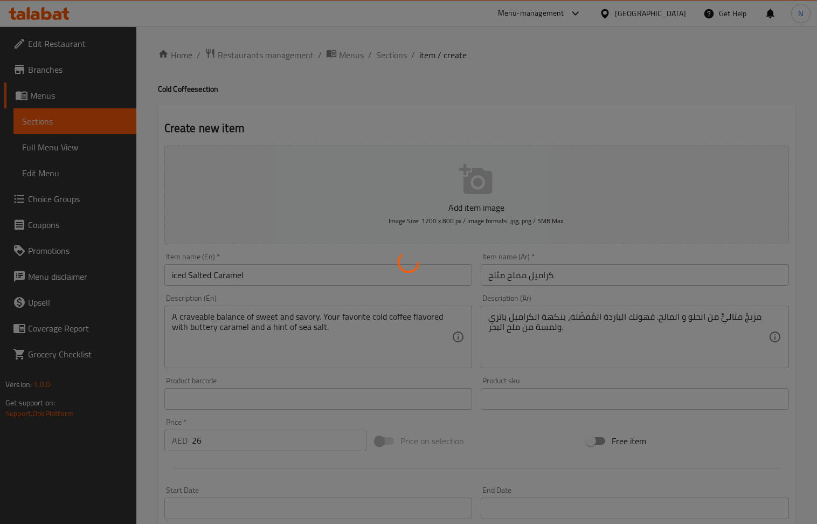
type input "0"
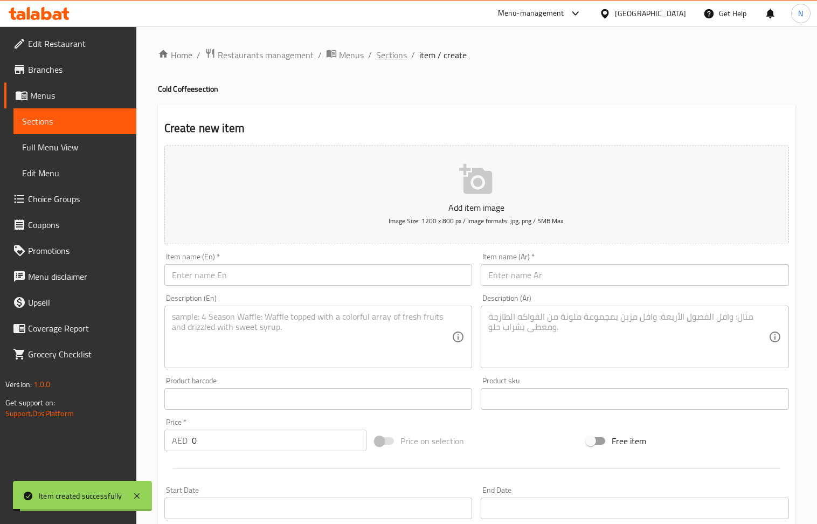
click at [395, 54] on span "Sections" at bounding box center [391, 55] width 31 height 13
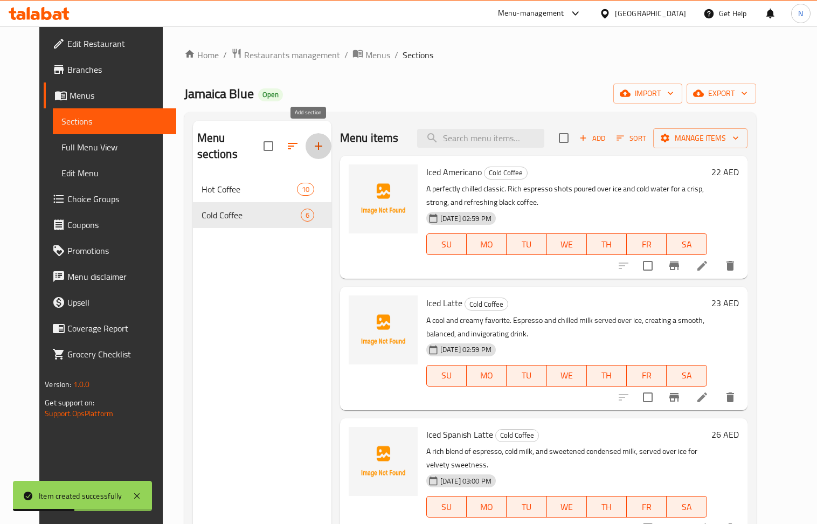
click at [313, 140] on icon "button" at bounding box center [318, 146] width 13 height 13
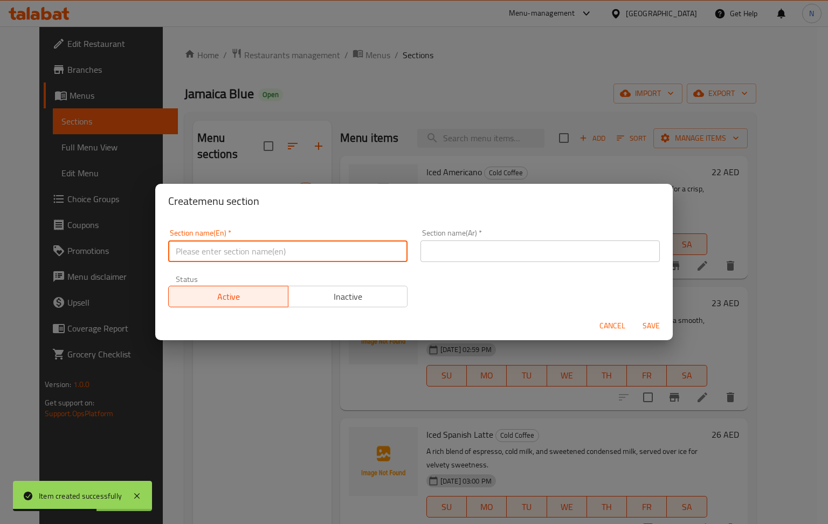
click at [242, 244] on input "text" at bounding box center [287, 251] width 239 height 22
type input "Milkshakes & Smoothies"
click at [548, 253] on input "text" at bounding box center [539, 251] width 239 height 22
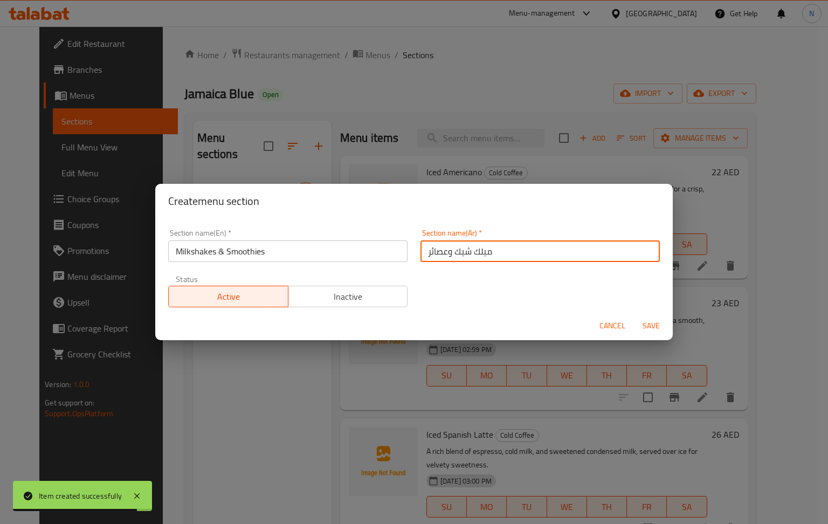
type input "ميلك شيك وعصائر"
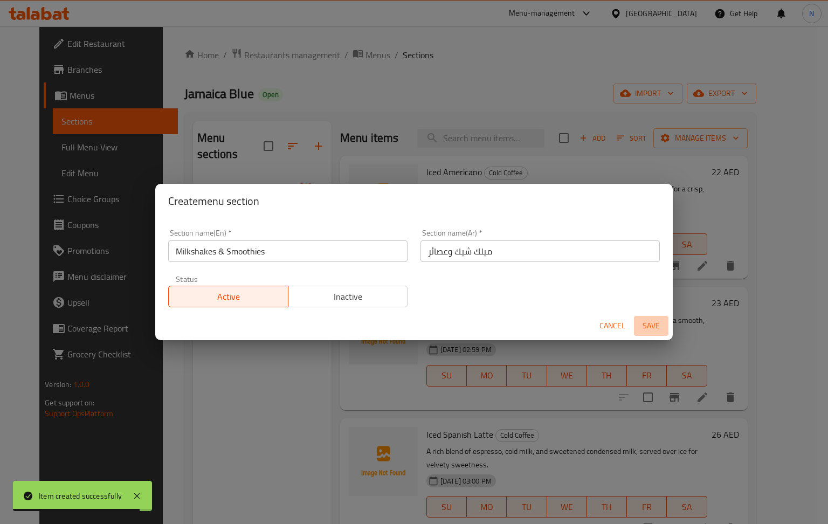
click at [658, 323] on span "Save" at bounding box center [651, 325] width 26 height 13
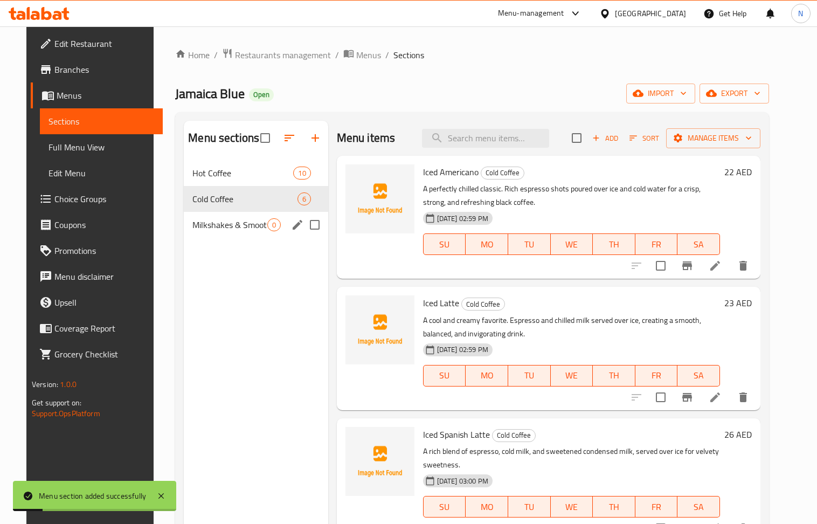
click at [239, 223] on span "Milkshakes & Smoothies" at bounding box center [229, 224] width 74 height 13
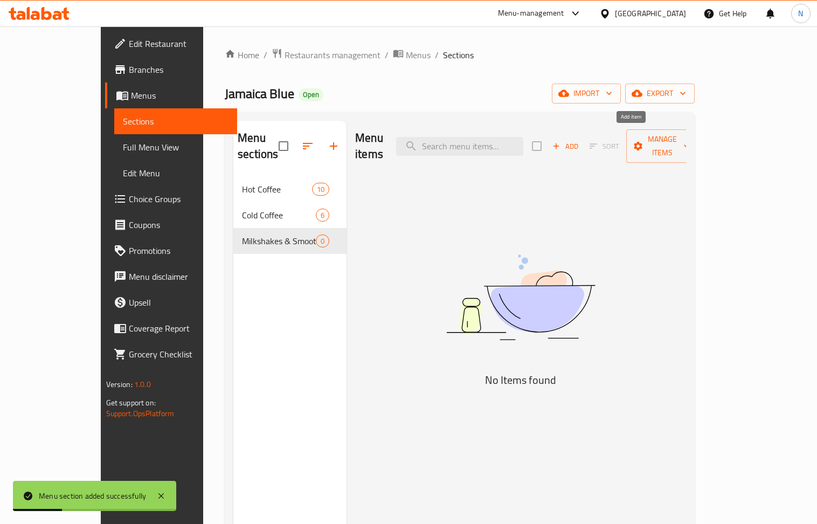
click at [580, 140] on span "Add" at bounding box center [565, 146] width 29 height 12
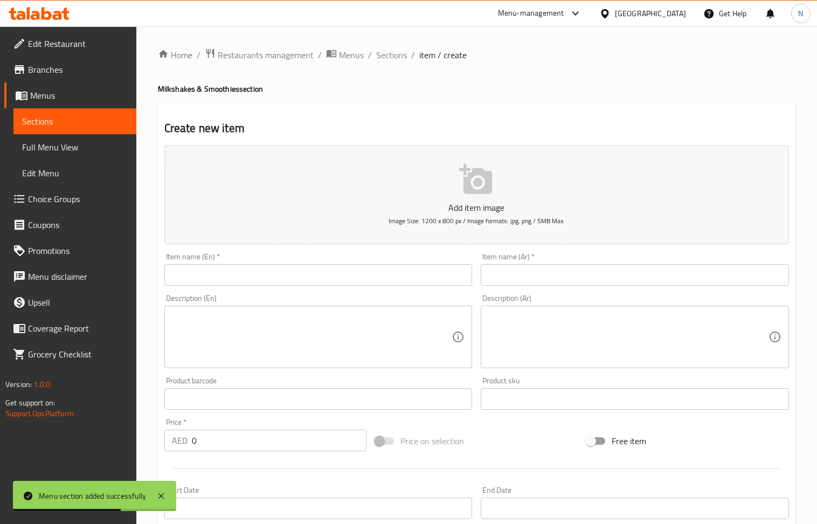
click at [261, 277] on input "text" at bounding box center [318, 275] width 308 height 22
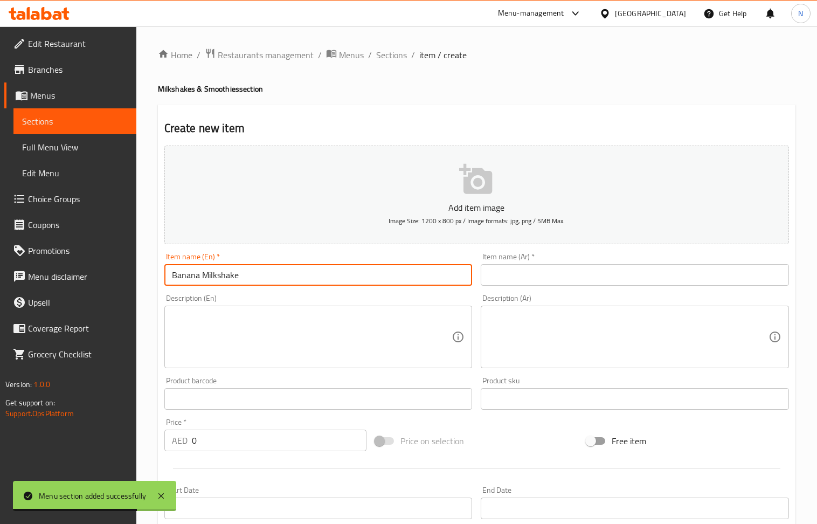
type input "Banana Milkshake"
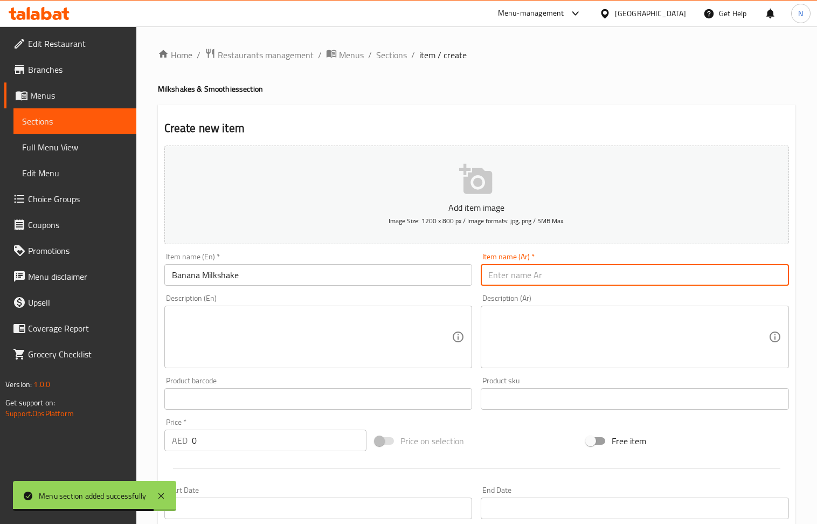
click at [585, 278] on input "text" at bounding box center [635, 275] width 308 height 22
type input "ميلك شيك الموز"
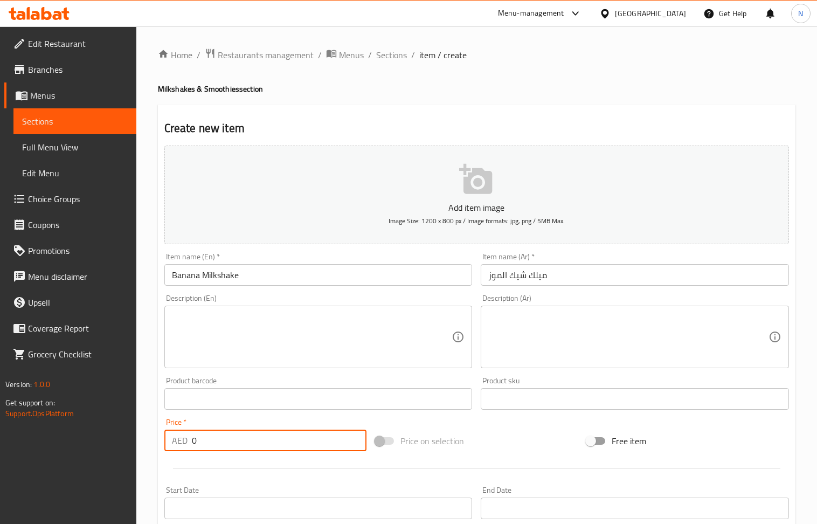
click at [226, 445] on input "0" at bounding box center [279, 441] width 175 height 22
drag, startPoint x: 226, startPoint y: 445, endPoint x: 197, endPoint y: 379, distance: 71.9
click at [227, 440] on input "0" at bounding box center [279, 441] width 175 height 22
click at [303, 358] on textarea at bounding box center [312, 337] width 280 height 51
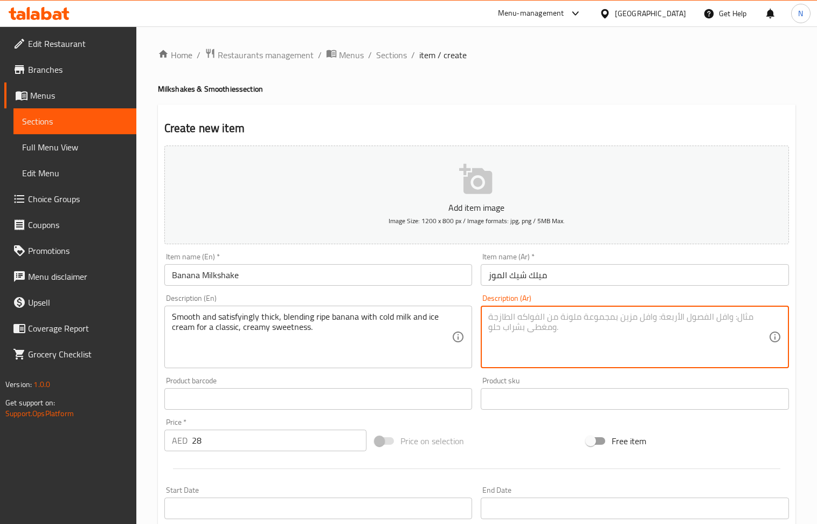
click at [560, 350] on textarea at bounding box center [628, 337] width 280 height 51
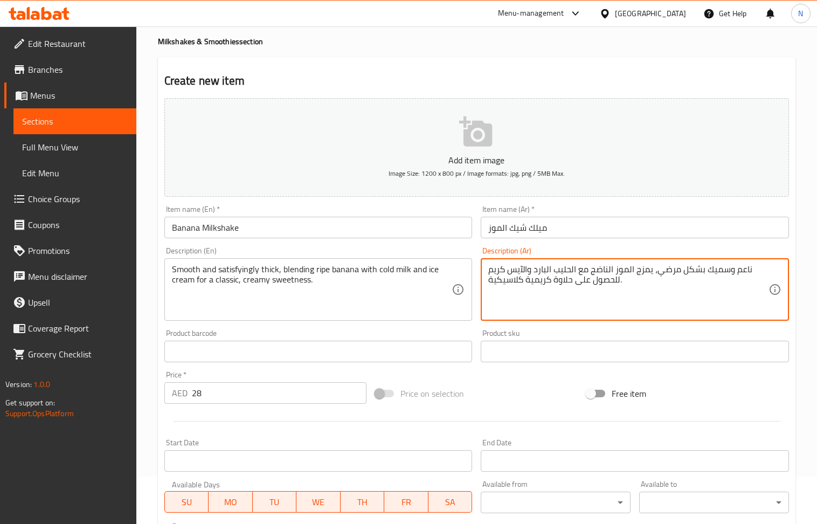
scroll to position [72, 0]
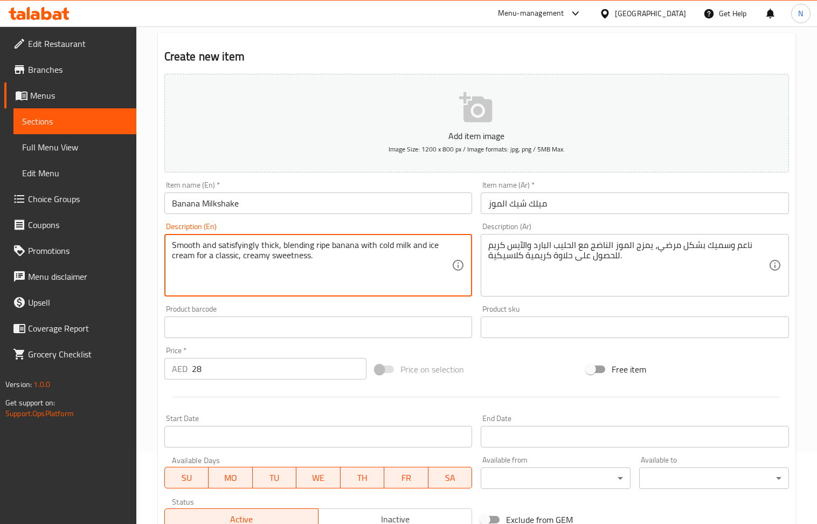
drag, startPoint x: 337, startPoint y: 266, endPoint x: 147, endPoint y: 246, distance: 191.9
click at [268, 279] on textarea "Smooth and satisfyingly thick, blending ripe banana with cold milk and ice crea…" at bounding box center [312, 265] width 280 height 51
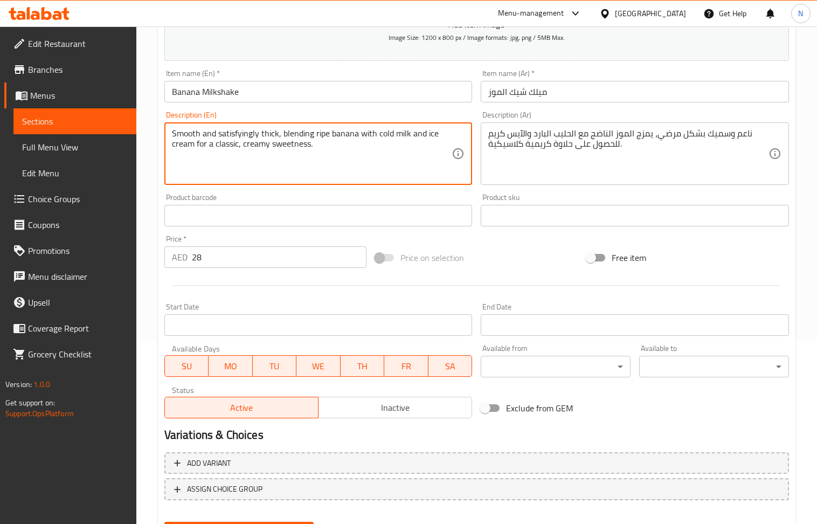
scroll to position [237, 0]
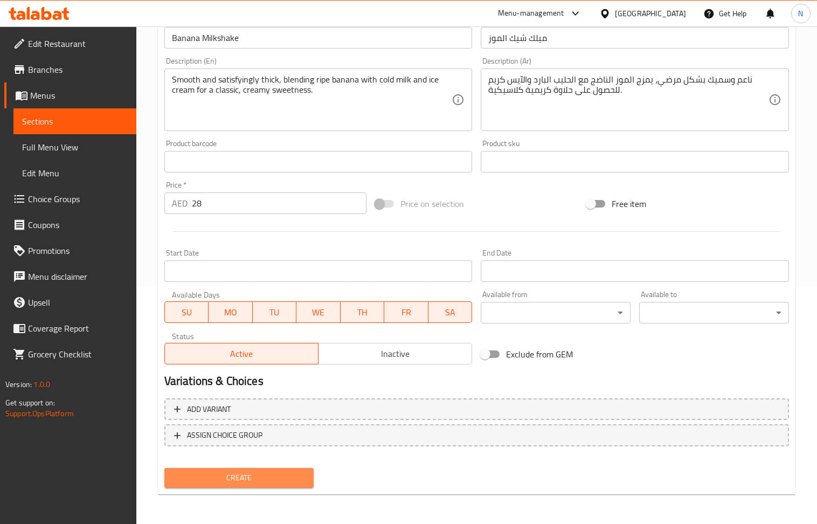
click at [251, 477] on span "Create" at bounding box center [239, 477] width 133 height 13
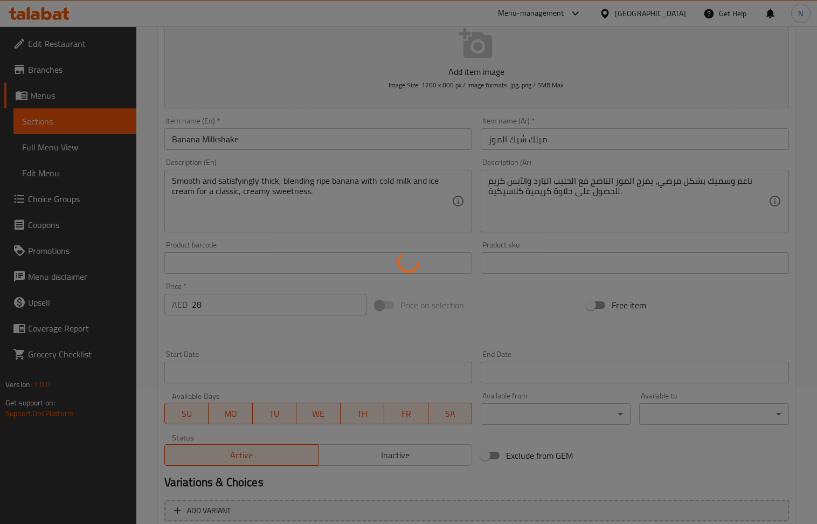
scroll to position [0, 0]
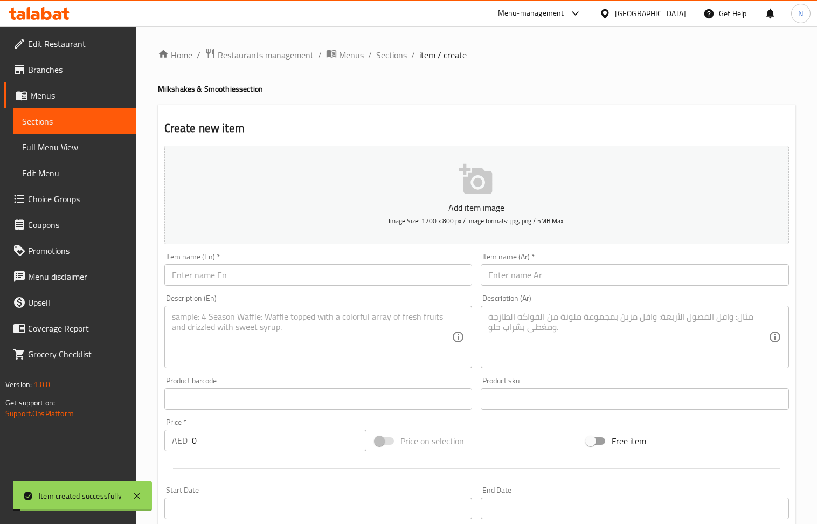
click at [273, 277] on input "text" at bounding box center [318, 275] width 308 height 22
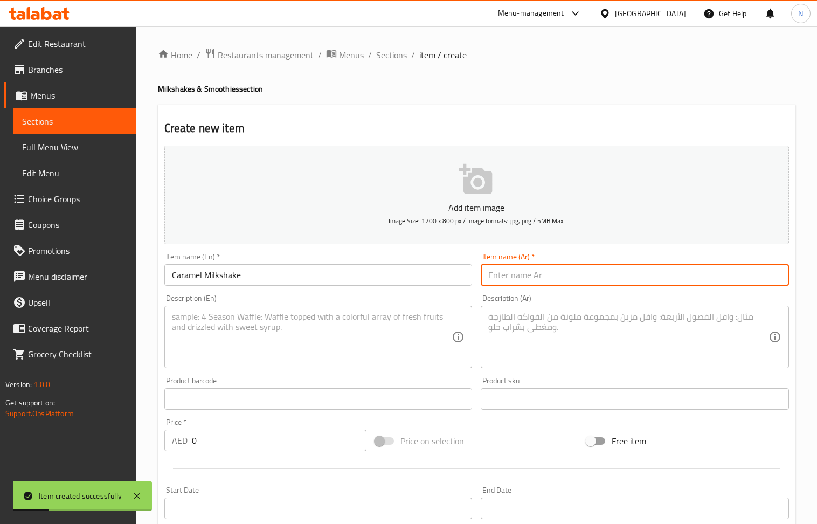
drag, startPoint x: 589, startPoint y: 283, endPoint x: 576, endPoint y: 275, distance: 14.8
click at [589, 283] on input "text" at bounding box center [635, 275] width 308 height 22
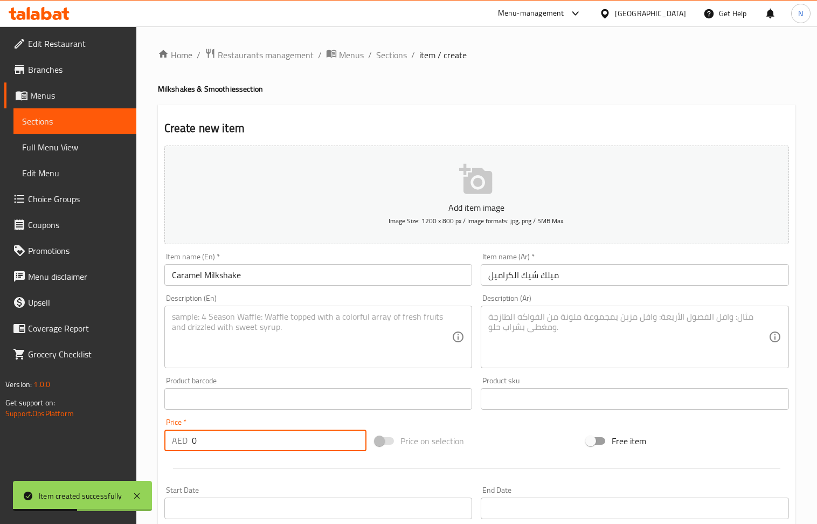
click at [249, 443] on input "0" at bounding box center [279, 441] width 175 height 22
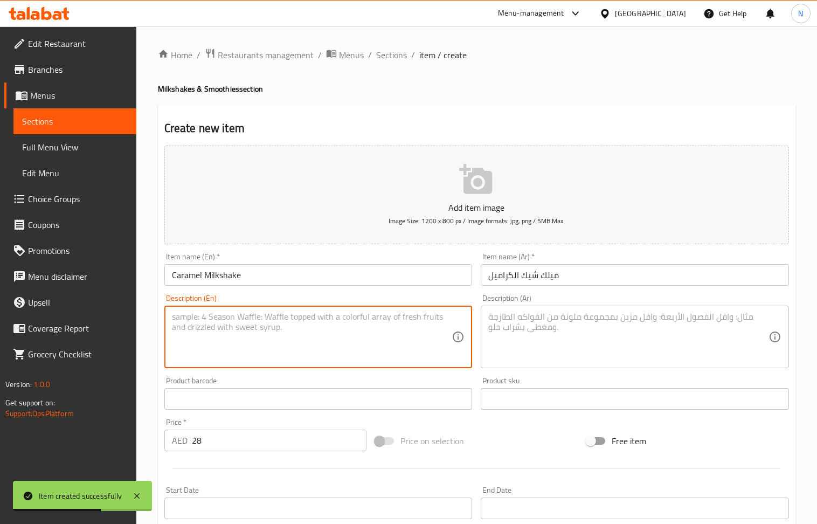
click at [294, 346] on textarea at bounding box center [312, 337] width 280 height 51
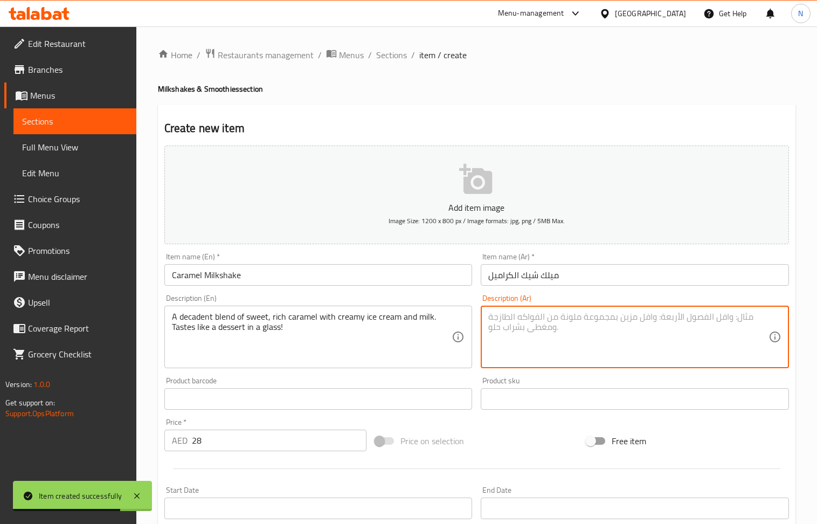
click at [586, 337] on textarea at bounding box center [628, 337] width 280 height 51
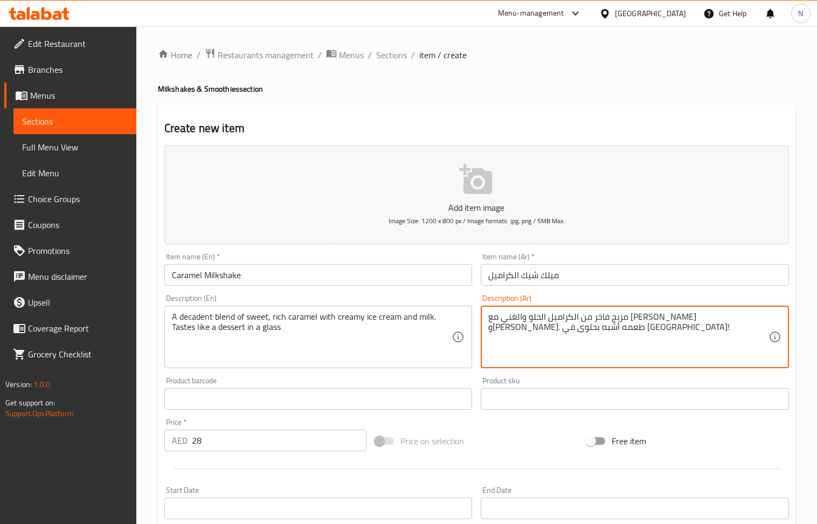
drag, startPoint x: 549, startPoint y: 334, endPoint x: 543, endPoint y: 335, distance: 5.4
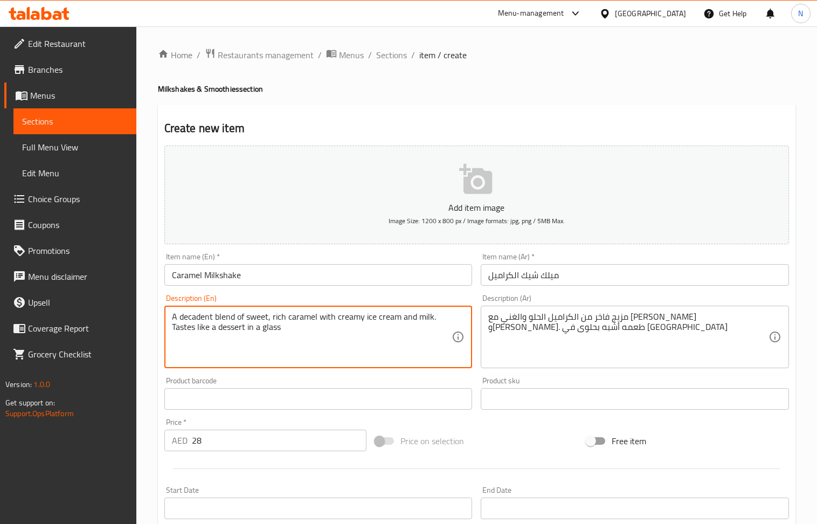
drag, startPoint x: 275, startPoint y: 317, endPoint x: 377, endPoint y: 339, distance: 104.8
click at [377, 339] on textarea "A decadent blend of sweet, rich caramel with creamy ice cream and milk. Tastes …" at bounding box center [312, 337] width 280 height 51
click at [375, 339] on textarea "A decadent blend of sweet, rich caramel with creamy ice cream and milk. Tastes …" at bounding box center [312, 337] width 280 height 51
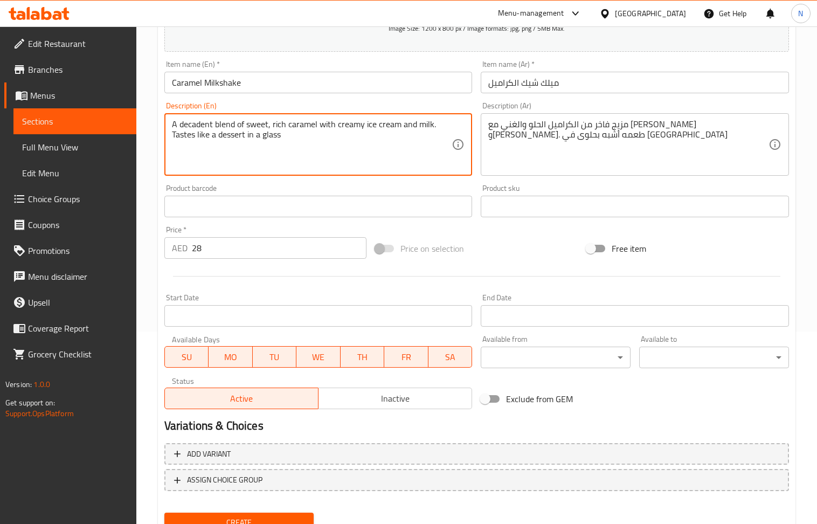
scroll to position [237, 0]
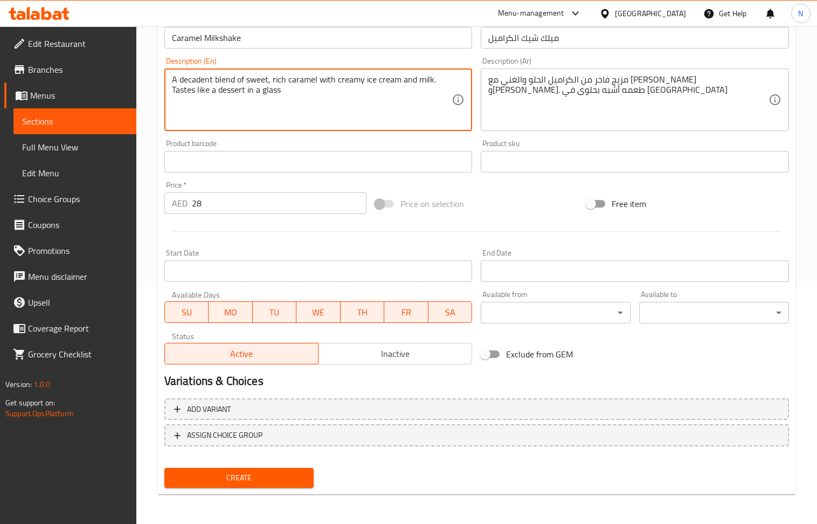
click at [272, 485] on button "Create" at bounding box center [239, 478] width 150 height 20
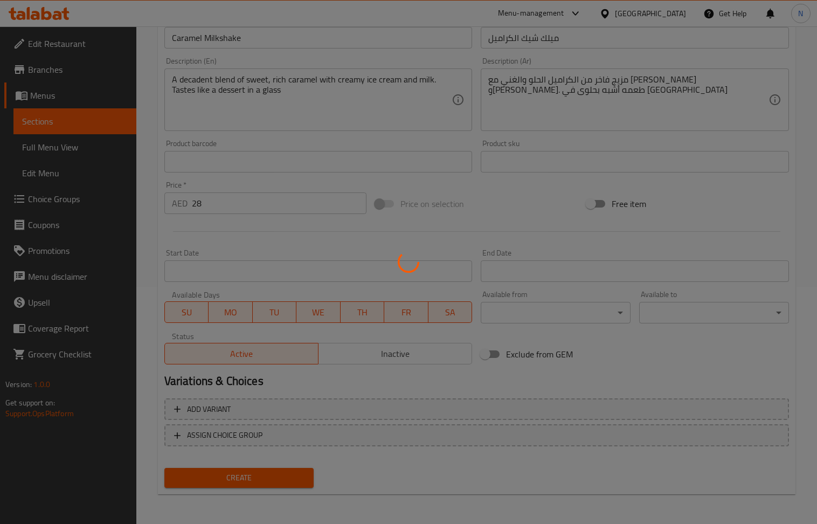
scroll to position [0, 0]
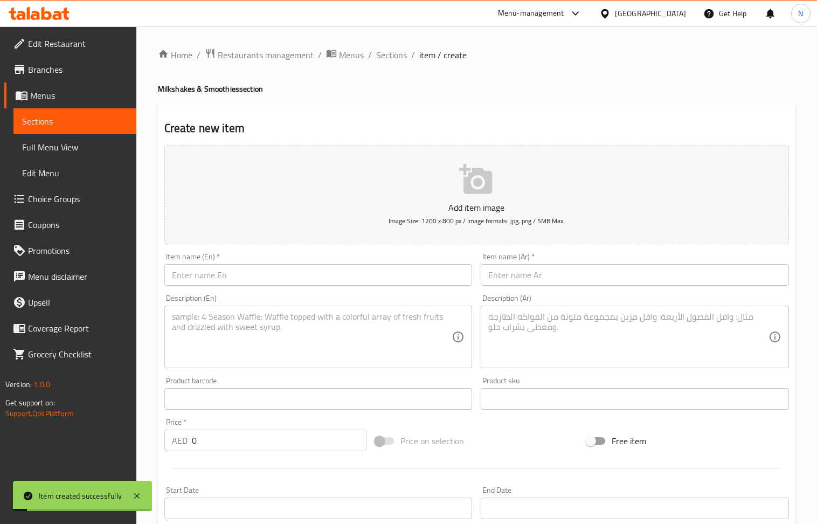
click at [279, 285] on input "text" at bounding box center [318, 275] width 308 height 22
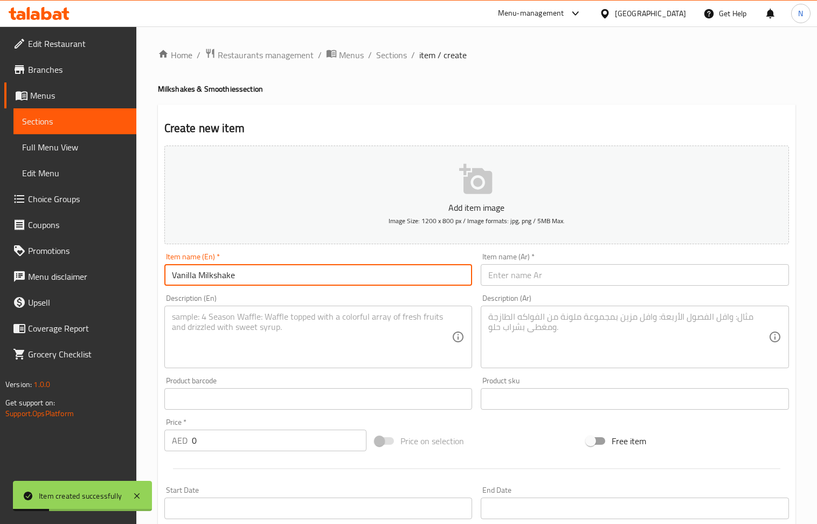
drag, startPoint x: 562, startPoint y: 279, endPoint x: 544, endPoint y: 270, distance: 19.8
click at [562, 279] on input "text" at bounding box center [635, 275] width 308 height 22
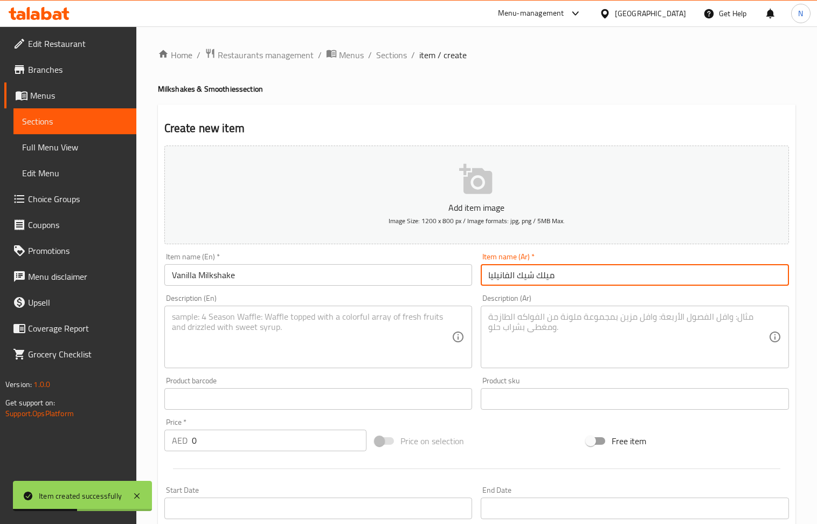
click at [248, 447] on input "0" at bounding box center [279, 441] width 175 height 22
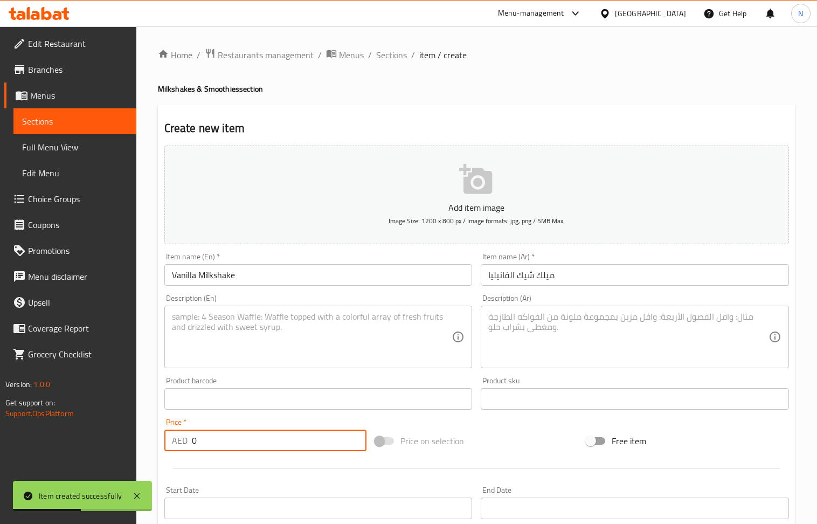
click at [248, 447] on input "0" at bounding box center [279, 441] width 175 height 22
click at [250, 329] on textarea at bounding box center [312, 337] width 280 height 51
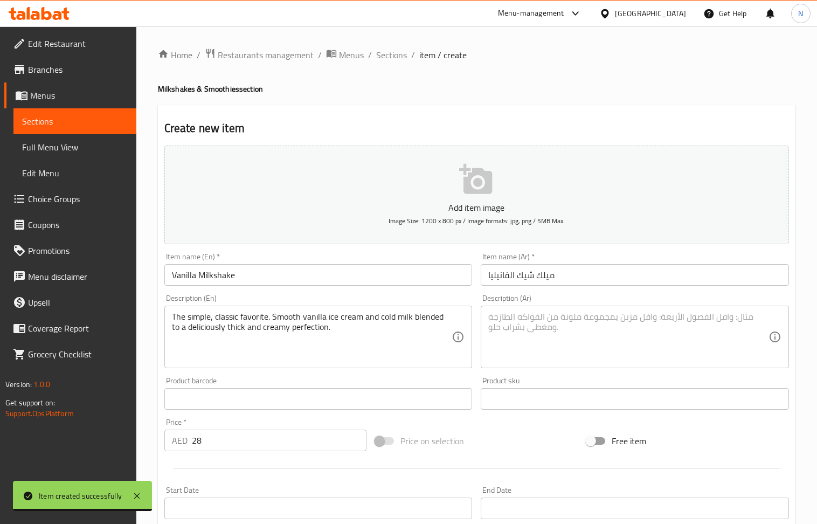
drag, startPoint x: 598, startPoint y: 365, endPoint x: 582, endPoint y: 350, distance: 21.8
click at [598, 365] on div "Description (Ar)" at bounding box center [635, 337] width 308 height 63
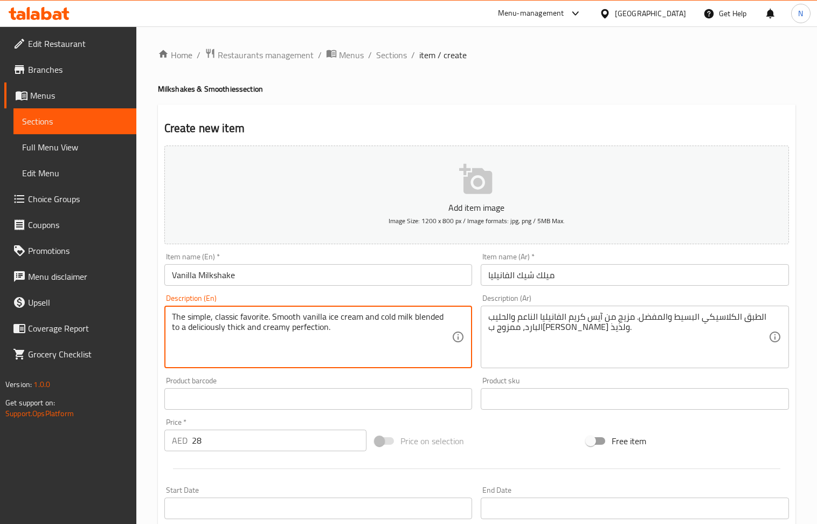
drag, startPoint x: 270, startPoint y: 318, endPoint x: 130, endPoint y: 320, distance: 139.1
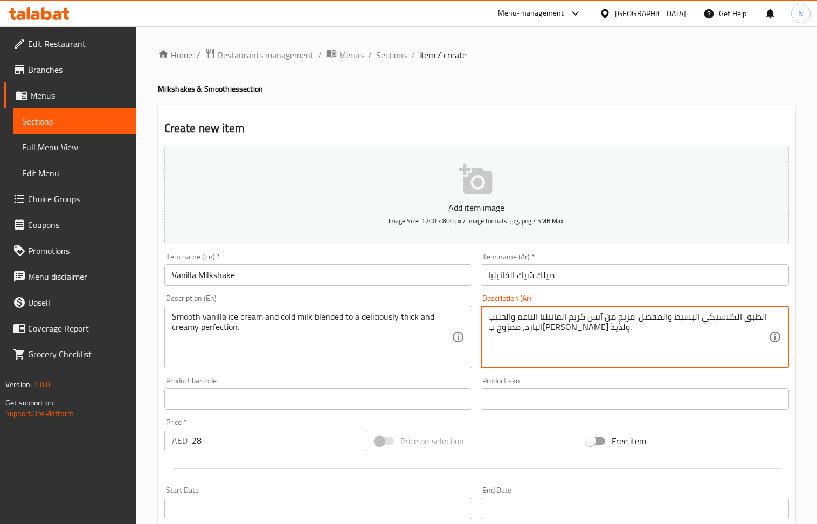
drag, startPoint x: 637, startPoint y: 318, endPoint x: 764, endPoint y: 318, distance: 127.8
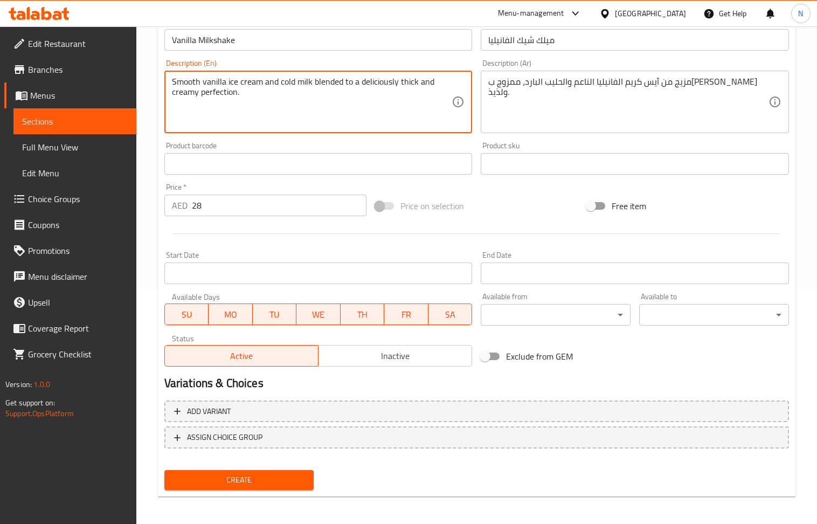
scroll to position [237, 0]
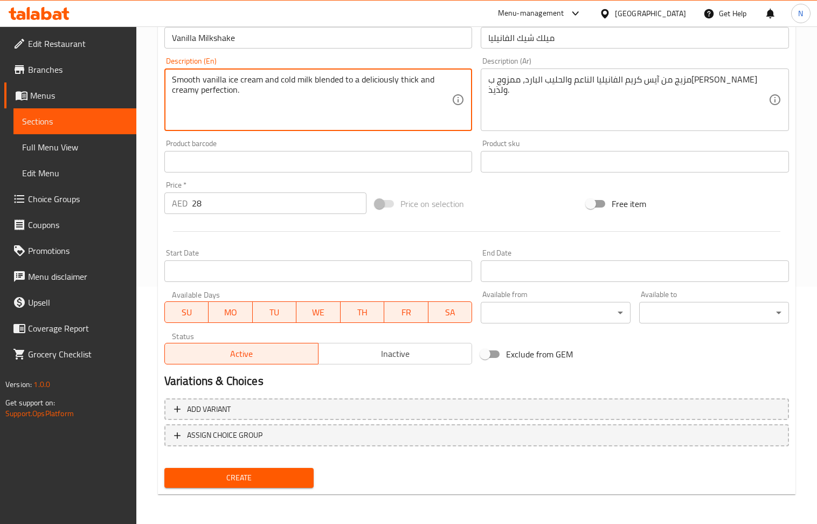
click at [256, 477] on span "Create" at bounding box center [239, 477] width 133 height 13
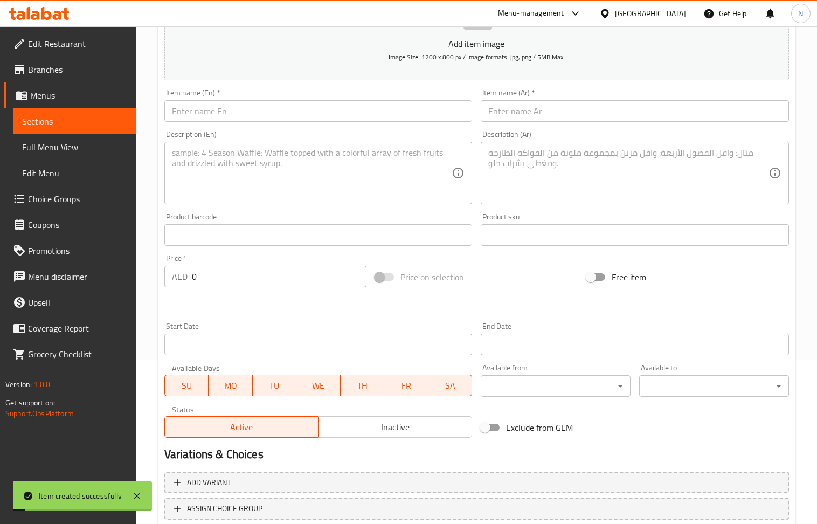
scroll to position [165, 0]
click at [266, 106] on input "text" at bounding box center [318, 110] width 308 height 22
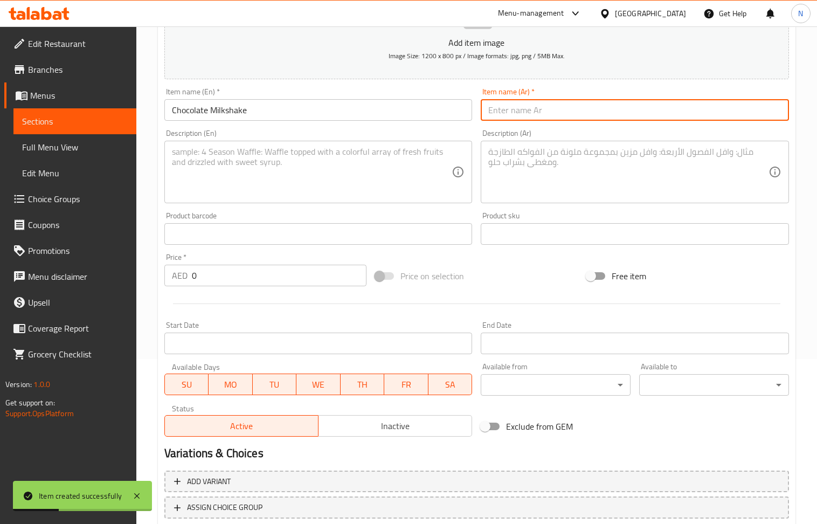
click at [531, 115] on input "text" at bounding box center [635, 110] width 308 height 22
click at [223, 277] on input "0" at bounding box center [279, 276] width 175 height 22
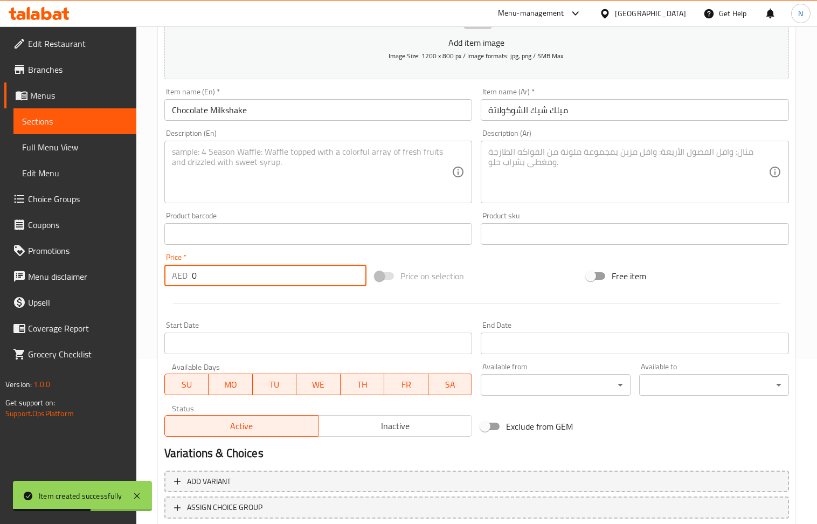
click at [223, 277] on input "0" at bounding box center [279, 276] width 175 height 22
click at [259, 170] on textarea at bounding box center [312, 172] width 280 height 51
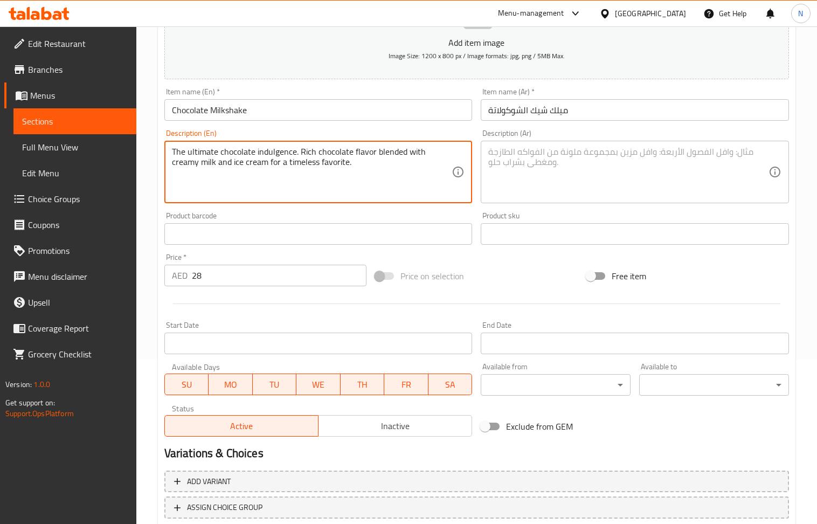
click at [565, 164] on textarea at bounding box center [628, 172] width 280 height 51
drag, startPoint x: 298, startPoint y: 152, endPoint x: 152, endPoint y: 156, distance: 145.6
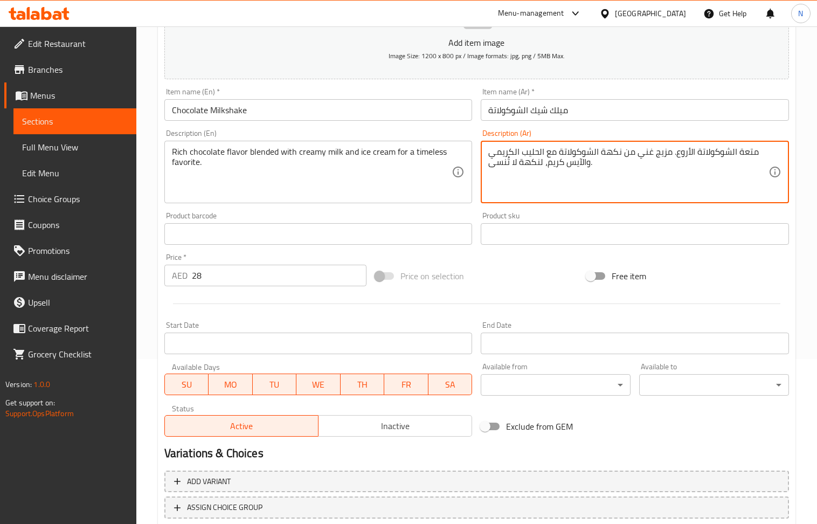
drag, startPoint x: 673, startPoint y: 150, endPoint x: 756, endPoint y: 151, distance: 83.0
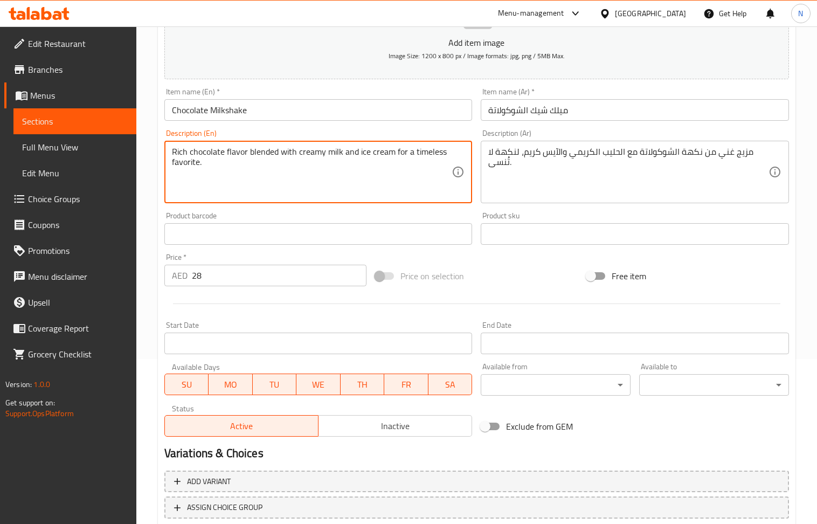
drag, startPoint x: 395, startPoint y: 153, endPoint x: 406, endPoint y: 171, distance: 21.1
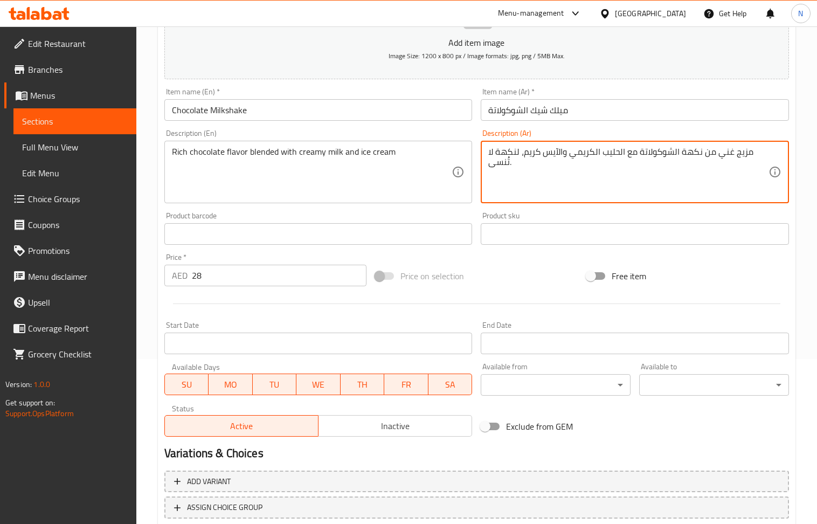
drag, startPoint x: 525, startPoint y: 151, endPoint x: 518, endPoint y: 176, distance: 25.8
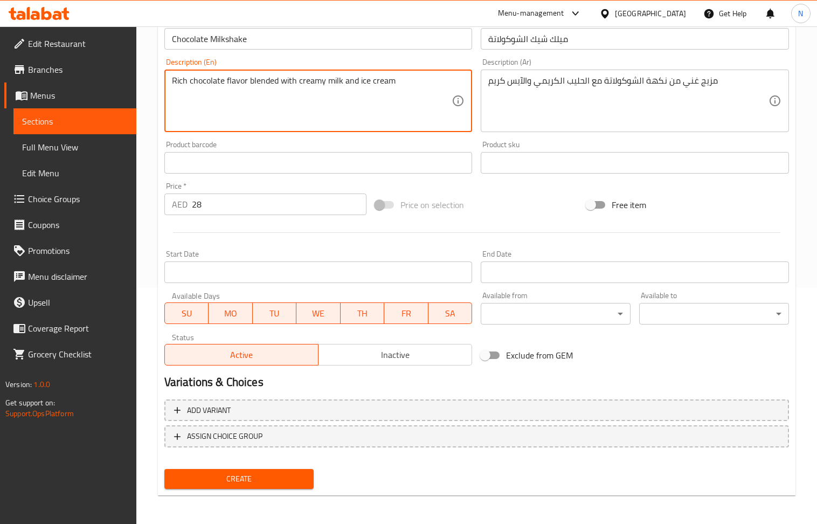
scroll to position [237, 0]
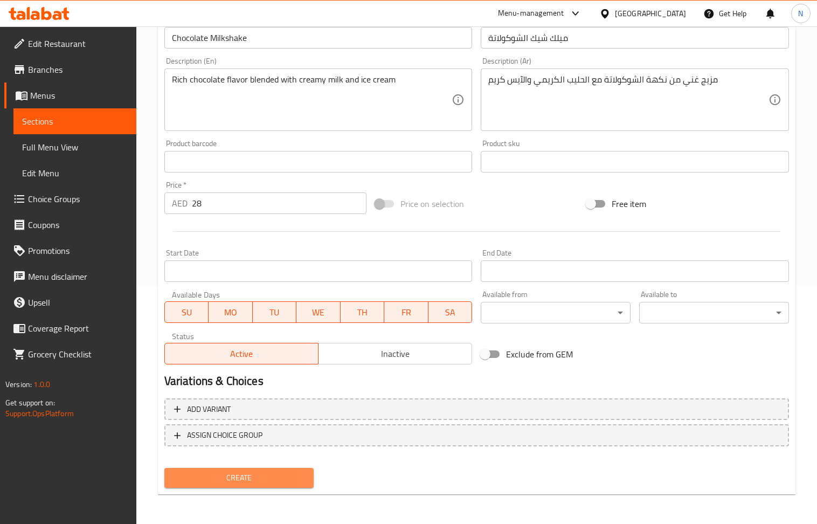
click at [292, 474] on span "Create" at bounding box center [239, 477] width 133 height 13
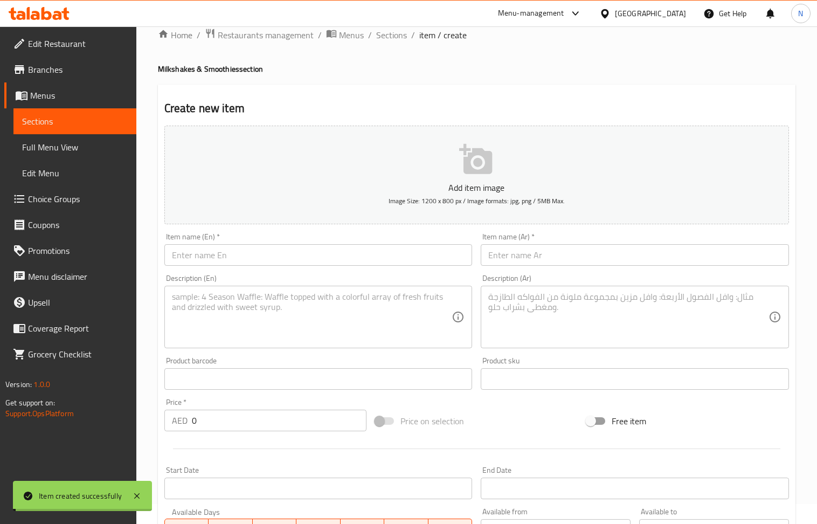
scroll to position [0, 0]
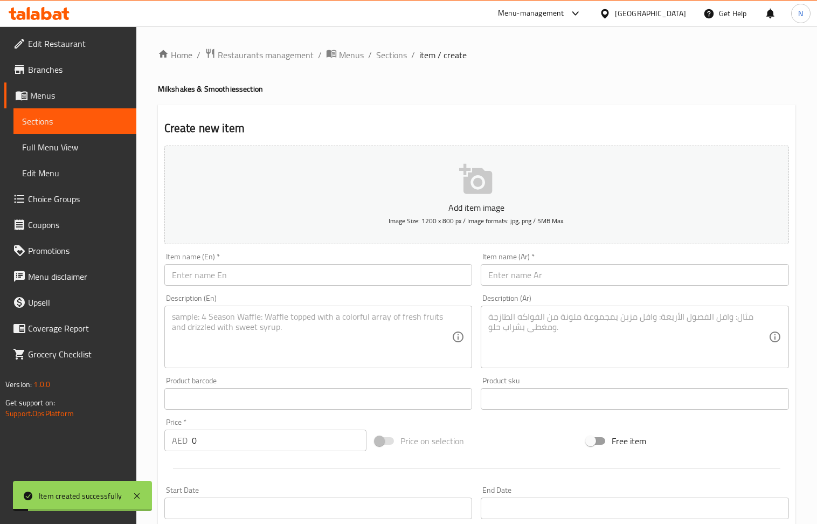
click at [296, 279] on input "text" at bounding box center [318, 275] width 308 height 22
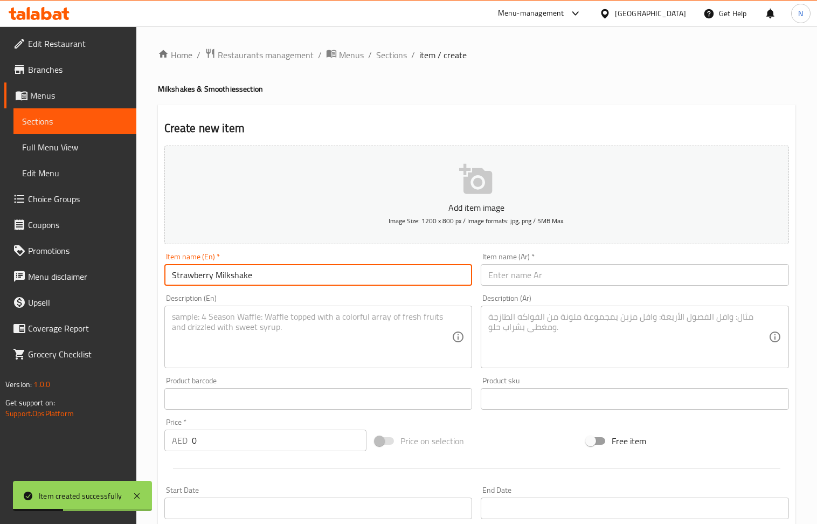
click at [619, 276] on input "text" at bounding box center [635, 275] width 308 height 22
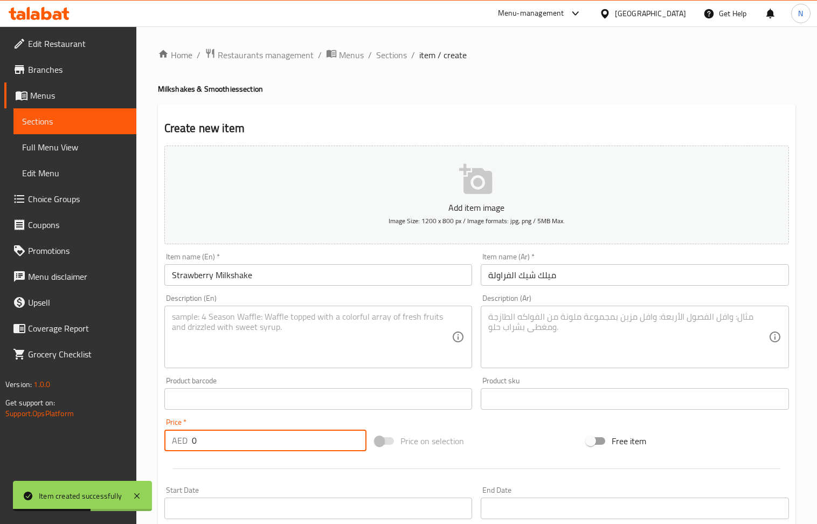
click at [261, 441] on input "0" at bounding box center [279, 441] width 175 height 22
click at [257, 339] on textarea at bounding box center [312, 337] width 280 height 51
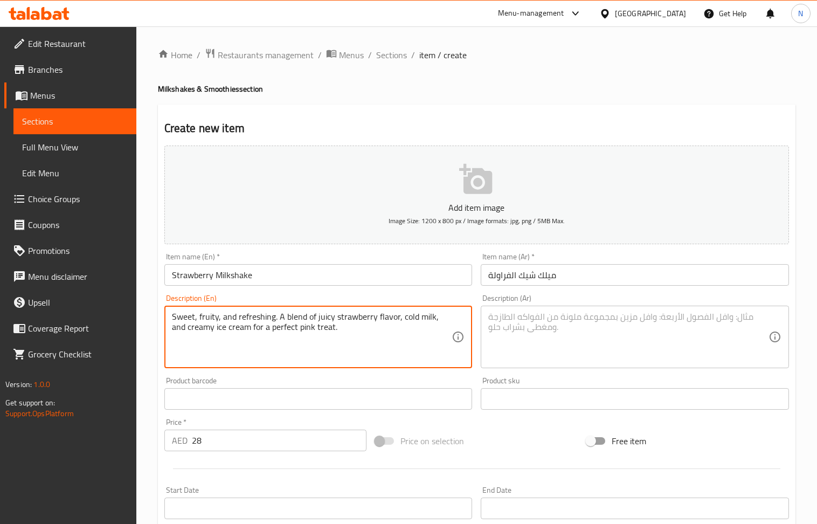
drag, startPoint x: 275, startPoint y: 319, endPoint x: 123, endPoint y: 315, distance: 152.1
click at [123, 315] on div "Edit Restaurant Branches Menus Sections Full Menu View Edit Menu Choice Groups …" at bounding box center [408, 393] width 817 height 735
click at [236, 330] on textarea "A blend of juicy strawberry flavor, cold milk, and creamy ice cream for a perfe…" at bounding box center [312, 337] width 280 height 51
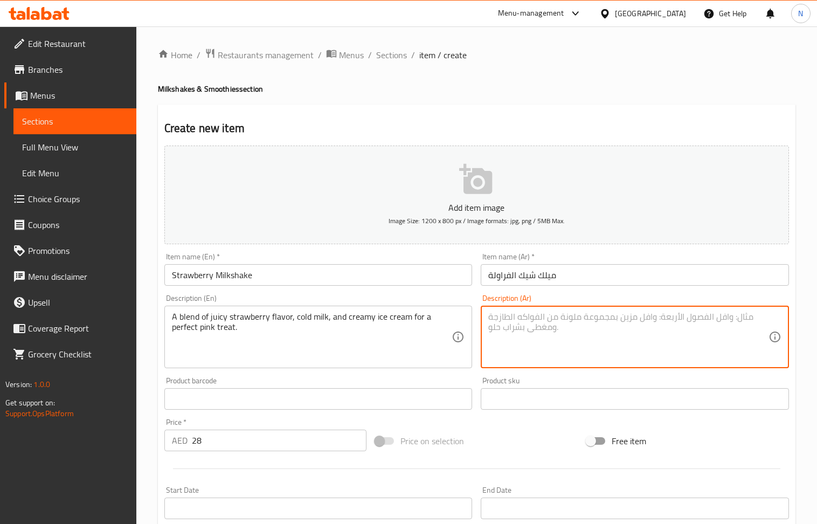
click at [550, 323] on textarea at bounding box center [628, 337] width 280 height 51
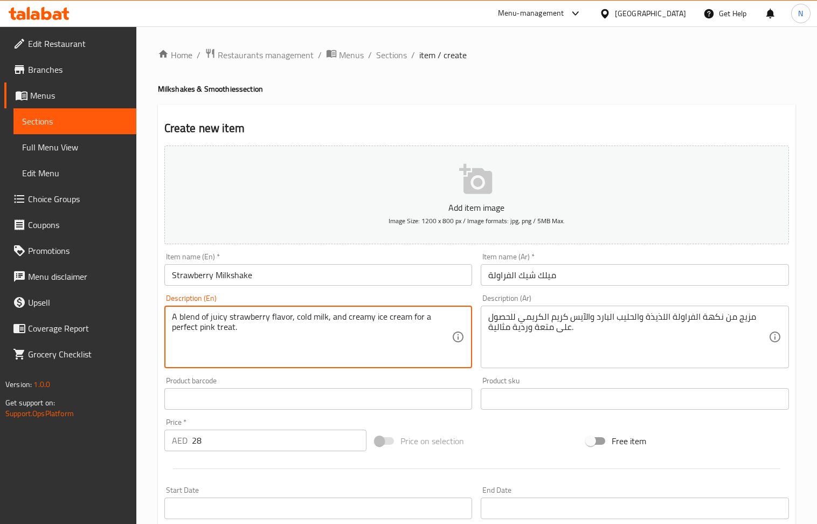
drag, startPoint x: 410, startPoint y: 319, endPoint x: 414, endPoint y: 335, distance: 16.6
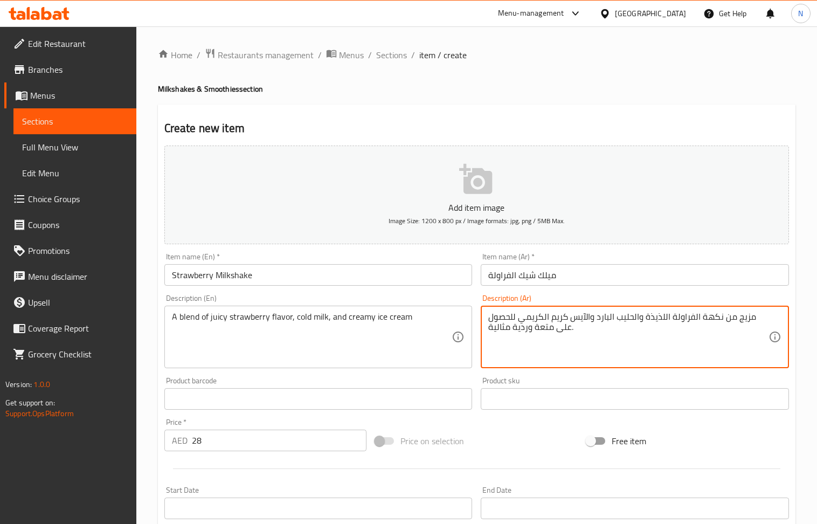
drag, startPoint x: 517, startPoint y: 316, endPoint x: 495, endPoint y: 326, distance: 24.8
click at [491, 317] on textarea "مزيج من نكهة الفراولة اللذيذة والحليب البارد والآيس كريم الكريمي ة." at bounding box center [628, 337] width 280 height 51
click at [491, 318] on textarea "مزيج من نكهة الفراولة اللذيذة والحليب البارد والآيس كريم الكريمي ة." at bounding box center [628, 337] width 280 height 51
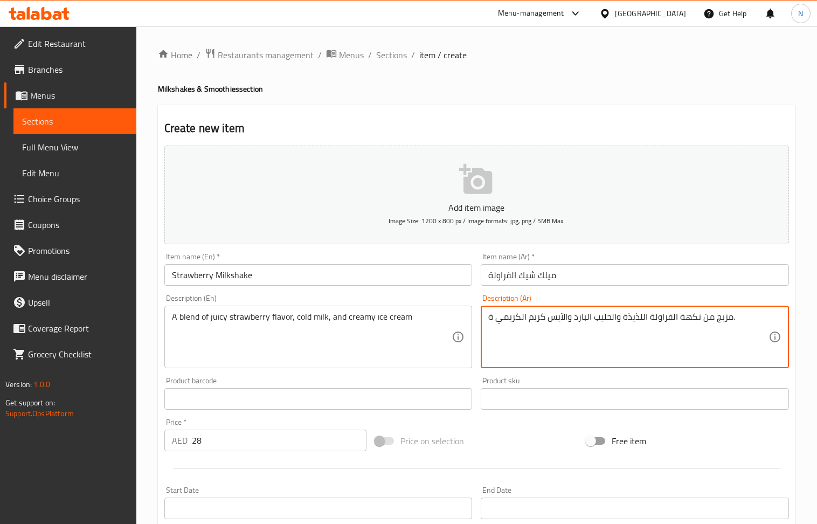
click at [491, 318] on textarea "مزيج من نكهة الفراولة اللذيذة والحليب البارد والآيس كريم الكريمي ة." at bounding box center [628, 337] width 280 height 51
click at [489, 320] on textarea "مزيج من نكهة الفراولة اللذيذة والحليب البارد والآيس كريم الكريمي ة." at bounding box center [628, 337] width 280 height 51
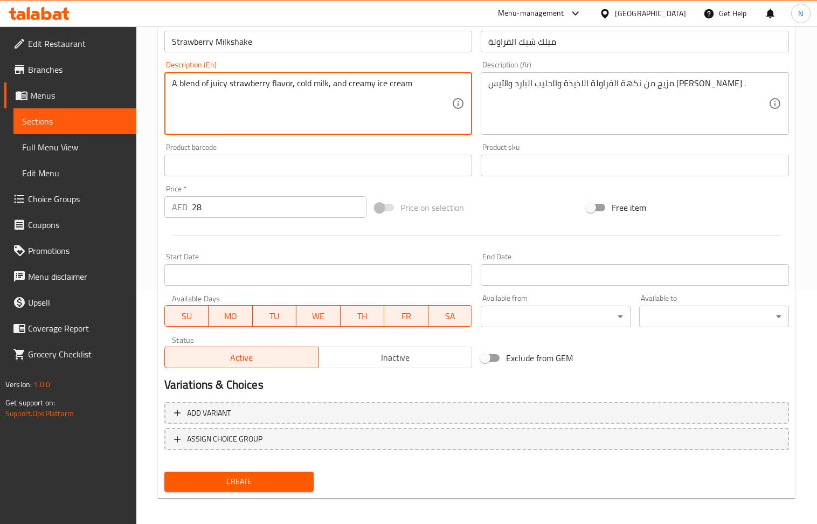
scroll to position [237, 0]
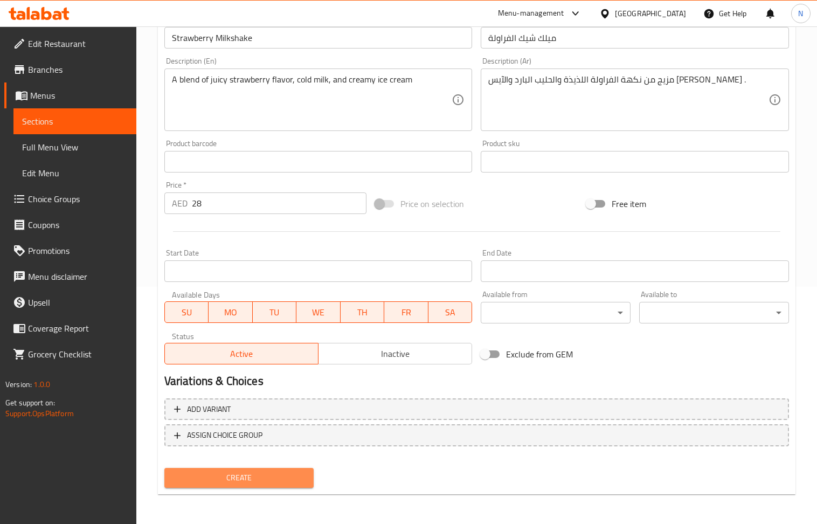
click at [247, 473] on span "Create" at bounding box center [239, 477] width 133 height 13
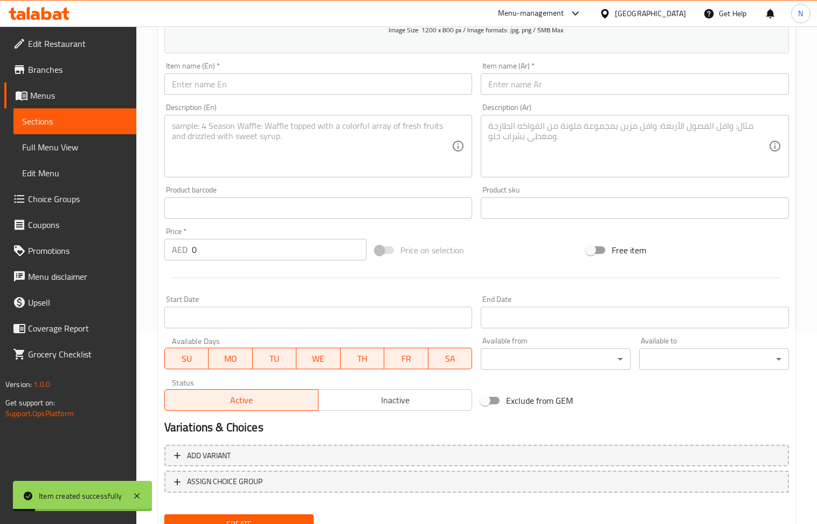
scroll to position [165, 0]
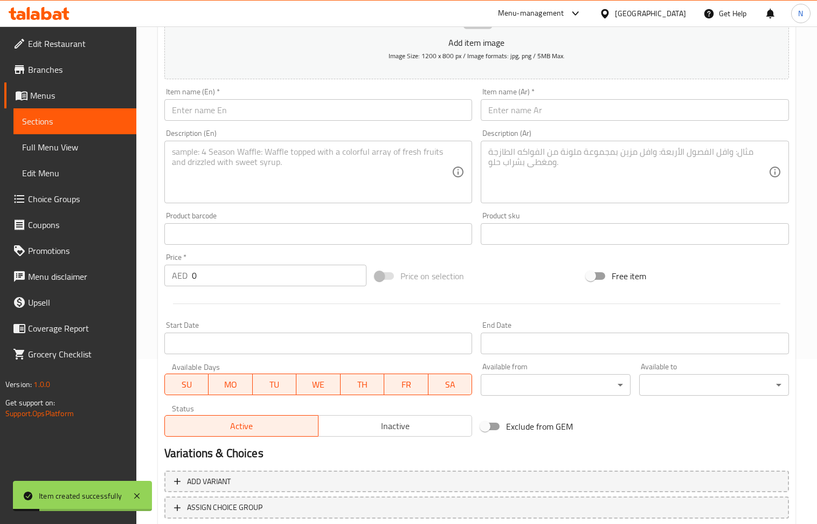
click at [276, 115] on input "text" at bounding box center [318, 110] width 308 height 22
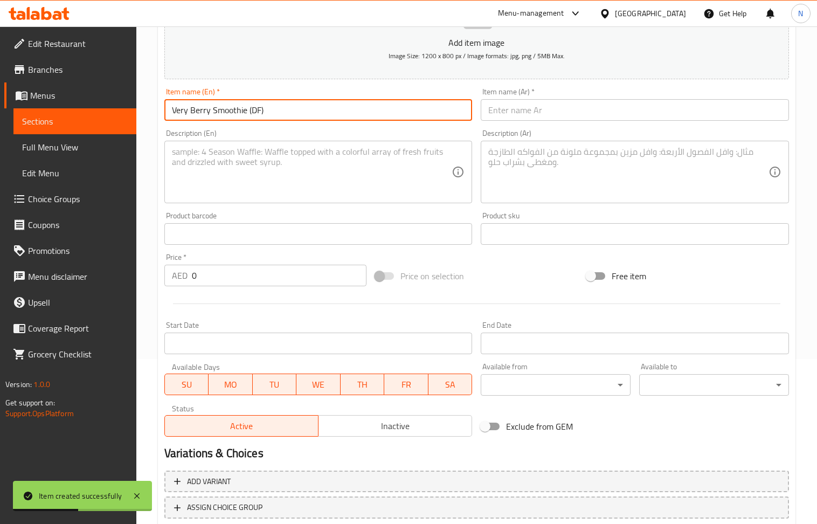
click at [563, 113] on input "text" at bounding box center [635, 110] width 308 height 22
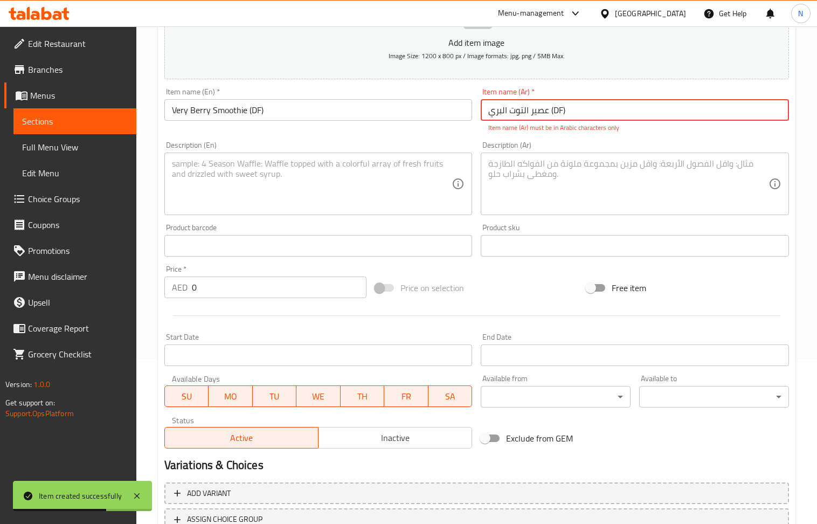
click at [558, 111] on input "عصير التوت البري (DF)" at bounding box center [635, 110] width 308 height 22
drag, startPoint x: 563, startPoint y: 111, endPoint x: 555, endPoint y: 112, distance: 7.7
click at [555, 112] on input "عصير التوت البري (DF)" at bounding box center [635, 110] width 308 height 22
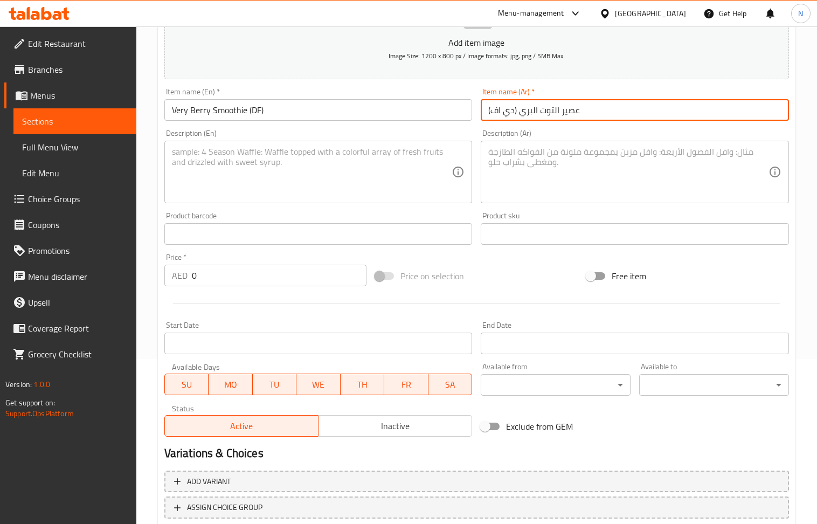
click at [229, 273] on input "0" at bounding box center [279, 276] width 175 height 22
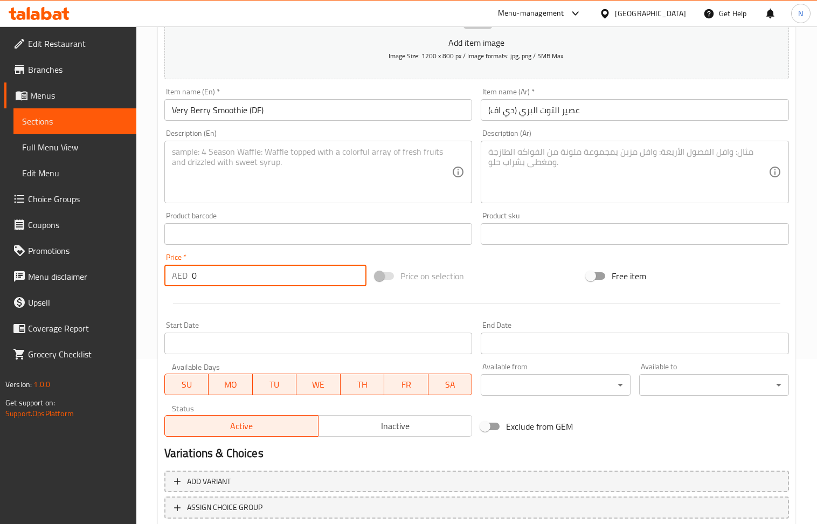
click at [229, 273] on input "0" at bounding box center [279, 276] width 175 height 22
click at [247, 148] on textarea at bounding box center [312, 172] width 280 height 51
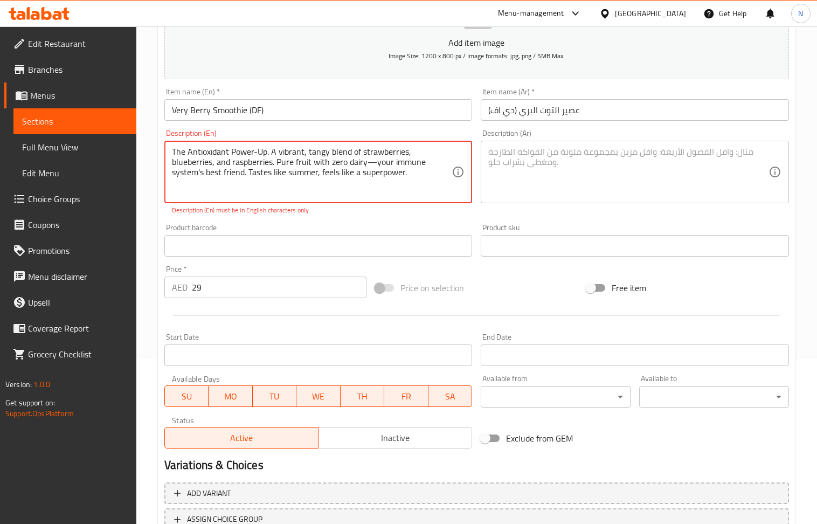
click at [376, 167] on textarea "The Antioxidant Power-Up. A vibrant, tangy blend of strawberries, blueberries, …" at bounding box center [312, 172] width 280 height 51
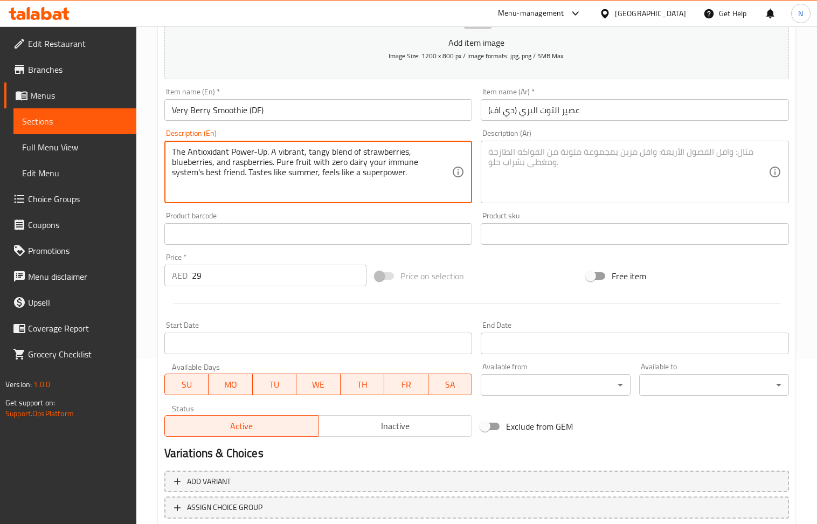
click at [367, 177] on textarea "The Antioxidant Power-Up. A vibrant, tangy blend of strawberries, blueberries, …" at bounding box center [312, 172] width 280 height 51
click at [624, 187] on textarea at bounding box center [628, 172] width 280 height 51
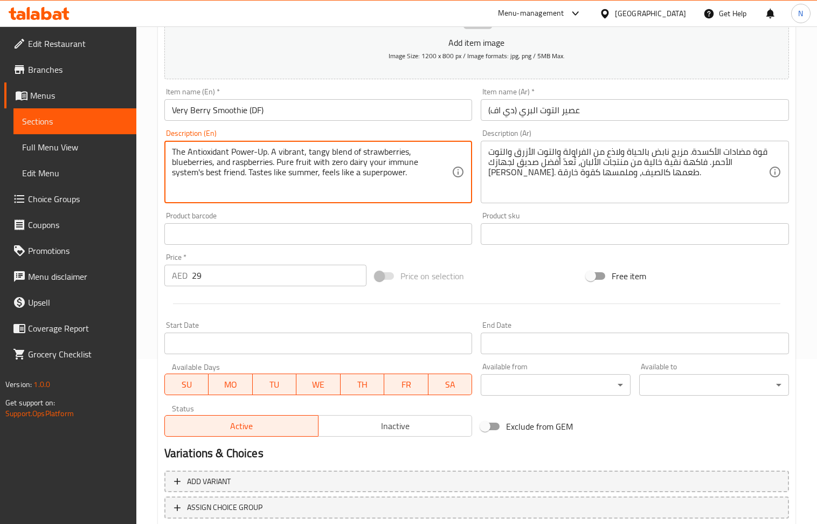
drag, startPoint x: 272, startPoint y: 154, endPoint x: 164, endPoint y: 151, distance: 107.3
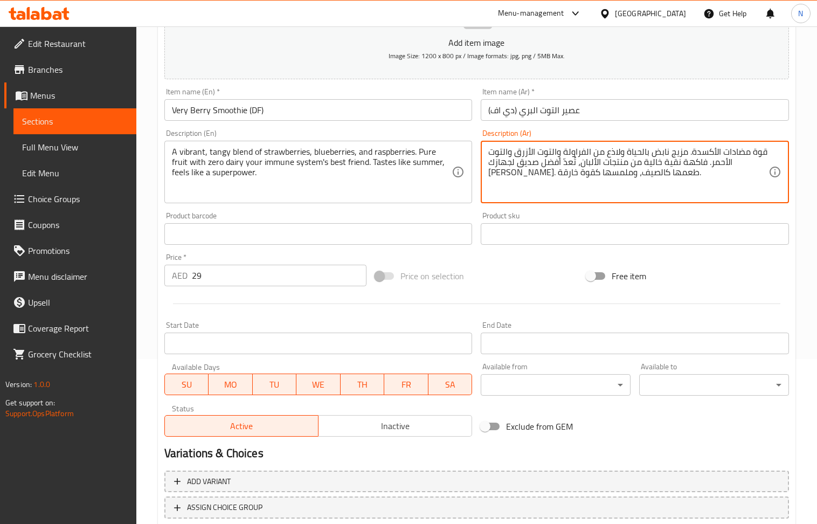
drag, startPoint x: 689, startPoint y: 152, endPoint x: 764, endPoint y: 151, distance: 74.9
click at [684, 153] on textarea "مزيج نابض بالحياة ولاذع من الفراولة والتوت الأزرق والتوت الأحمر. فاكهة نقية خال…" at bounding box center [628, 172] width 280 height 51
drag, startPoint x: 673, startPoint y: 164, endPoint x: 609, endPoint y: 194, distance: 70.9
click at [609, 194] on textarea "مزيج نابض بالحياة تانجي من الفراولة والتوت الأزرق والتوت الأحمر. فاكهة نقية خال…" at bounding box center [628, 172] width 280 height 51
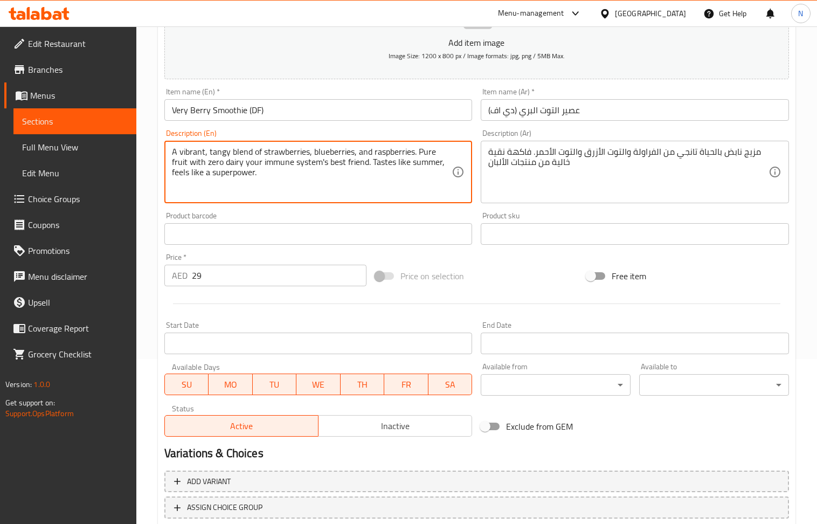
drag, startPoint x: 356, startPoint y: 161, endPoint x: 363, endPoint y: 179, distance: 19.8
drag, startPoint x: 227, startPoint y: 167, endPoint x: 367, endPoint y: 165, distance: 140.2
click at [367, 165] on textarea "A vibrant, tangy blend of strawberries, blueberries, and raspberries. Pure frui…" at bounding box center [312, 172] width 280 height 51
click at [332, 154] on textarea "A vibrant, tangy blend of strawberries, blueberries, and raspberries. Pure frui…" at bounding box center [312, 172] width 280 height 51
click at [395, 155] on textarea "A vibrant, tangy blend of strawberries, blueberries, and raspberries. Pure frui…" at bounding box center [312, 172] width 280 height 51
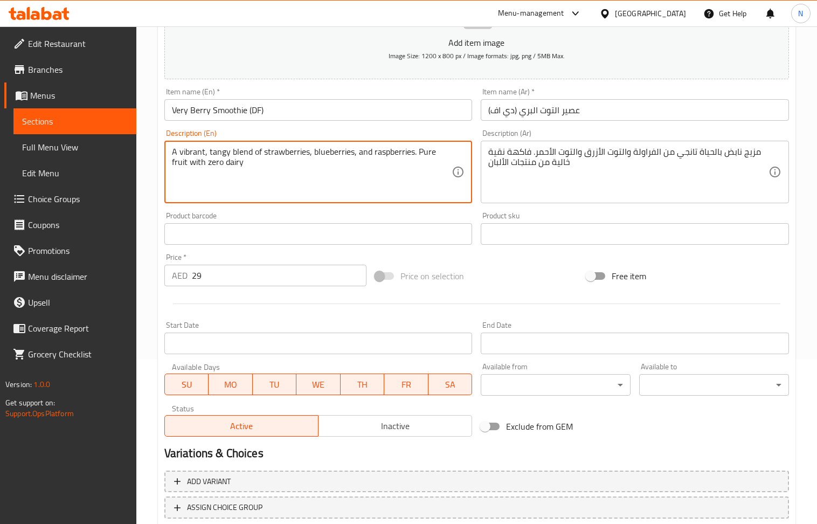
click at [395, 155] on textarea "A vibrant, tangy blend of strawberries, blueberries, and raspberries. Pure frui…" at bounding box center [312, 172] width 280 height 51
click at [437, 153] on textarea "A vibrant, tangy blend of strawberries, blueberries, and raspberries. Pure frui…" at bounding box center [312, 172] width 280 height 51
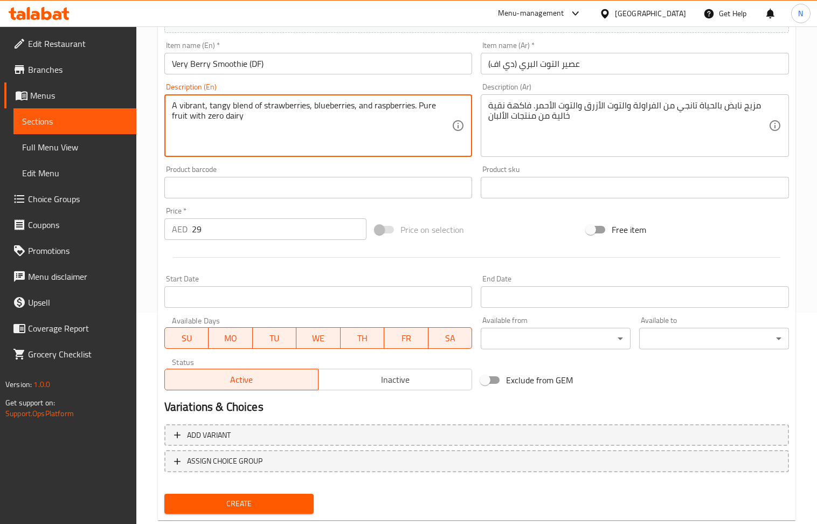
scroll to position [237, 0]
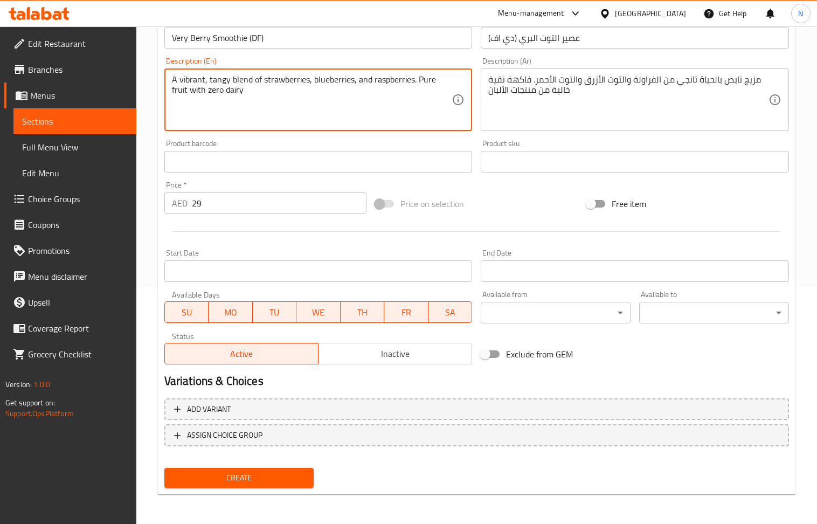
click at [239, 477] on span "Create" at bounding box center [239, 477] width 133 height 13
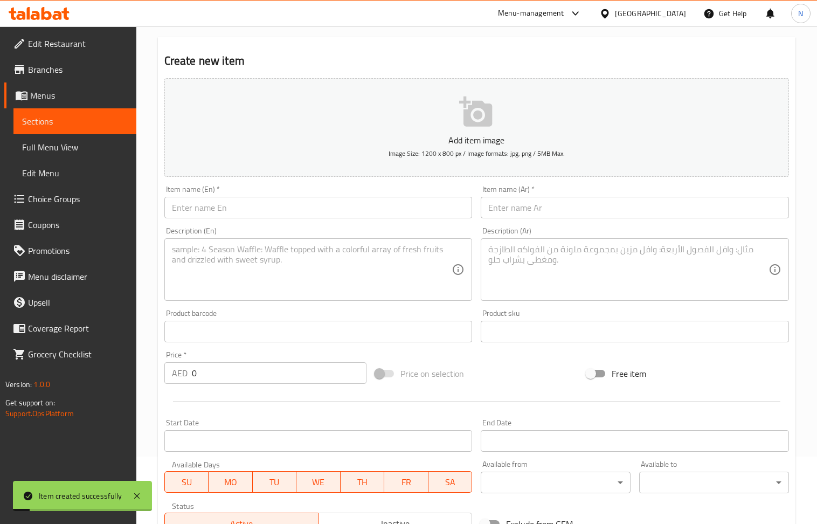
scroll to position [22, 0]
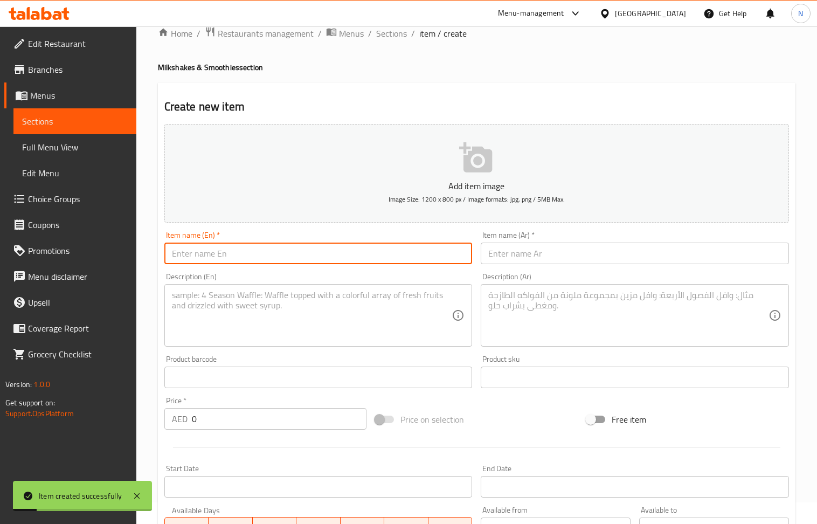
click at [274, 248] on input "text" at bounding box center [318, 254] width 308 height 22
click at [574, 254] on input "text" at bounding box center [635, 254] width 308 height 22
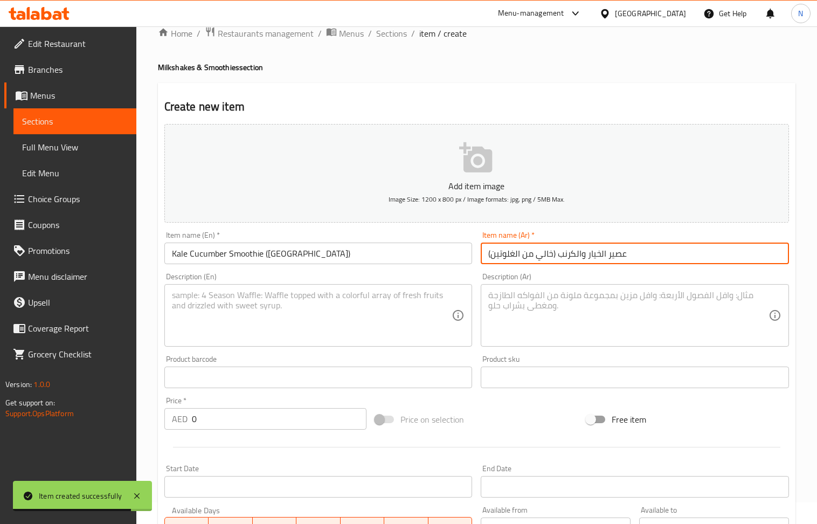
drag, startPoint x: 634, startPoint y: 257, endPoint x: 555, endPoint y: 261, distance: 78.8
click at [557, 261] on input "عصير الخيار والكرنب (خالي من الغلوتين)" at bounding box center [635, 254] width 308 height 22
click at [383, 33] on span "Sections" at bounding box center [391, 33] width 31 height 13
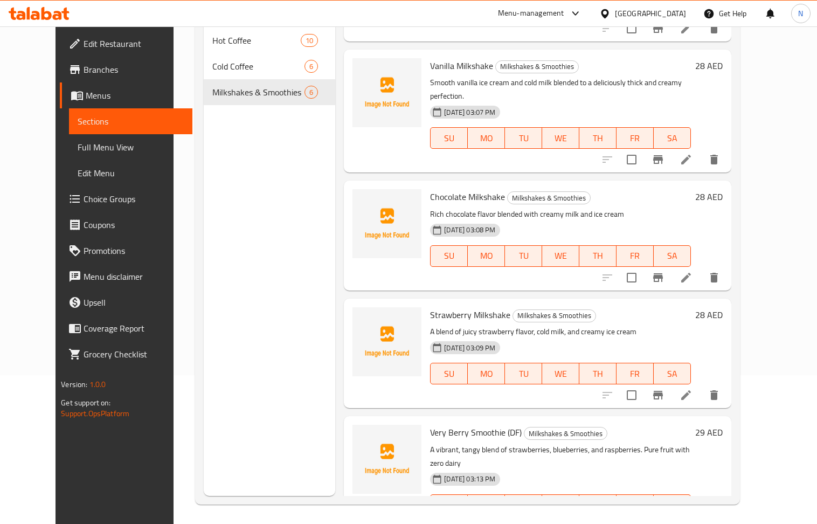
scroll to position [151, 0]
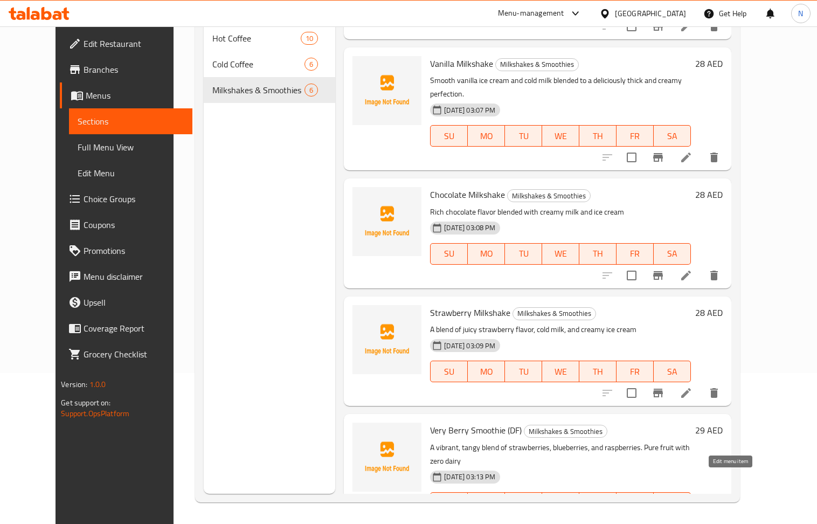
click at [693, 518] on icon at bounding box center [686, 524] width 13 height 13
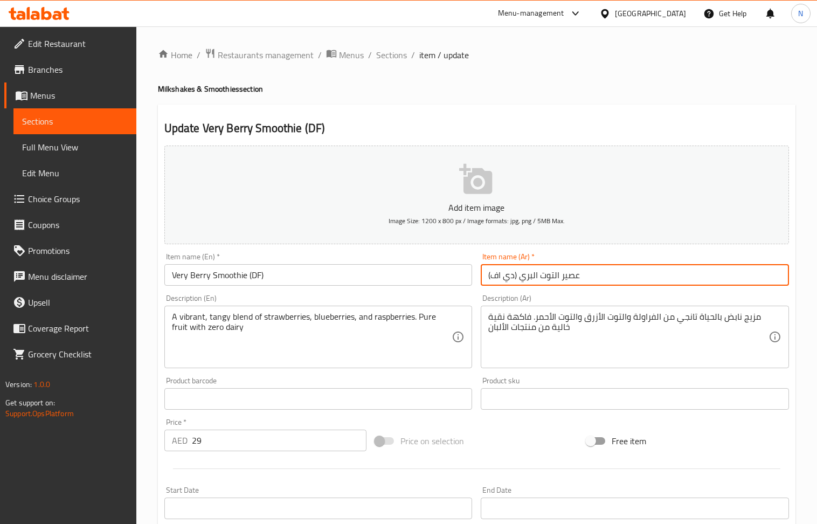
click at [576, 279] on input "عصير التوت البري (دي اف)" at bounding box center [635, 275] width 308 height 22
click at [529, 277] on input "سموزي التوت البري (دي اف)" at bounding box center [635, 275] width 308 height 22
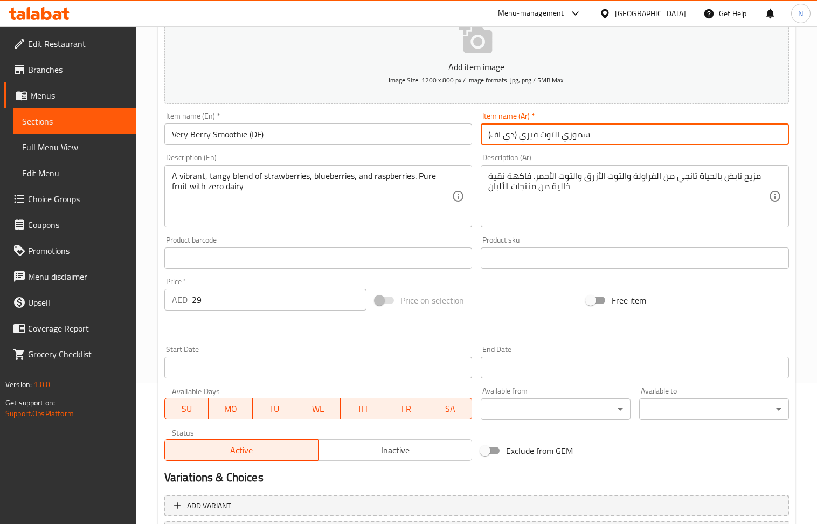
scroll to position [237, 0]
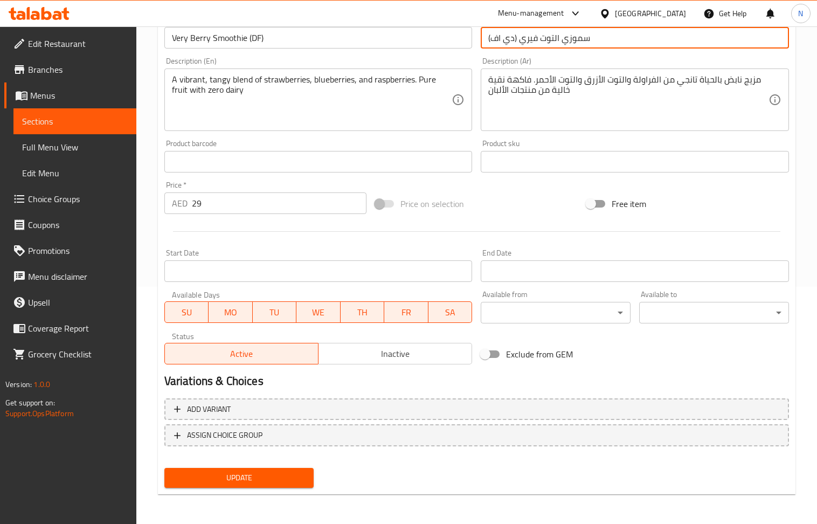
click at [283, 473] on span "Update" at bounding box center [239, 477] width 133 height 13
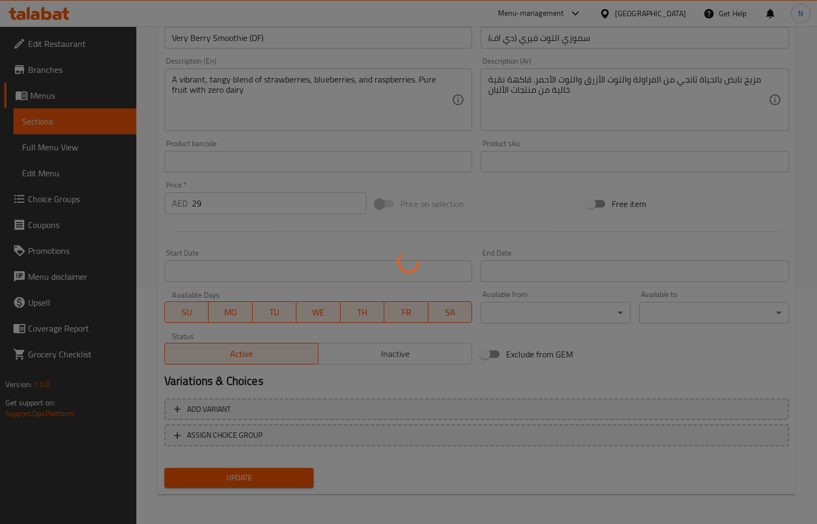
scroll to position [0, 0]
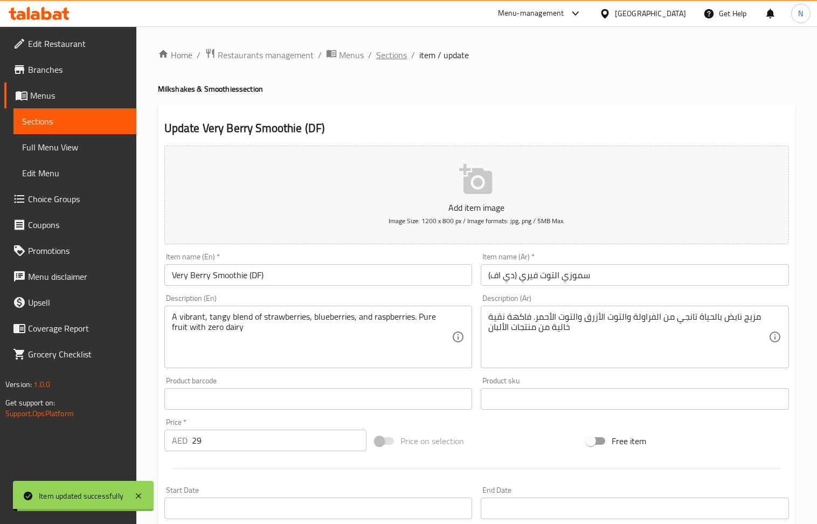
click at [395, 52] on span "Sections" at bounding box center [391, 55] width 31 height 13
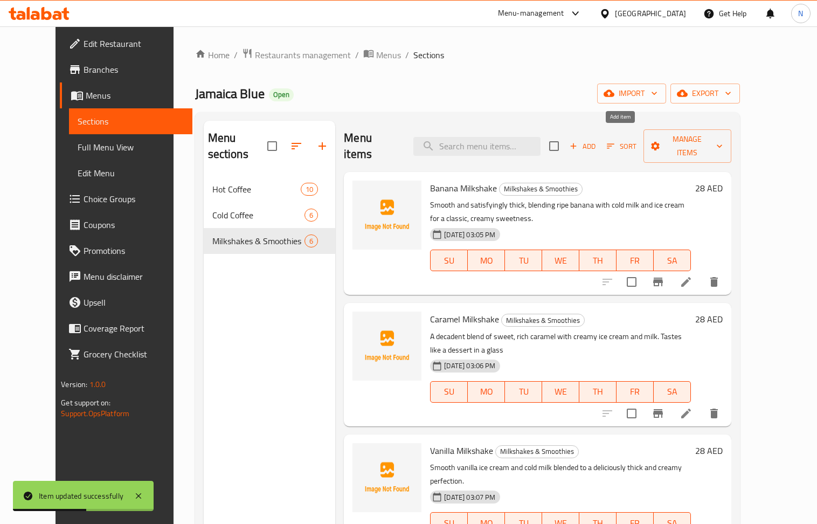
click at [597, 140] on span "Add" at bounding box center [582, 146] width 29 height 12
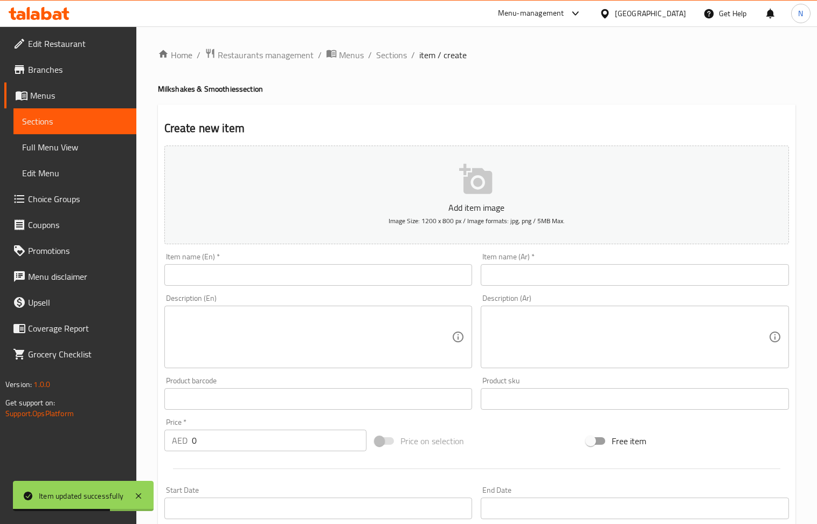
drag, startPoint x: 277, startPoint y: 273, endPoint x: 222, endPoint y: 95, distance: 186.0
click at [277, 273] on input "text" at bounding box center [318, 275] width 308 height 22
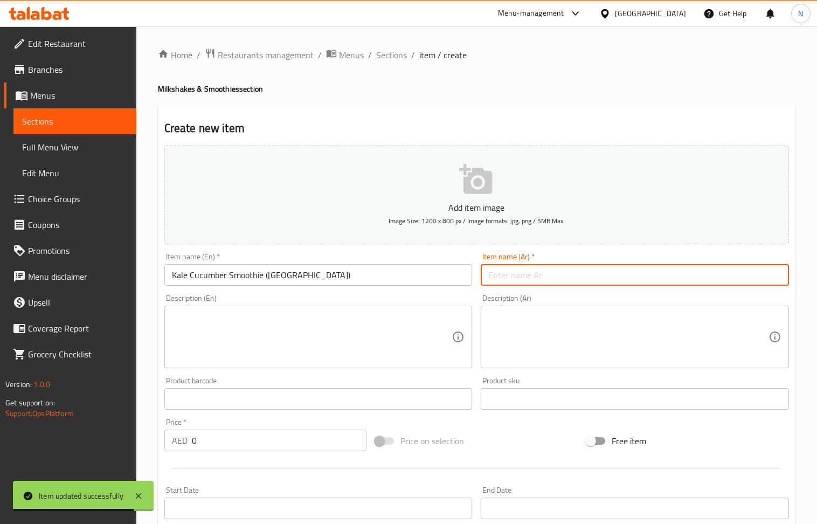
click at [570, 270] on input "text" at bounding box center [635, 275] width 308 height 22
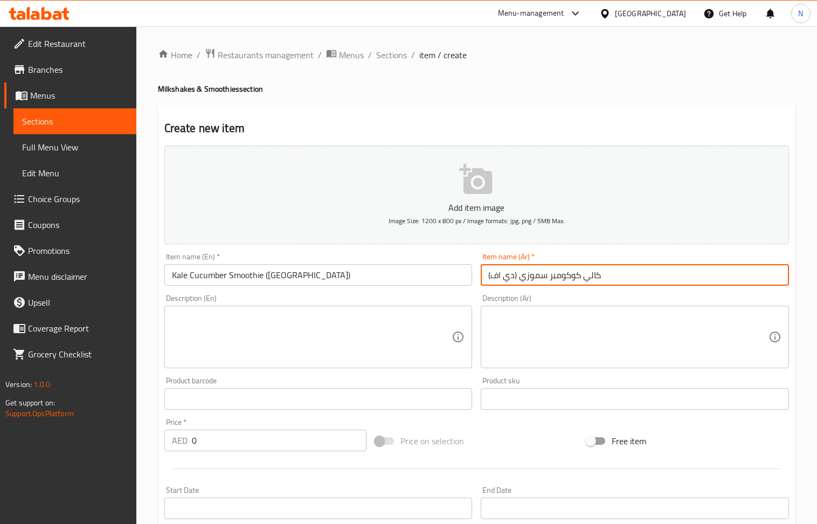
click at [275, 304] on div "Description (En) Description (En)" at bounding box center [318, 331] width 308 height 74
click at [315, 328] on textarea at bounding box center [312, 337] width 280 height 51
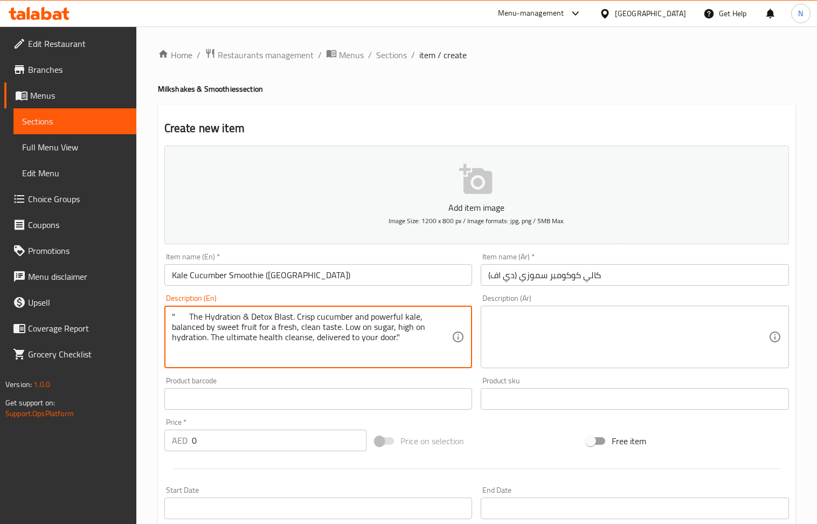
click at [275, 451] on input "0" at bounding box center [279, 441] width 175 height 22
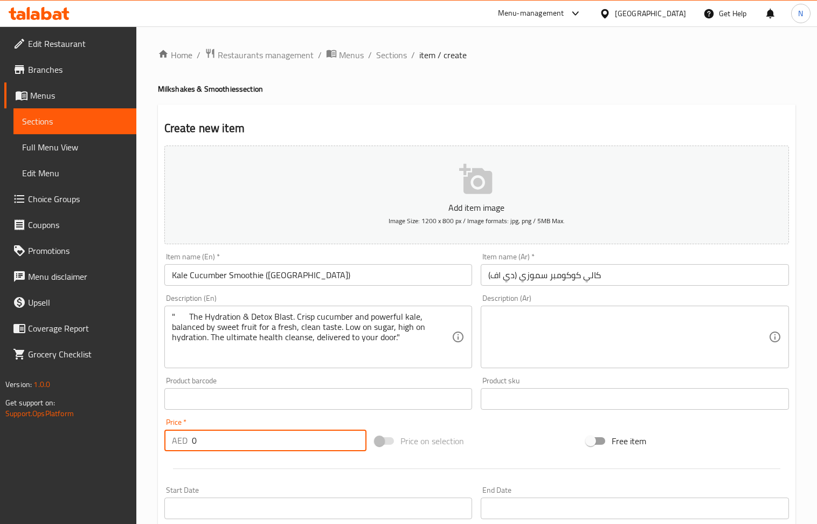
click at [275, 451] on input "0" at bounding box center [279, 441] width 175 height 22
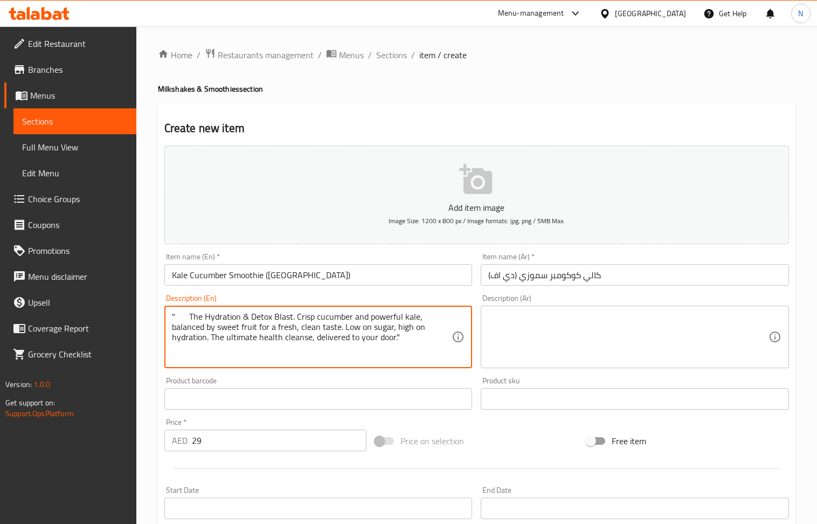
drag, startPoint x: 188, startPoint y: 320, endPoint x: 134, endPoint y: 316, distance: 53.5
drag, startPoint x: 279, startPoint y: 318, endPoint x: 143, endPoint y: 317, distance: 136.4
click at [143, 317] on div "Home / Restaurants management / Menus / Sections / item / create Milkshakes & S…" at bounding box center [476, 393] width 681 height 735
click at [310, 328] on textarea "Crisp cucumber and powerful kale, balanced by sweet fruit for a fresh, clean ta…" at bounding box center [312, 337] width 280 height 51
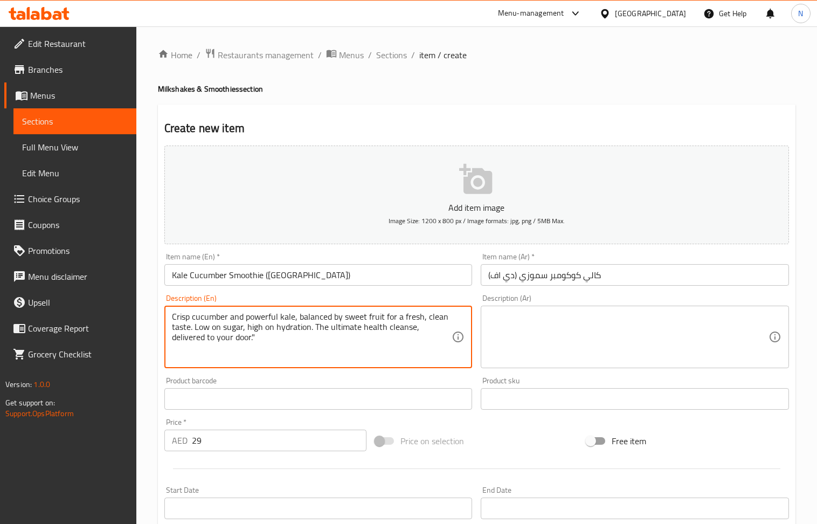
click at [310, 328] on textarea "Crisp cucumber and powerful kale, balanced by sweet fruit for a fresh, clean ta…" at bounding box center [312, 337] width 280 height 51
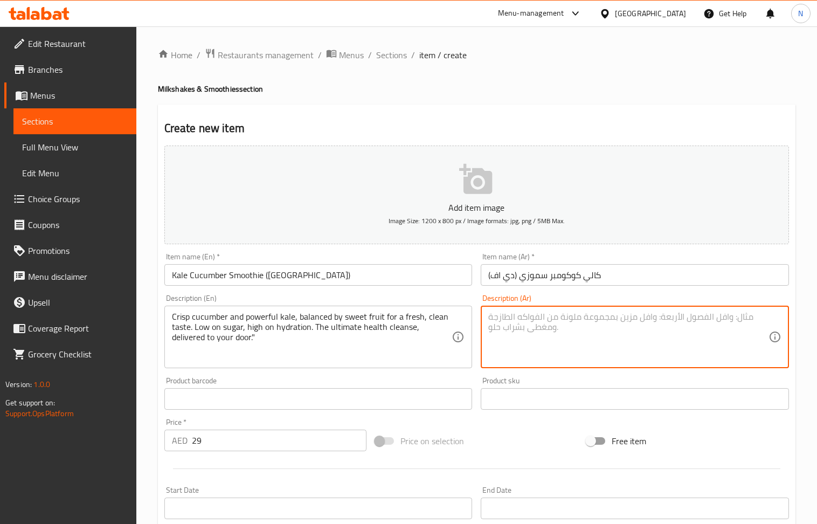
click at [649, 328] on textarea at bounding box center [628, 337] width 280 height 51
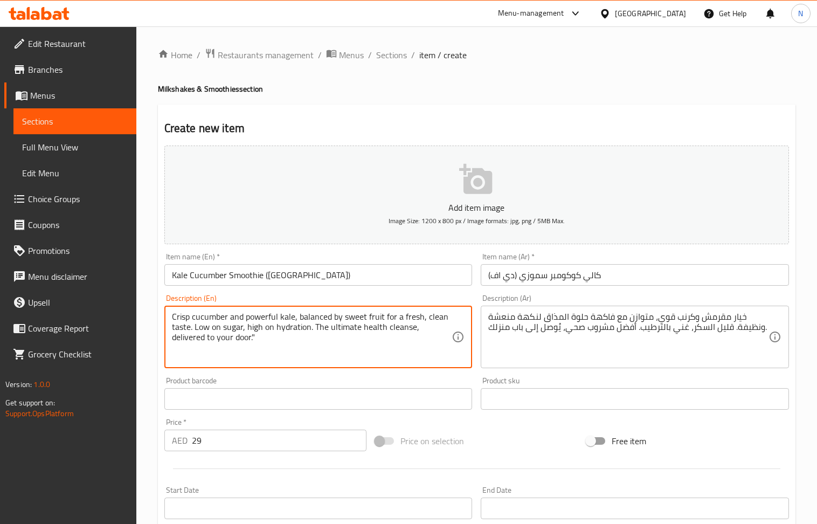
drag, startPoint x: 413, startPoint y: 332, endPoint x: 419, endPoint y: 356, distance: 25.0
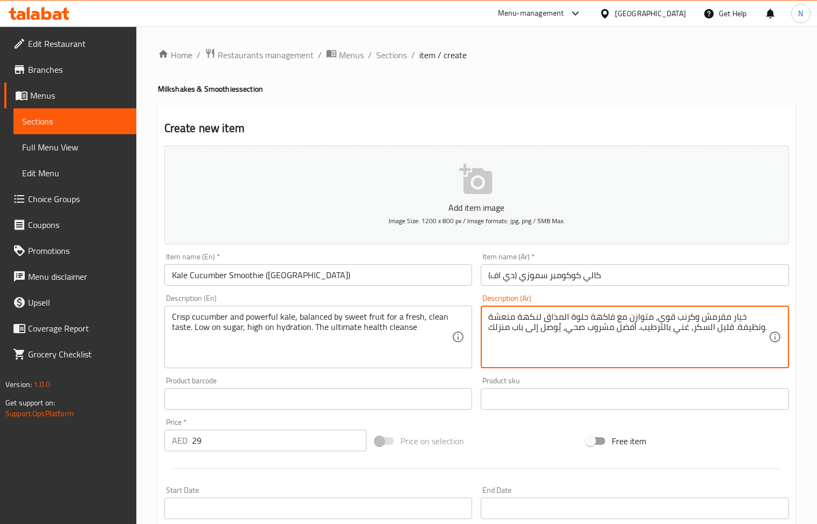
drag, startPoint x: 564, startPoint y: 330, endPoint x: 464, endPoint y: 326, distance: 99.8
click at [684, 319] on textarea "خيار مقرمش وكرنب قوي، متوازن مع فاكهة حلوة المذاق لنكهة منعشة ونظيفة. قليل السك…" at bounding box center [628, 337] width 280 height 51
click at [493, 331] on textarea "خيار مقرمش وكالي قوي، متوازن مع فاكهة حلوة المذاق لنكهة منعشة ونظيفة. قليل السك…" at bounding box center [628, 337] width 280 height 51
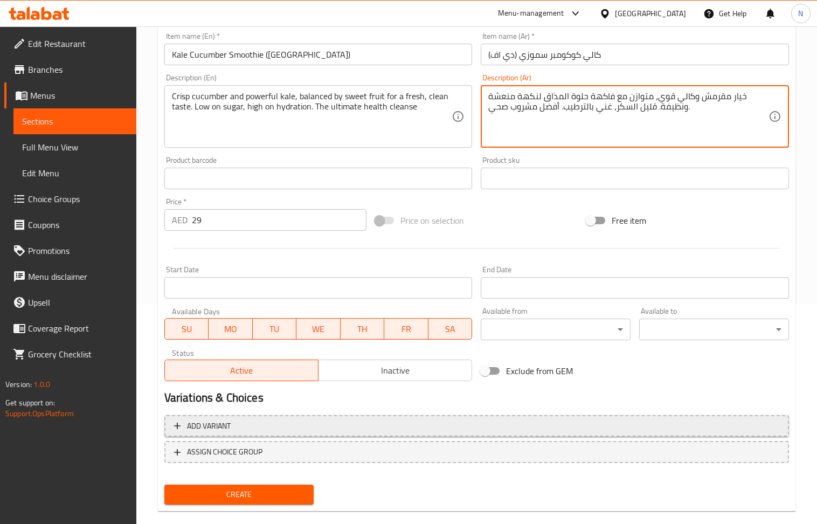
scroll to position [237, 0]
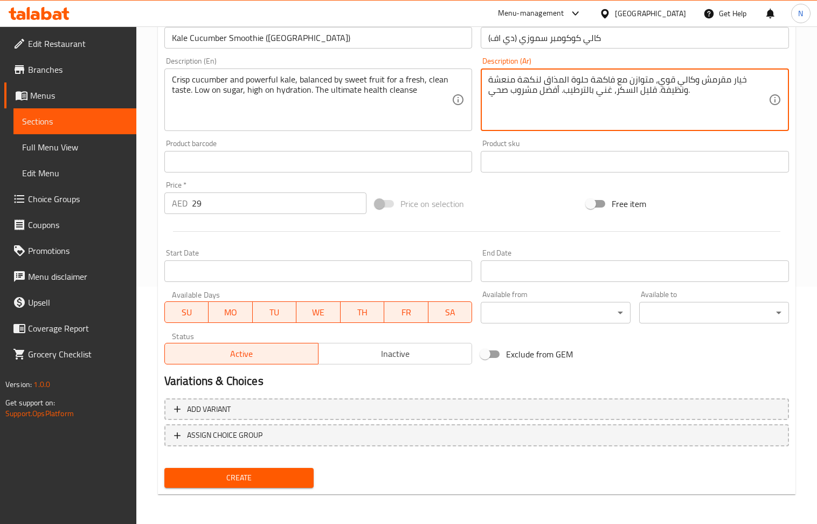
click at [272, 480] on span "Create" at bounding box center [239, 477] width 133 height 13
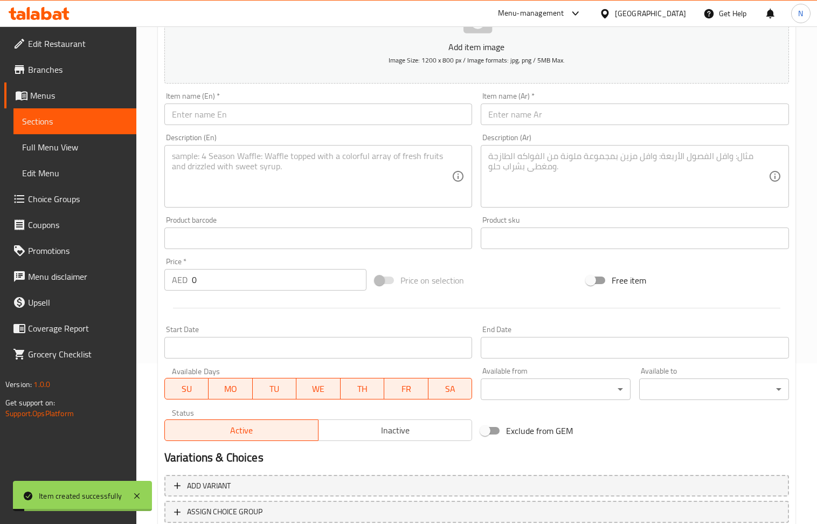
scroll to position [22, 0]
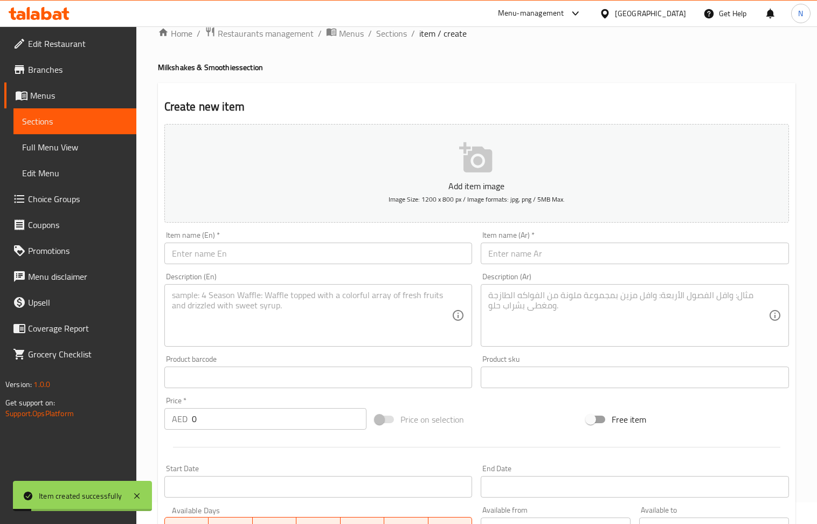
click at [271, 246] on input "text" at bounding box center [318, 254] width 308 height 22
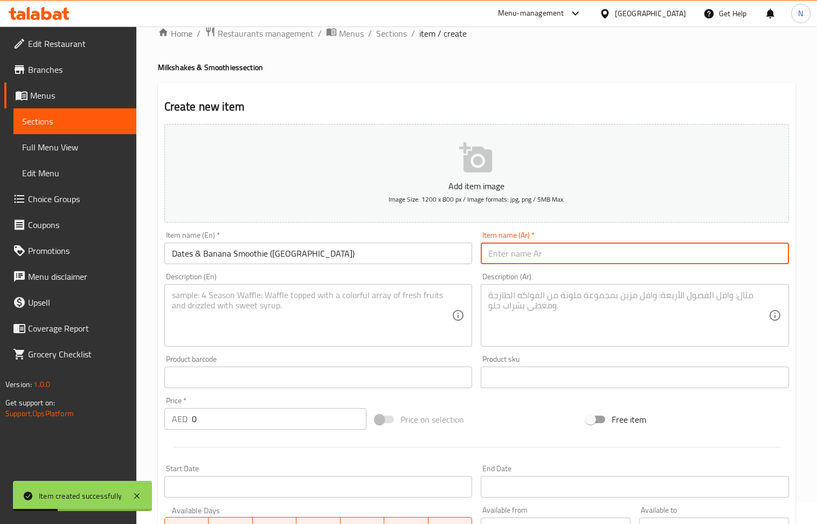
click at [527, 255] on input "text" at bounding box center [635, 254] width 308 height 22
drag, startPoint x: 492, startPoint y: 262, endPoint x: 568, endPoint y: 256, distance: 75.7
click at [570, 256] on input "سموثي التمر والموز (خالي من منتجات الألبان)" at bounding box center [635, 254] width 308 height 22
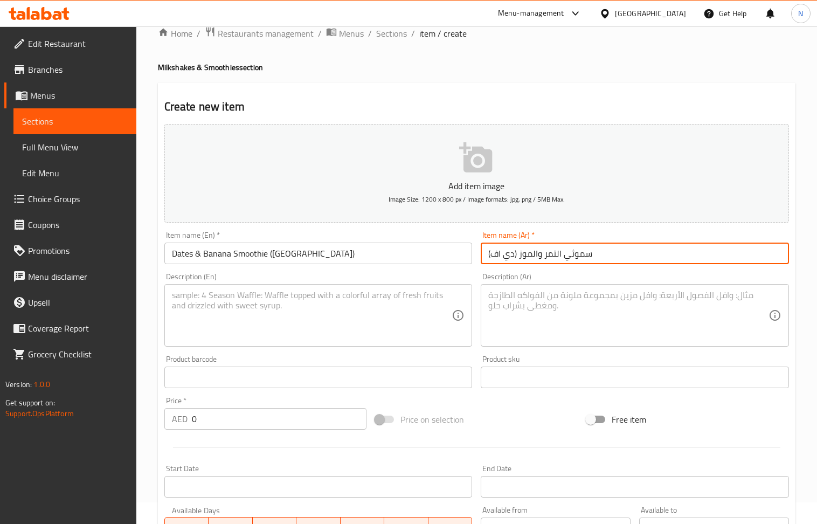
click at [239, 419] on input "0" at bounding box center [279, 419] width 175 height 22
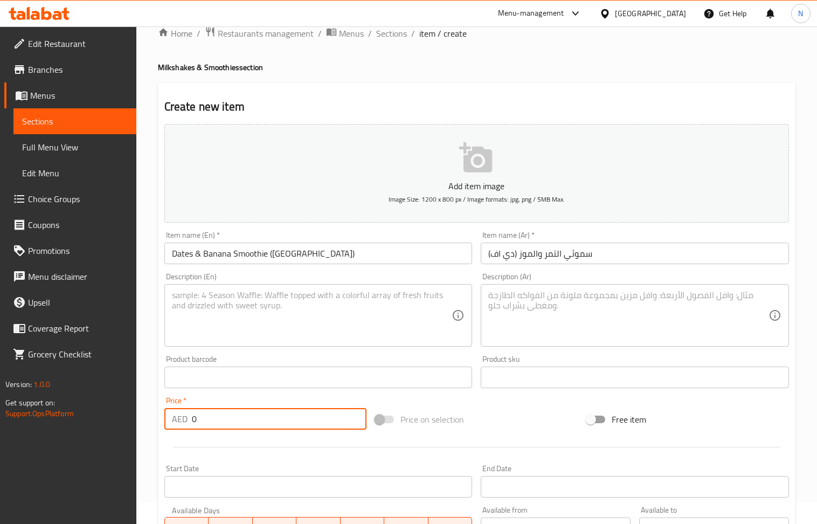
click at [239, 419] on input "0" at bounding box center [279, 419] width 175 height 22
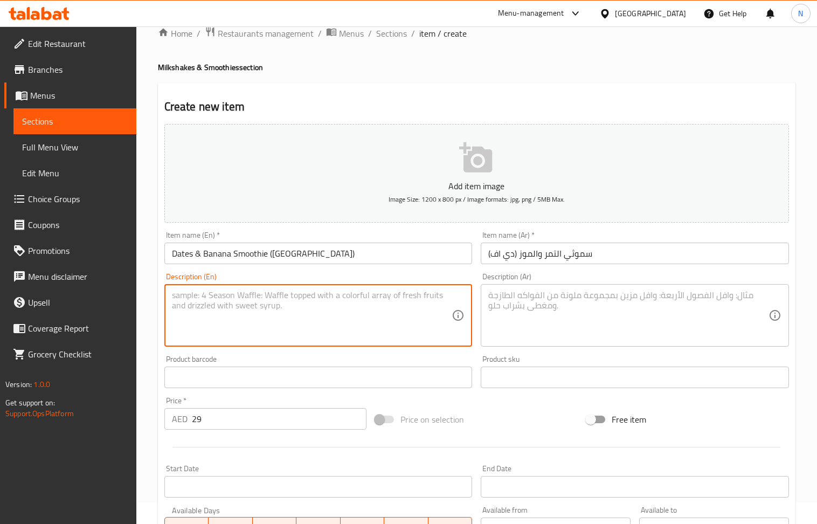
click at [271, 330] on textarea at bounding box center [312, 315] width 280 height 51
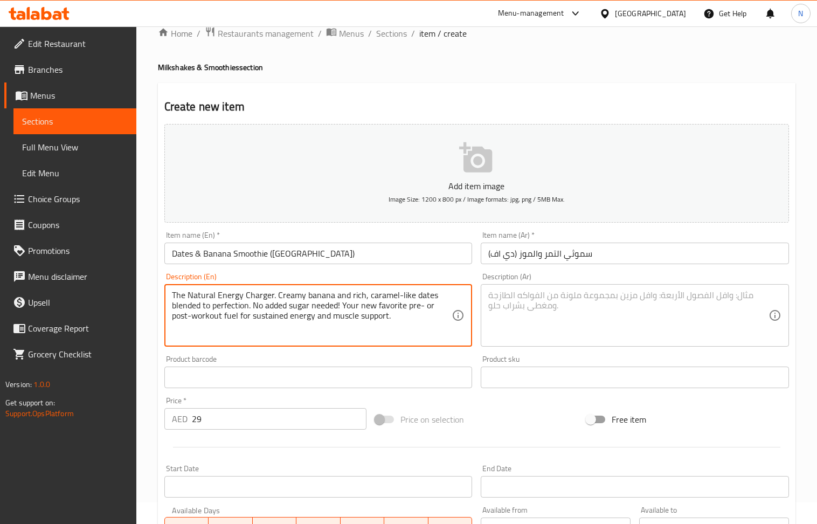
click at [607, 312] on textarea at bounding box center [628, 315] width 280 height 51
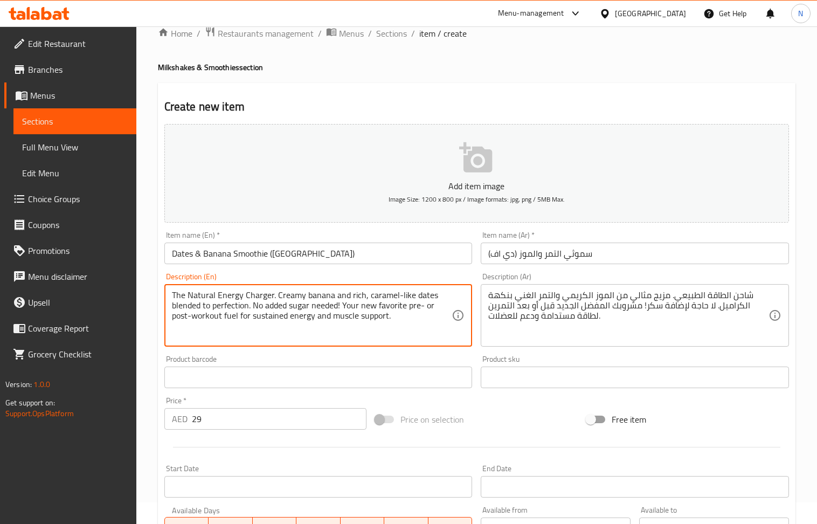
drag, startPoint x: 275, startPoint y: 294, endPoint x: 151, endPoint y: 298, distance: 124.0
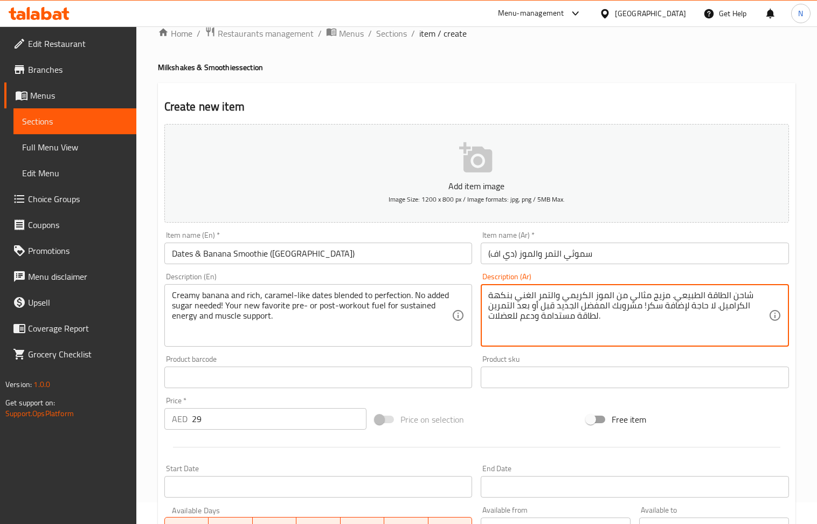
drag, startPoint x: 668, startPoint y: 293, endPoint x: 747, endPoint y: 291, distance: 78.2
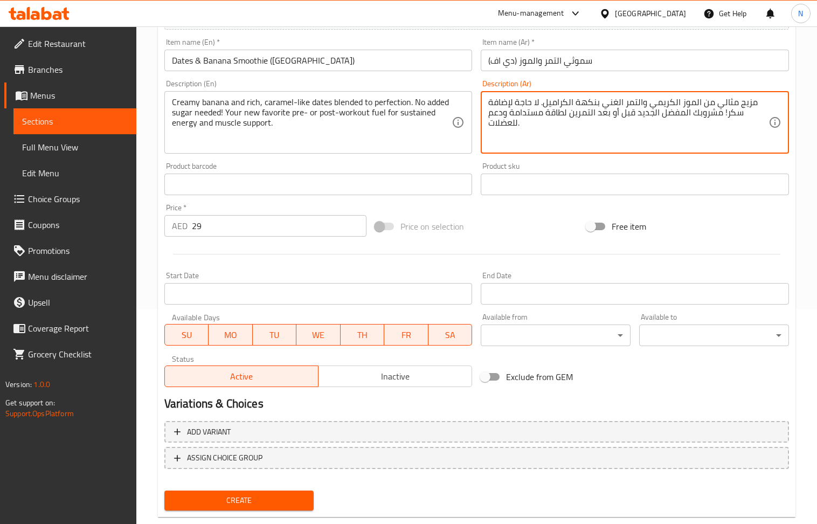
scroll to position [237, 0]
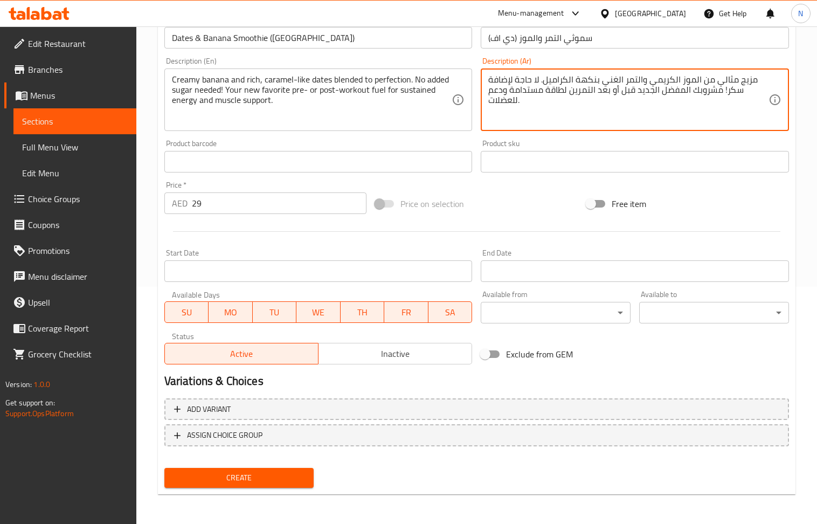
click at [285, 486] on button "Create" at bounding box center [239, 478] width 150 height 20
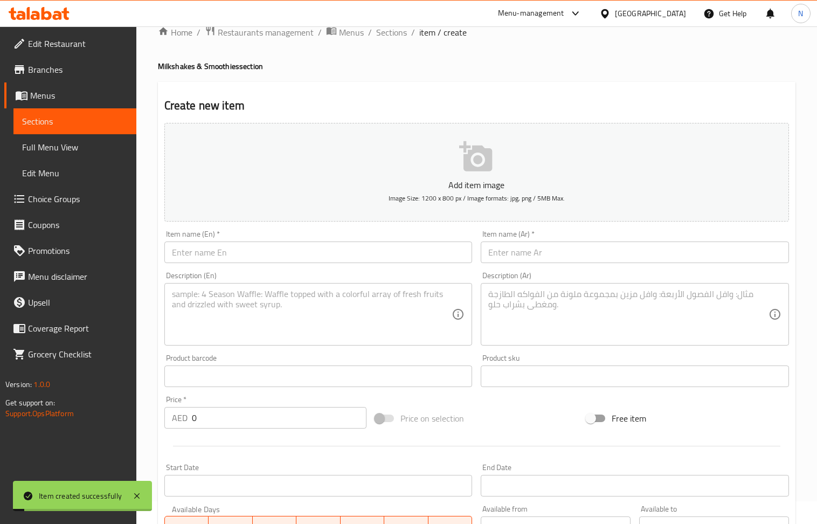
scroll to position [22, 0]
click at [277, 251] on input "text" at bounding box center [318, 254] width 308 height 22
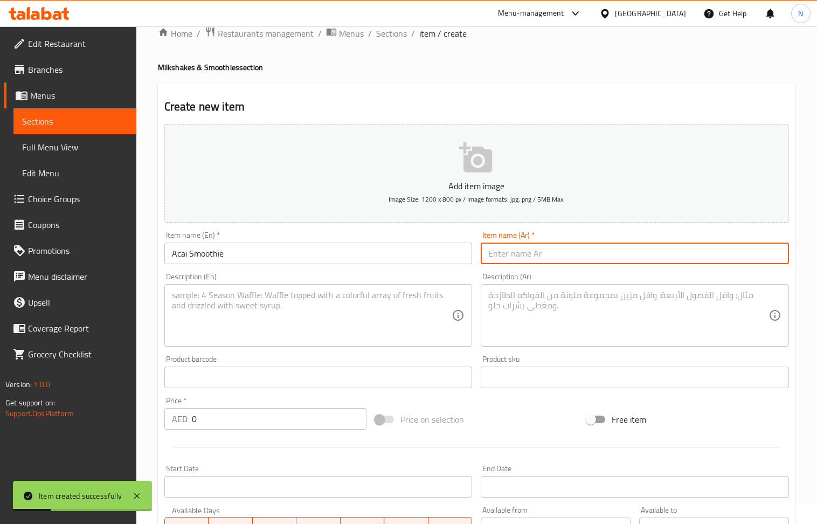
click at [521, 261] on input "text" at bounding box center [635, 254] width 308 height 22
click at [258, 417] on input "0" at bounding box center [279, 419] width 175 height 22
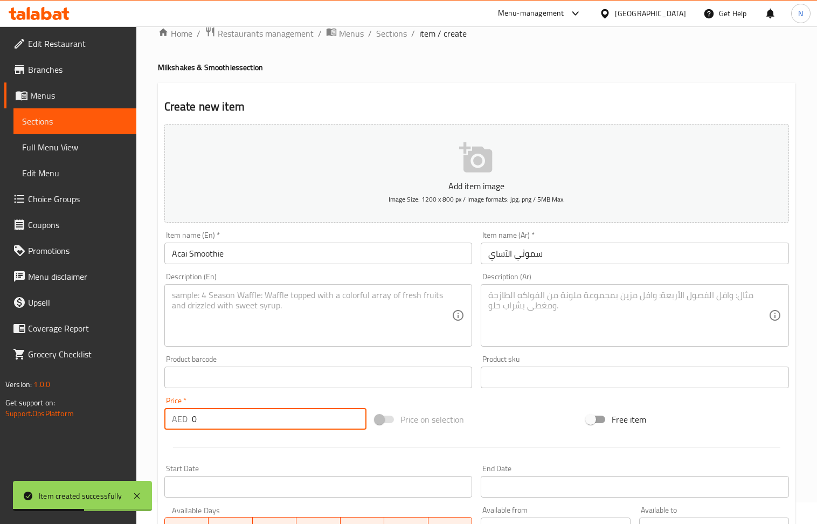
click at [259, 417] on input "0" at bounding box center [279, 419] width 175 height 22
click at [266, 328] on textarea at bounding box center [312, 315] width 280 height 51
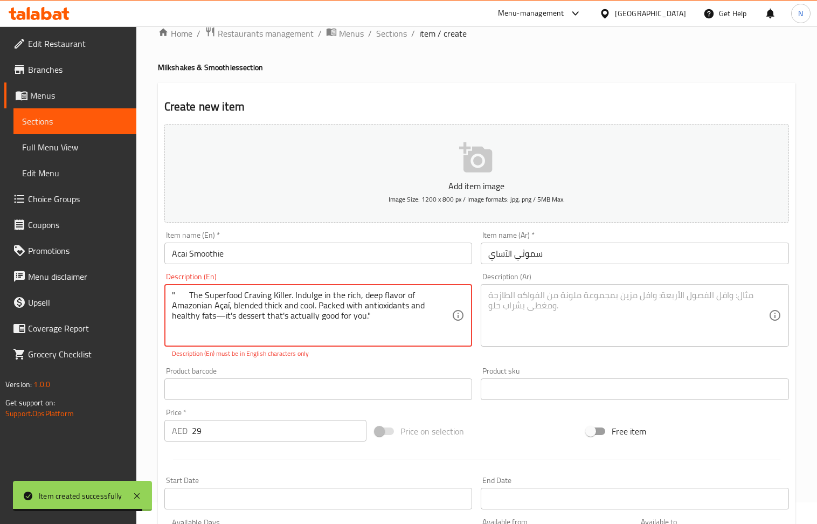
drag, startPoint x: 186, startPoint y: 296, endPoint x: 144, endPoint y: 294, distance: 41.6
click at [144, 294] on div "Home / Restaurants management / Menus / Sections / item / create Milkshakes & S…" at bounding box center [476, 378] width 681 height 747
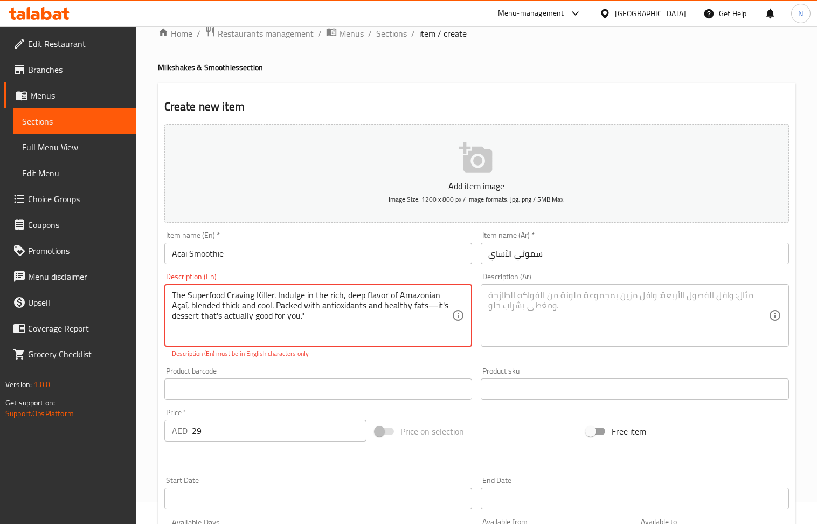
click at [177, 309] on textarea "The Superfood Craving Killer. Indulge in the rich, deep flavor of Amazonian Aça…" at bounding box center [312, 315] width 280 height 51
click at [187, 309] on textarea "The Superfood Craving Killer. Indulge in the rich, deep flavor of Amazonian Aca…" at bounding box center [312, 315] width 280 height 51
click at [434, 309] on textarea "The Superfood Craving Killer. Indulge in the rich, deep flavor of Amazonian Aca…" at bounding box center [312, 315] width 280 height 51
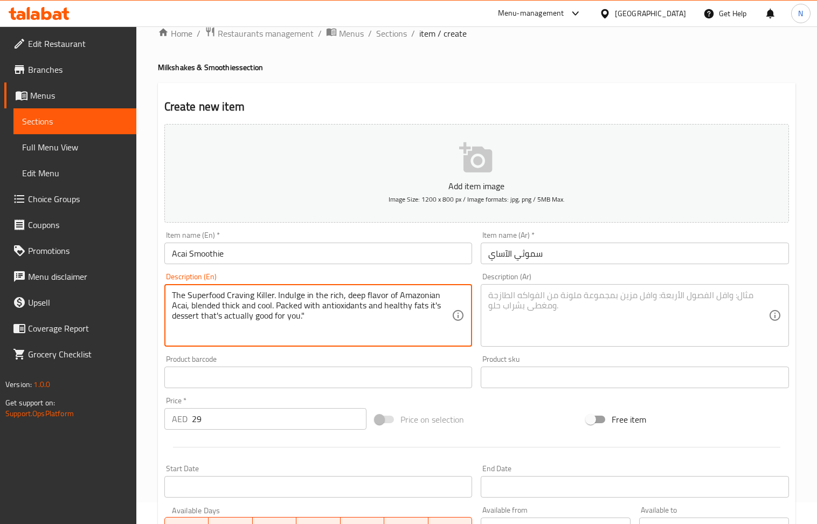
click at [281, 301] on textarea "The Superfood Craving Killer. Indulge in the rich, deep flavor of Amazonian Aca…" at bounding box center [312, 315] width 280 height 51
drag, startPoint x: 274, startPoint y: 298, endPoint x: 139, endPoint y: 296, distance: 135.3
click at [139, 296] on div "Home / Restaurants management / Menus / Sections / item / create Milkshakes & S…" at bounding box center [476, 372] width 681 height 735
click at [324, 307] on textarea "Indulge in the rich, deep flavor of Amazonian Acai, blended thick and cool. Pac…" at bounding box center [312, 315] width 280 height 51
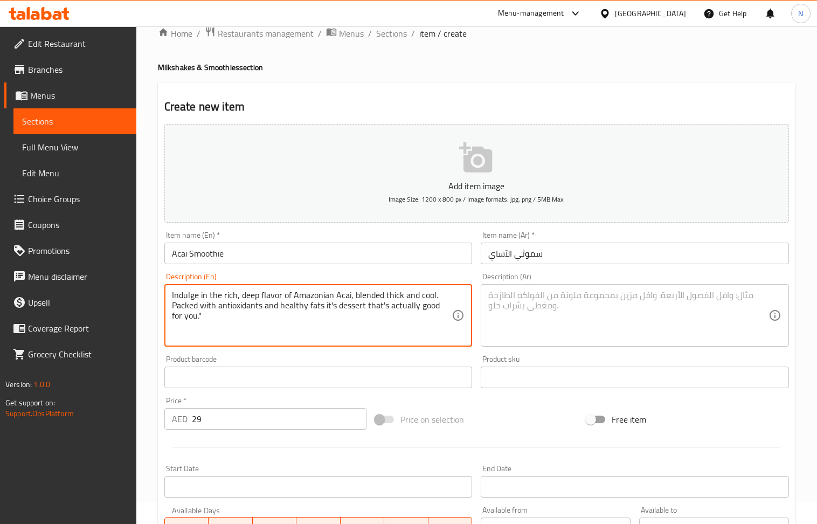
click at [324, 307] on textarea "Indulge in the rich, deep flavor of Amazonian Acai, blended thick and cool. Pac…" at bounding box center [312, 315] width 280 height 51
click at [575, 302] on textarea at bounding box center [628, 315] width 280 height 51
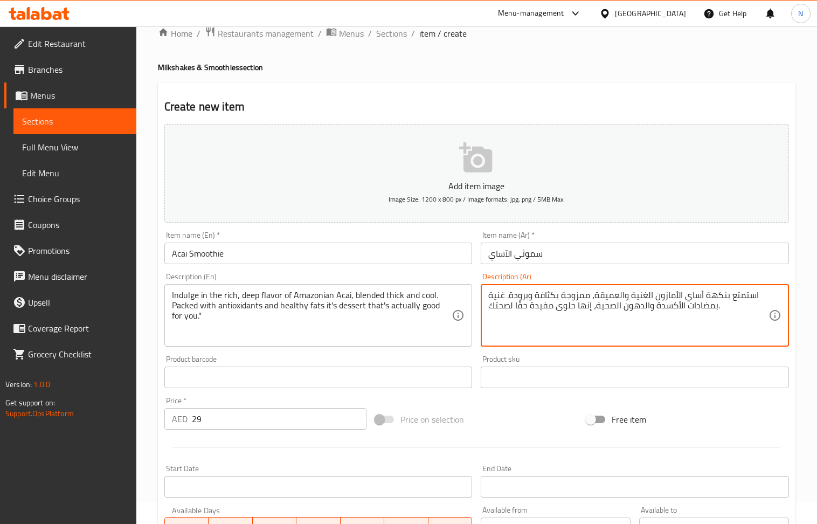
drag, startPoint x: 593, startPoint y: 309, endPoint x: 448, endPoint y: 315, distance: 144.6
click at [448, 315] on div "Add item image Image Size: 1200 x 800 px / Image formats: jpg, png / 5MB Max. I…" at bounding box center [476, 352] width 633 height 465
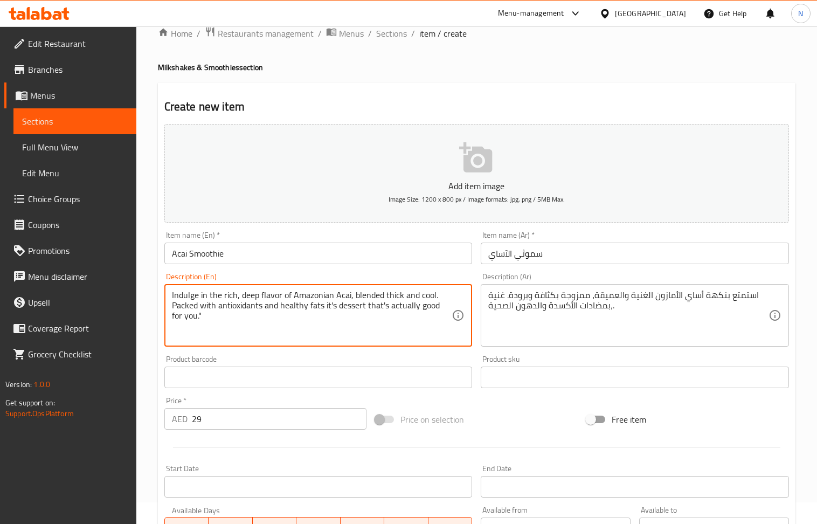
drag, startPoint x: 323, startPoint y: 307, endPoint x: 335, endPoint y: 335, distance: 30.9
click at [335, 335] on textarea "Indulge in the rich, deep flavor of Amazonian Acai, blended thick and cool. Pac…" at bounding box center [312, 315] width 280 height 51
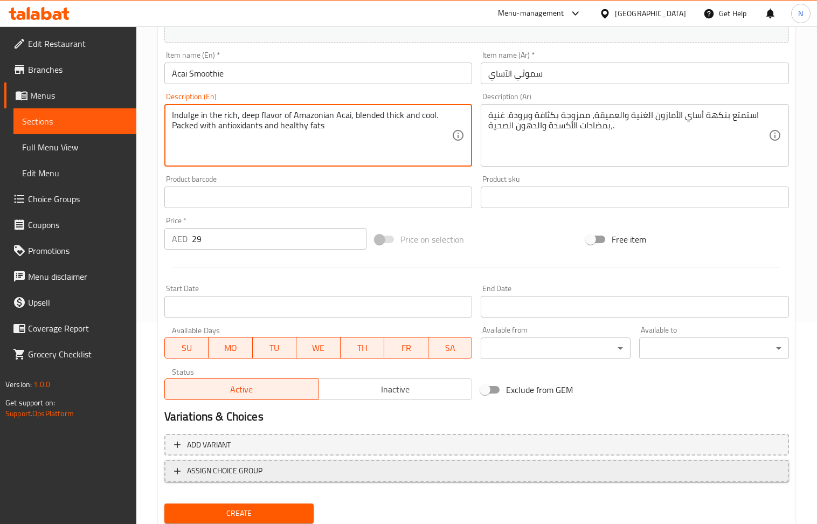
scroll to position [237, 0]
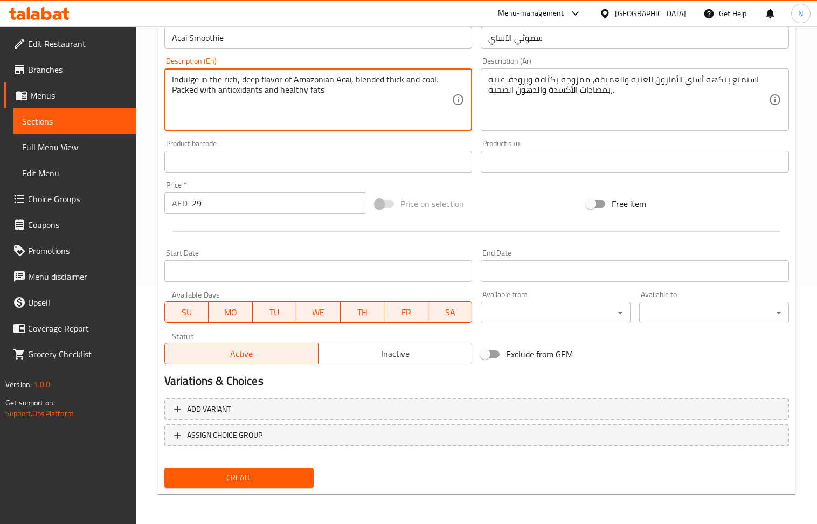
click at [279, 475] on span "Create" at bounding box center [239, 477] width 133 height 13
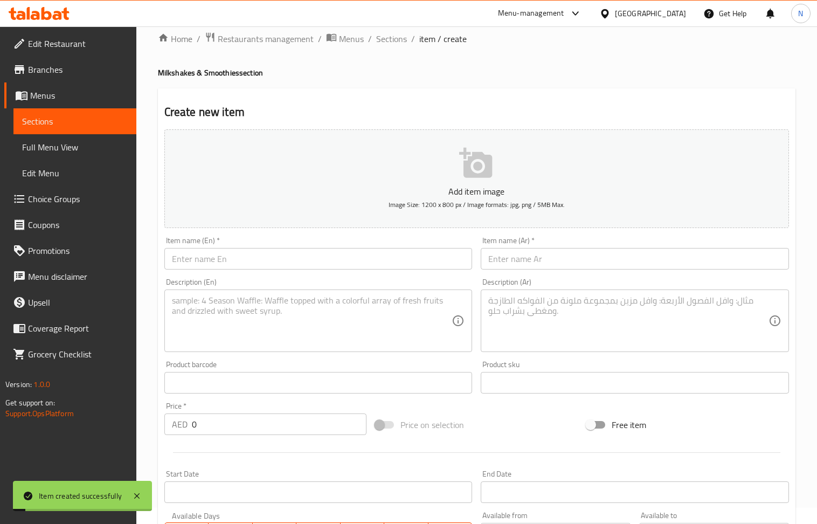
scroll to position [93, 0]
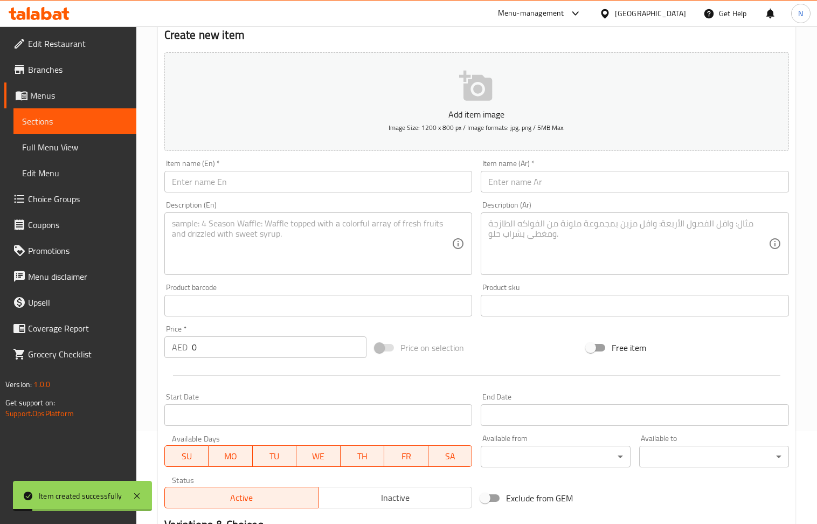
click at [276, 185] on input "text" at bounding box center [318, 182] width 308 height 22
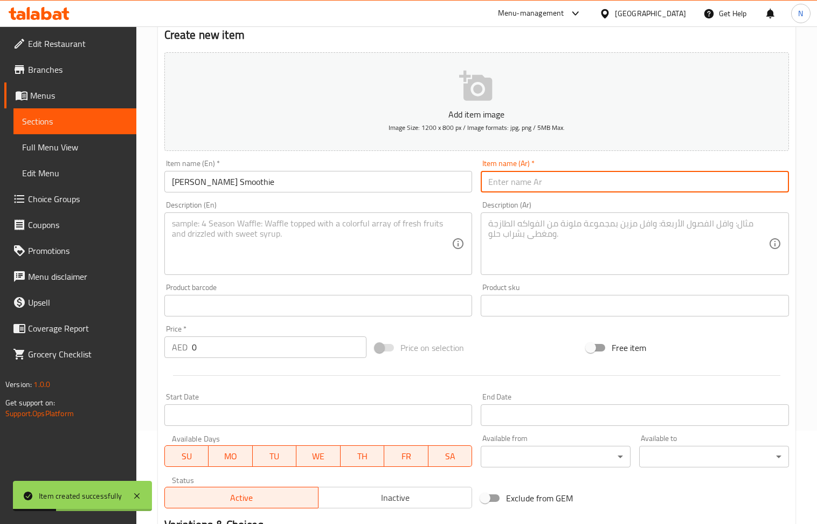
click at [581, 177] on input "text" at bounding box center [635, 182] width 308 height 22
click at [227, 352] on input "0" at bounding box center [279, 347] width 175 height 22
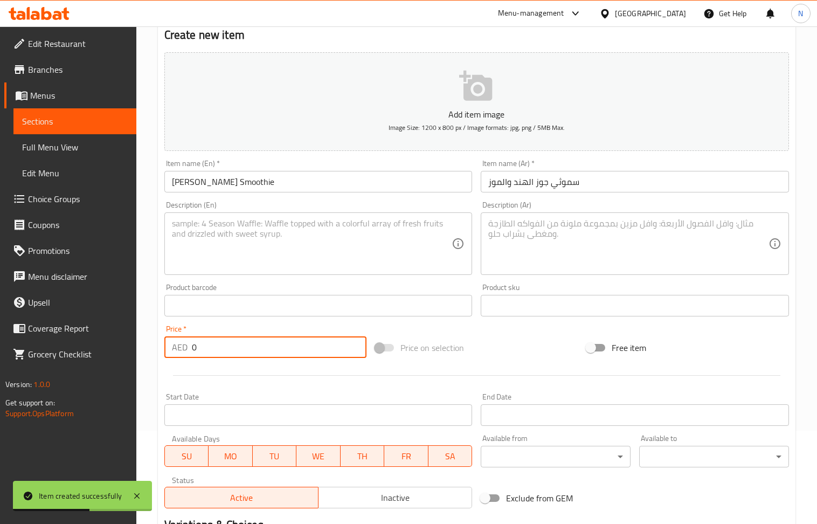
click at [227, 352] on input "0" at bounding box center [279, 347] width 175 height 22
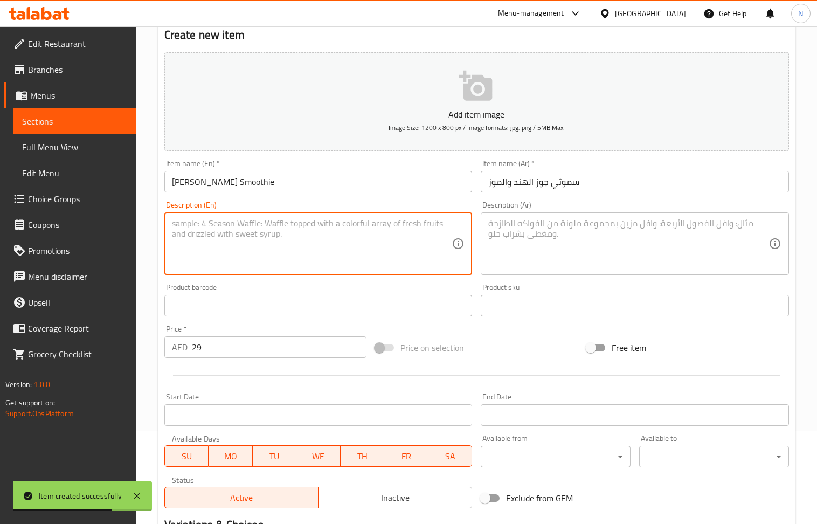
click at [259, 258] on textarea at bounding box center [312, 243] width 280 height 51
click at [583, 231] on textarea at bounding box center [628, 243] width 280 height 51
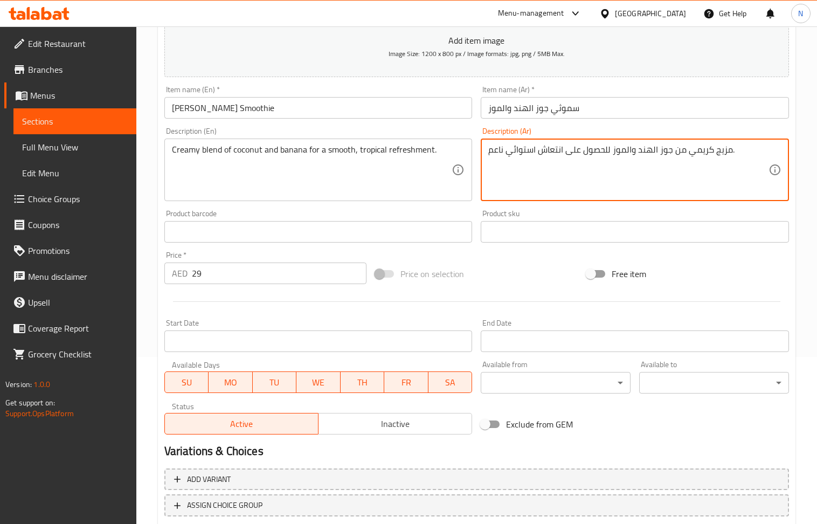
scroll to position [237, 0]
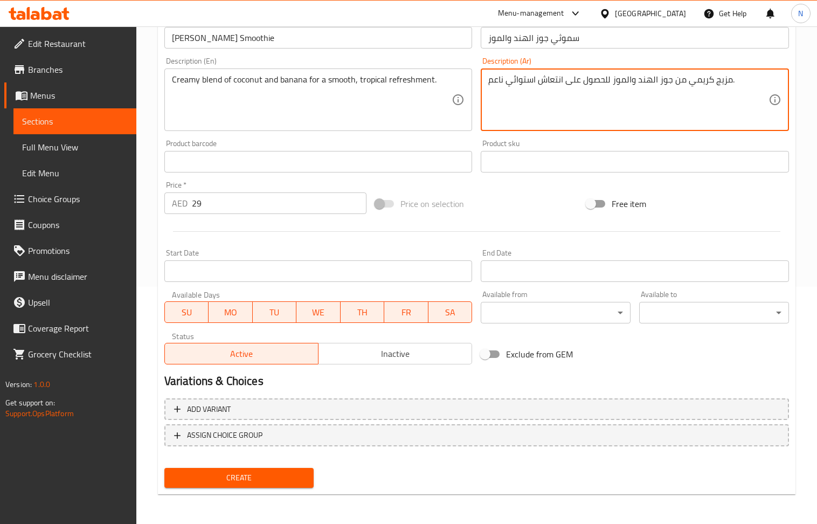
click at [246, 484] on span "Create" at bounding box center [239, 477] width 133 height 13
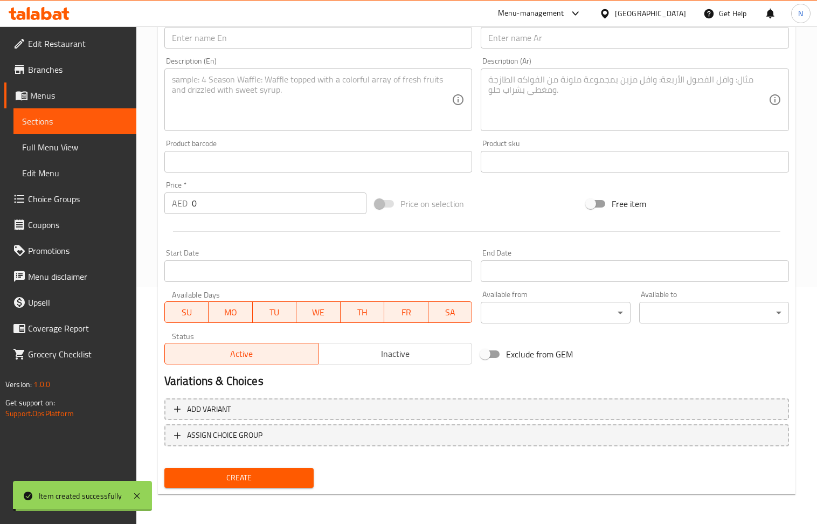
scroll to position [0, 0]
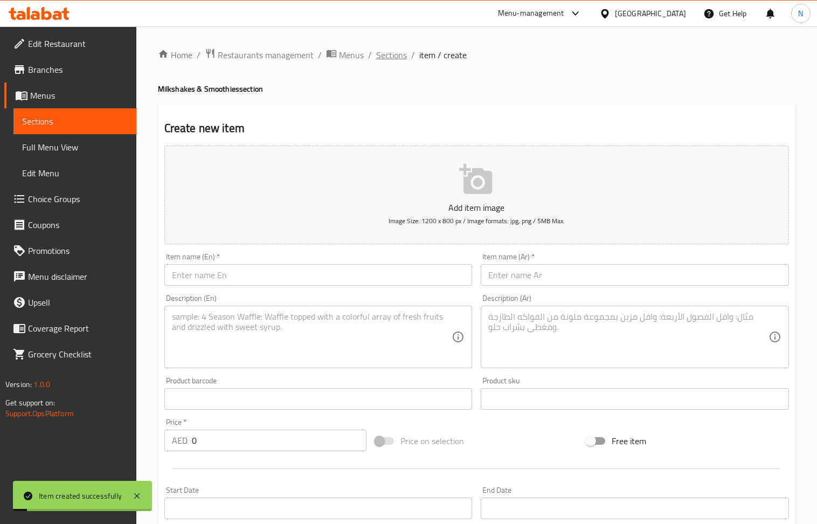
click at [393, 54] on span "Sections" at bounding box center [391, 55] width 31 height 13
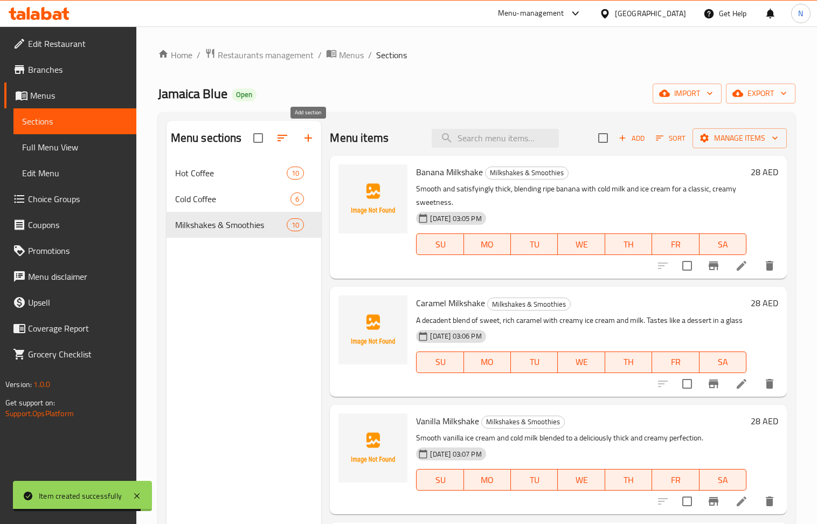
click at [305, 139] on icon "button" at bounding box center [309, 138] width 8 height 8
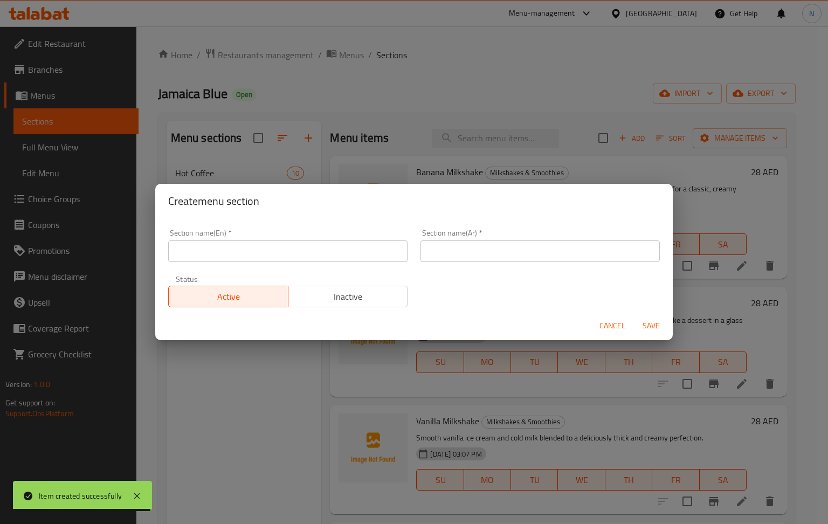
click at [266, 261] on input "text" at bounding box center [287, 251] width 239 height 22
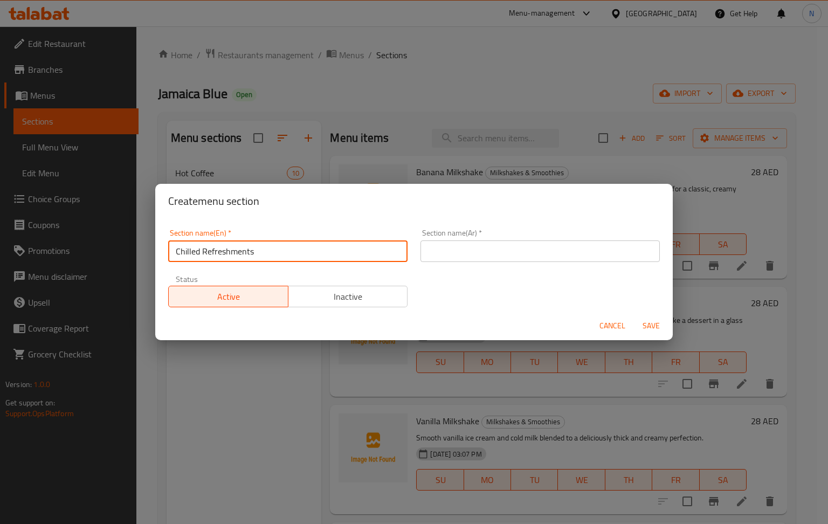
click at [496, 248] on input "text" at bounding box center [539, 251] width 239 height 22
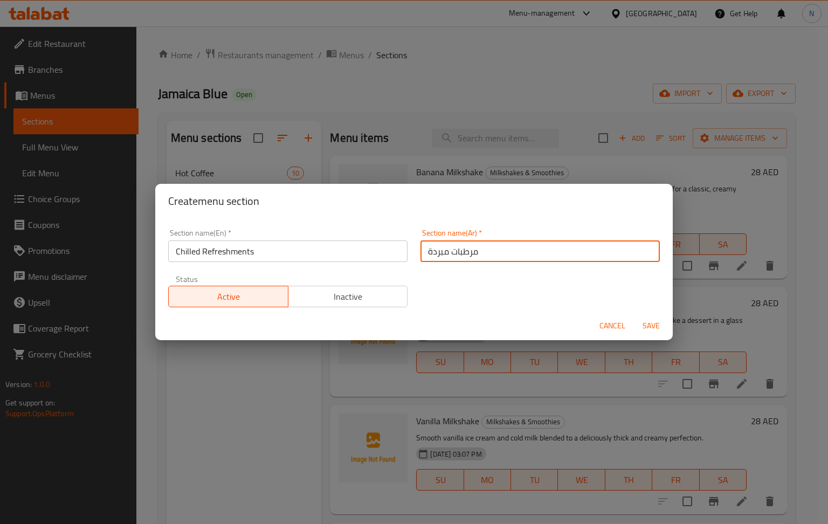
click at [659, 327] on span "Save" at bounding box center [651, 325] width 26 height 13
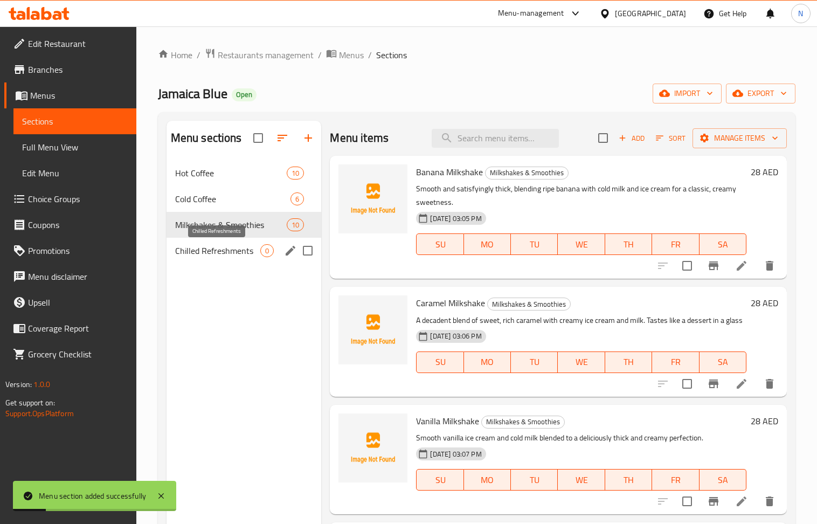
click at [245, 257] on span "Chilled Refreshments" at bounding box center [218, 250] width 86 height 13
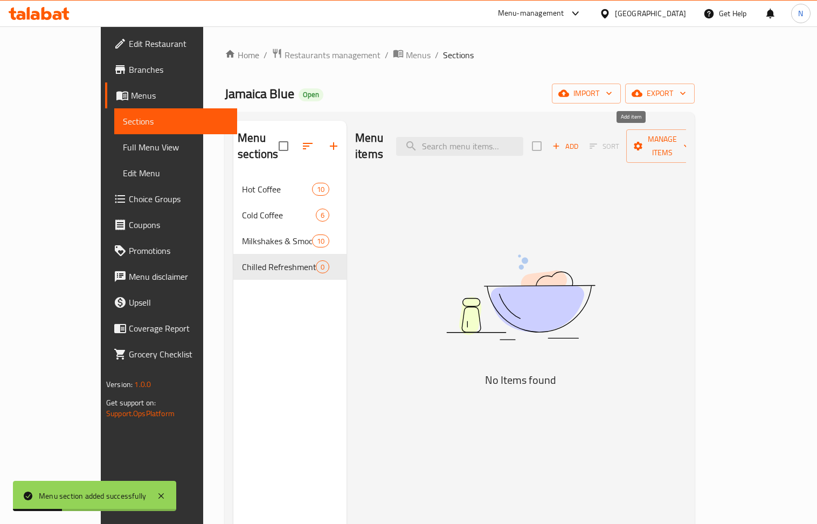
click at [580, 140] on span "Add" at bounding box center [565, 146] width 29 height 12
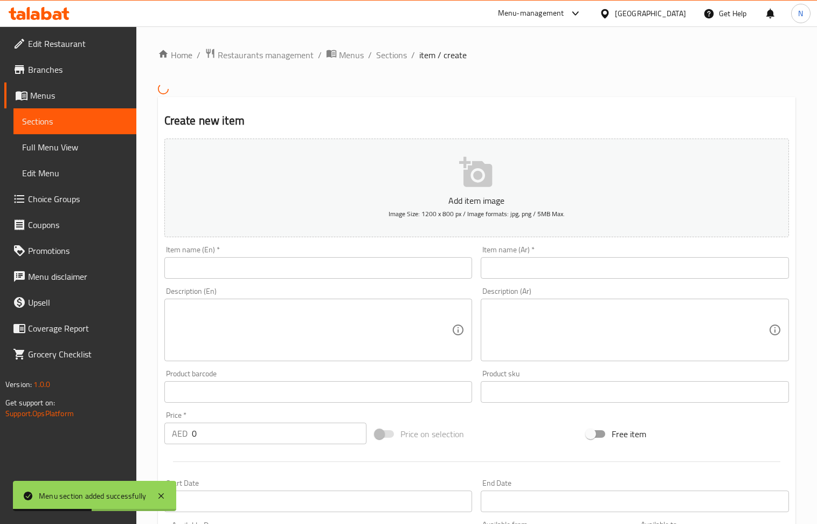
click at [264, 268] on input "text" at bounding box center [318, 268] width 308 height 22
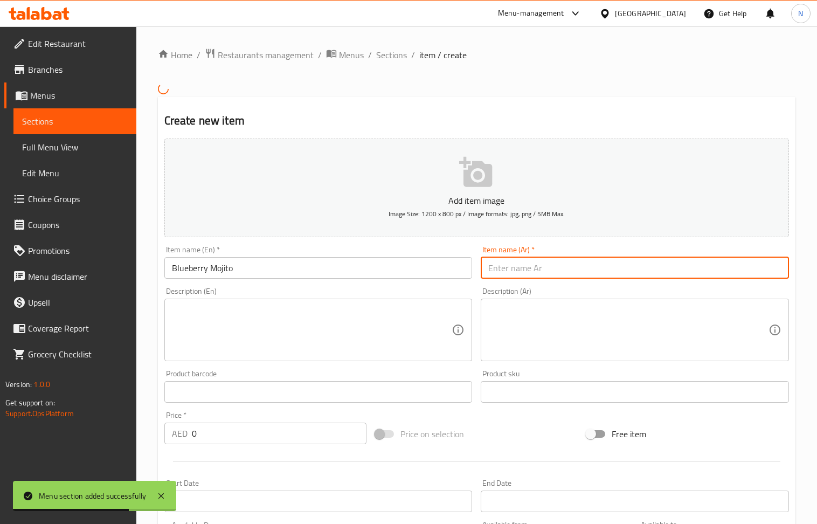
click at [553, 265] on input "text" at bounding box center [635, 268] width 308 height 22
click at [548, 270] on input "موخيتو التوت الأزرق" at bounding box center [635, 268] width 308 height 22
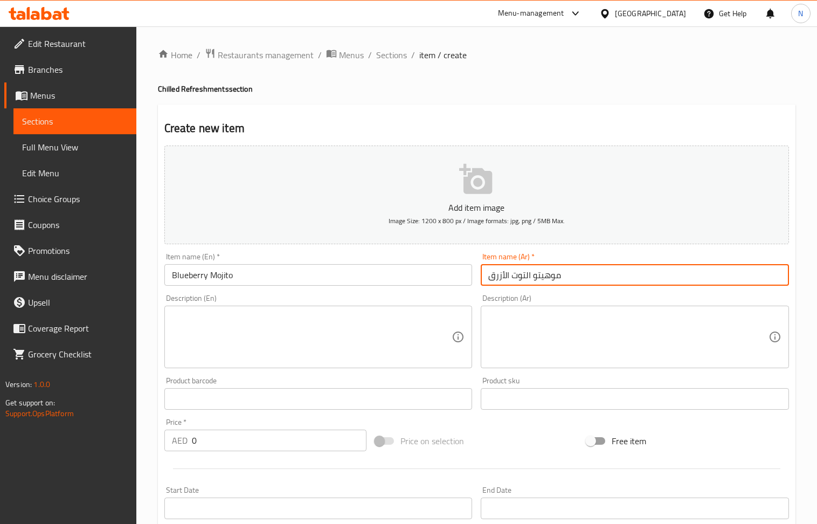
click at [223, 446] on input "0" at bounding box center [279, 441] width 175 height 22
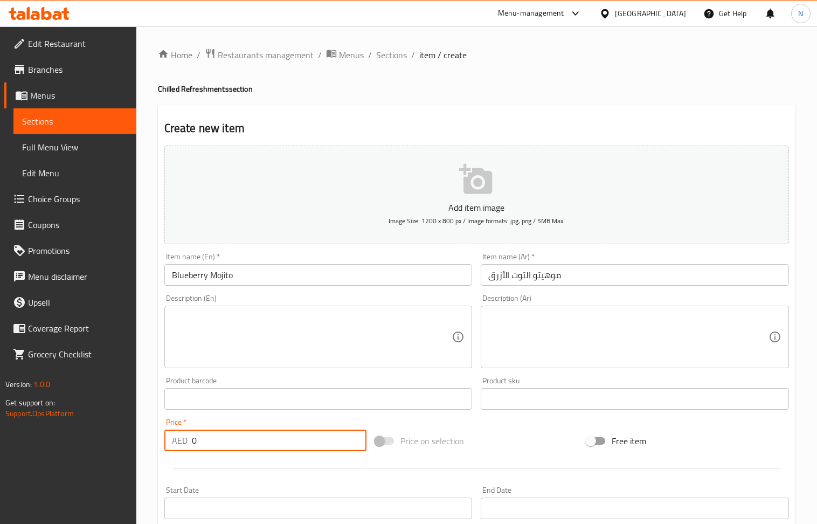
click at [223, 446] on input "0" at bounding box center [279, 441] width 175 height 22
click at [320, 339] on textarea at bounding box center [312, 337] width 280 height 51
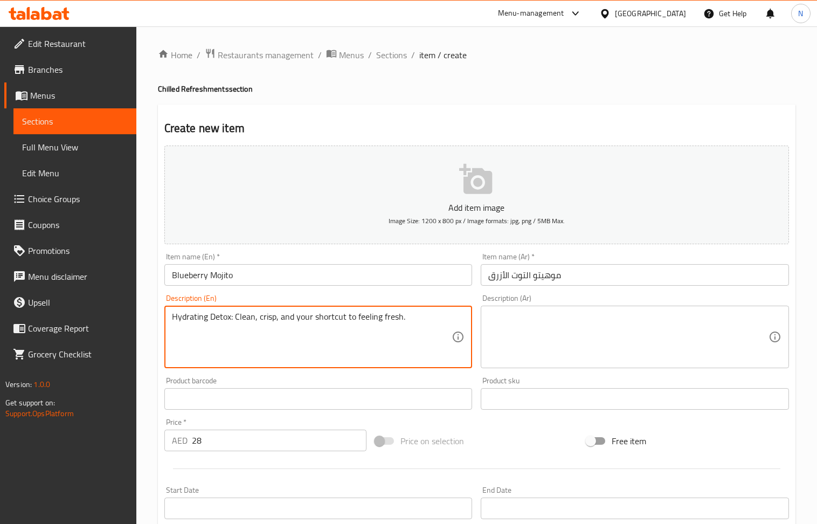
click at [593, 364] on div "Description (Ar)" at bounding box center [635, 337] width 308 height 63
drag, startPoint x: 279, startPoint y: 318, endPoint x: 422, endPoint y: 318, distance: 142.3
click at [419, 318] on textarea "Hydrating Detox: Clean, crisp, and your shortcut to feeling fresh." at bounding box center [312, 337] width 280 height 51
drag, startPoint x: 175, startPoint y: 318, endPoint x: 434, endPoint y: 330, distance: 259.6
click at [434, 330] on textarea "Hydrating Detox: Clean, crisp, and your shortcut to feeling fresh." at bounding box center [312, 337] width 280 height 51
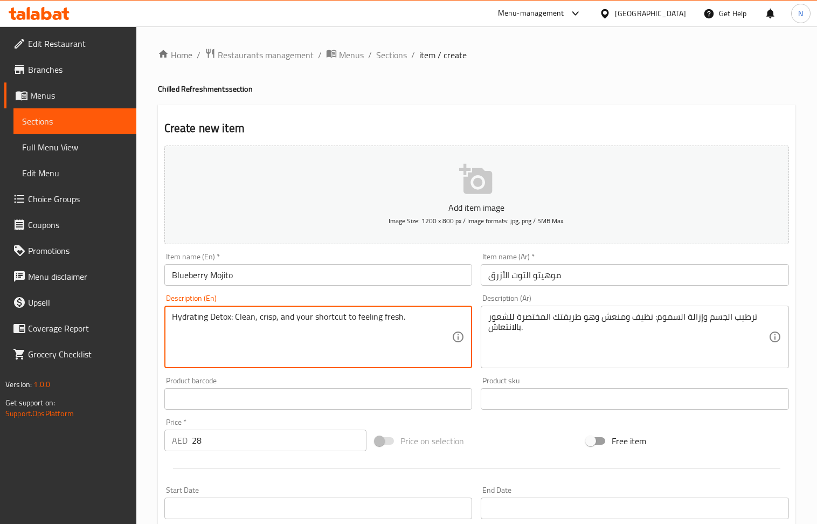
click at [376, 332] on textarea "Hydrating Detox: Clean, crisp, and your shortcut to feeling fresh." at bounding box center [312, 337] width 280 height 51
click at [232, 315] on textarea "Hydrating Detox: Clean, crisp, and your shortcut to feeling fresh." at bounding box center [312, 337] width 280 height 51
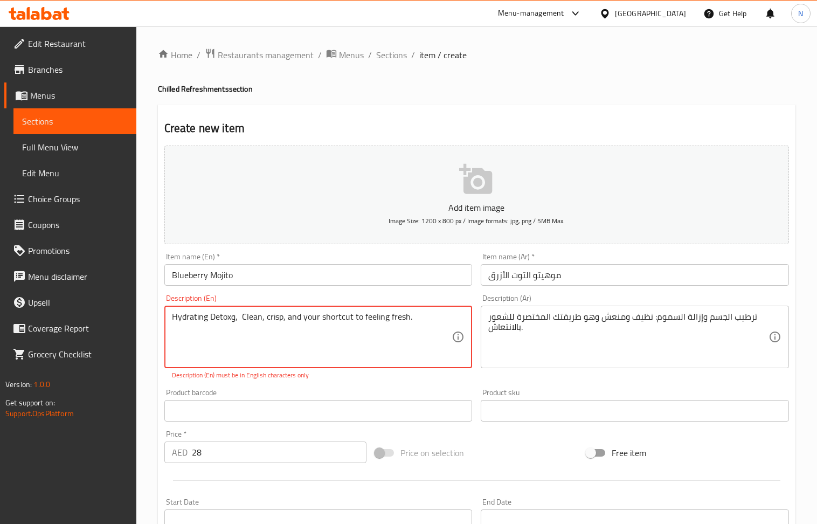
click at [353, 396] on div "Product barcode Product barcode" at bounding box center [318, 405] width 308 height 33
click at [509, 383] on div "Description (Ar) ترطيب الجسم وإزالة السموم: نظيف ومنعش وهو طريقتك المختصرة للشع…" at bounding box center [635, 337] width 317 height 94
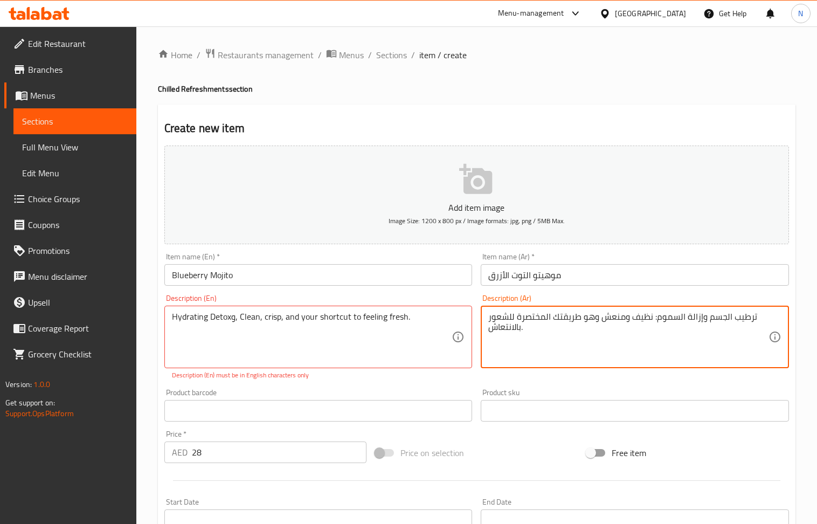
click at [653, 320] on textarea "ترطيب الجسم وإزالة السموم: نظيف ومنعش وهو طريقتك المختصرة للشعور بالانتعاش." at bounding box center [628, 337] width 280 height 51
click at [371, 372] on p "Description (En) must be in English characters only" at bounding box center [318, 375] width 293 height 10
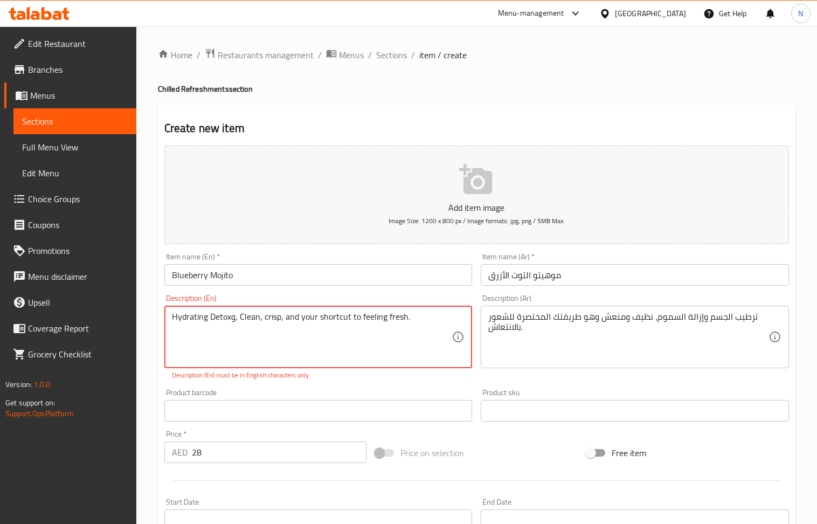
click at [348, 332] on textarea "Hydrating Detoxو, Clean, crisp, and your shortcut to feeling fresh." at bounding box center [312, 337] width 280 height 51
click at [318, 318] on textarea "Hydrating Detoxو, Clean, crisp, and your shortcut to feeling fresh." at bounding box center [312, 337] width 280 height 51
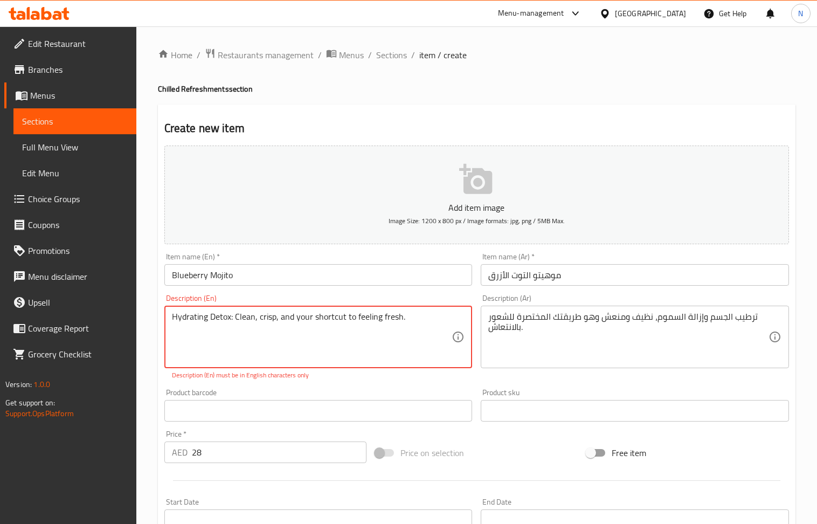
click at [370, 367] on div "Hydrating Detox: Clean, crisp, and your shortcut to feeling fresh. Description …" at bounding box center [318, 337] width 308 height 63
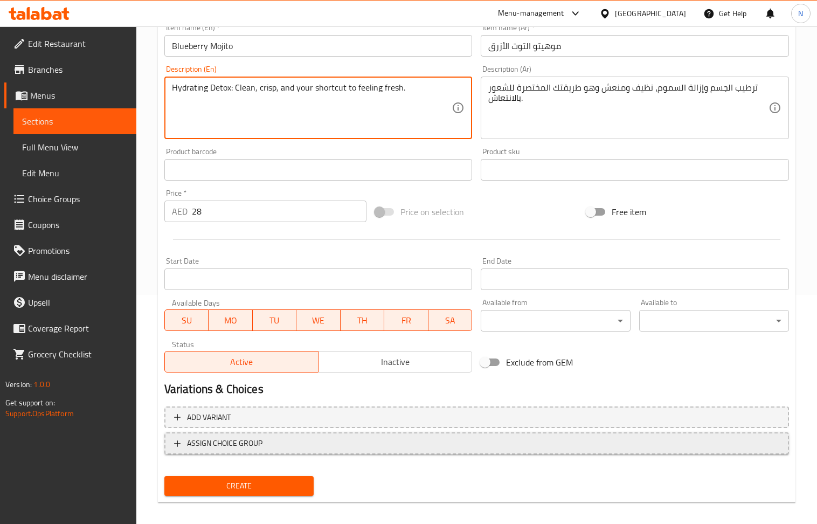
scroll to position [237, 0]
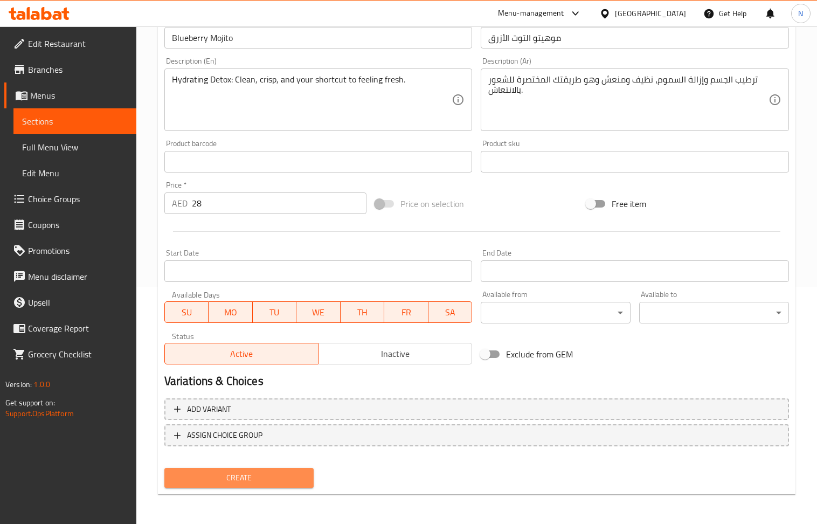
click at [274, 486] on button "Create" at bounding box center [239, 478] width 150 height 20
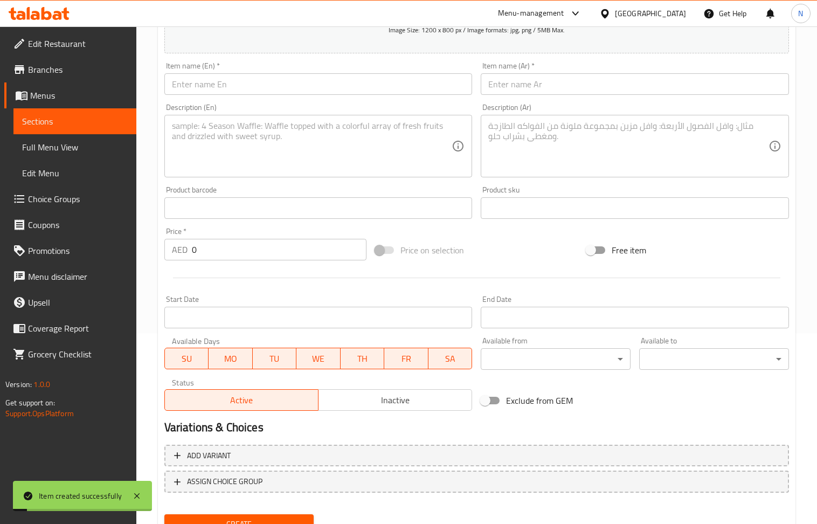
scroll to position [165, 0]
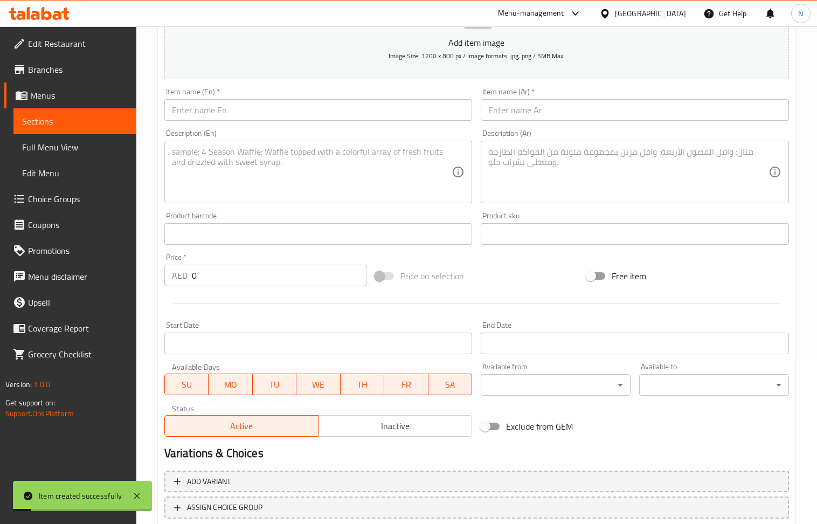
click at [248, 114] on input "text" at bounding box center [318, 110] width 308 height 22
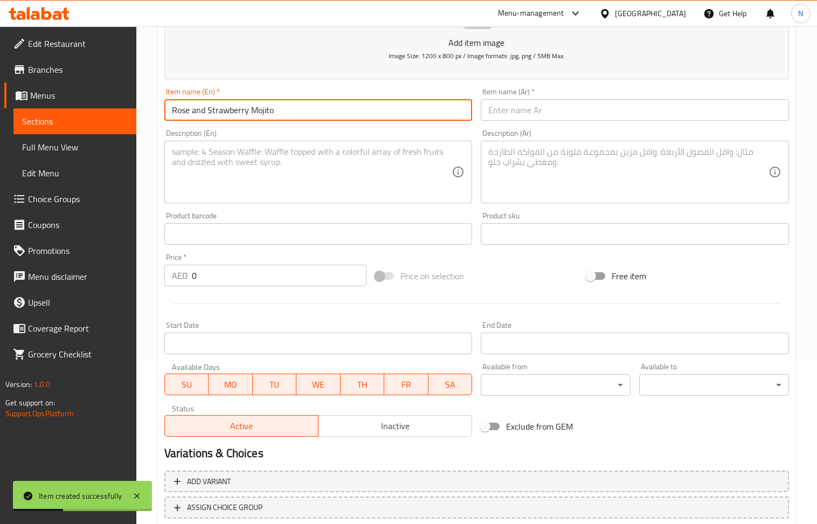
drag, startPoint x: 521, startPoint y: 113, endPoint x: 494, endPoint y: 101, distance: 29.0
click at [520, 113] on input "text" at bounding box center [635, 110] width 308 height 22
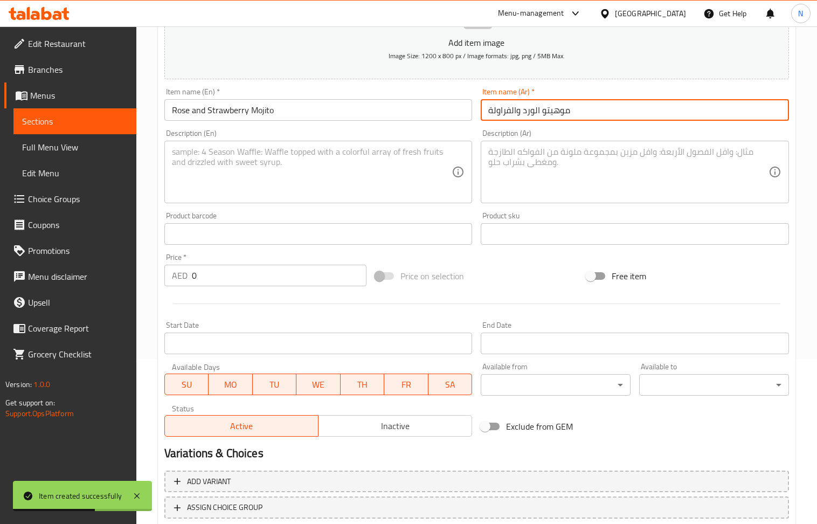
click at [221, 270] on input "0" at bounding box center [279, 276] width 175 height 22
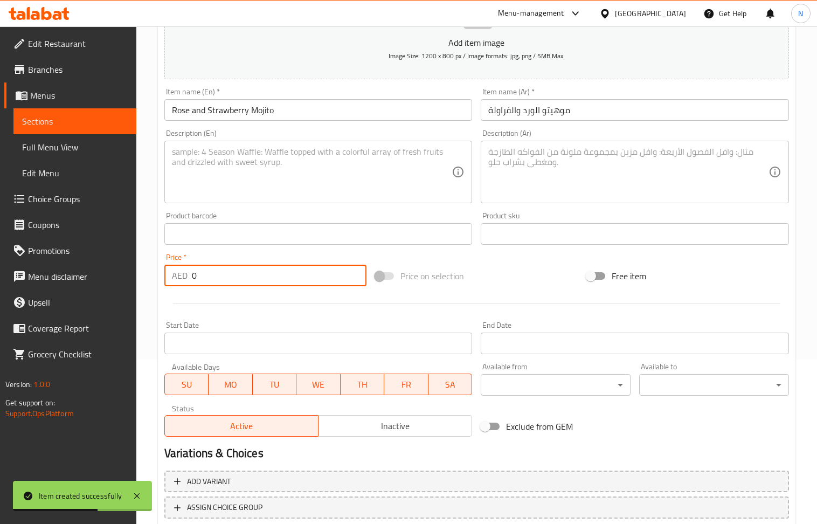
click at [221, 270] on input "0" at bounding box center [279, 276] width 175 height 22
click at [268, 190] on textarea at bounding box center [312, 172] width 280 height 51
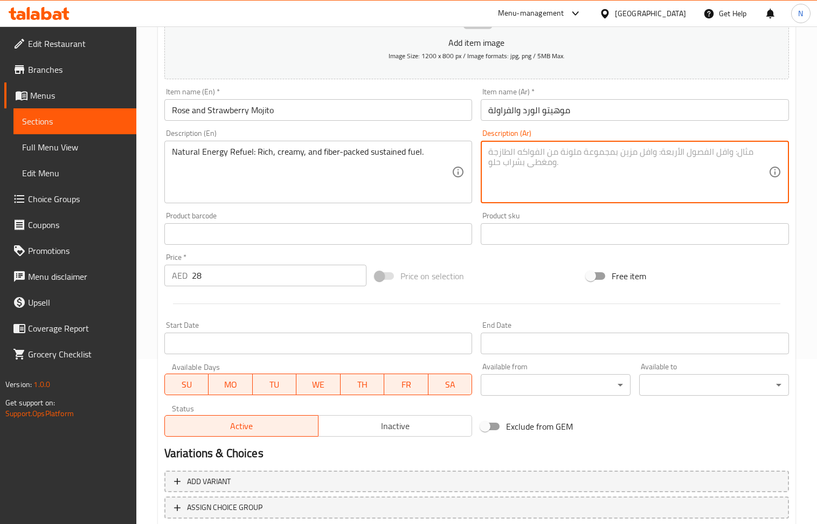
click at [580, 171] on textarea at bounding box center [628, 172] width 280 height 51
drag, startPoint x: 643, startPoint y: 152, endPoint x: 742, endPoint y: 149, distance: 98.7
click at [742, 149] on textarea "إعادة تزويد الطاقة الطبيعية: وقود مستدام غني، كريمي، ومليء بالألياف." at bounding box center [628, 172] width 280 height 51
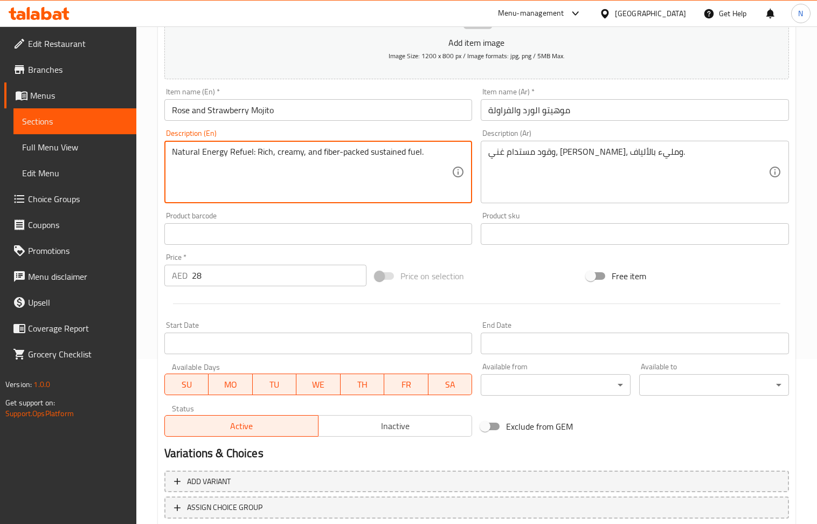
drag, startPoint x: 256, startPoint y: 149, endPoint x: 135, endPoint y: 148, distance: 120.8
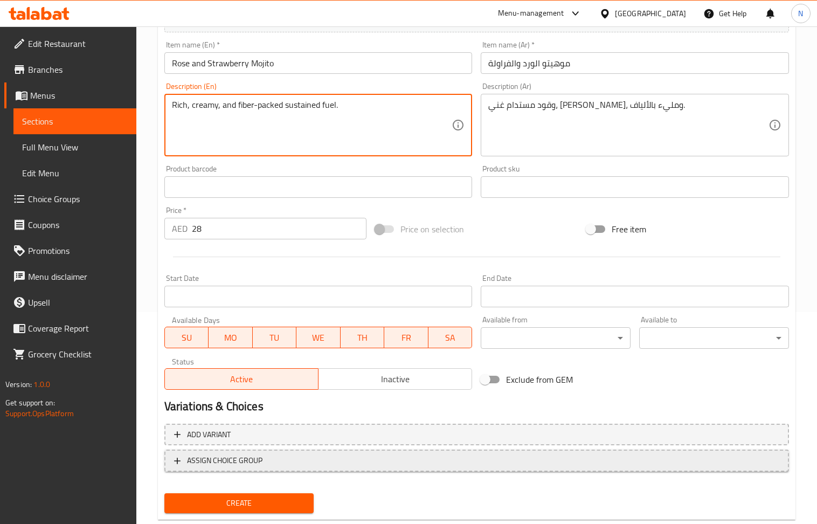
scroll to position [237, 0]
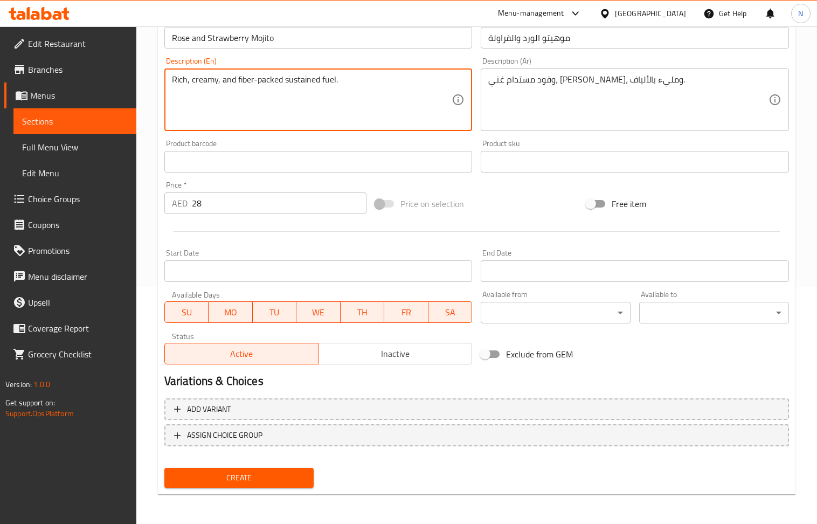
drag, startPoint x: 266, startPoint y: 479, endPoint x: 212, endPoint y: 308, distance: 179.2
click at [266, 479] on span "Create" at bounding box center [239, 477] width 133 height 13
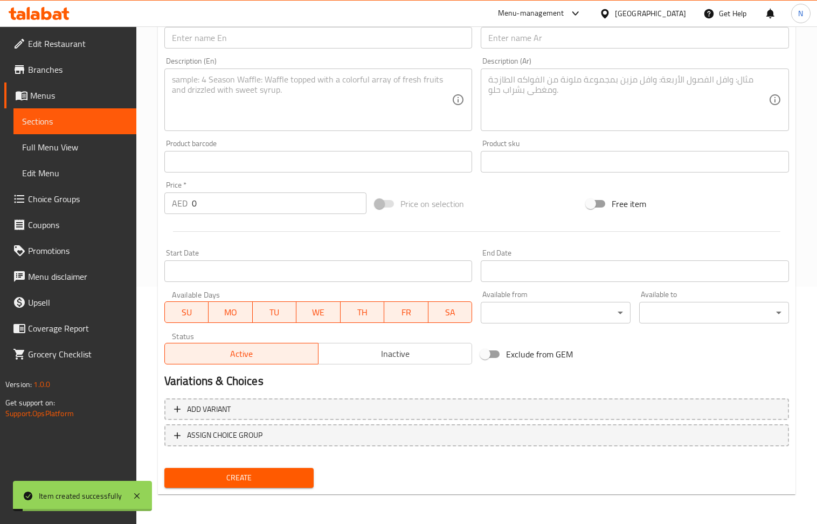
scroll to position [165, 0]
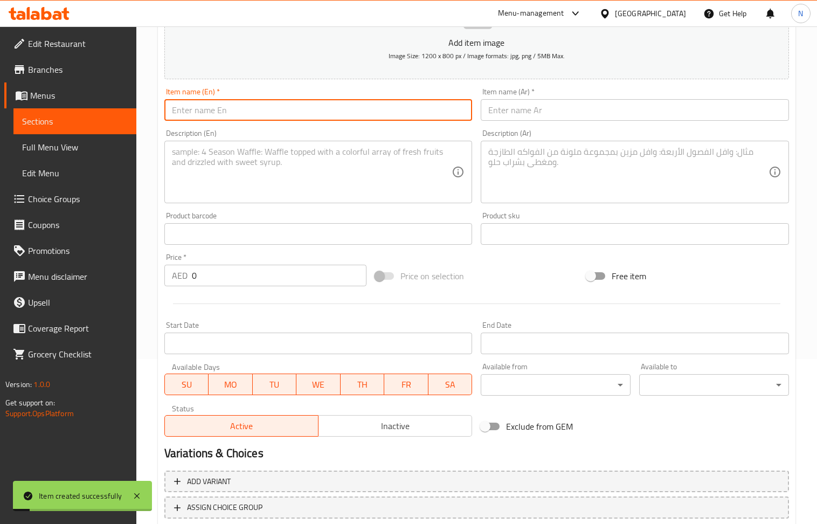
drag, startPoint x: 246, startPoint y: 119, endPoint x: 246, endPoint y: 98, distance: 21.0
click at [246, 119] on input "text" at bounding box center [318, 110] width 308 height 22
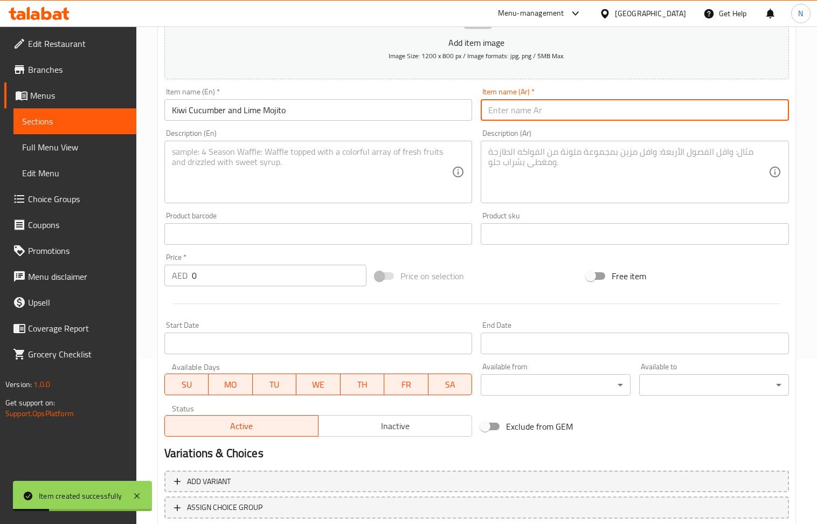
click at [562, 117] on input "text" at bounding box center [635, 110] width 308 height 22
click at [211, 274] on input "0" at bounding box center [279, 276] width 175 height 22
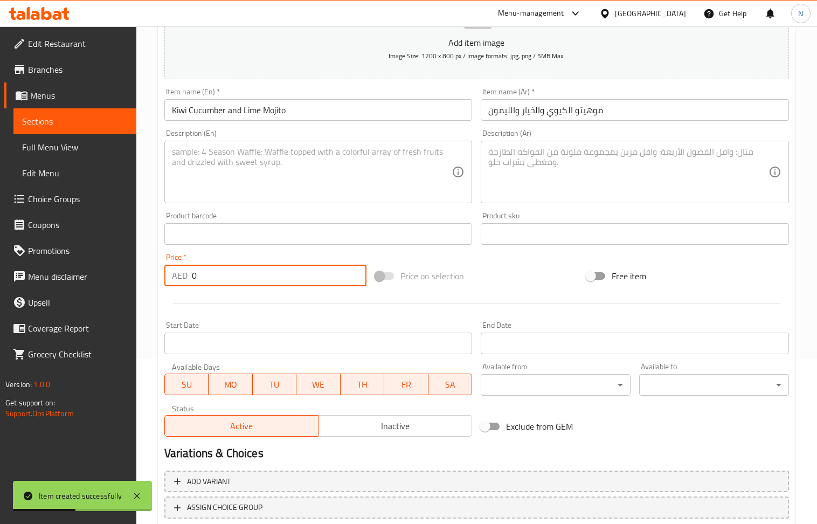
click at [211, 274] on input "0" at bounding box center [279, 276] width 175 height 22
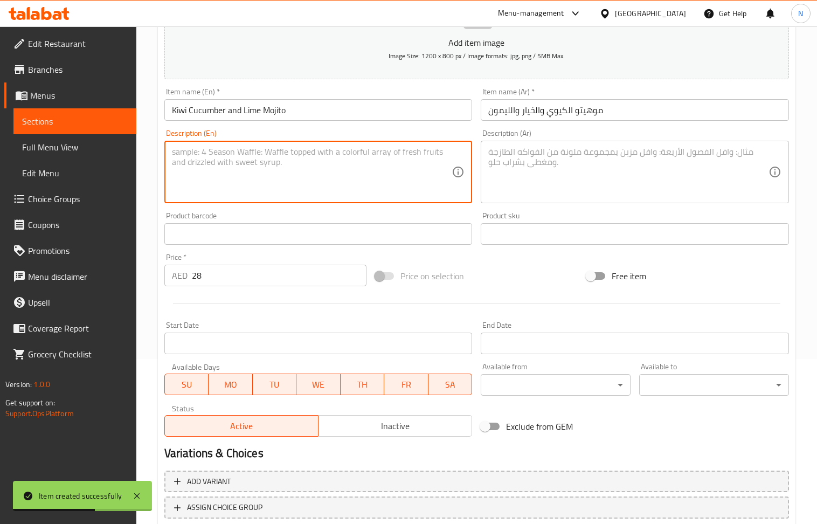
click at [316, 184] on textarea at bounding box center [312, 172] width 280 height 51
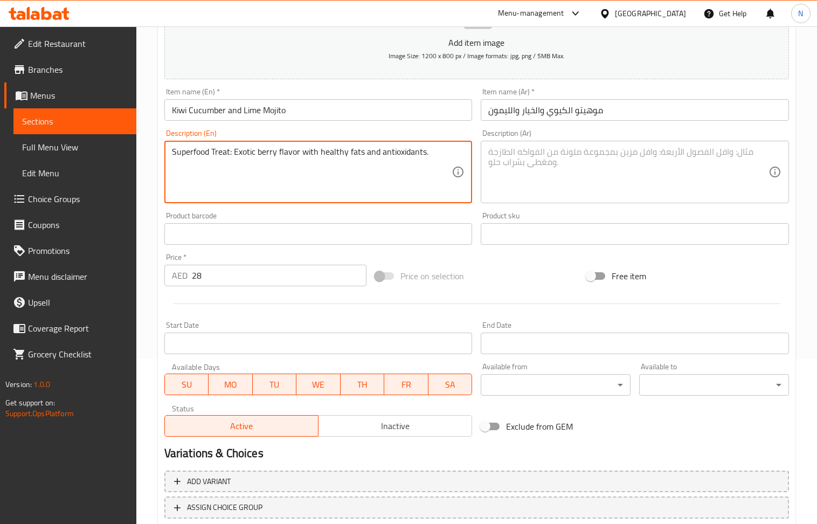
click at [561, 197] on textarea at bounding box center [628, 172] width 280 height 51
drag, startPoint x: 234, startPoint y: 155, endPoint x: 167, endPoint y: 155, distance: 66.8
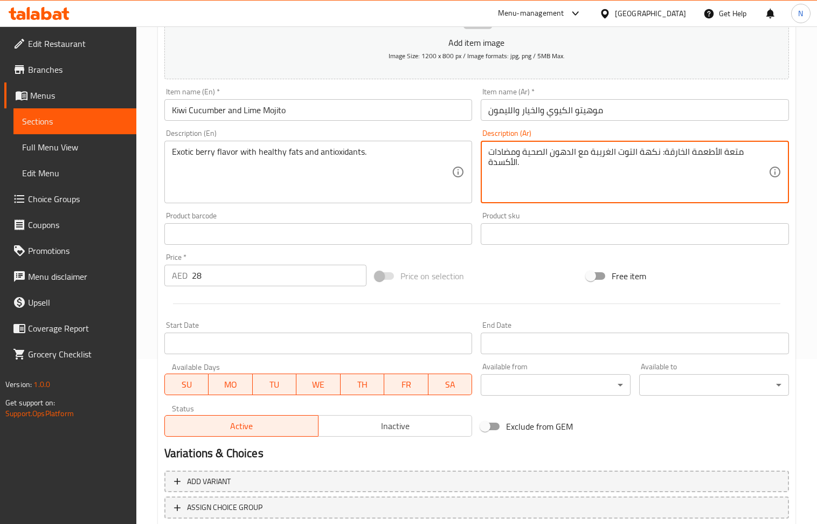
drag, startPoint x: 661, startPoint y: 151, endPoint x: 740, endPoint y: 156, distance: 79.4
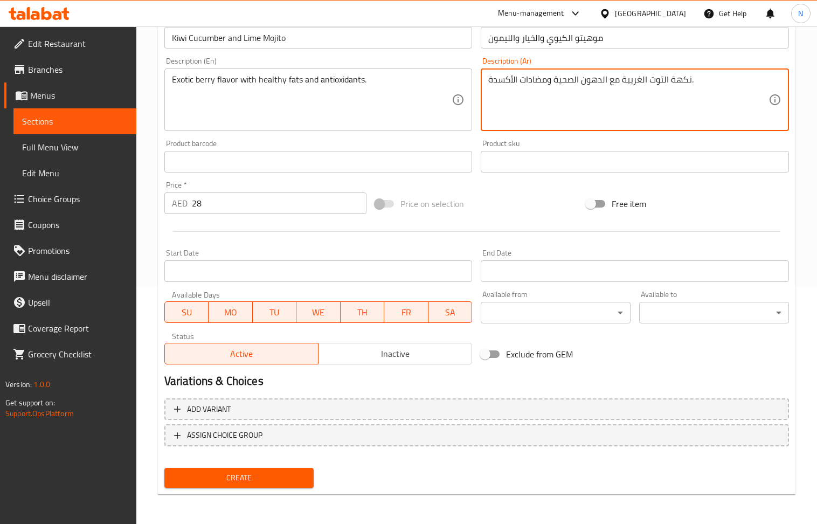
click at [273, 481] on span "Create" at bounding box center [239, 477] width 133 height 13
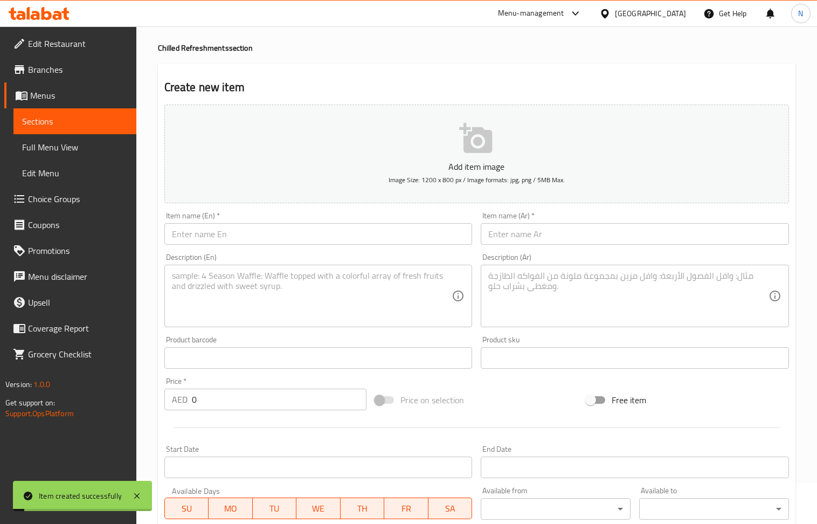
scroll to position [22, 0]
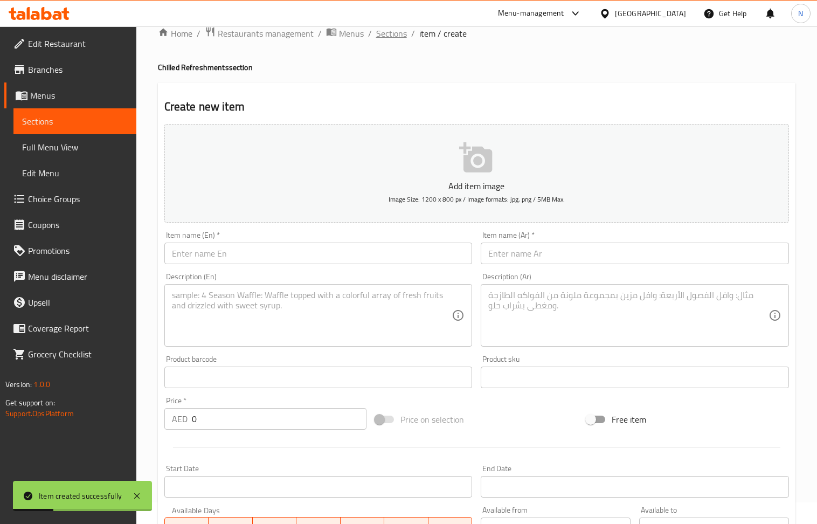
click at [395, 32] on span "Sections" at bounding box center [391, 33] width 31 height 13
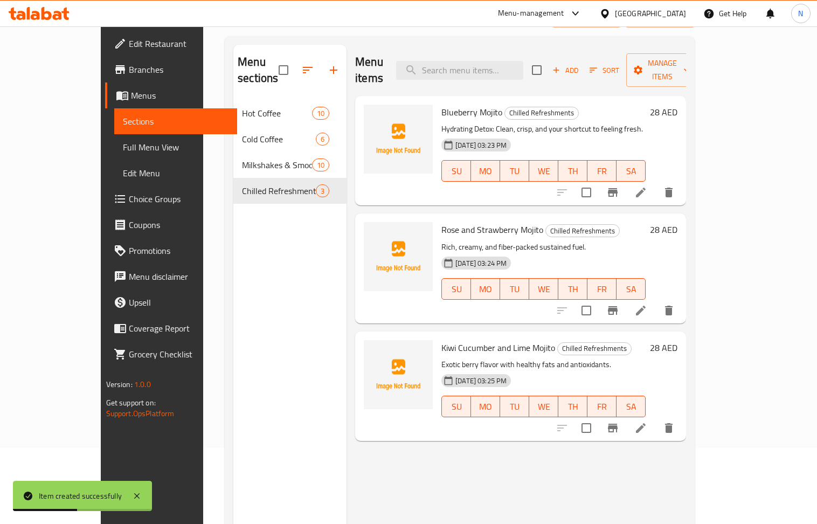
scroll to position [151, 0]
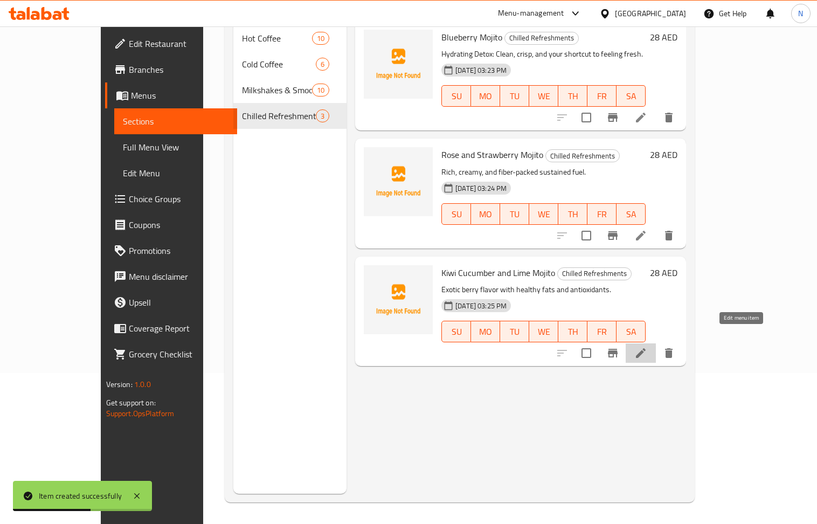
click at [646, 348] on icon at bounding box center [641, 353] width 10 height 10
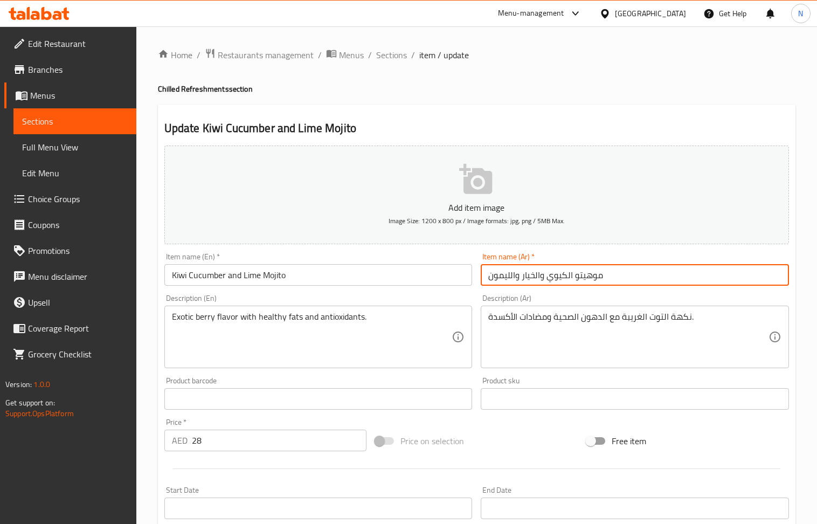
click at [505, 281] on input "موهيتو الكيوي والخيار والليمون" at bounding box center [635, 275] width 308 height 22
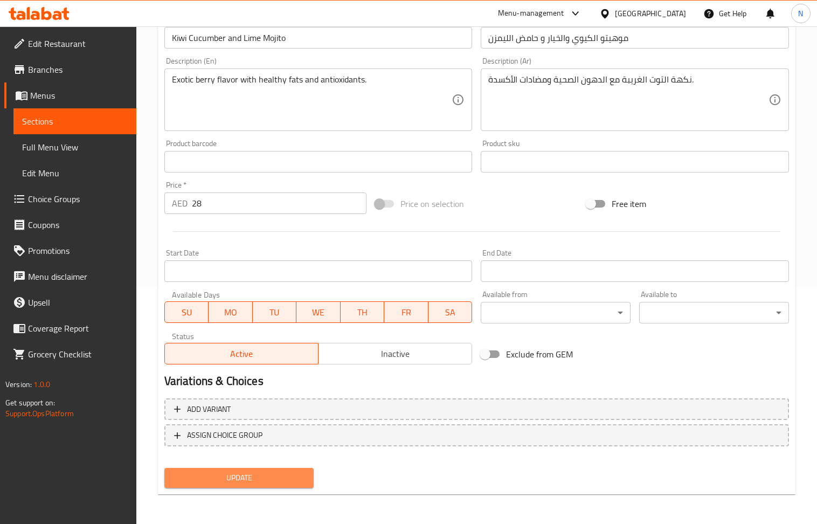
click at [233, 482] on span "Update" at bounding box center [239, 477] width 133 height 13
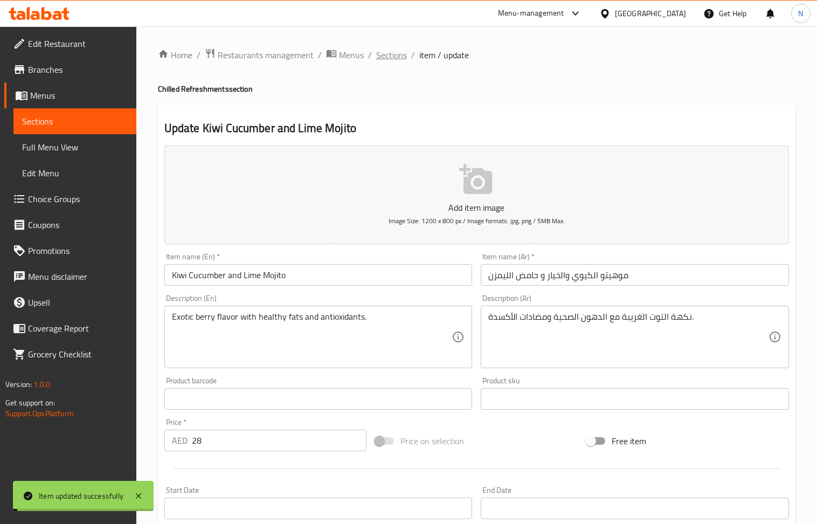
click at [395, 52] on span "Sections" at bounding box center [391, 55] width 31 height 13
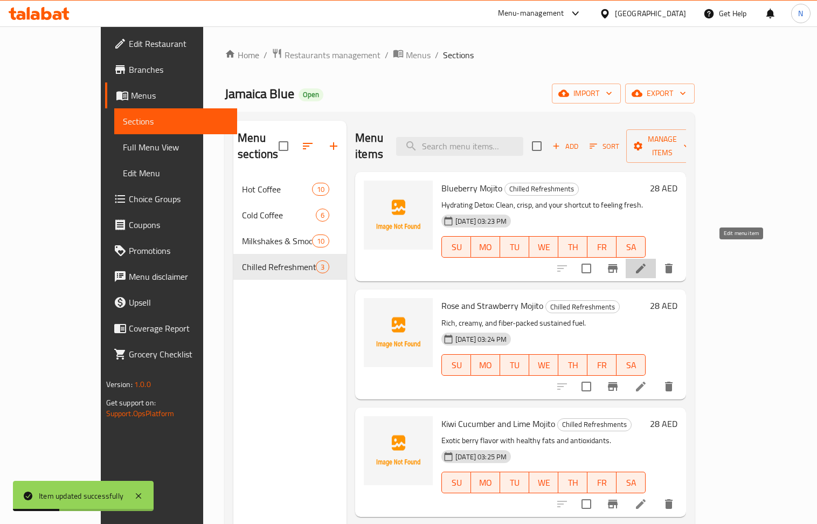
click at [647, 262] on icon at bounding box center [640, 268] width 13 height 13
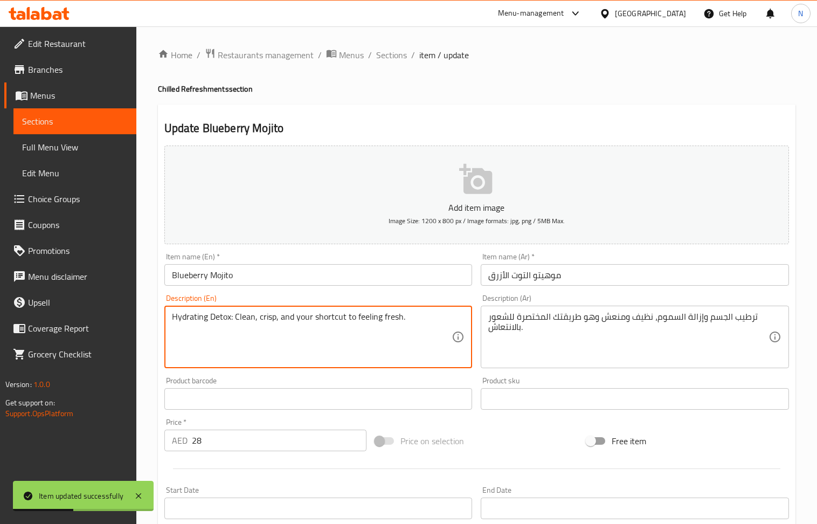
click at [405, 328] on textarea "Hydrating Detox: Clean, crisp, and your shortcut to feeling fresh." at bounding box center [312, 337] width 280 height 51
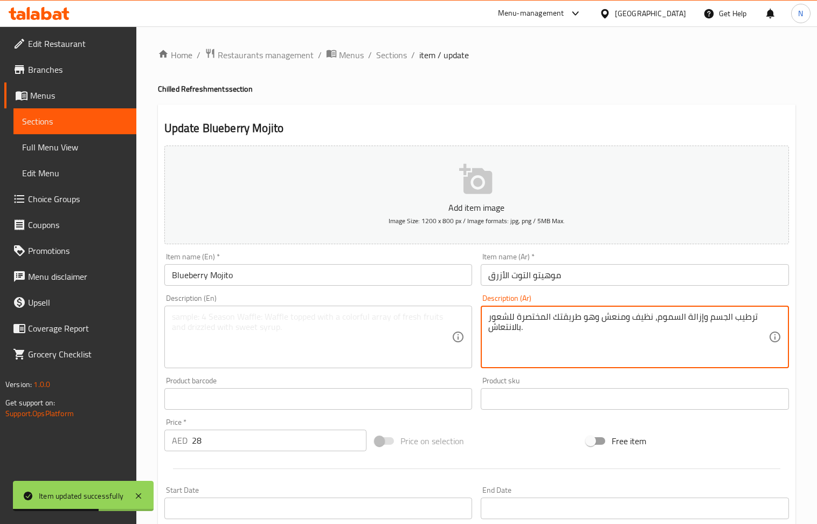
click at [571, 323] on textarea "ترطيب الجسم وإزالة السموم، نظيف ومنعش وهو طريقتك المختصرة للشعور بالانتعاش." at bounding box center [628, 337] width 280 height 51
click at [344, 313] on textarea at bounding box center [312, 337] width 280 height 51
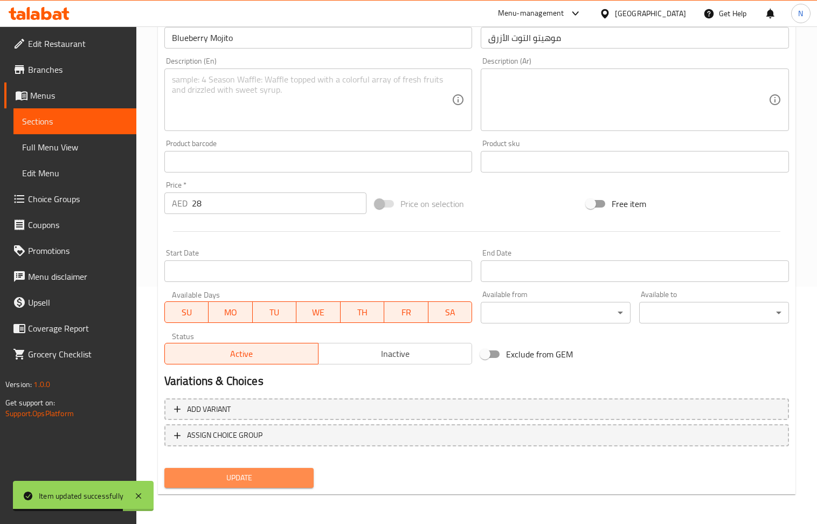
drag, startPoint x: 259, startPoint y: 477, endPoint x: 364, endPoint y: 190, distance: 305.9
click at [259, 475] on span "Update" at bounding box center [239, 477] width 133 height 13
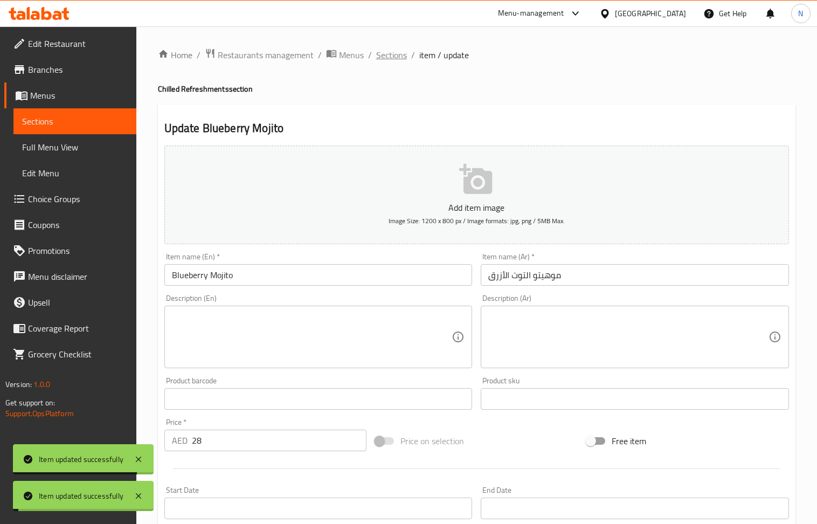
click at [402, 57] on span "Sections" at bounding box center [391, 55] width 31 height 13
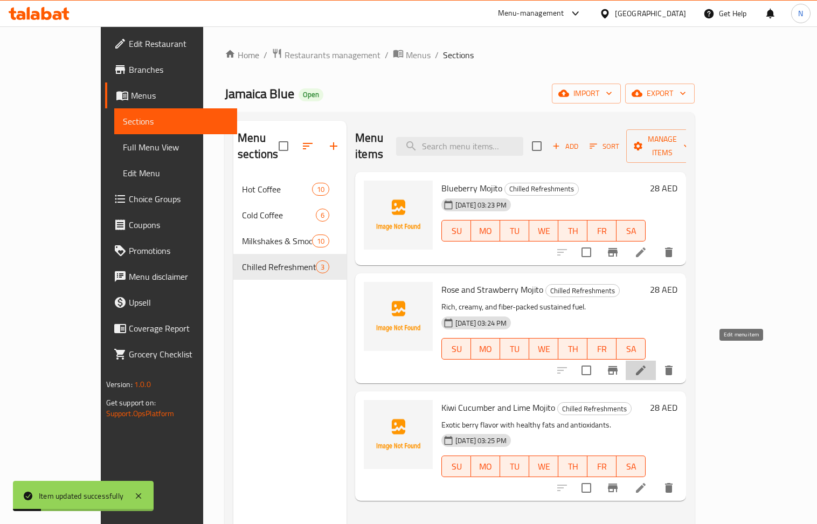
click at [647, 364] on icon at bounding box center [640, 370] width 13 height 13
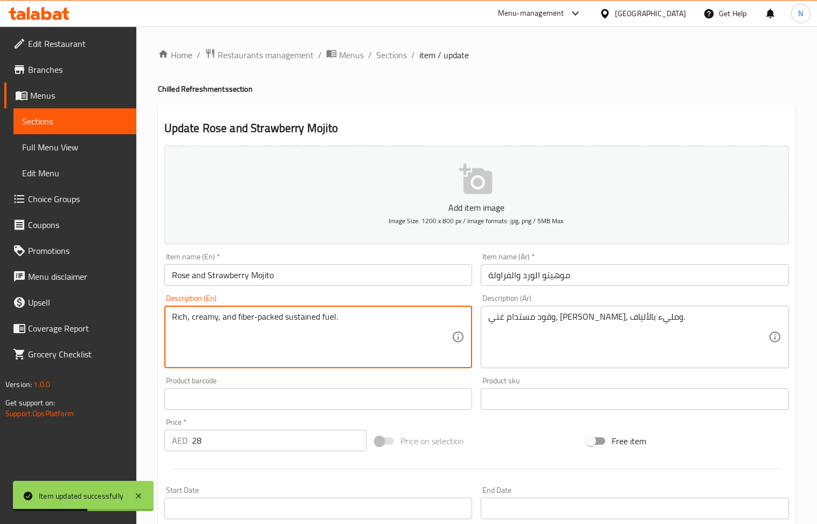
click at [403, 337] on textarea "Rich, creamy, and fiber-packed sustained fuel." at bounding box center [312, 337] width 280 height 51
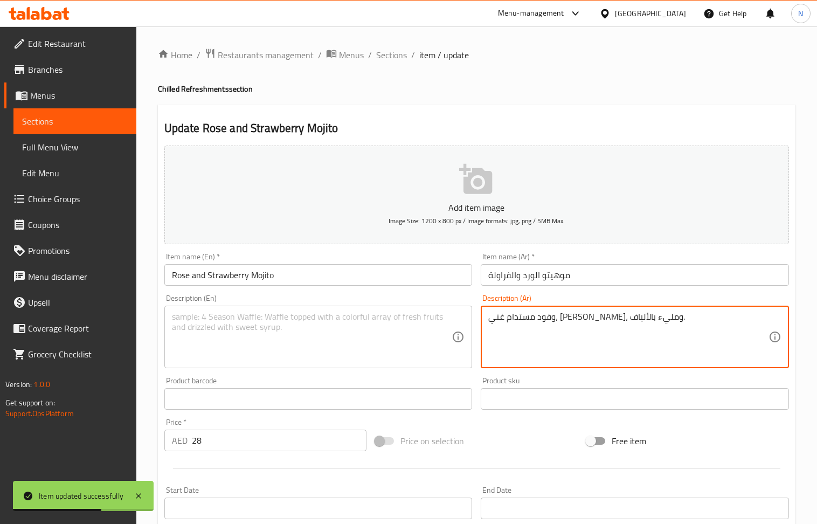
click at [567, 337] on textarea "وقود مستدام غني، [PERSON_NAME]، ومليء بالألياف." at bounding box center [628, 337] width 280 height 51
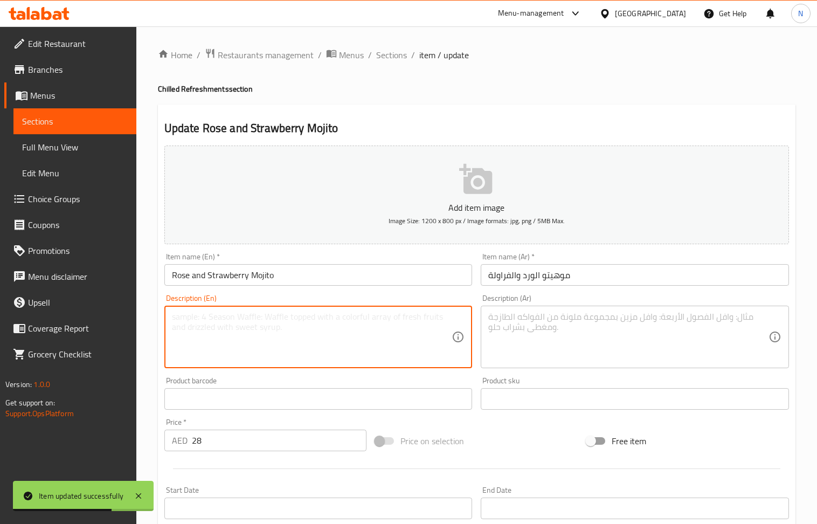
click at [343, 344] on textarea at bounding box center [312, 337] width 280 height 51
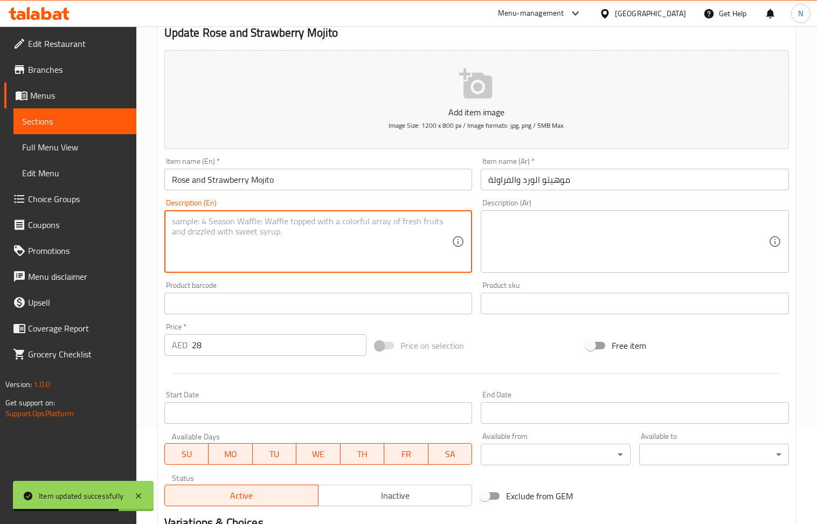
scroll to position [237, 0]
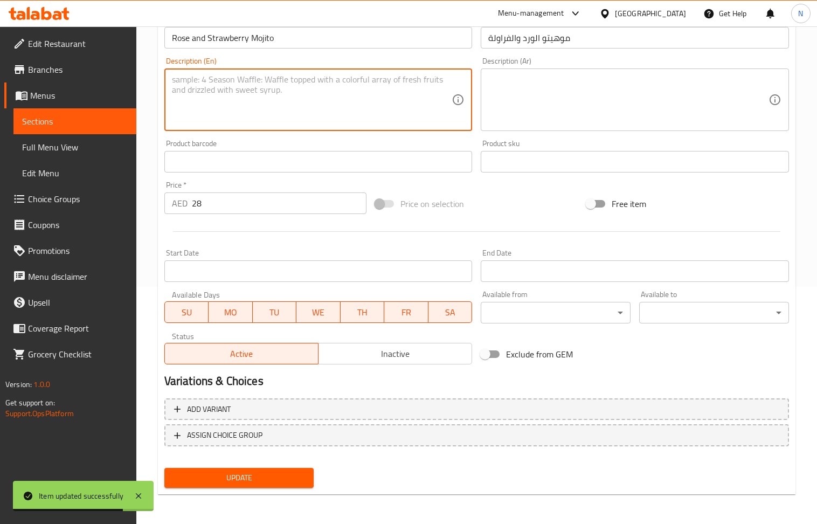
click at [245, 480] on span "Update" at bounding box center [239, 477] width 133 height 13
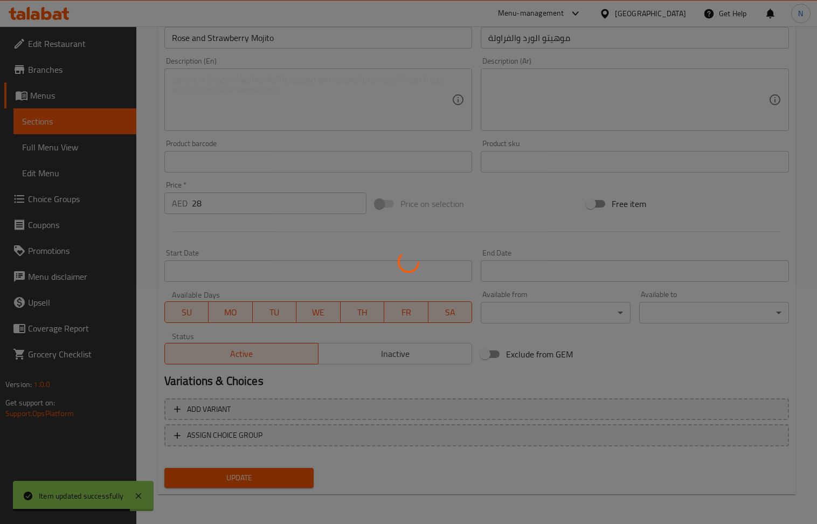
scroll to position [0, 0]
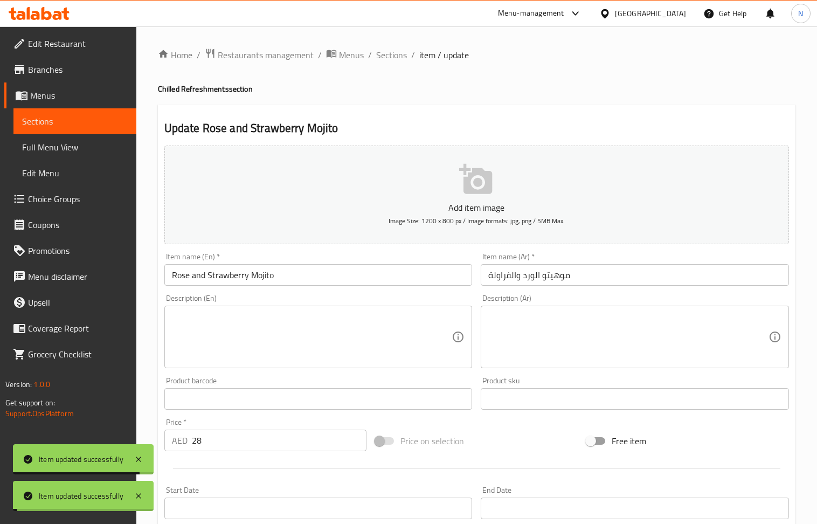
click at [399, 44] on div "Home / Restaurants management / Menus / Sections / item / update Chilled Refres…" at bounding box center [476, 393] width 681 height 735
click at [399, 53] on span "Sections" at bounding box center [391, 55] width 31 height 13
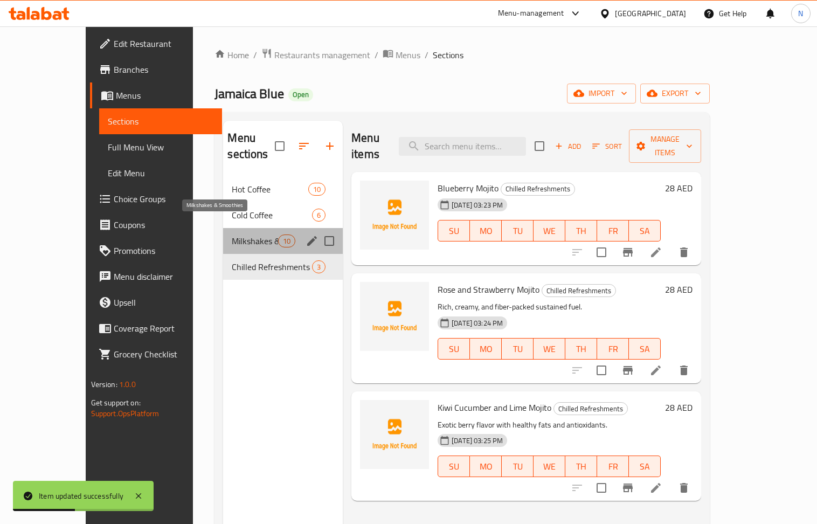
click at [246, 234] on span "Milkshakes & Smoothies" at bounding box center [255, 240] width 46 height 13
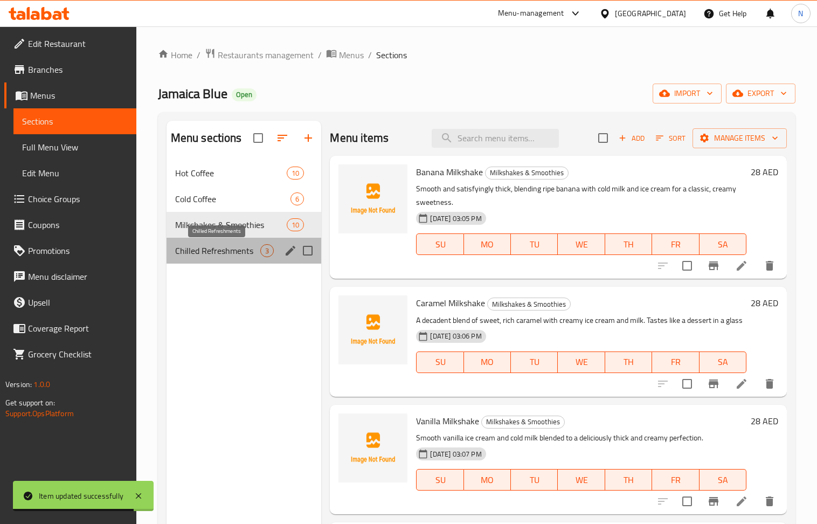
click at [248, 248] on span "Chilled Refreshments" at bounding box center [218, 250] width 86 height 13
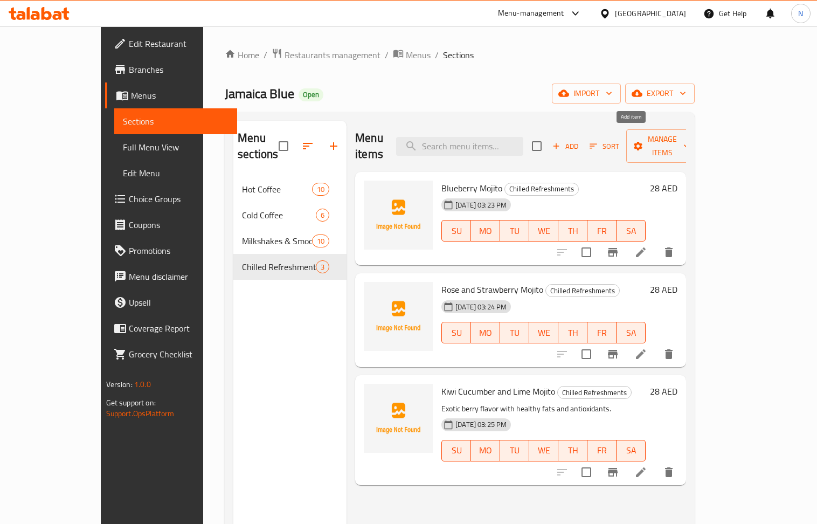
click at [580, 142] on span "Add" at bounding box center [565, 146] width 29 height 12
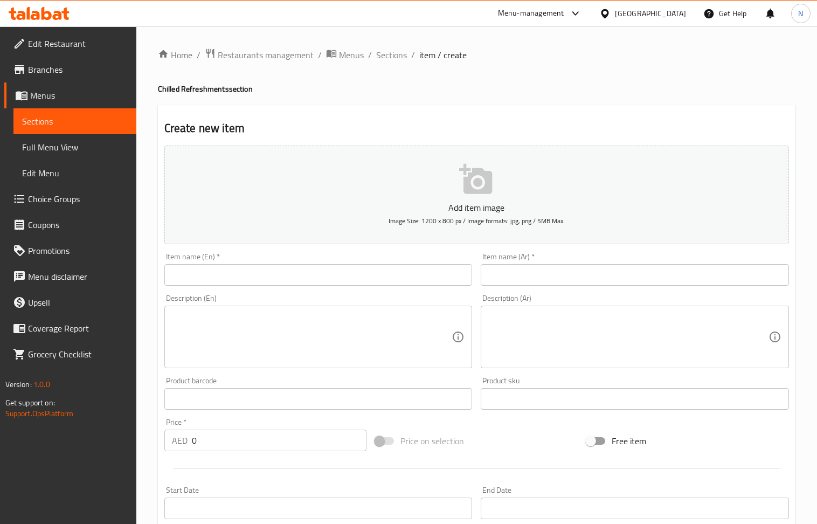
click at [279, 272] on input "text" at bounding box center [318, 275] width 308 height 22
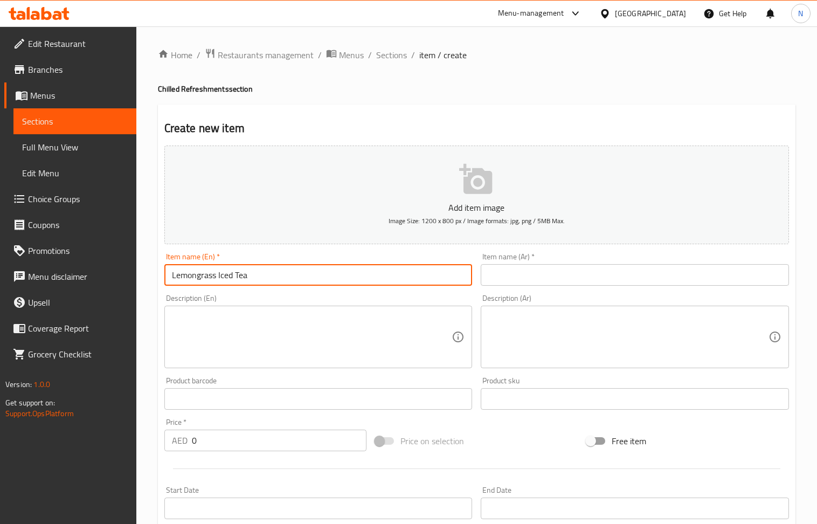
click at [575, 286] on input "text" at bounding box center [635, 275] width 308 height 22
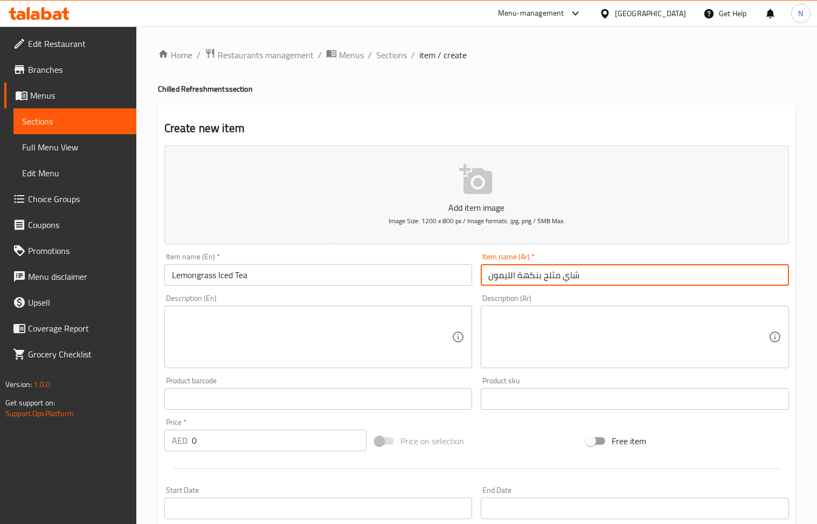
click at [226, 438] on input "0" at bounding box center [279, 441] width 175 height 22
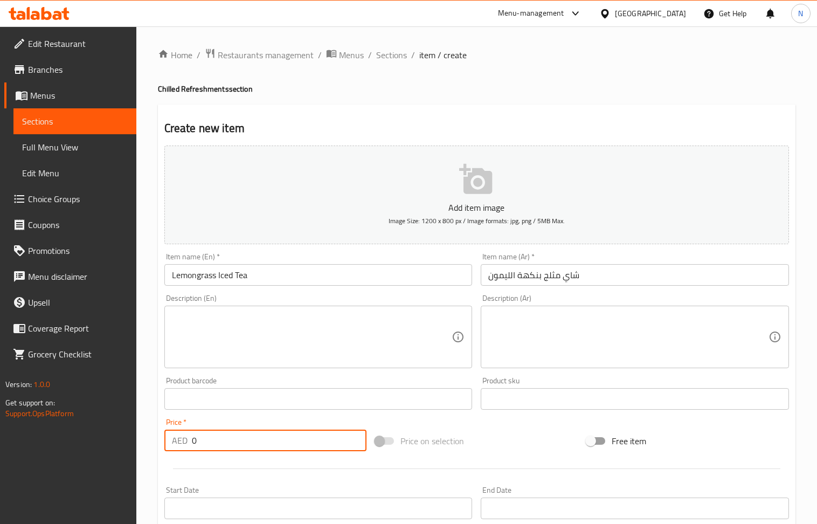
click at [226, 438] on input "0" at bounding box center [279, 441] width 175 height 22
drag, startPoint x: 226, startPoint y: 438, endPoint x: 118, endPoint y: 195, distance: 266.4
click at [226, 438] on input "0" at bounding box center [279, 441] width 175 height 22
click at [255, 343] on textarea at bounding box center [312, 337] width 280 height 51
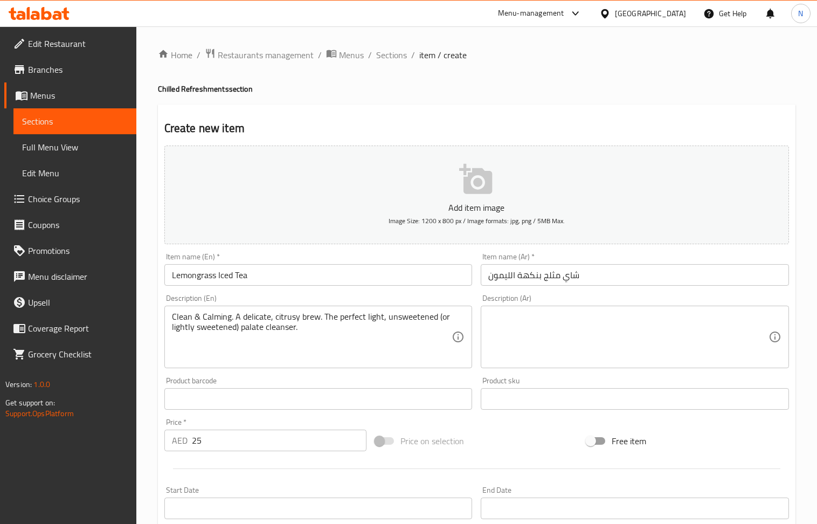
click at [575, 311] on div "Description (Ar)" at bounding box center [635, 337] width 308 height 63
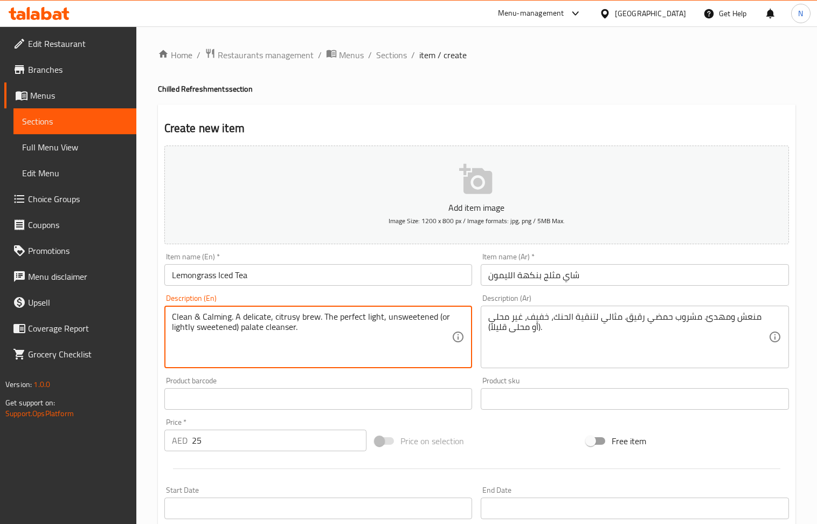
drag, startPoint x: 232, startPoint y: 318, endPoint x: 120, endPoint y: 315, distance: 112.2
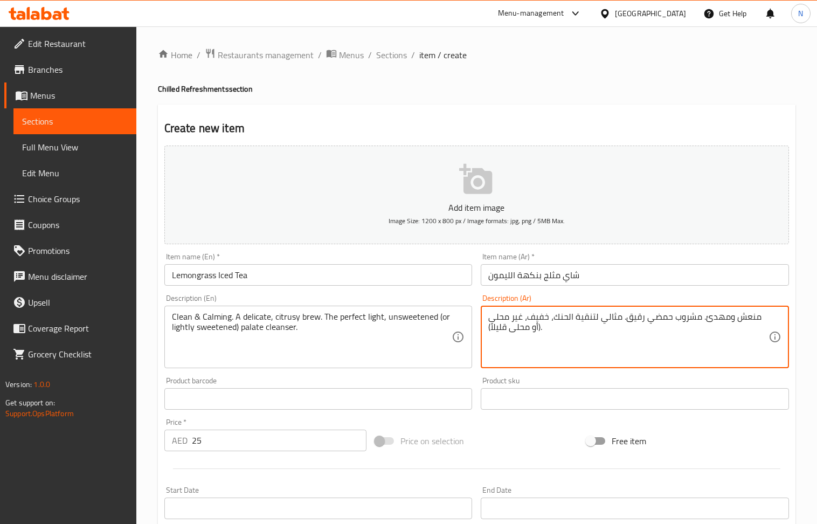
drag, startPoint x: 702, startPoint y: 319, endPoint x: 755, endPoint y: 323, distance: 53.5
click at [755, 324] on textarea "منعش ومهدئ. مشروب حمضي رقيق. مثالي لتنقية الحنك، خفيف، غير محلى (أو محلى قليلاً…" at bounding box center [628, 337] width 280 height 51
drag, startPoint x: 703, startPoint y: 320, endPoint x: 756, endPoint y: 319, distance: 52.8
click at [756, 319] on textarea "منعش ومهدئ. مشروب حمضي رقيق. مثالي لتنقية الحنك، خفيف، غير محلى (أو محلى قليلاً…" at bounding box center [628, 337] width 280 height 51
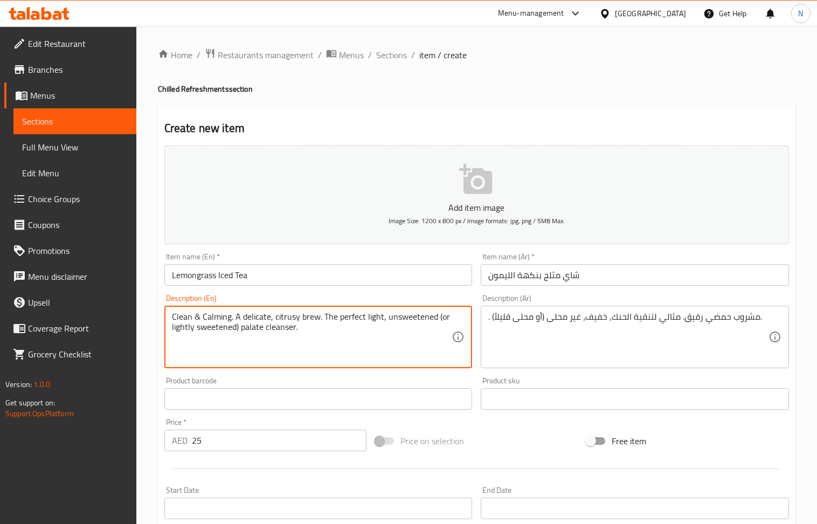
drag, startPoint x: 383, startPoint y: 317, endPoint x: 380, endPoint y: 336, distance: 19.1
click at [380, 340] on textarea "Clean & Calming. A delicate, citrusy brew. The perfect light, unsweetened (or l…" at bounding box center [312, 337] width 280 height 51
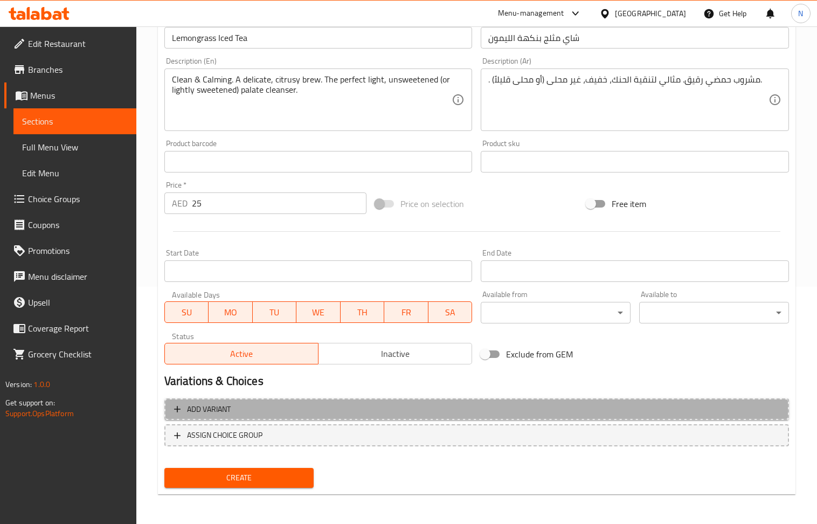
click at [633, 406] on span "Add variant" at bounding box center [476, 409] width 605 height 13
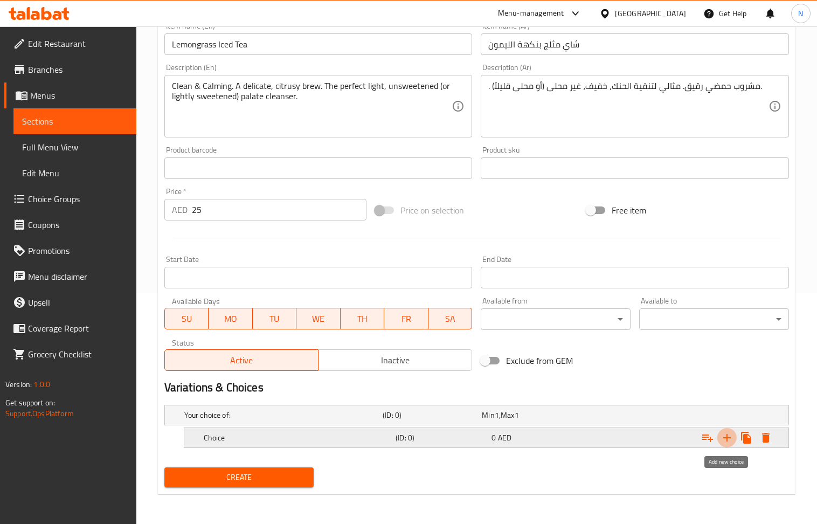
click at [729, 440] on icon "Expand" at bounding box center [727, 437] width 13 height 13
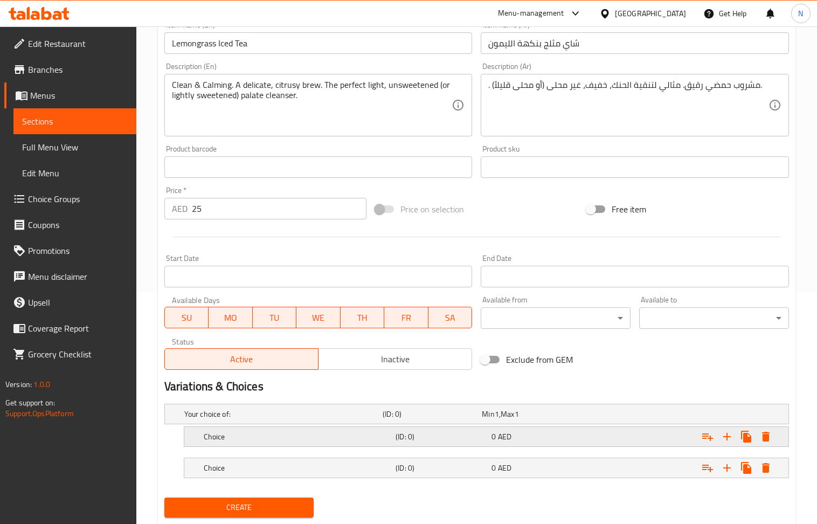
click at [496, 436] on div "0 AED" at bounding box center [538, 436] width 92 height 11
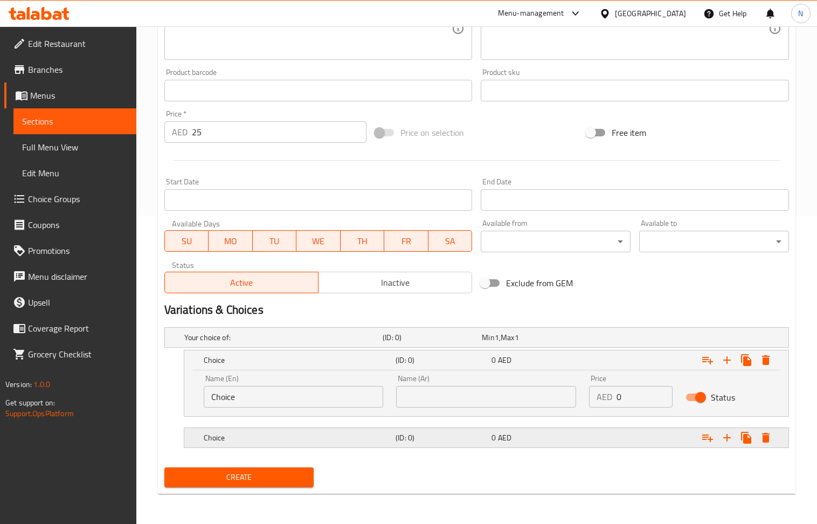
click at [475, 438] on h5 "(ID: 0)" at bounding box center [442, 437] width 92 height 11
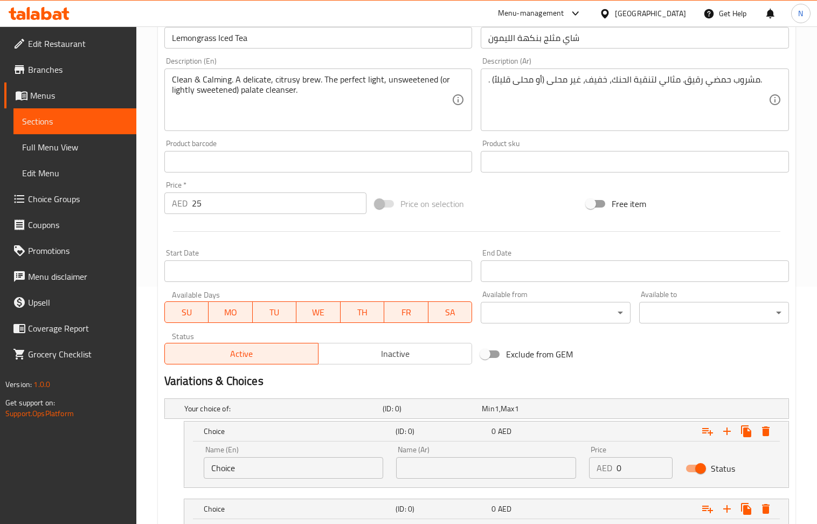
scroll to position [166, 0]
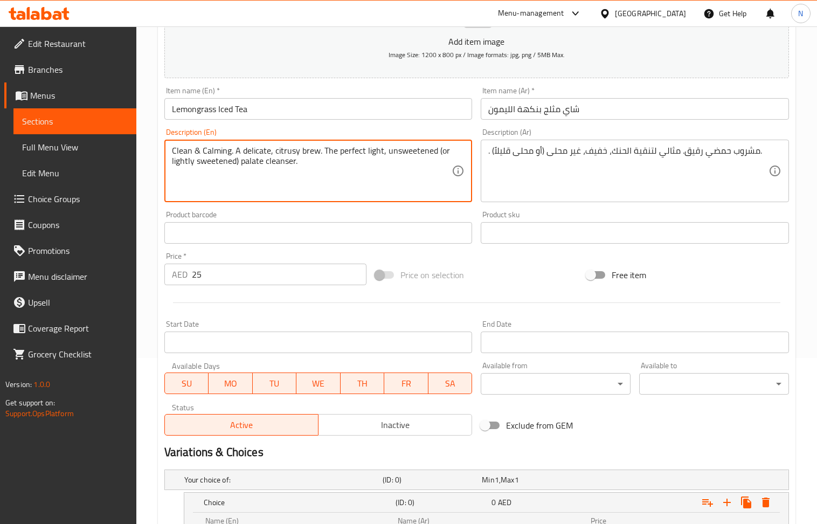
click at [410, 158] on textarea "Clean & Calming. A delicate, citrusy brew. The perfect light, unsweetened (or l…" at bounding box center [312, 171] width 280 height 51
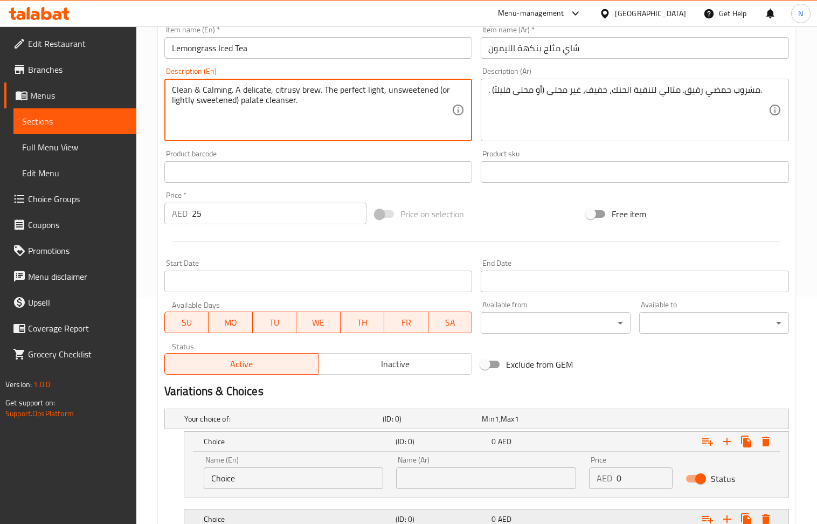
scroll to position [356, 0]
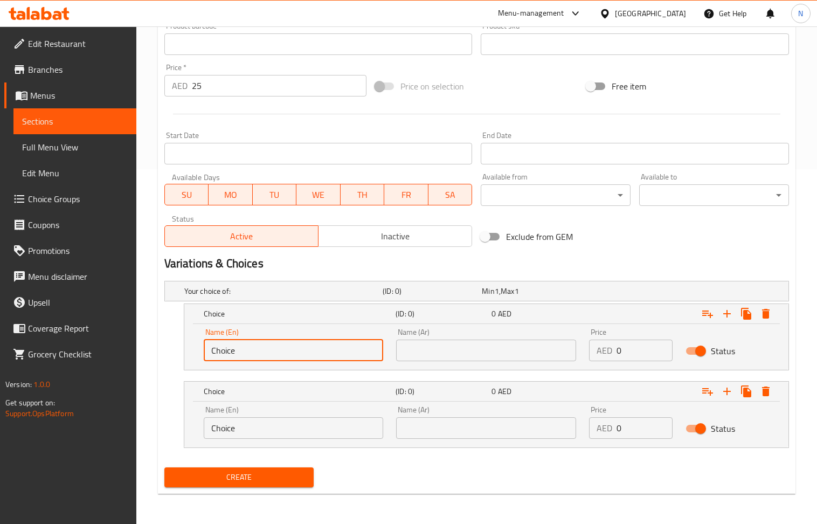
click at [285, 350] on input "Choice" at bounding box center [294, 351] width 180 height 22
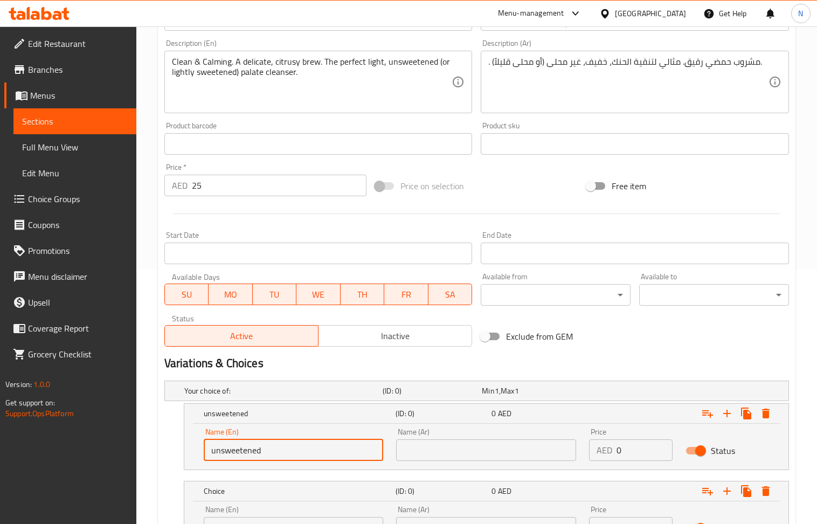
scroll to position [212, 0]
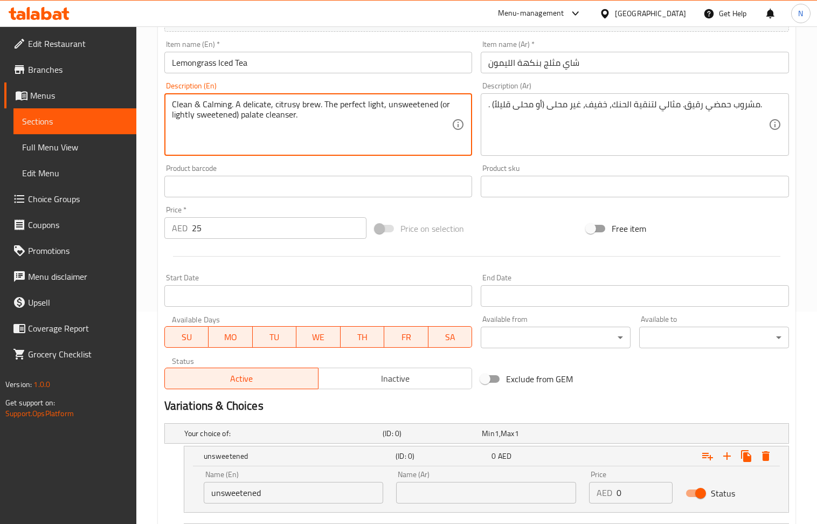
drag, startPoint x: 236, startPoint y: 115, endPoint x: 171, endPoint y: 113, distance: 64.2
click at [172, 113] on textarea "Clean & Calming. A delicate, citrusy brew. The perfect light, unsweetened (or l…" at bounding box center [312, 124] width 280 height 51
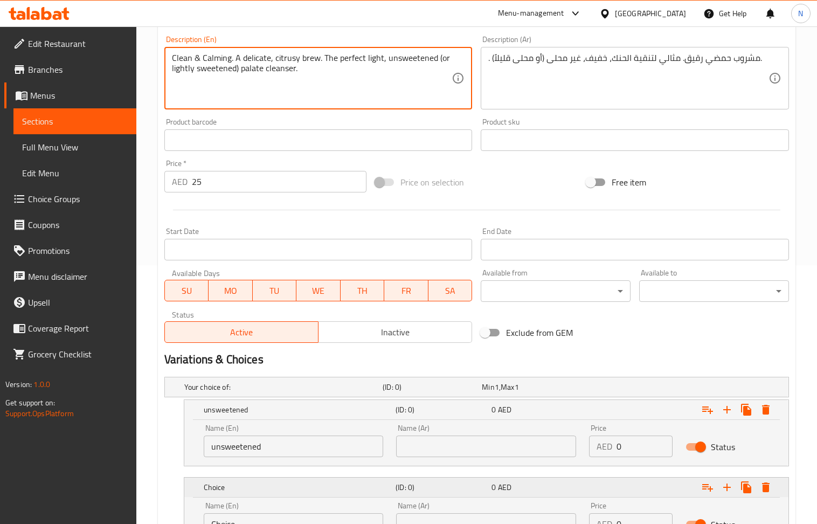
scroll to position [285, 0]
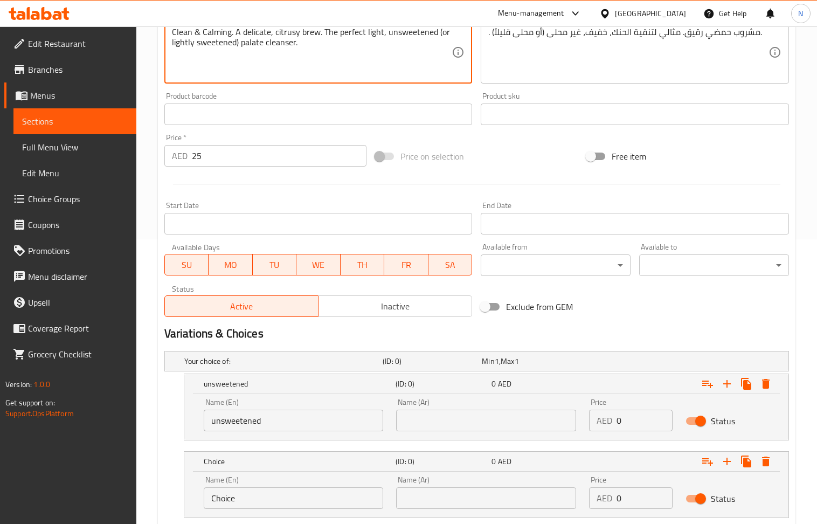
click at [292, 491] on input "Choice" at bounding box center [294, 498] width 180 height 22
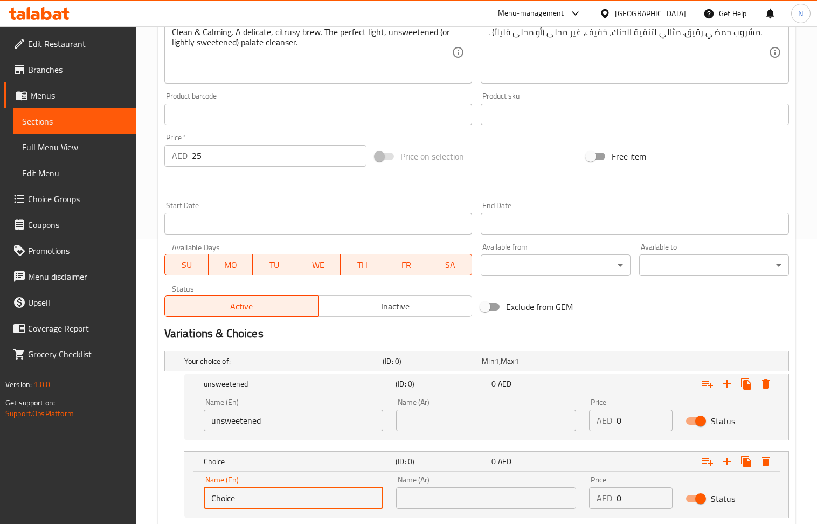
click at [292, 491] on input "Choice" at bounding box center [294, 498] width 180 height 22
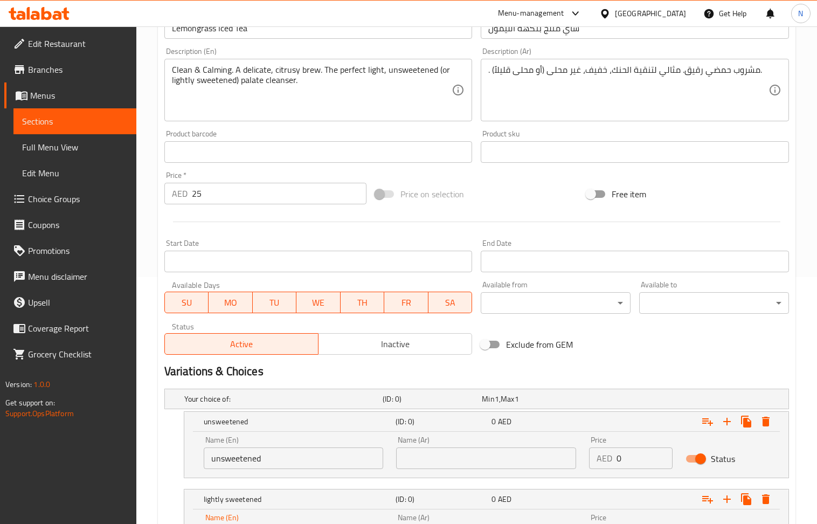
scroll to position [212, 0]
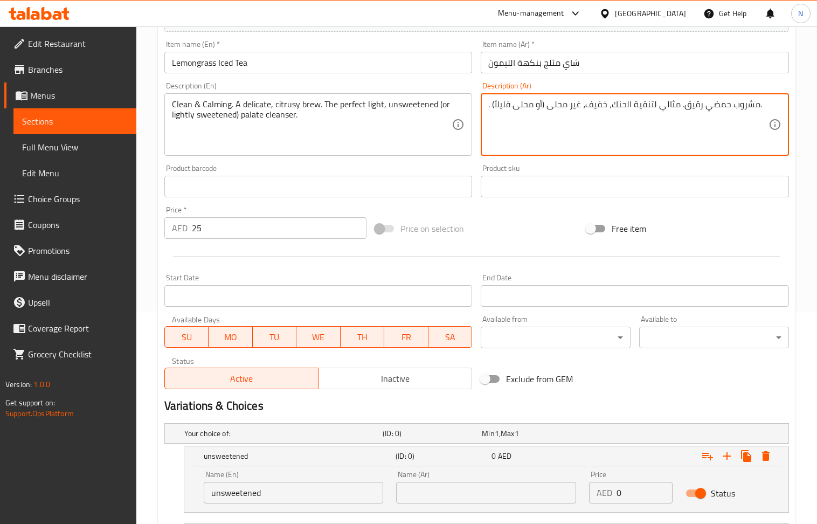
click at [520, 107] on textarea ". مشروب حمضي رقيق. مثالي لتنقية الحنك، خفيف، غير محلى (أو محلى قليلاً)." at bounding box center [628, 124] width 280 height 51
click at [527, 110] on textarea ". مشروب حمضي رقيق. مثالي لتنقية الحنك، خفيف، غير محلى (أو محلى قليلاً)." at bounding box center [628, 124] width 280 height 51
drag, startPoint x: 533, startPoint y: 106, endPoint x: 496, endPoint y: 103, distance: 36.7
click at [496, 103] on textarea ". مشروب حمضي رقيق. مثالي لتنقية الحنك، خفيف، غير محلى (أو محلى قليلاً)." at bounding box center [628, 124] width 280 height 51
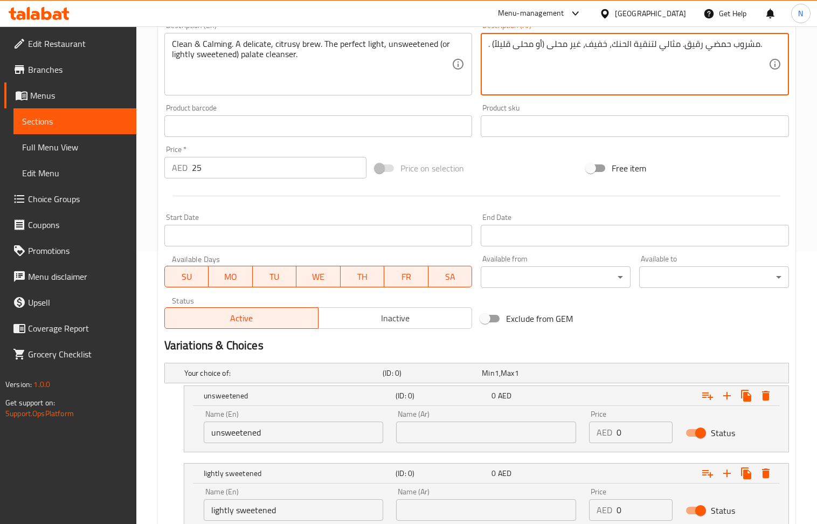
scroll to position [356, 0]
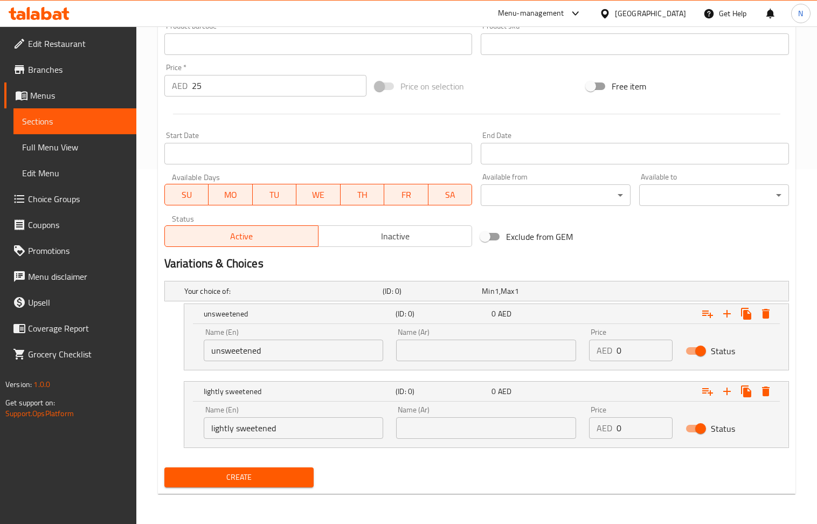
drag, startPoint x: 467, startPoint y: 430, endPoint x: 467, endPoint y: 418, distance: 11.3
click at [467, 430] on input "text" at bounding box center [486, 428] width 180 height 22
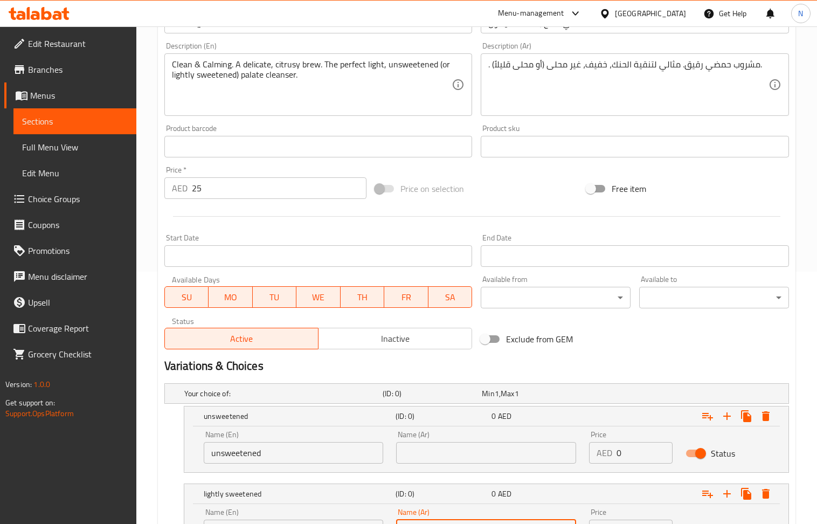
scroll to position [141, 0]
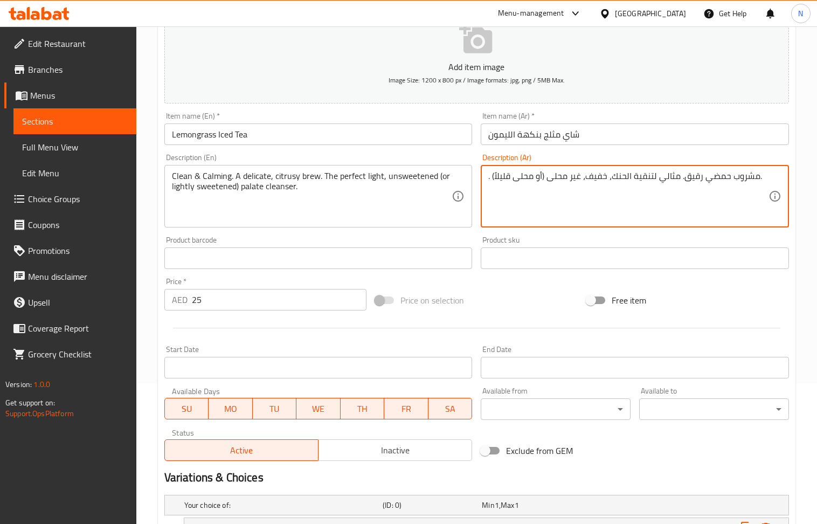
drag, startPoint x: 549, startPoint y: 177, endPoint x: 581, endPoint y: 178, distance: 31.8
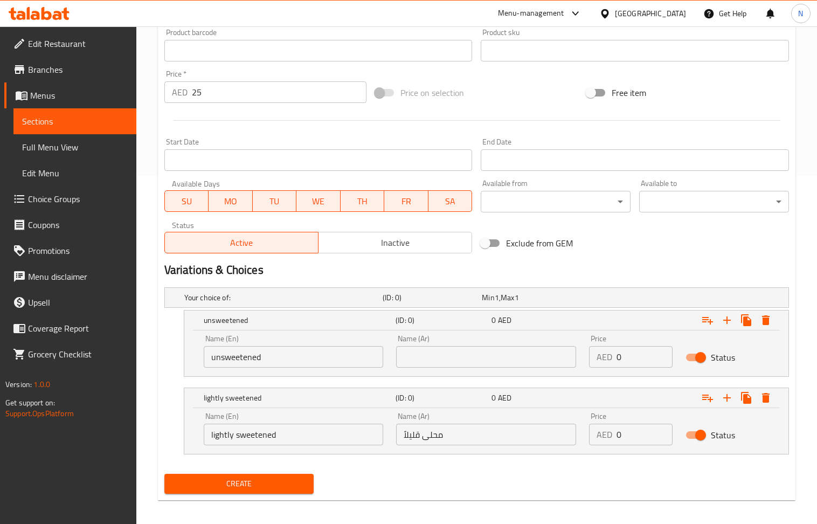
scroll to position [356, 0]
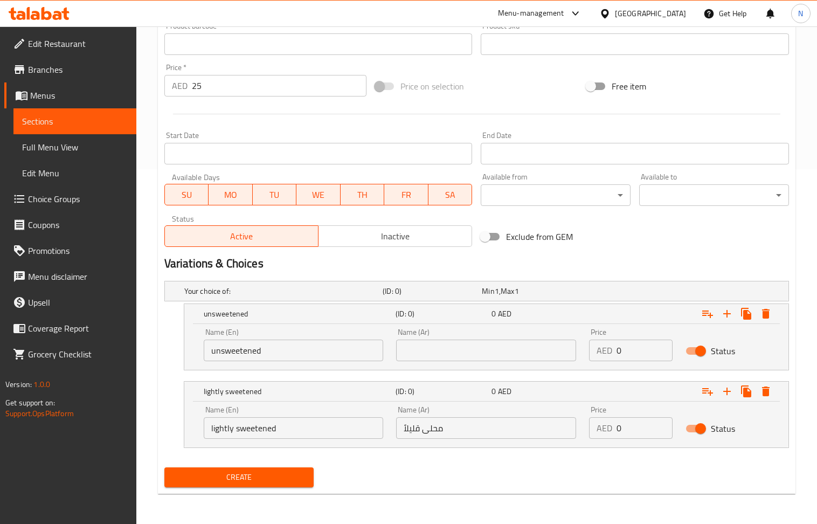
click at [488, 351] on input "text" at bounding box center [486, 351] width 180 height 22
click at [253, 78] on input "25" at bounding box center [279, 86] width 175 height 22
click at [647, 350] on input "0" at bounding box center [645, 351] width 56 height 22
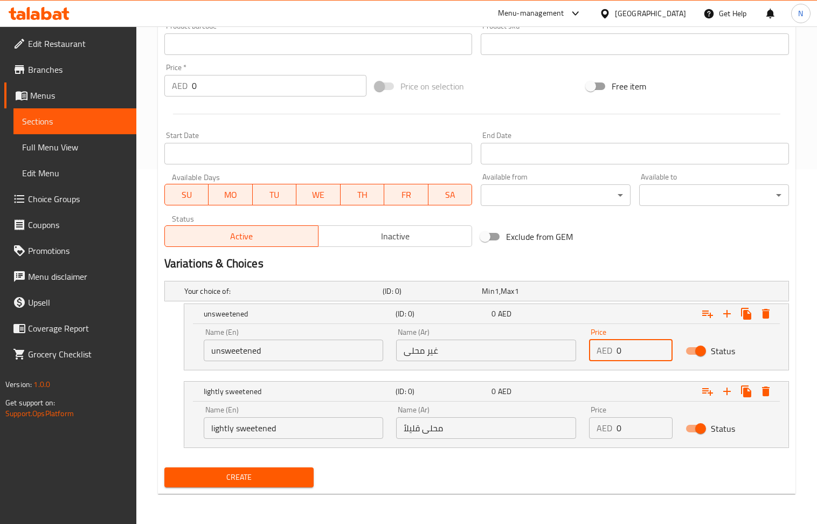
click at [647, 350] on input "0" at bounding box center [645, 351] width 56 height 22
click at [625, 427] on input "0" at bounding box center [645, 428] width 56 height 22
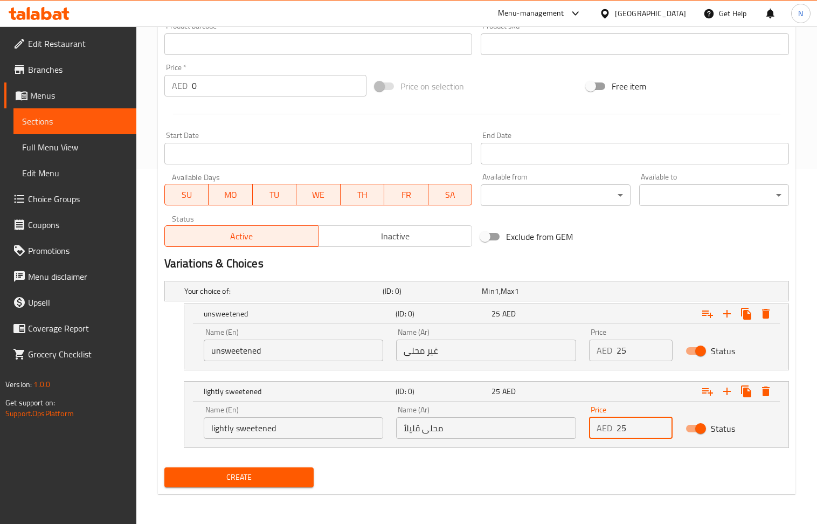
click at [654, 244] on div "Exclude from GEM" at bounding box center [582, 236] width 211 height 29
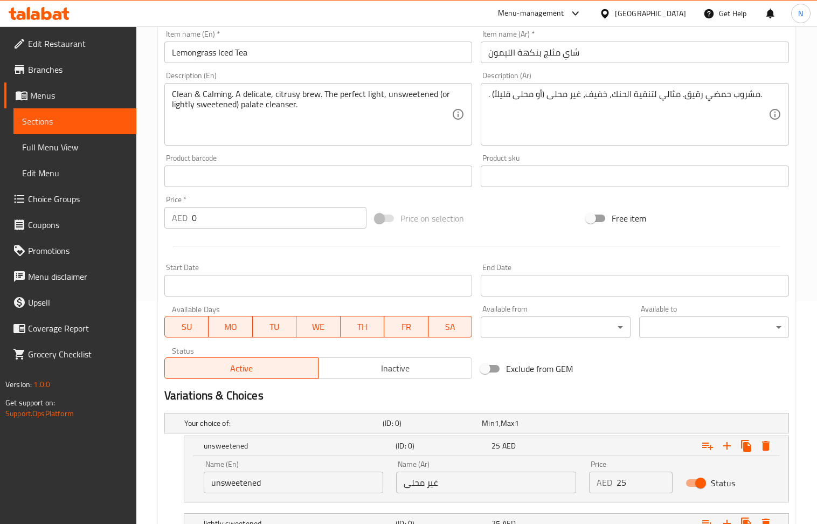
scroll to position [0, 0]
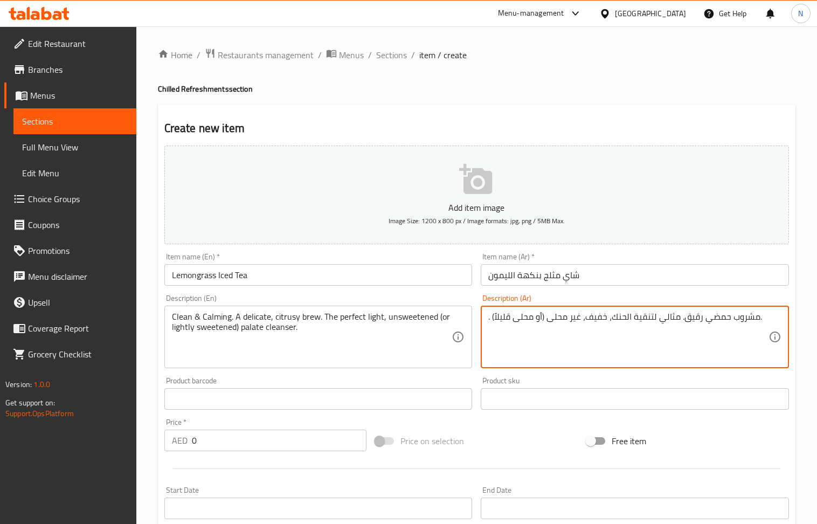
drag, startPoint x: 611, startPoint y: 318, endPoint x: 676, endPoint y: 316, distance: 65.3
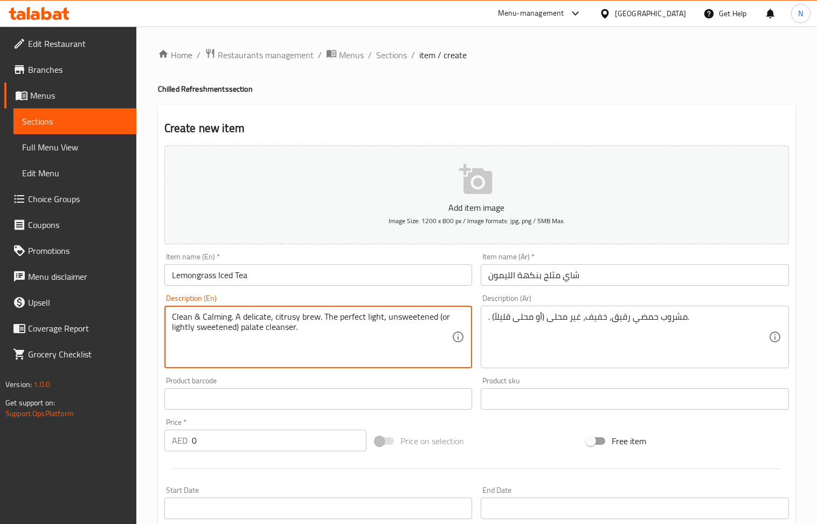
drag, startPoint x: 317, startPoint y: 317, endPoint x: 236, endPoint y: 314, distance: 81.5
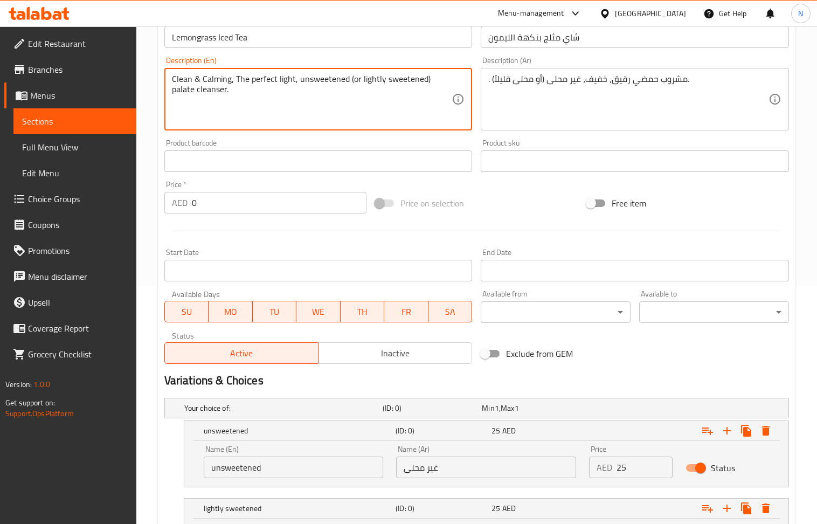
scroll to position [356, 0]
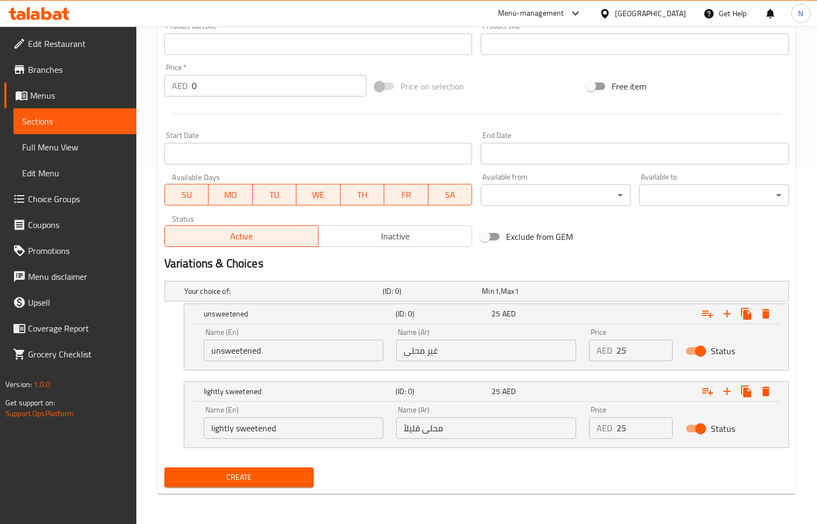
click at [232, 473] on span "Create" at bounding box center [239, 477] width 133 height 13
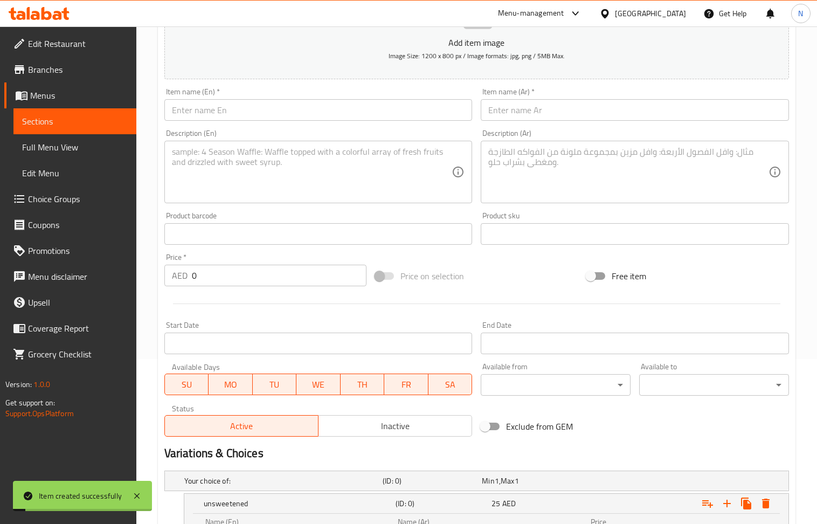
scroll to position [141, 0]
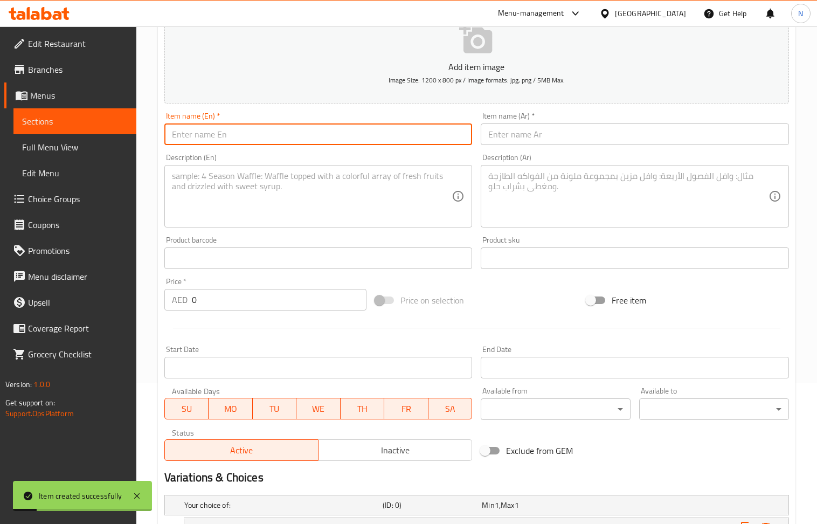
click at [264, 136] on input "text" at bounding box center [318, 134] width 308 height 22
drag, startPoint x: 522, startPoint y: 136, endPoint x: 511, endPoint y: 140, distance: 12.1
click at [522, 135] on input "text" at bounding box center [635, 134] width 308 height 22
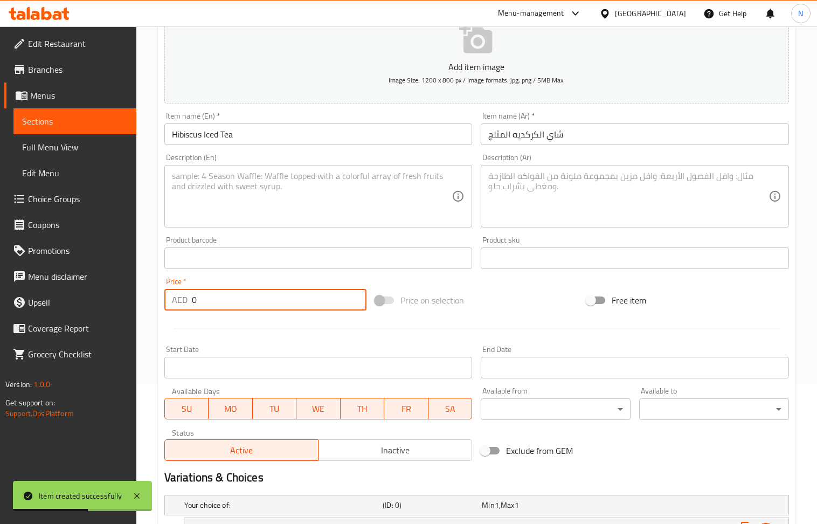
click at [240, 300] on input "0" at bounding box center [279, 300] width 175 height 22
click at [263, 174] on textarea at bounding box center [312, 196] width 280 height 51
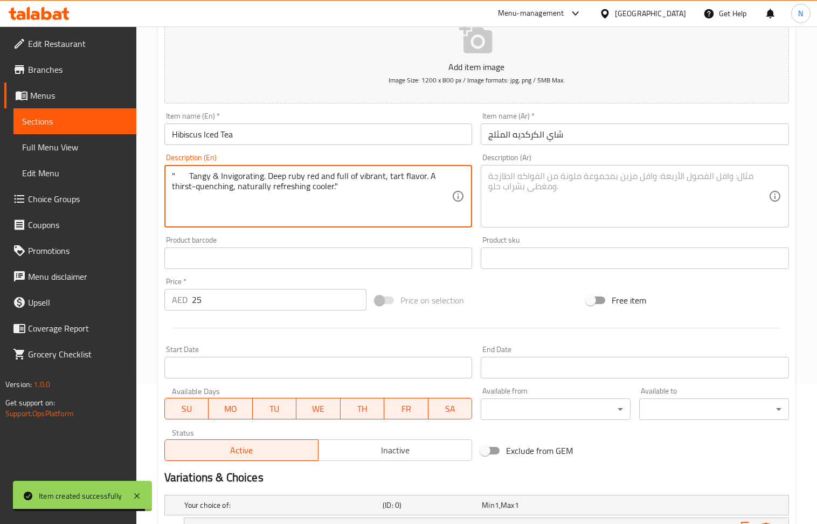
click at [287, 196] on textarea "" Tangy & Invigorating. Deep ruby red and full of vibrant, tart flavor. A thirs…" at bounding box center [312, 196] width 280 height 51
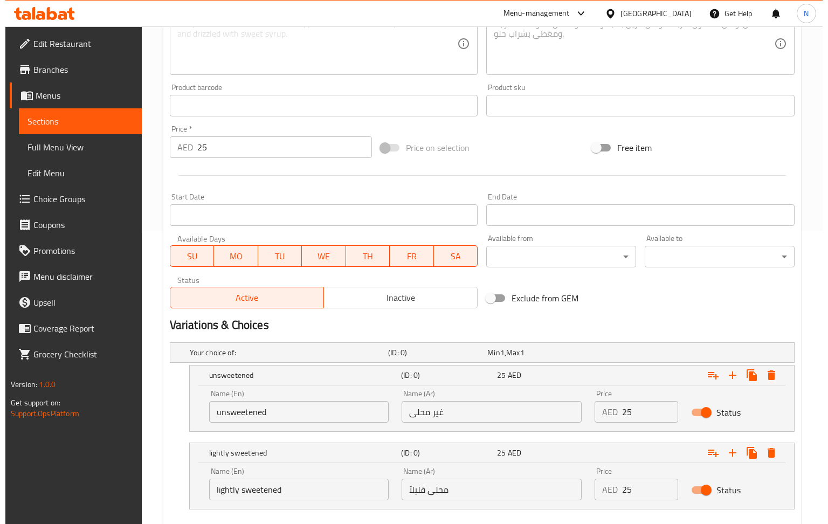
scroll to position [356, 0]
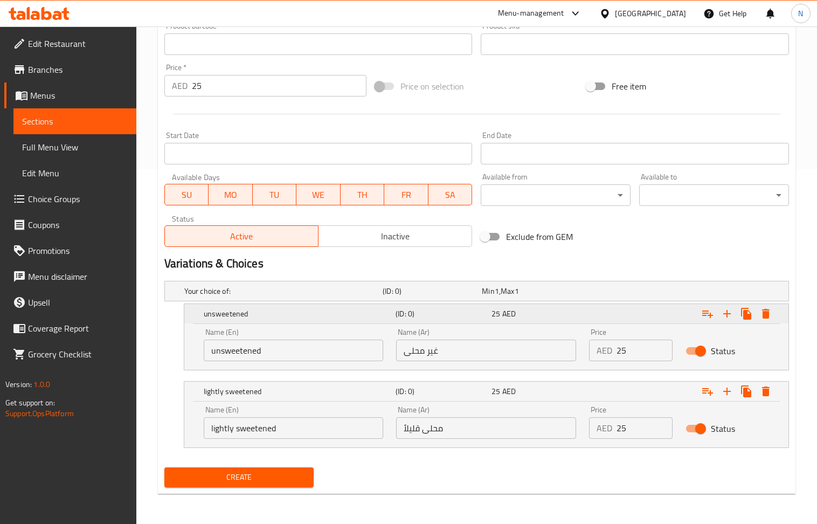
click at [762, 314] on icon "Expand" at bounding box center [766, 313] width 13 height 13
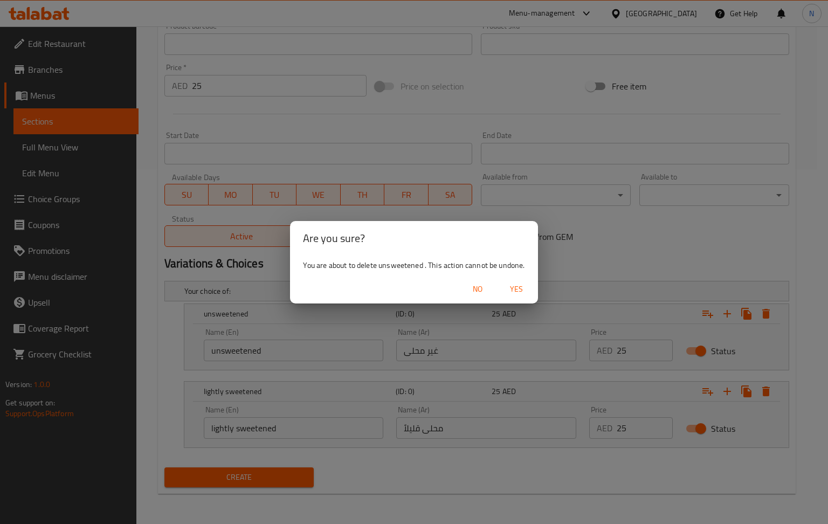
click at [522, 288] on span "Yes" at bounding box center [516, 288] width 26 height 13
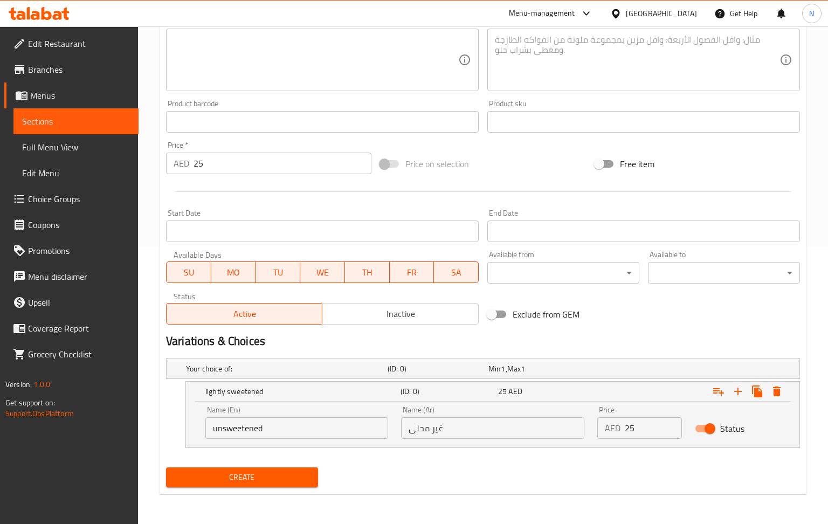
scroll to position [278, 0]
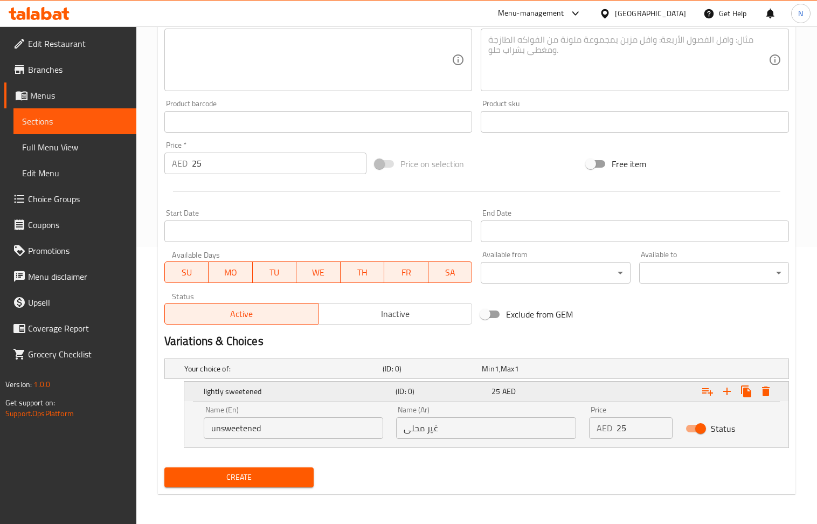
click at [770, 386] on icon "Expand" at bounding box center [766, 391] width 13 height 13
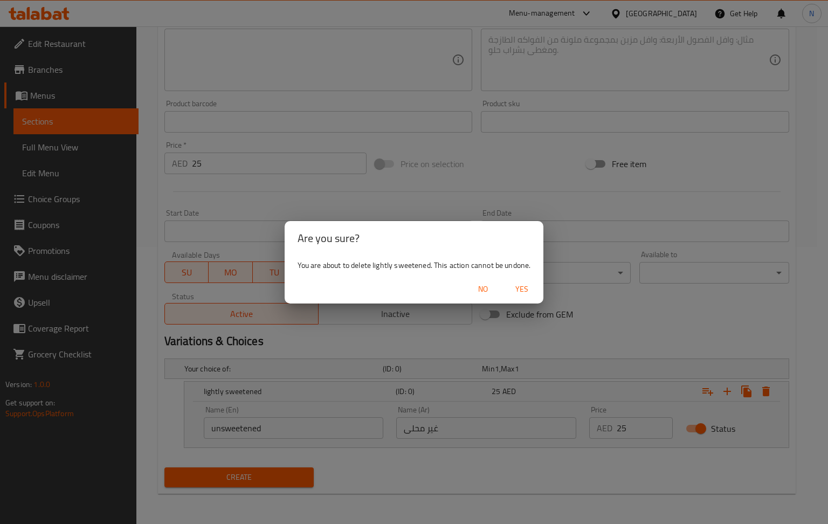
click at [522, 292] on span "Yes" at bounding box center [522, 288] width 26 height 13
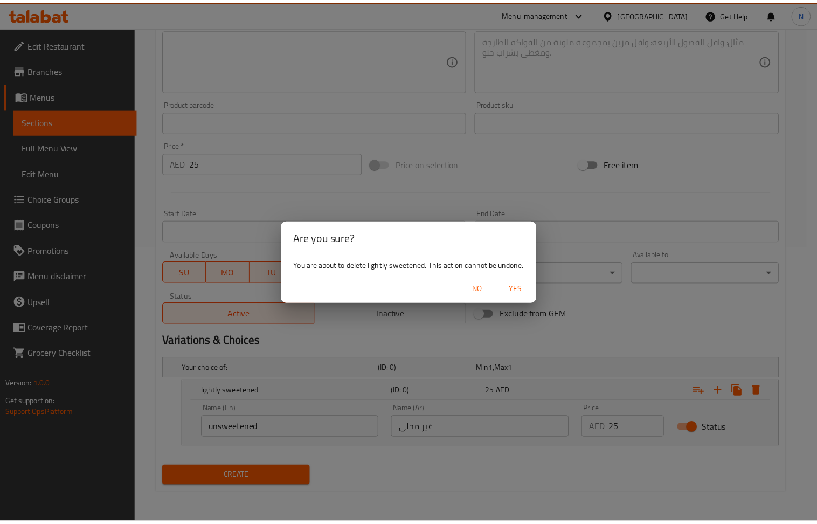
scroll to position [237, 0]
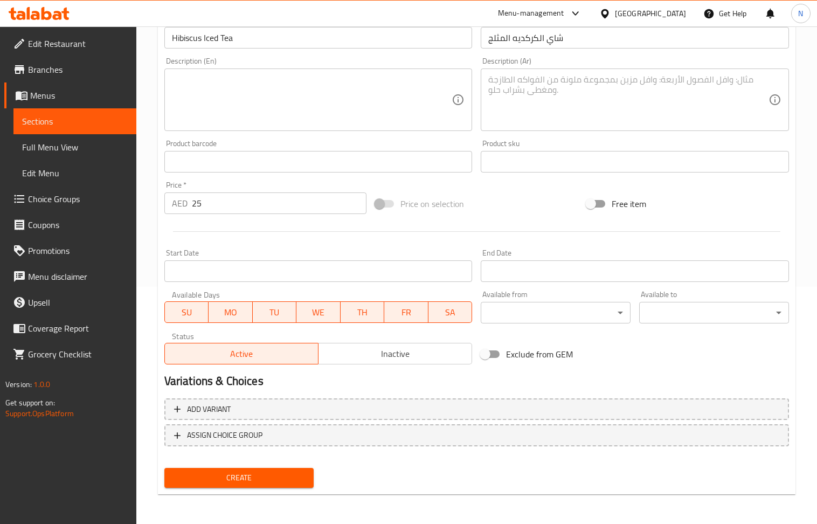
click at [270, 474] on span "Create" at bounding box center [239, 477] width 133 height 13
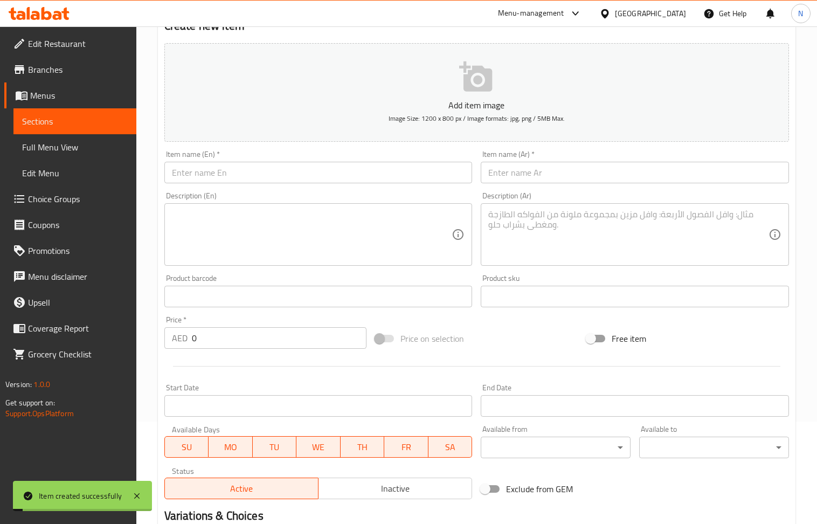
scroll to position [93, 0]
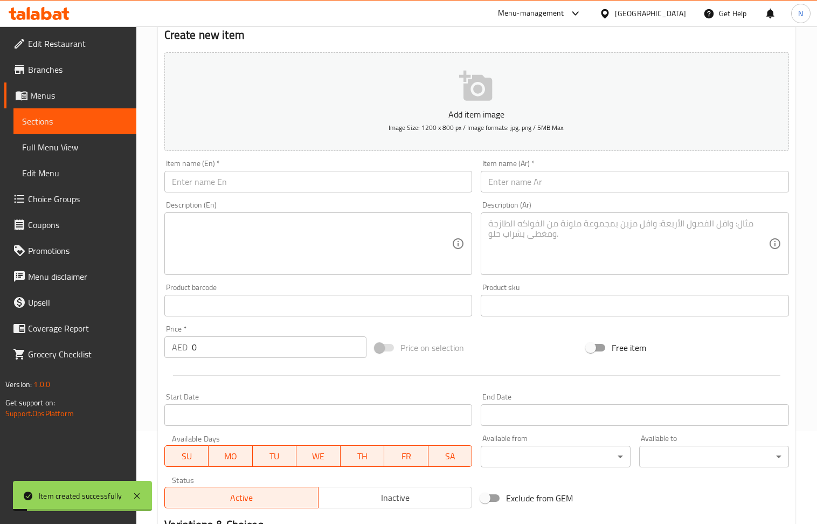
drag, startPoint x: 286, startPoint y: 206, endPoint x: 274, endPoint y: 182, distance: 26.5
click at [285, 206] on div "Description (En) Description (En)" at bounding box center [318, 238] width 308 height 74
drag, startPoint x: 274, startPoint y: 182, endPoint x: 264, endPoint y: 35, distance: 147.5
click at [274, 182] on input "text" at bounding box center [318, 182] width 308 height 22
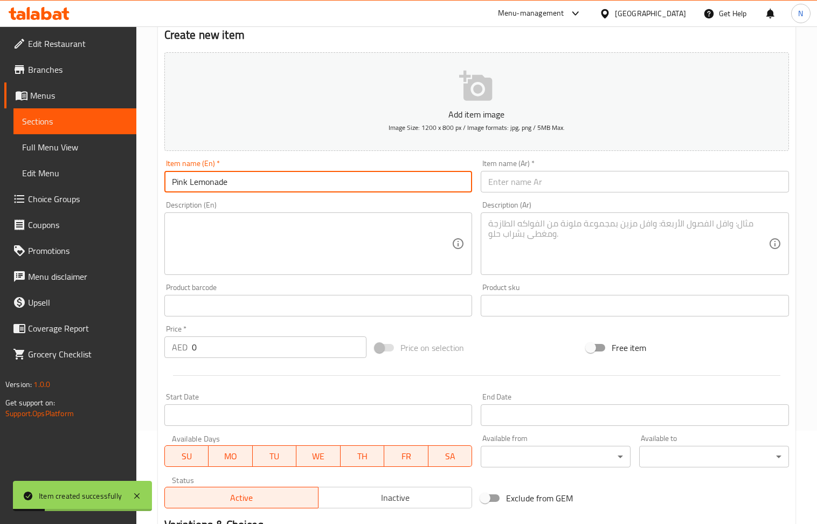
drag, startPoint x: 542, startPoint y: 178, endPoint x: 496, endPoint y: 160, distance: 48.8
click at [542, 178] on input "text" at bounding box center [635, 182] width 308 height 22
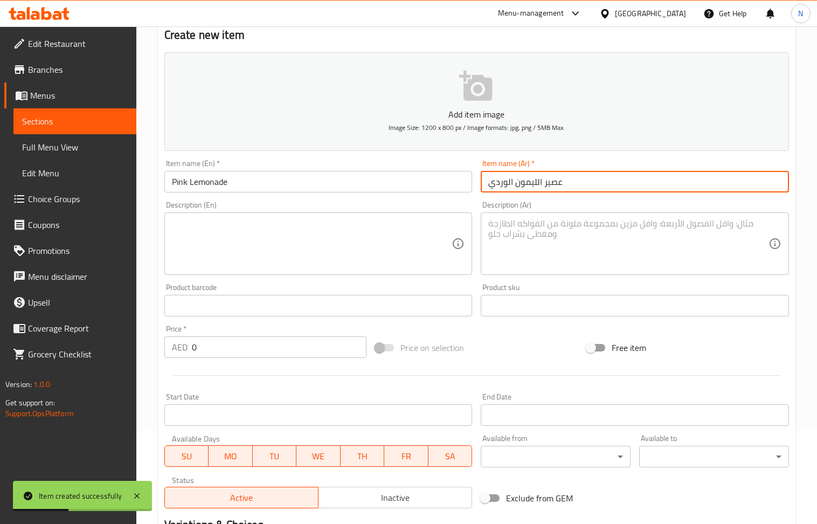
click at [232, 350] on input "0" at bounding box center [279, 347] width 175 height 22
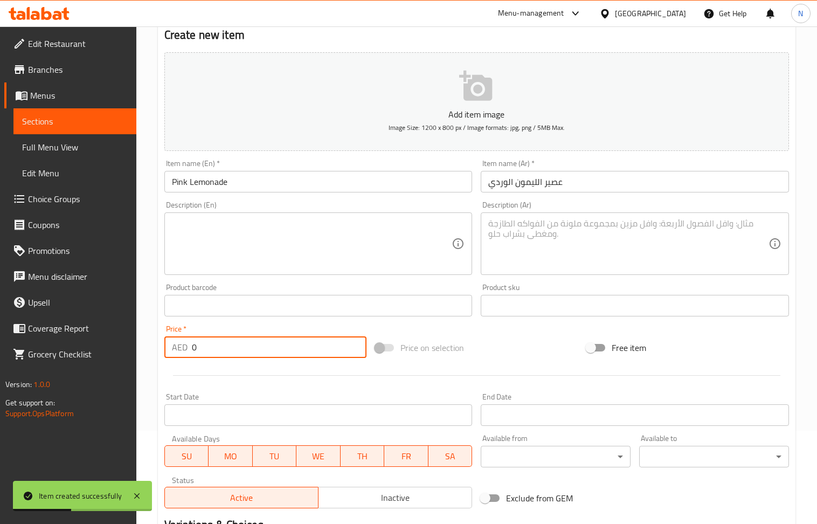
click at [232, 350] on input "0" at bounding box center [279, 347] width 175 height 22
click at [258, 236] on textarea at bounding box center [312, 243] width 280 height 51
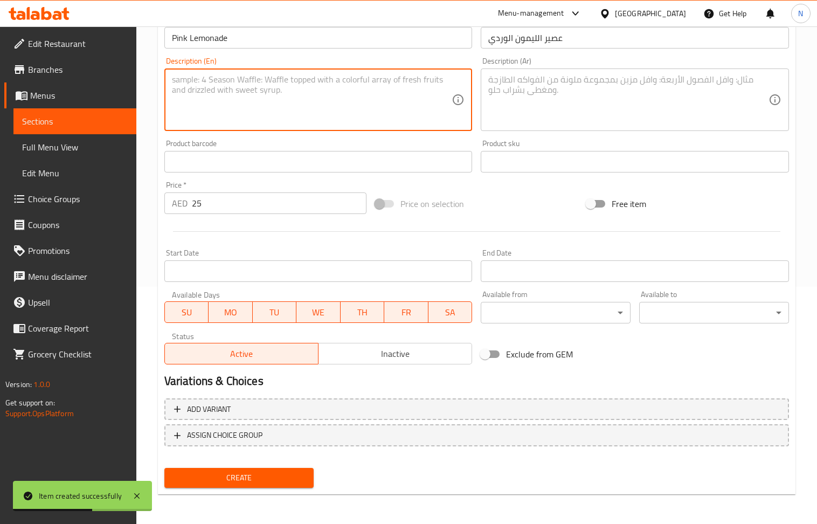
click at [292, 481] on span "Create" at bounding box center [239, 477] width 133 height 13
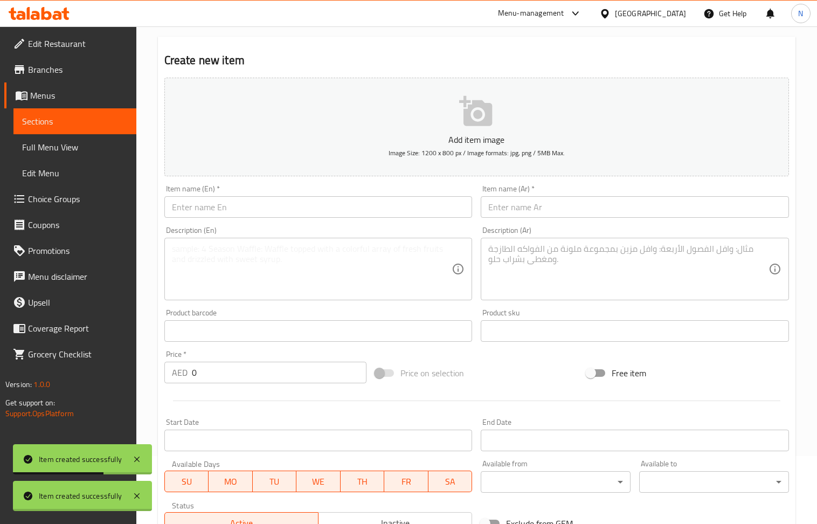
scroll to position [0, 0]
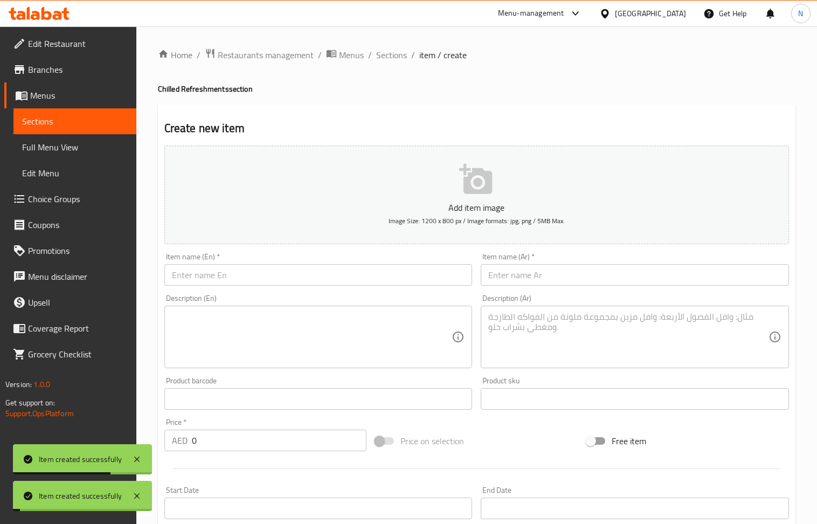
click at [391, 43] on div "Home / Restaurants management / Menus / Sections / item / create Chilled Refres…" at bounding box center [476, 393] width 681 height 735
click at [391, 49] on span "Sections" at bounding box center [391, 55] width 31 height 13
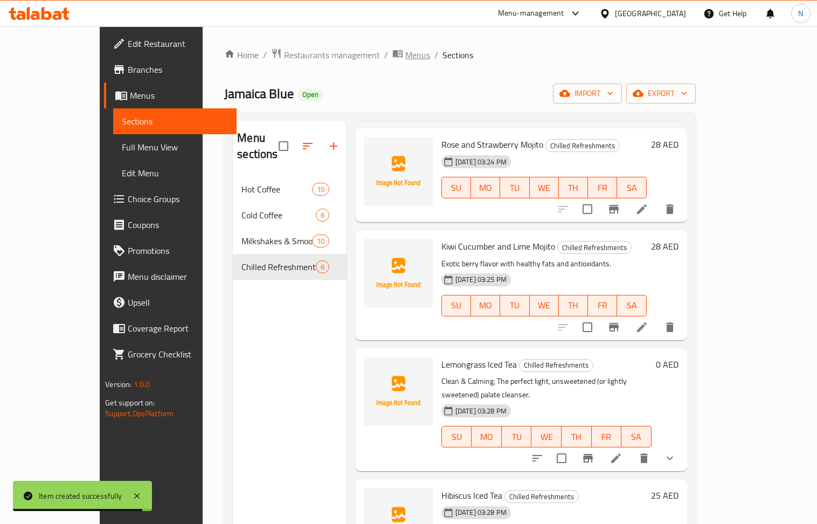
click at [405, 61] on span "Menus" at bounding box center [417, 55] width 25 height 13
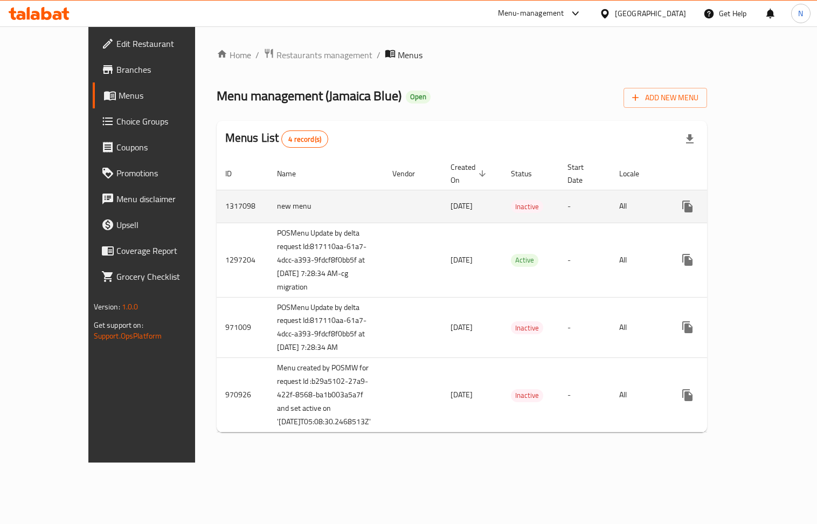
click at [217, 199] on td "1317098" at bounding box center [243, 206] width 52 height 33
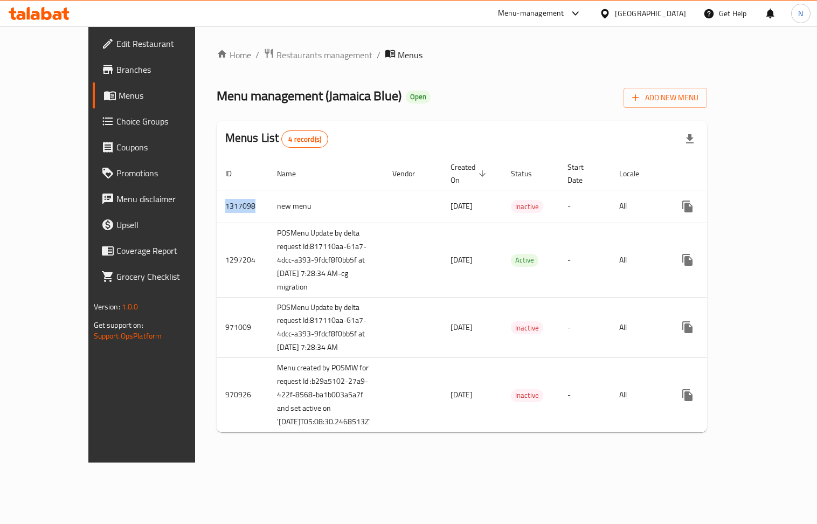
copy td "1317098"
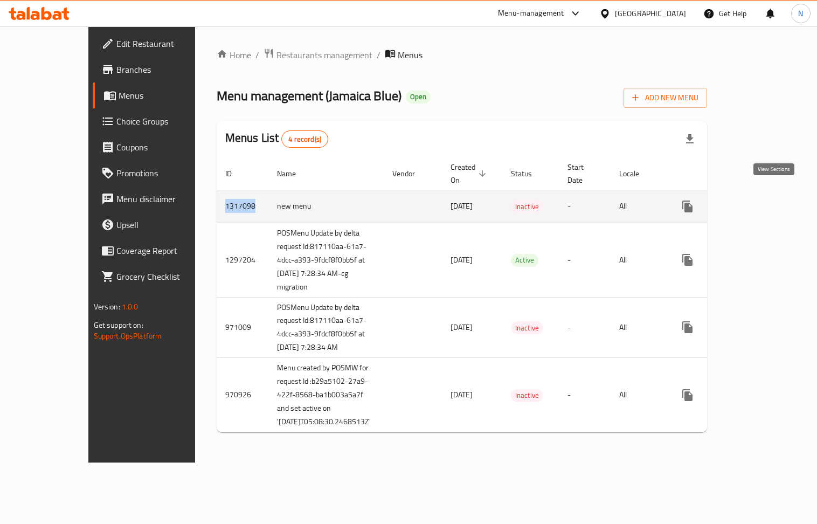
click at [778, 194] on link "enhanced table" at bounding box center [766, 207] width 26 height 26
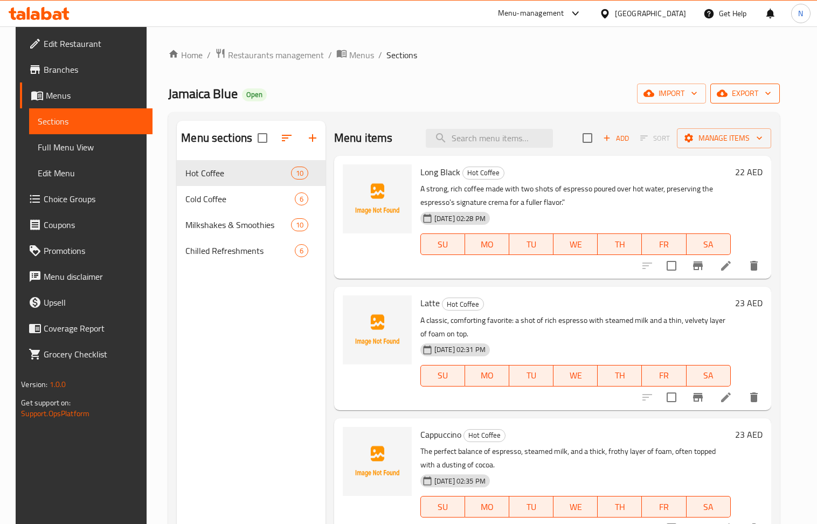
click at [755, 93] on span "export" at bounding box center [745, 93] width 52 height 13
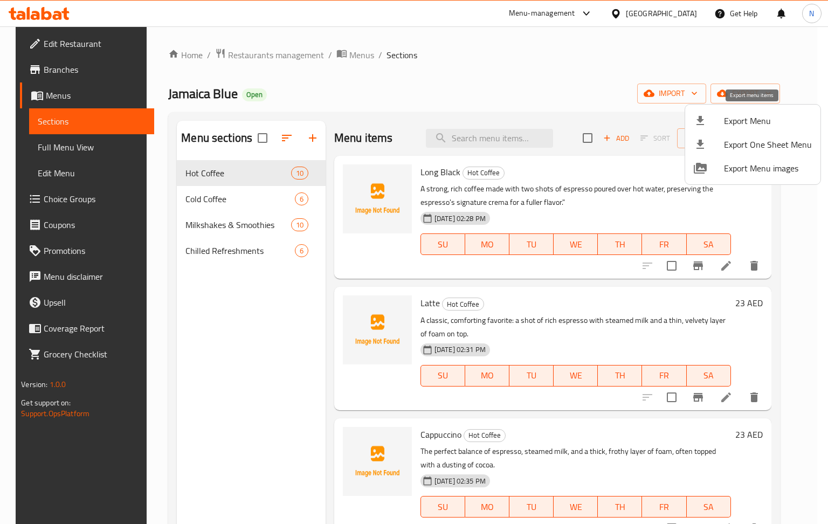
click at [751, 111] on li "Export Menu" at bounding box center [752, 121] width 135 height 24
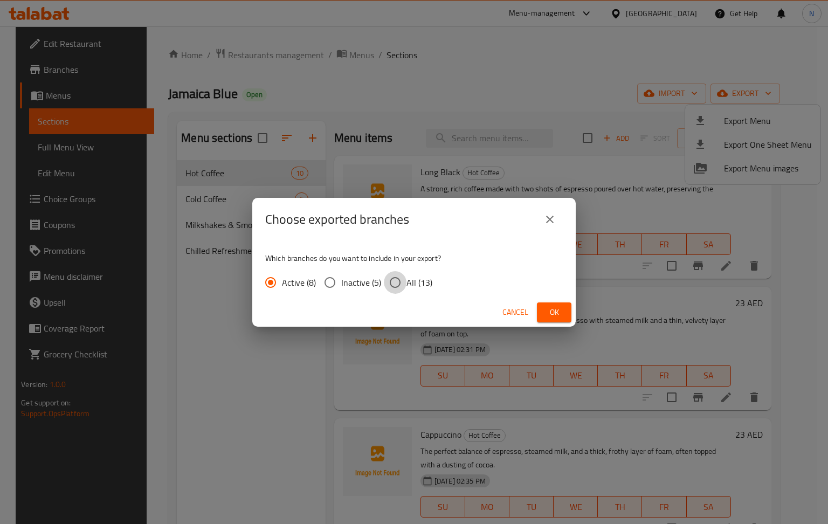
click at [395, 284] on input "All (13)" at bounding box center [395, 282] width 23 height 23
click at [524, 309] on span "Cancel" at bounding box center [515, 312] width 26 height 13
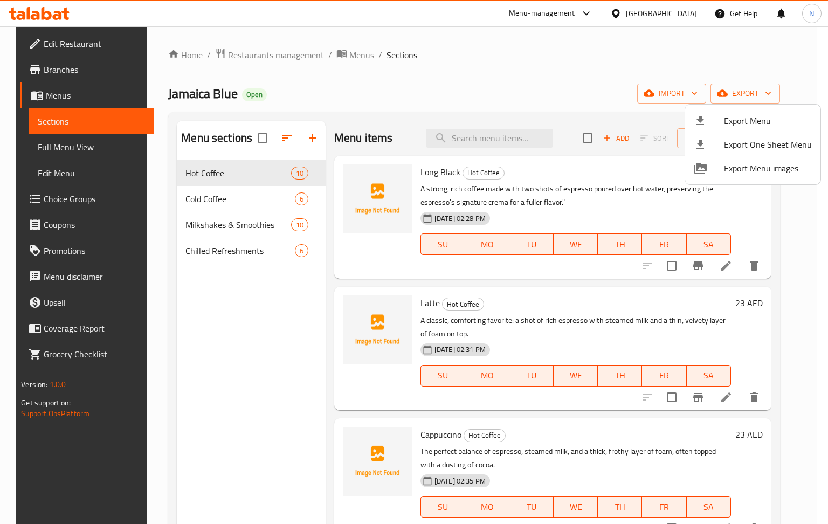
click at [92, 152] on div at bounding box center [414, 262] width 828 height 524
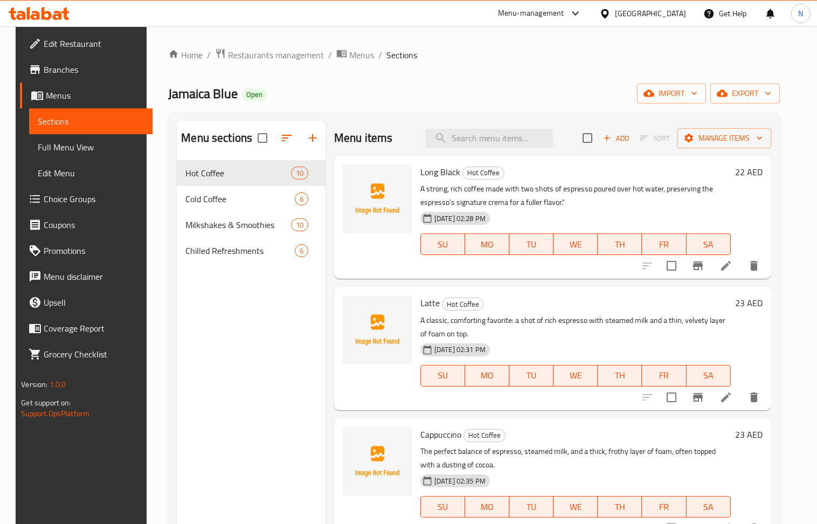
click at [75, 149] on span "Full Menu View" at bounding box center [91, 147] width 106 height 13
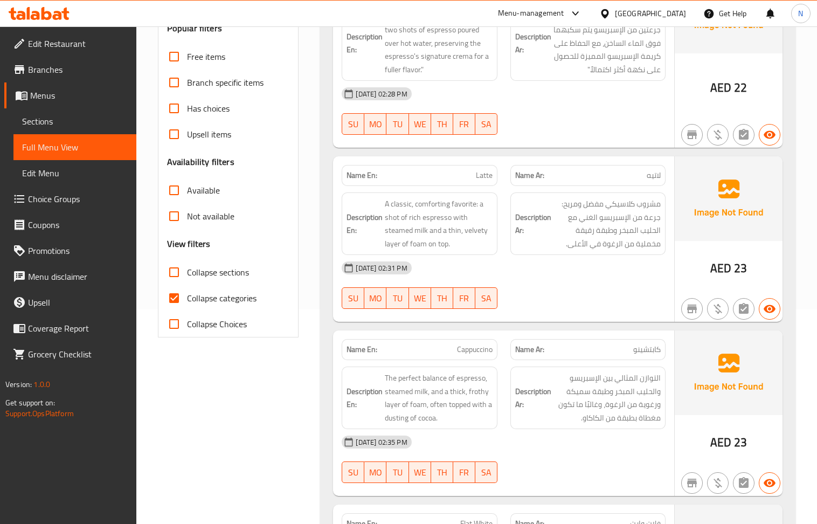
scroll to position [216, 0]
click at [176, 305] on input "Collapse categories" at bounding box center [174, 297] width 26 height 26
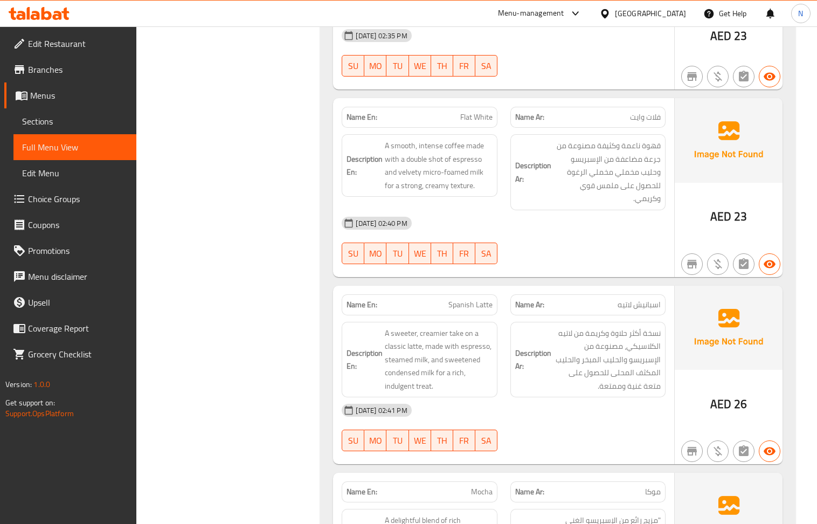
scroll to position [647, 0]
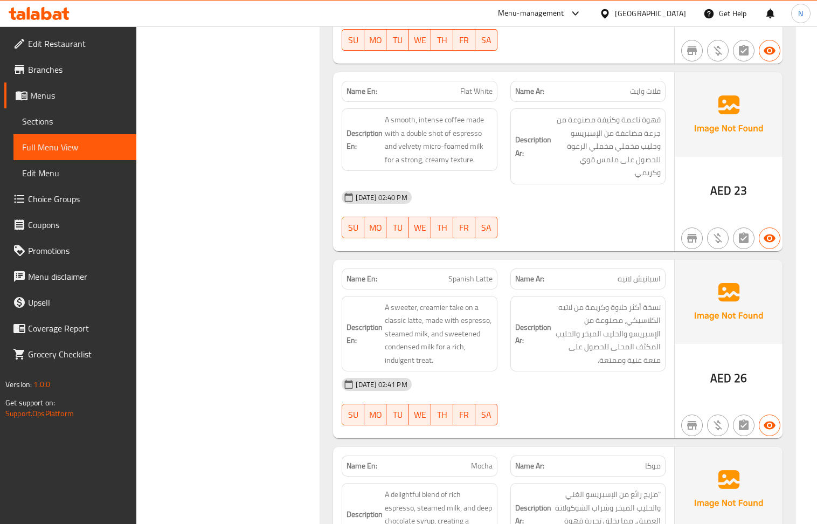
click at [479, 285] on span "Spanish Latte" at bounding box center [470, 278] width 44 height 11
copy span "Spanish Latte"
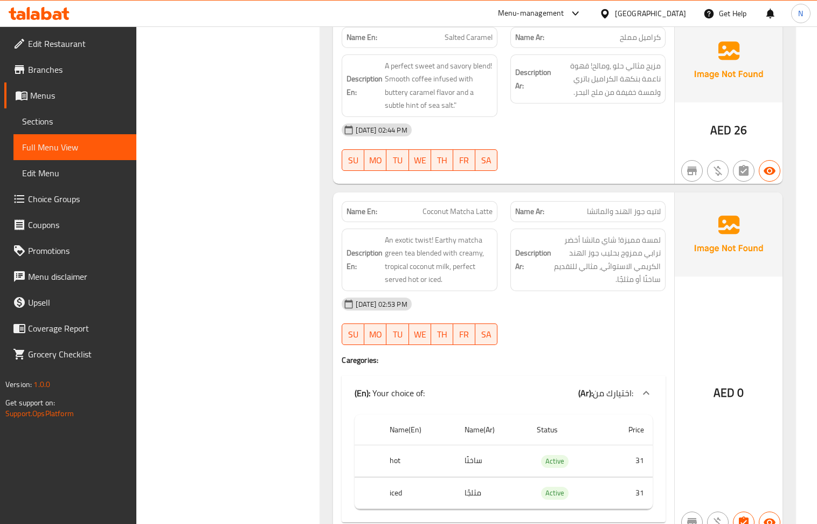
scroll to position [1509, 0]
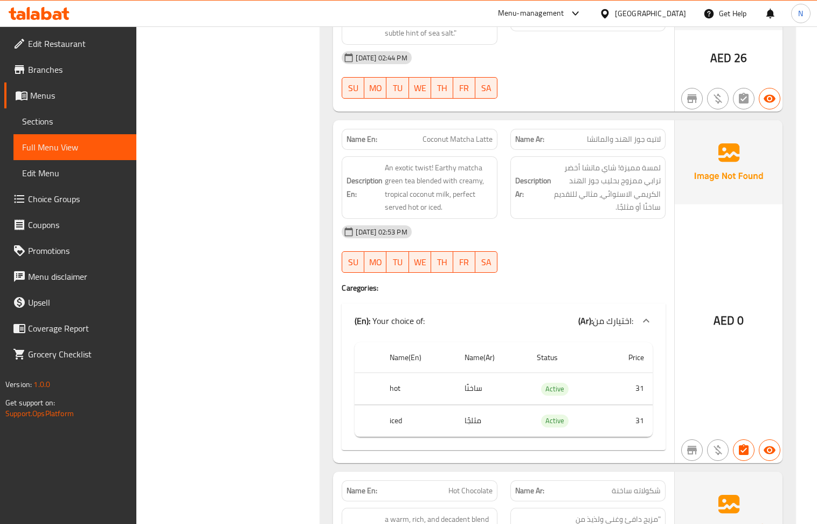
click at [464, 145] on span "Coconut Matcha Latte" at bounding box center [458, 139] width 70 height 11
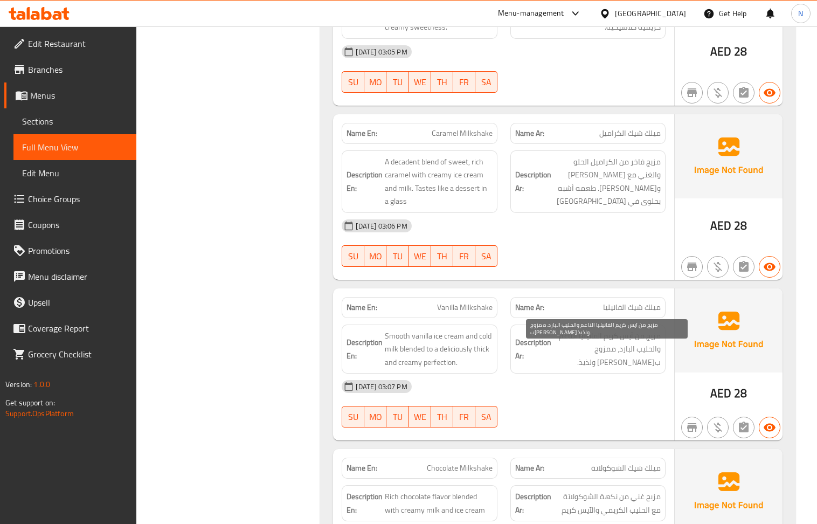
scroll to position [3666, 0]
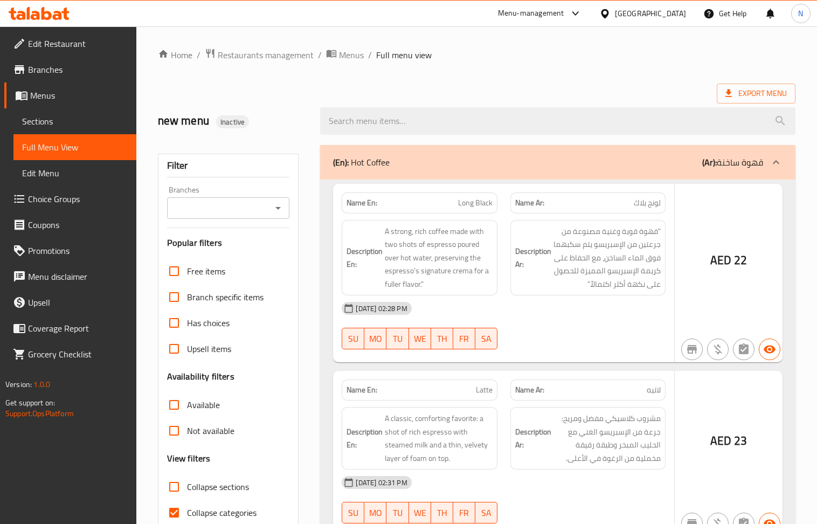
click at [50, 115] on div at bounding box center [408, 262] width 817 height 524
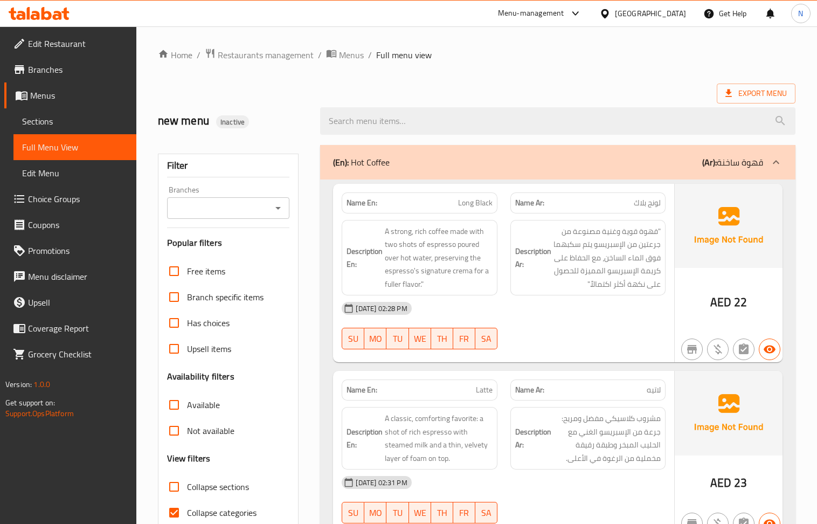
click at [61, 118] on span "Sections" at bounding box center [75, 121] width 106 height 13
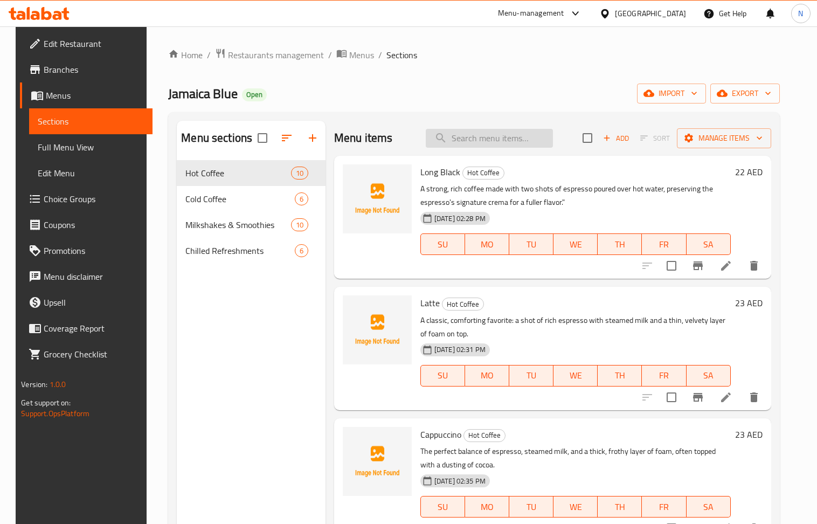
click at [515, 147] on input "search" at bounding box center [489, 138] width 127 height 19
paste input "Spanish Latte"
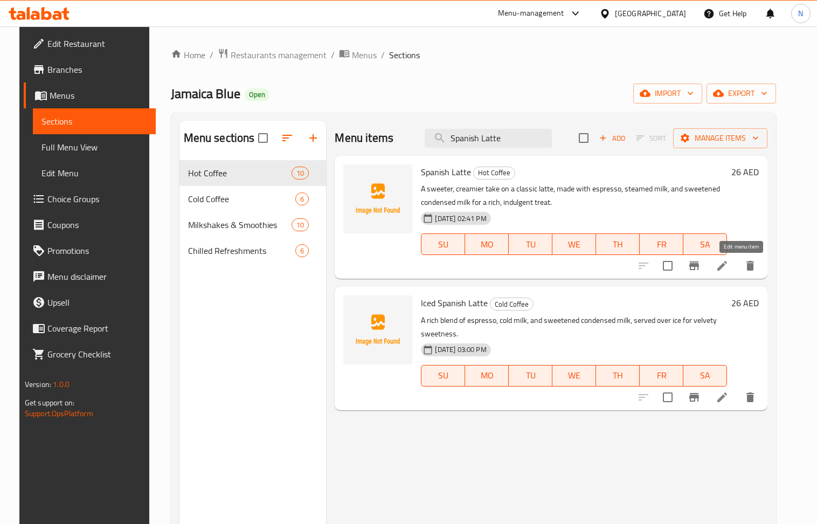
type input "Spanish Latte"
click at [727, 266] on icon at bounding box center [722, 266] width 10 height 10
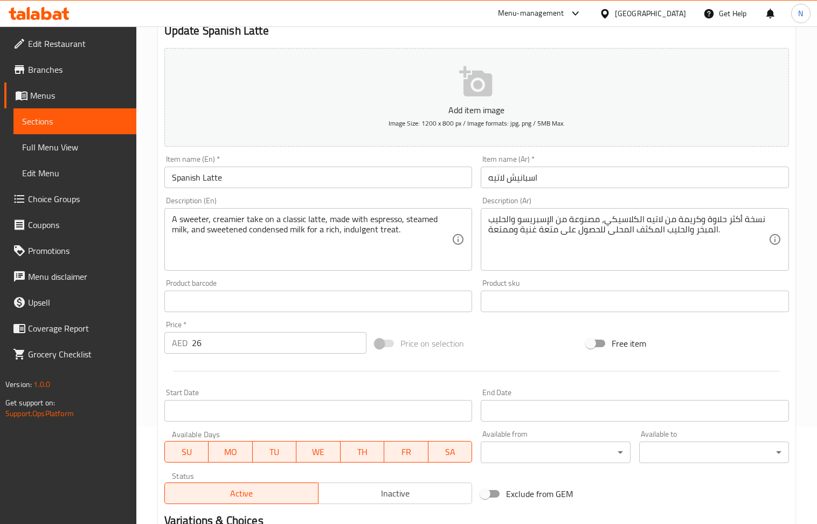
scroll to position [22, 0]
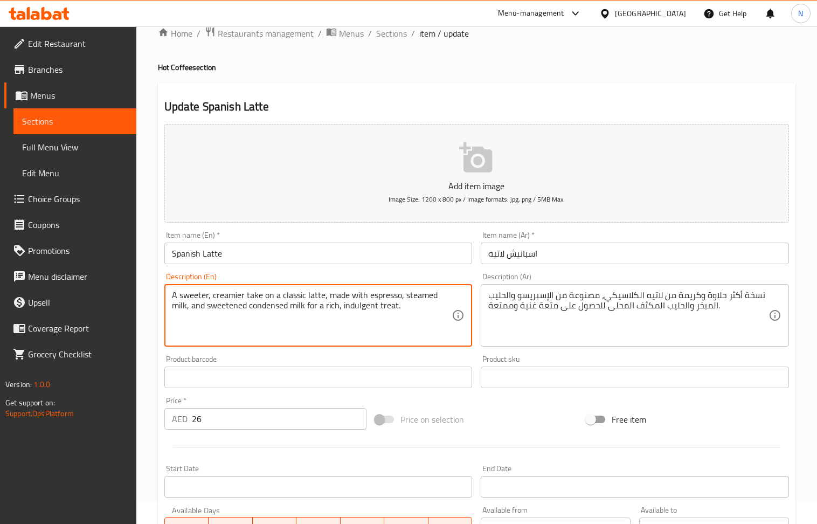
drag, startPoint x: 306, startPoint y: 306, endPoint x: 443, endPoint y: 311, distance: 137.0
click at [443, 311] on textarea "A sweeter, creamier take on a classic latte, made with espresso, steamed milk, …" at bounding box center [312, 315] width 280 height 51
type textarea "A sweeter, creamier take on a classic latte, made with espresso, steamed milk, …"
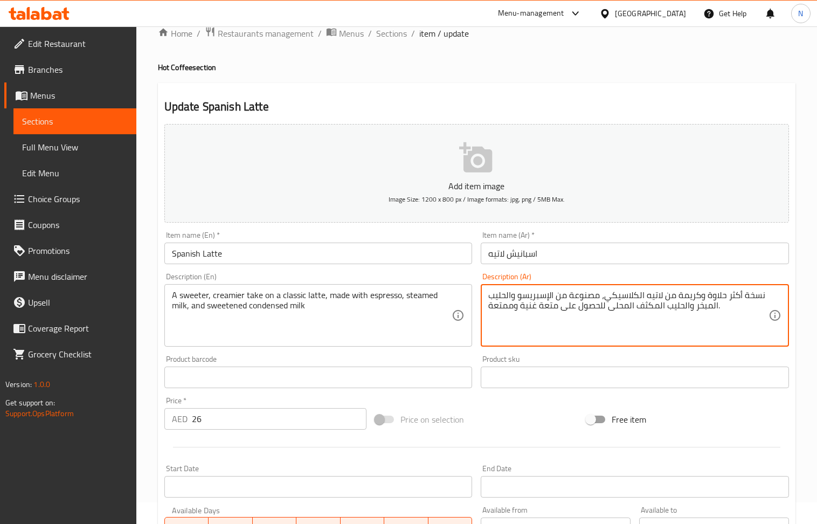
drag, startPoint x: 604, startPoint y: 310, endPoint x: 442, endPoint y: 320, distance: 162.0
click at [492, 307] on textarea "نسخة أكثر حلاوة وكريمة من لاتيه الكلاسيكي، مصنوعة من الإسبريسو والحليب المبخر و…" at bounding box center [628, 315] width 280 height 51
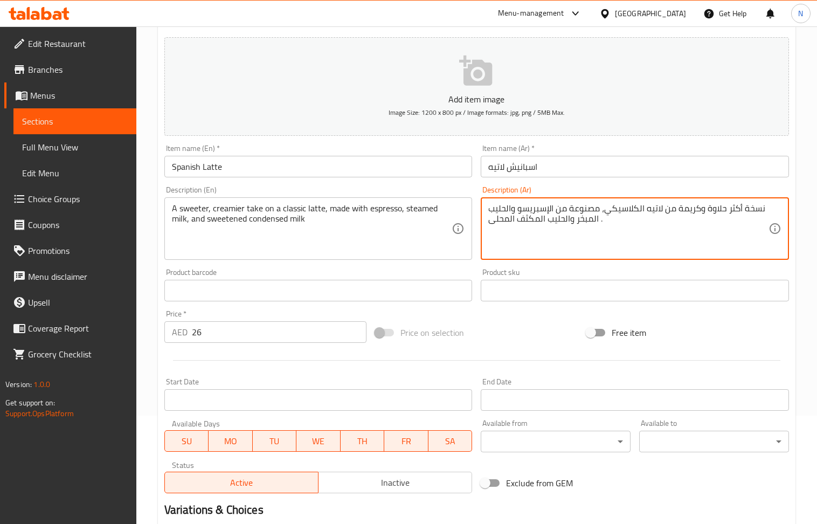
scroll to position [237, 0]
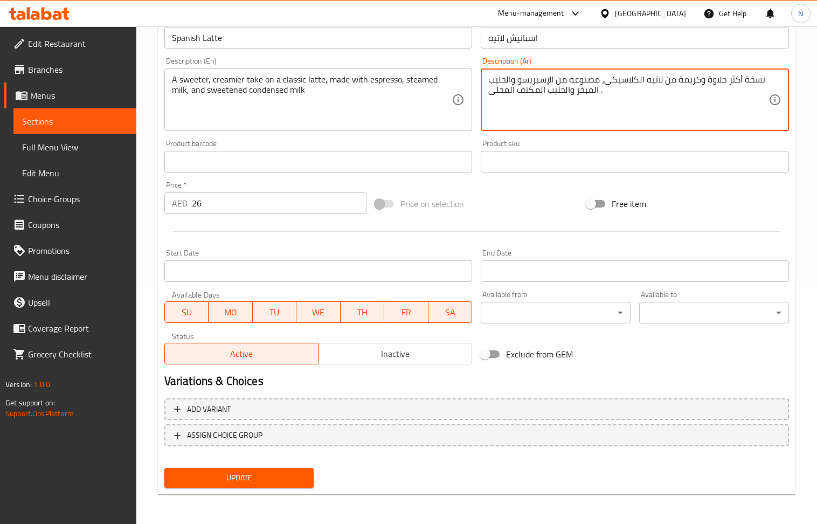
type textarea "نسخة أكثر حلاوة وكريمة من لاتيه الكلاسيكي، مصنوعة من الإسبريسو والحليب المبخر و…"
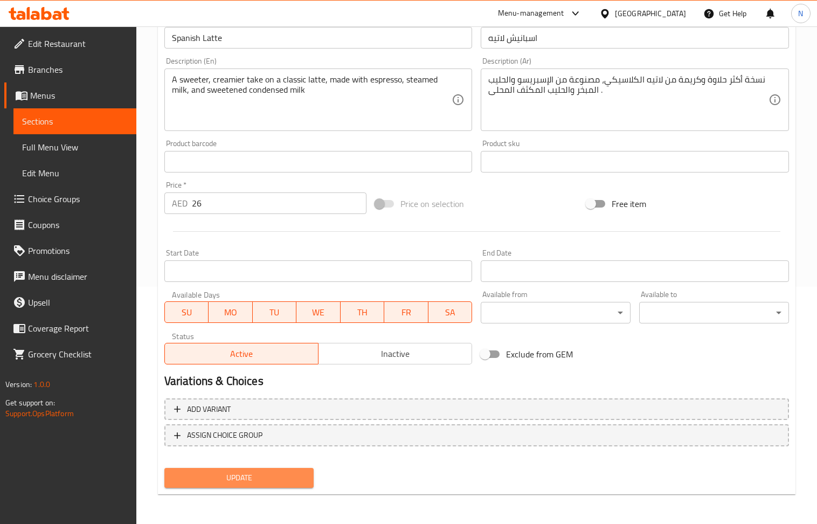
click at [268, 477] on span "Update" at bounding box center [239, 477] width 133 height 13
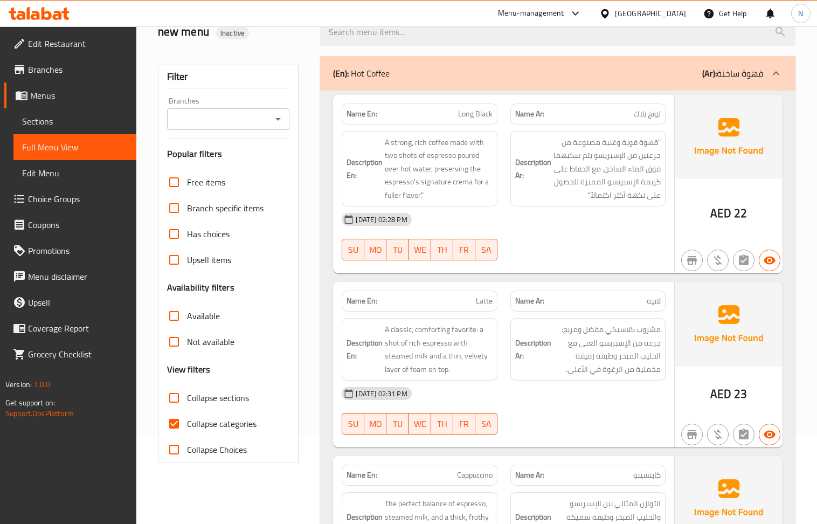
scroll to position [123, 0]
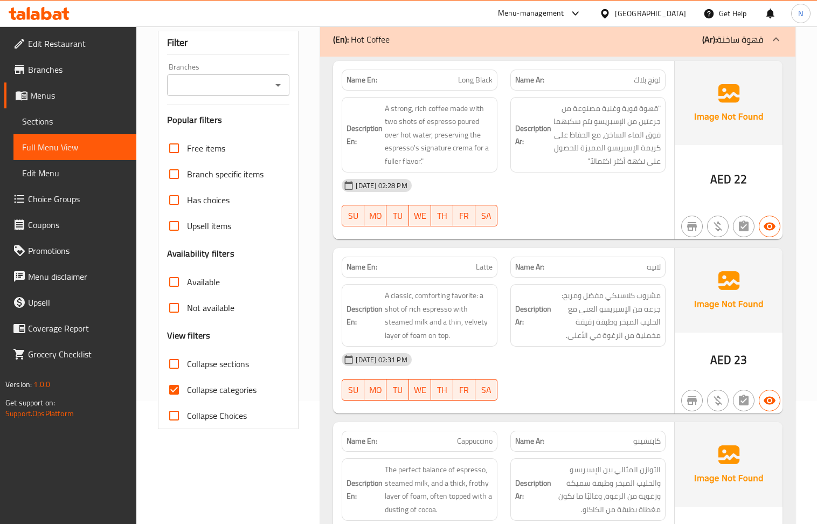
drag, startPoint x: 173, startPoint y: 390, endPoint x: 827, endPoint y: 71, distance: 727.6
click at [173, 390] on input "Collapse categories" at bounding box center [174, 390] width 26 height 26
checkbox input "false"
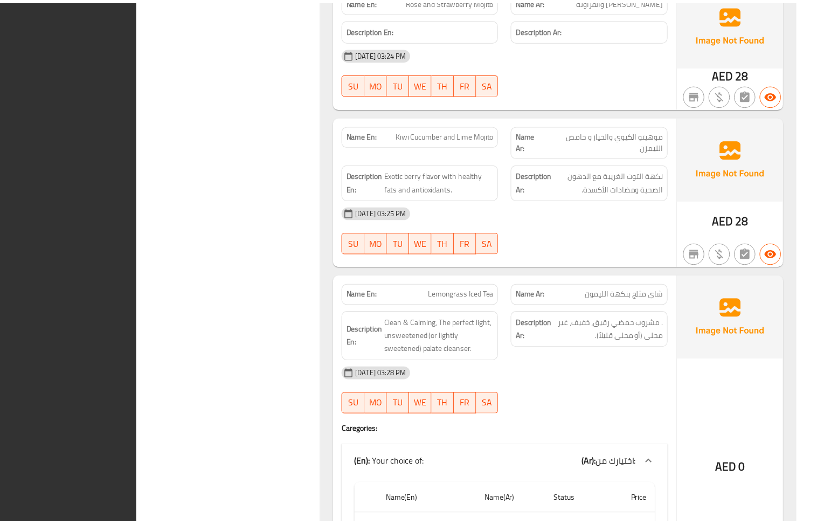
scroll to position [5794, 0]
